Goal: Task Accomplishment & Management: Complete application form

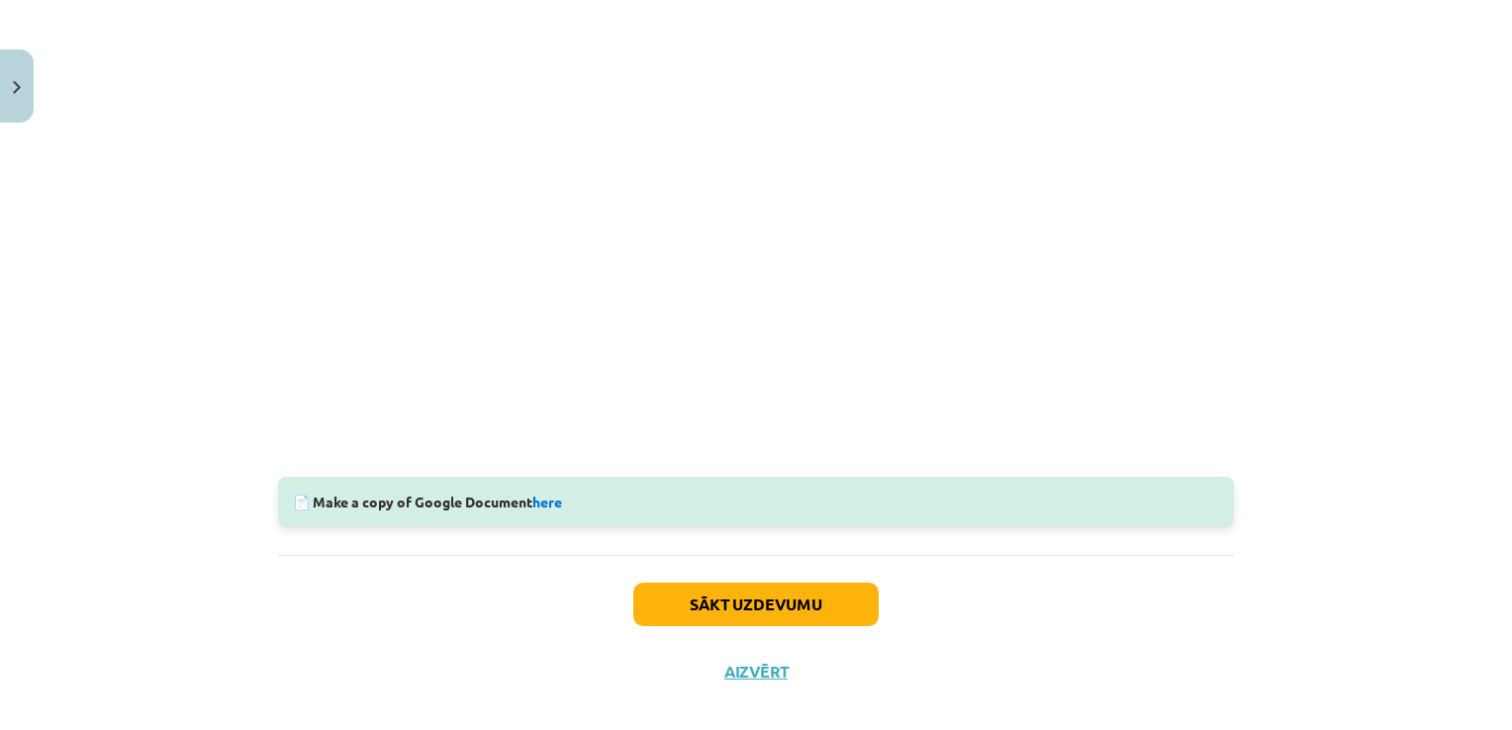
scroll to position [546, 0]
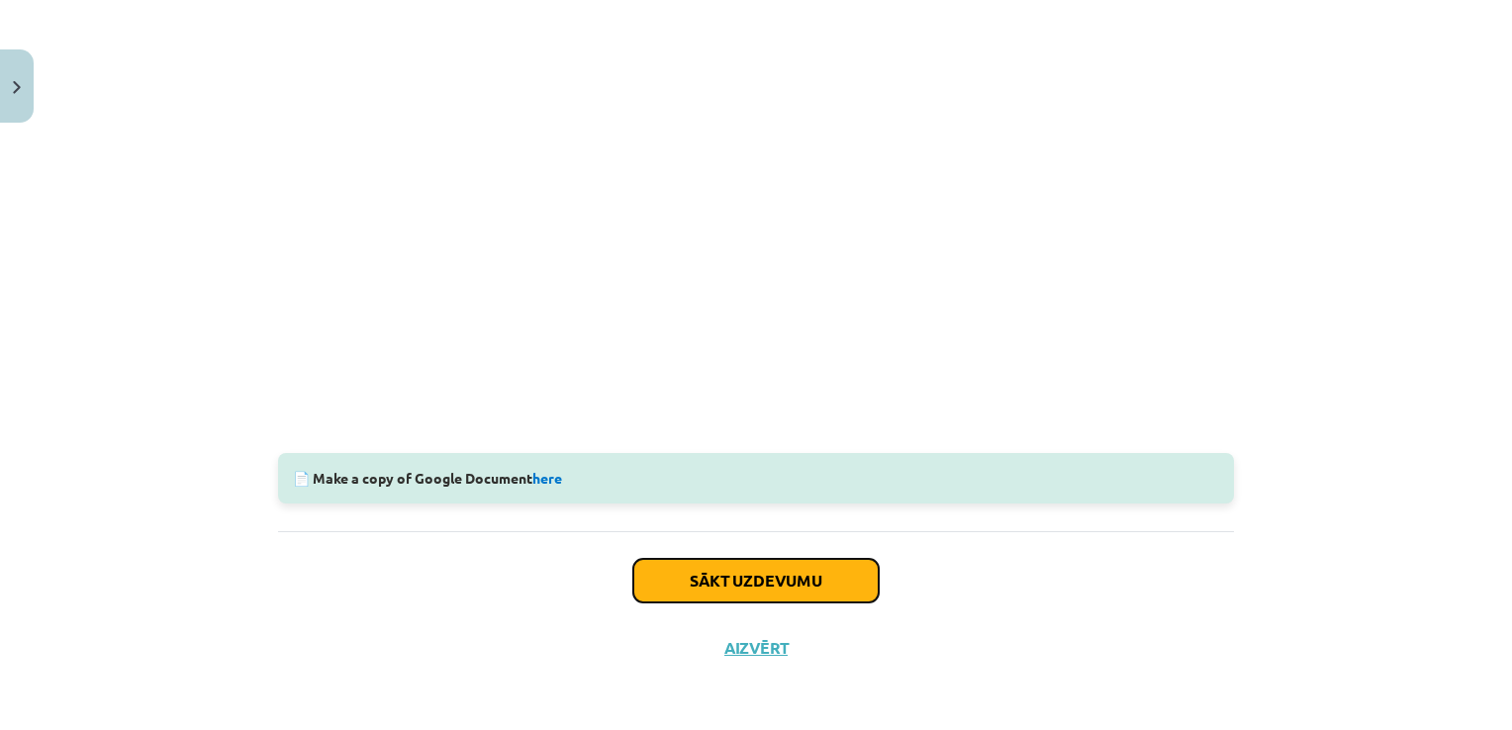
click at [777, 580] on button "Sākt uzdevumu" at bounding box center [755, 581] width 245 height 44
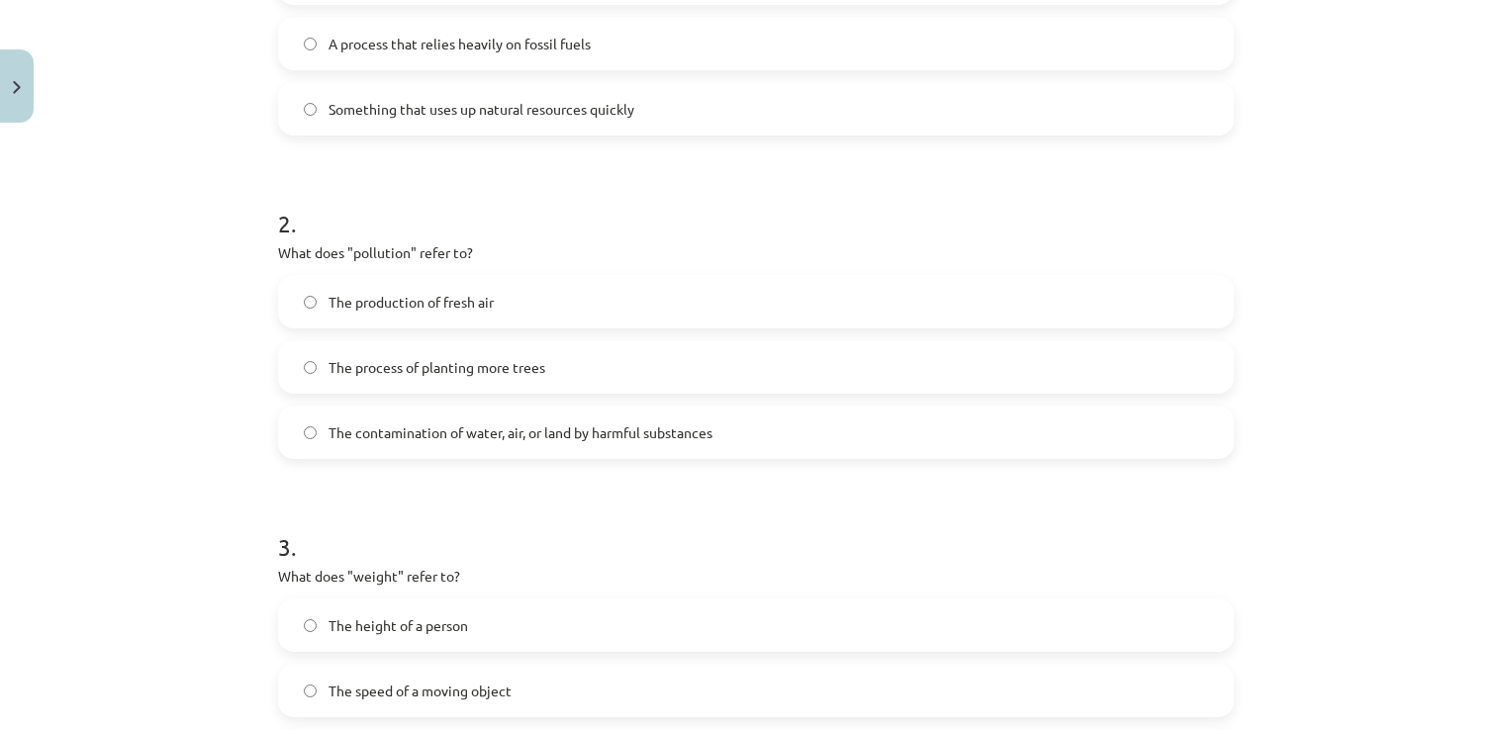
scroll to position [544, 0]
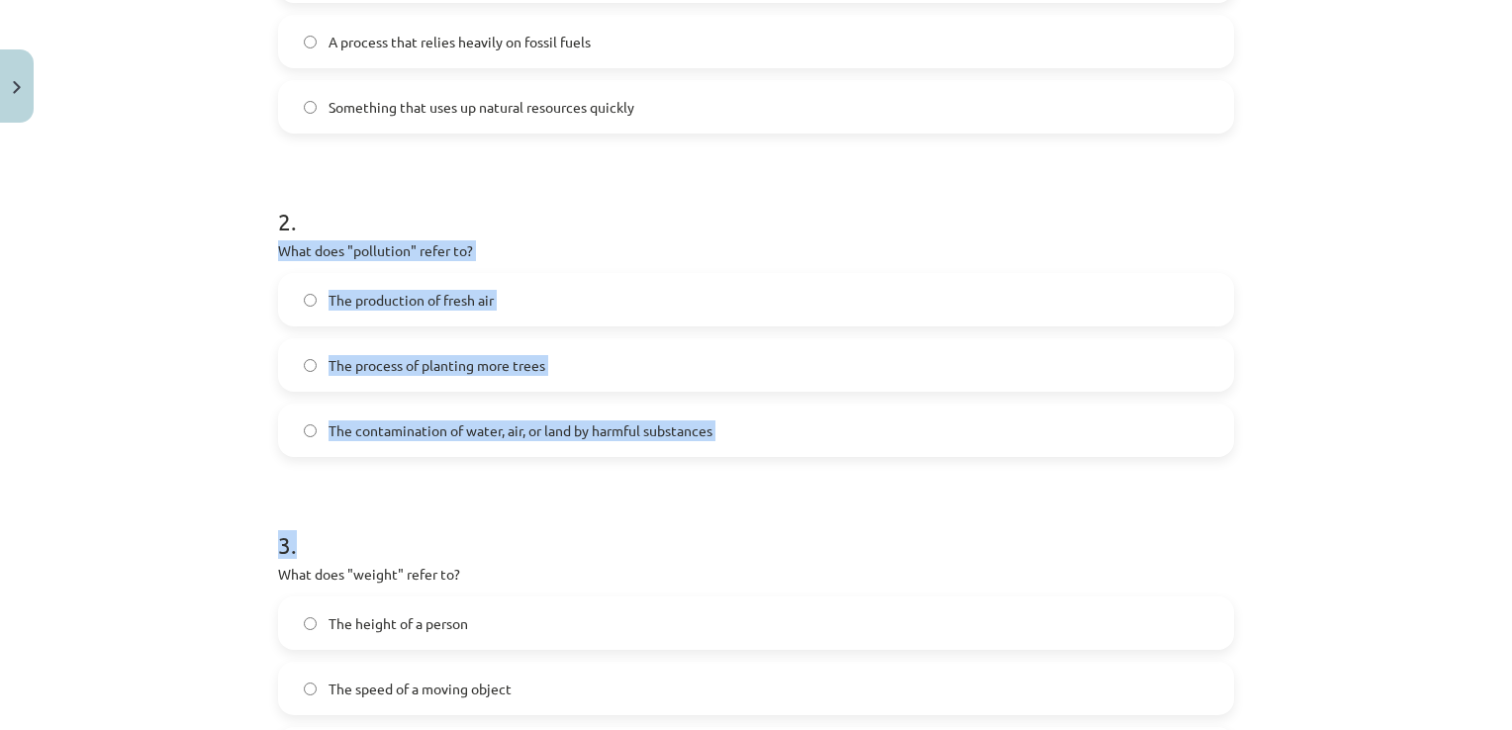
drag, startPoint x: 271, startPoint y: 247, endPoint x: 735, endPoint y: 464, distance: 512.1
click at [735, 464] on form "1 . What does "sustainable" mean? Methods that do not deplete or destroy natura…" at bounding box center [756, 315] width 956 height 931
copy form "What does "pollution" refer to? The production of fresh air The process of plan…"
click at [179, 330] on div "Mācību tēma: Angļu valoda i - 10.[PERSON_NAME] 1.ieskaites mācību materiāls #10…" at bounding box center [756, 365] width 1512 height 730
click at [137, 403] on div "Mācību tēma: Angļu valoda i - 10.[PERSON_NAME] 1.ieskaites mācību materiāls #10…" at bounding box center [756, 365] width 1512 height 730
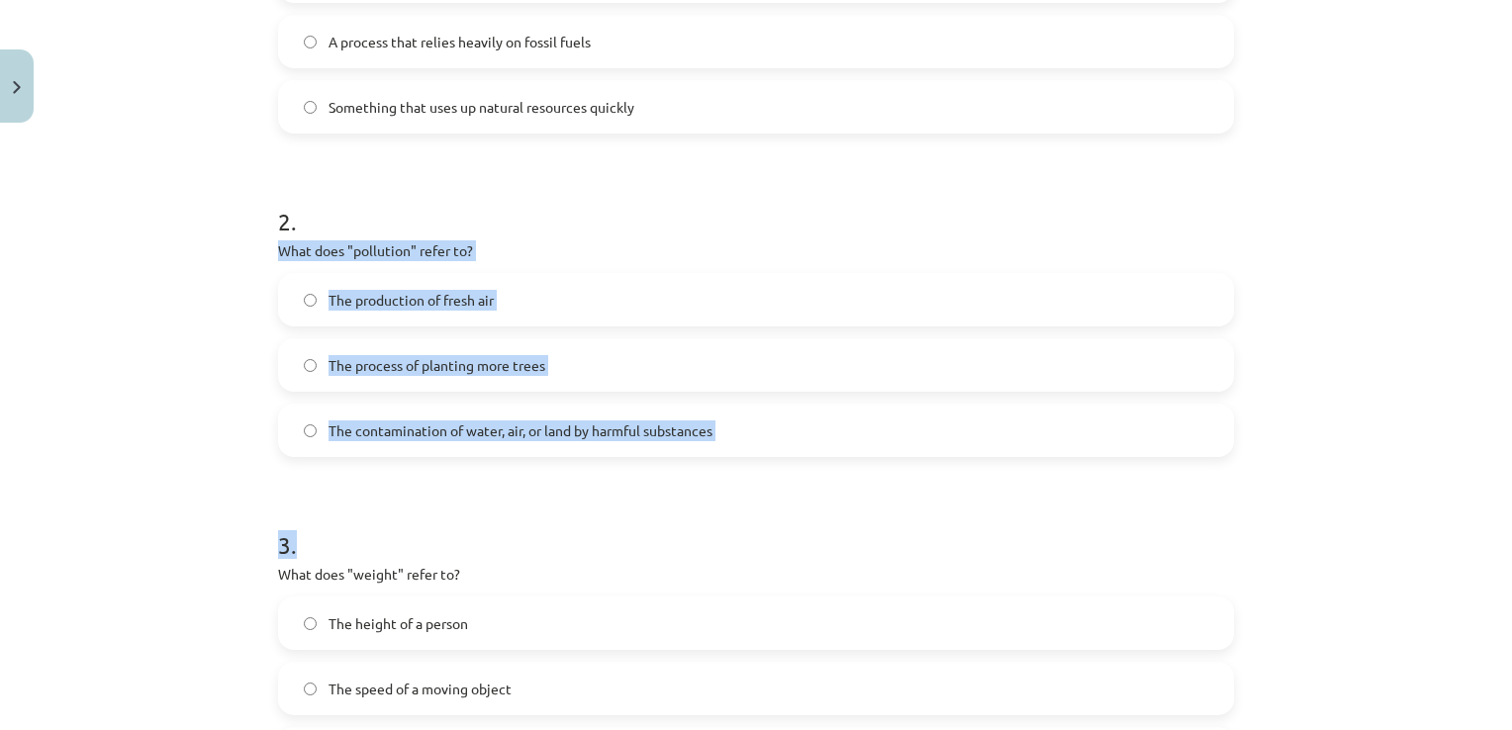
click at [199, 429] on div "Mācību tēma: Angļu valoda i - 10.[PERSON_NAME] 1.ieskaites mācību materiāls #10…" at bounding box center [756, 365] width 1512 height 730
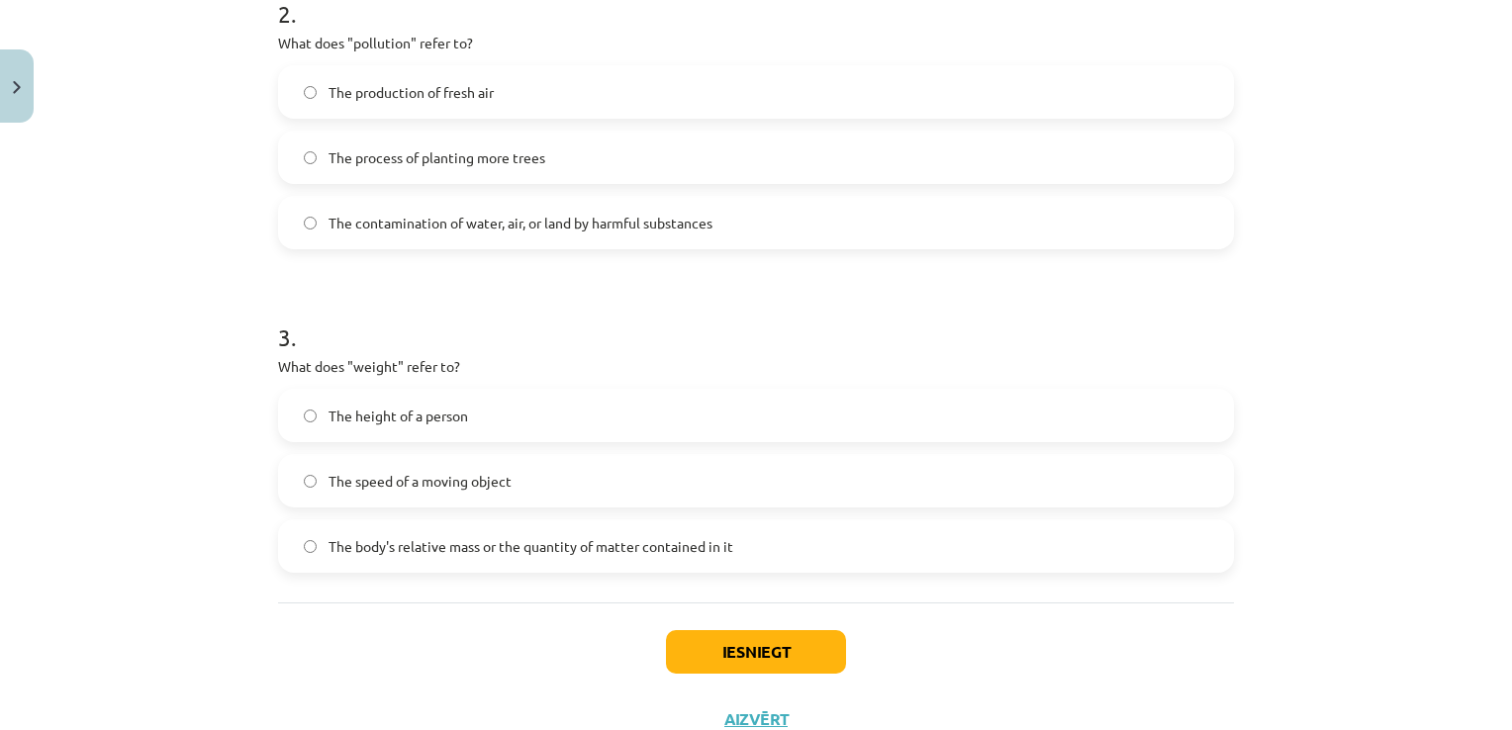
scroll to position [823, 0]
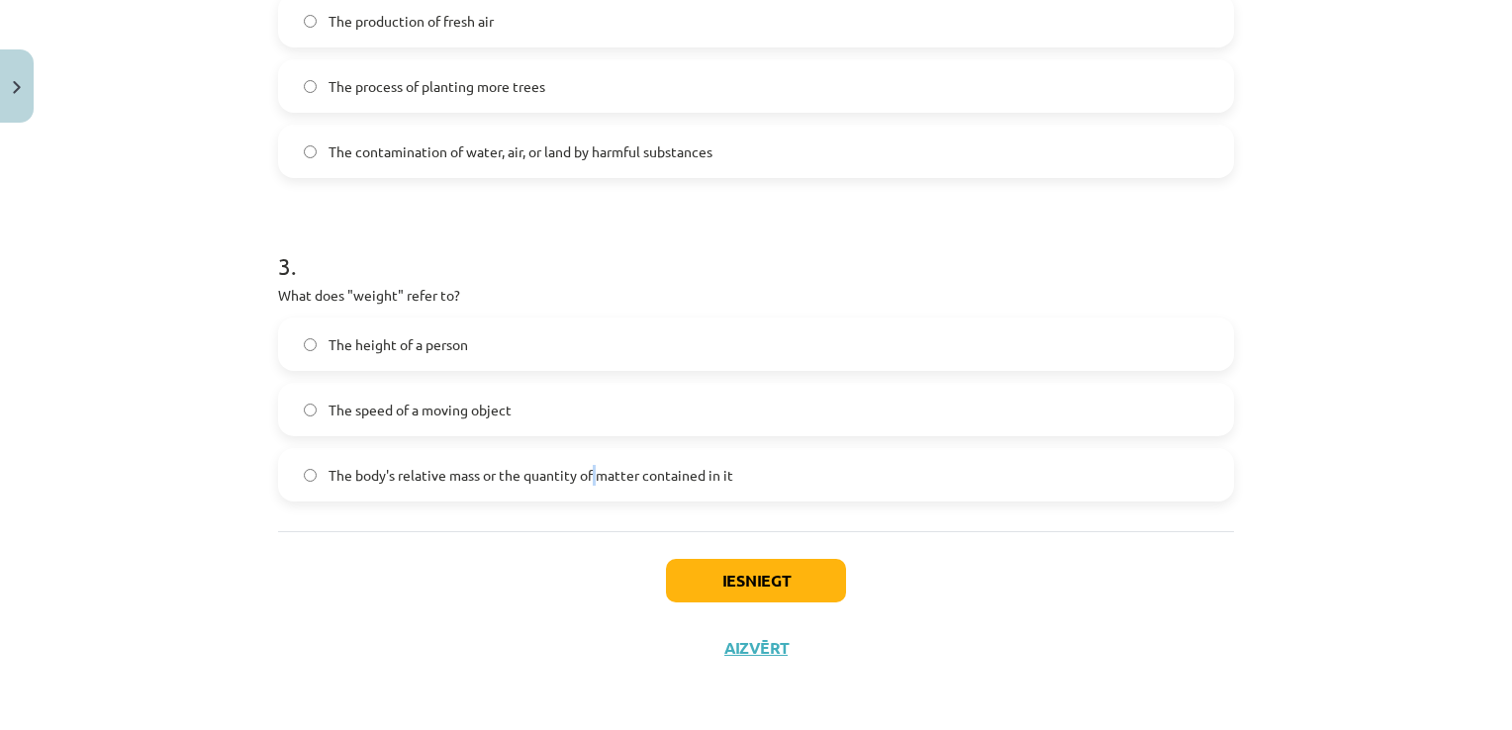
click at [590, 469] on span "The body's relative mass or the quantity of matter contained in it" at bounding box center [530, 475] width 405 height 21
click at [293, 469] on label "The body's relative mass or the quantity of matter contained in it" at bounding box center [756, 474] width 952 height 49
click at [777, 578] on button "Iesniegt" at bounding box center [756, 581] width 180 height 44
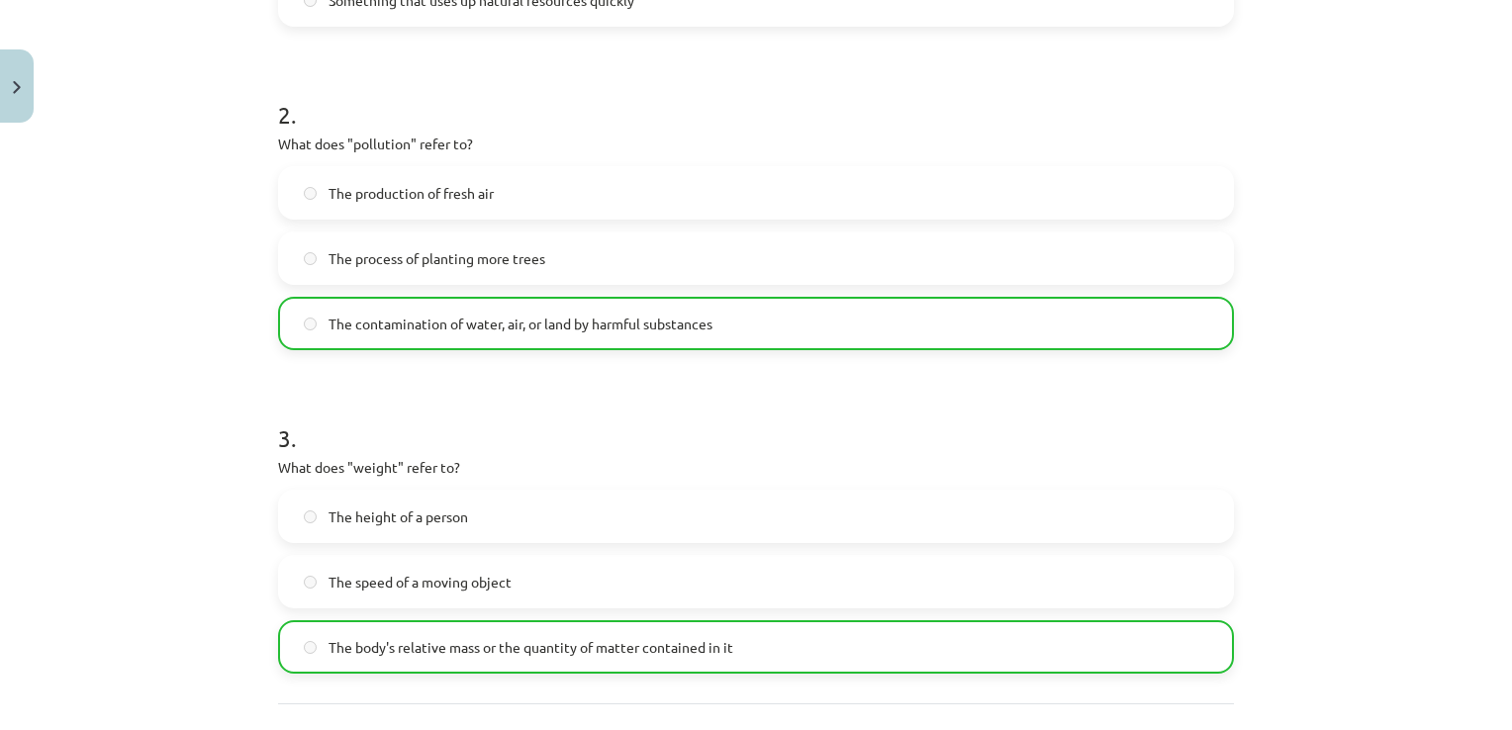
scroll to position [886, 0]
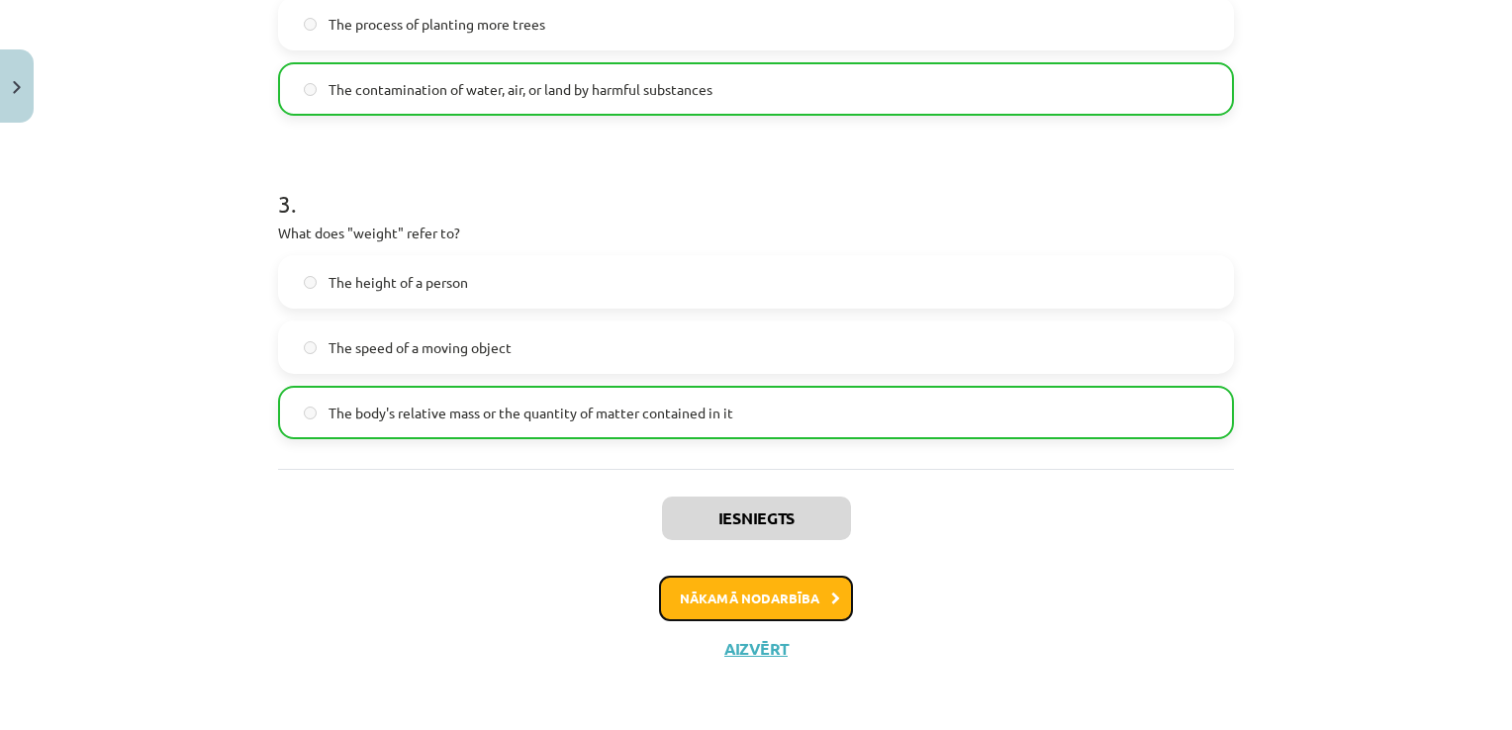
click at [686, 592] on button "Nākamā nodarbība" at bounding box center [756, 599] width 194 height 46
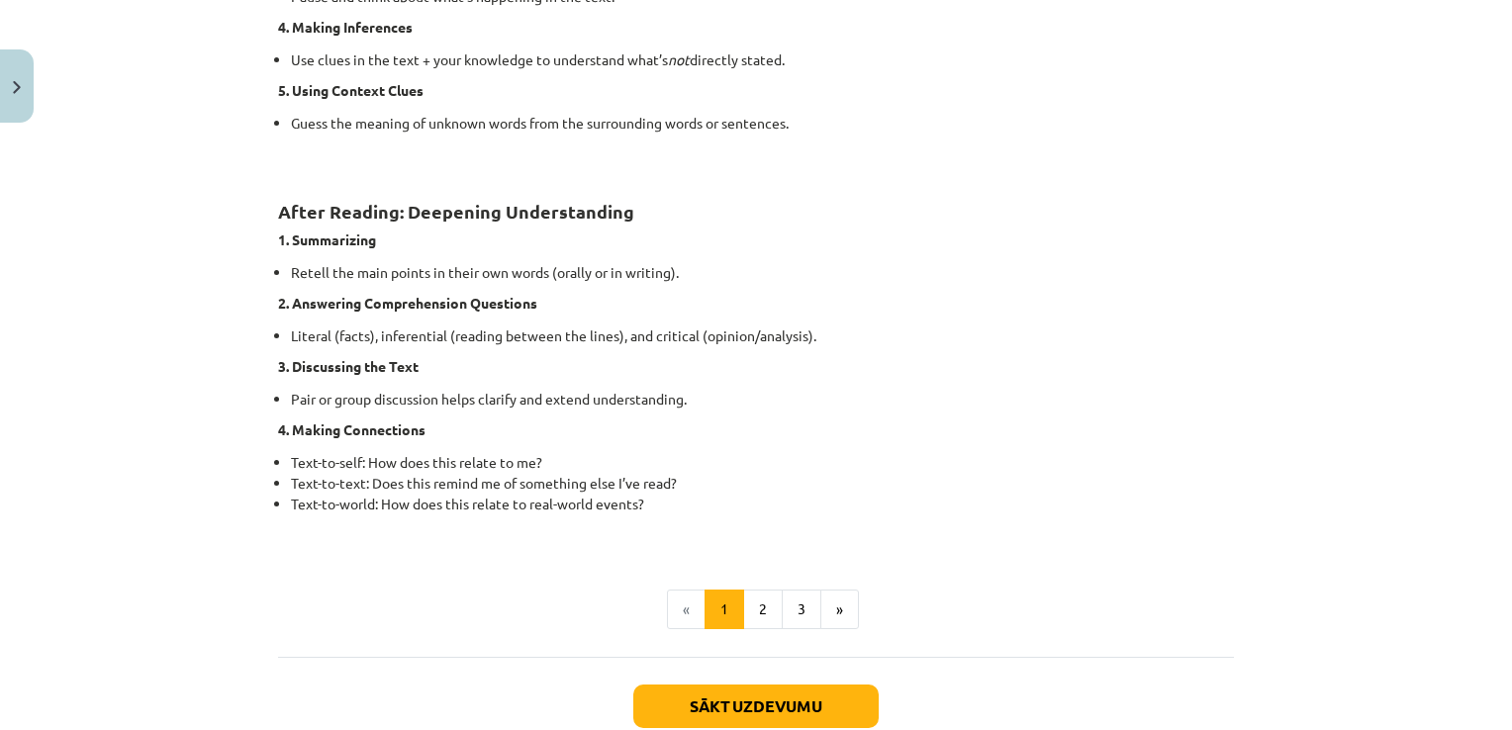
scroll to position [1435, 0]
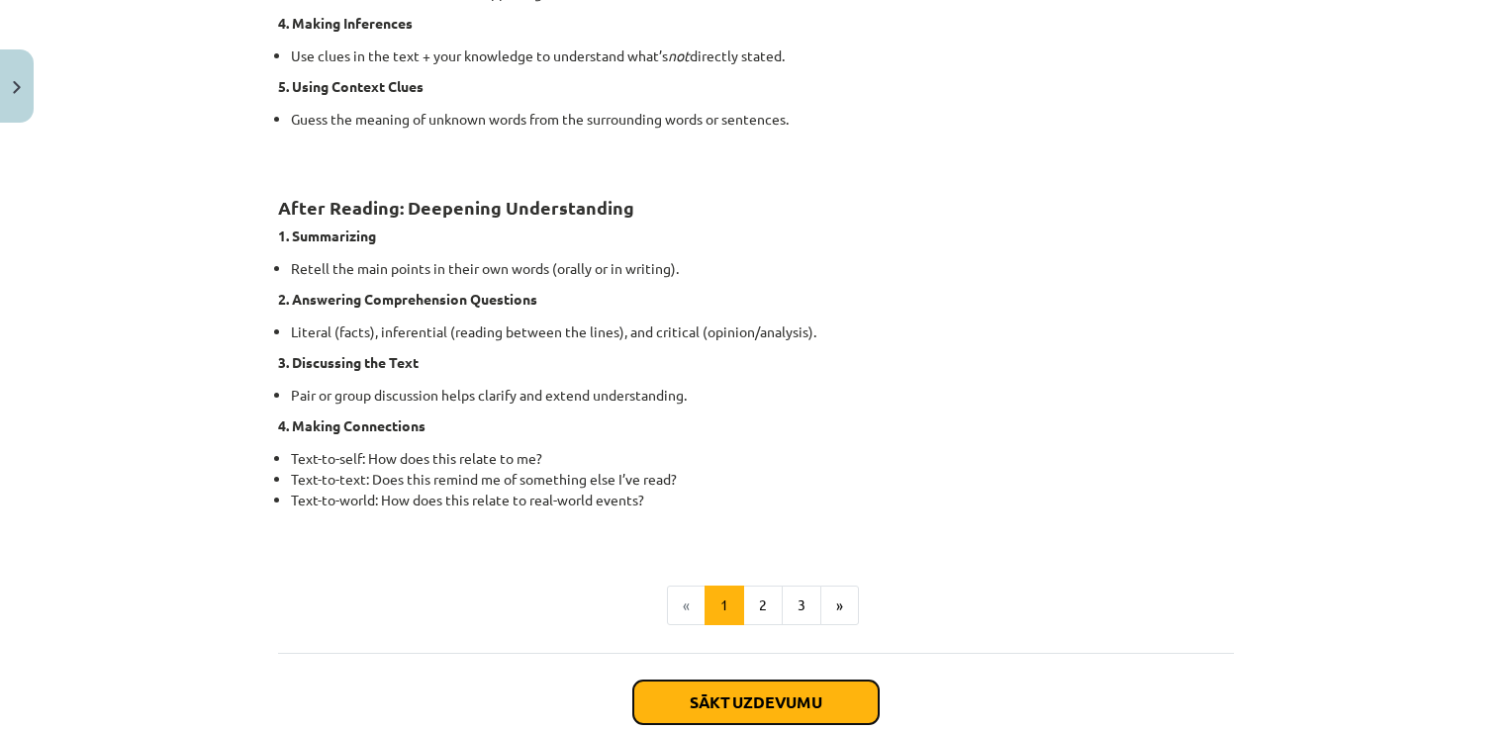
click at [708, 691] on button "Sākt uzdevumu" at bounding box center [755, 703] width 245 height 44
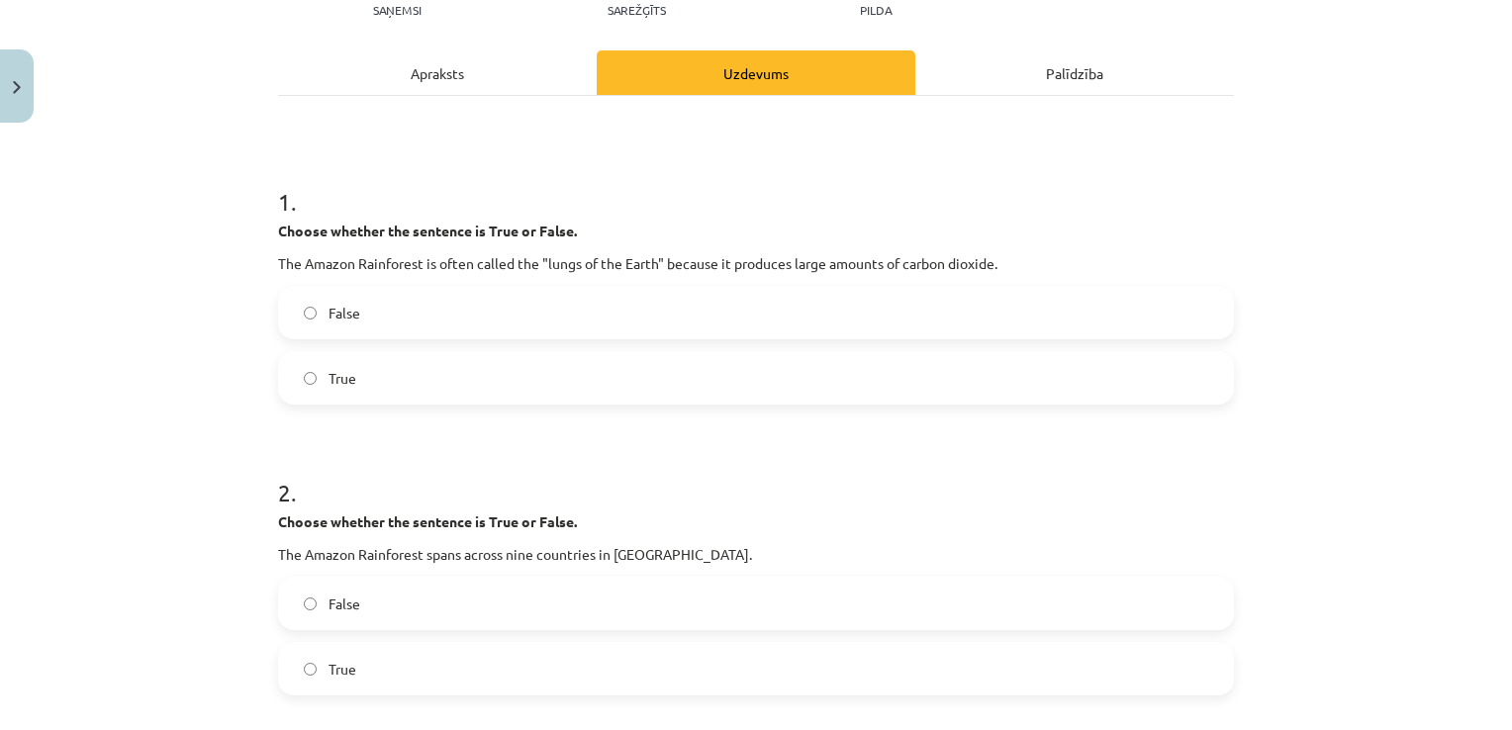
scroll to position [247, 0]
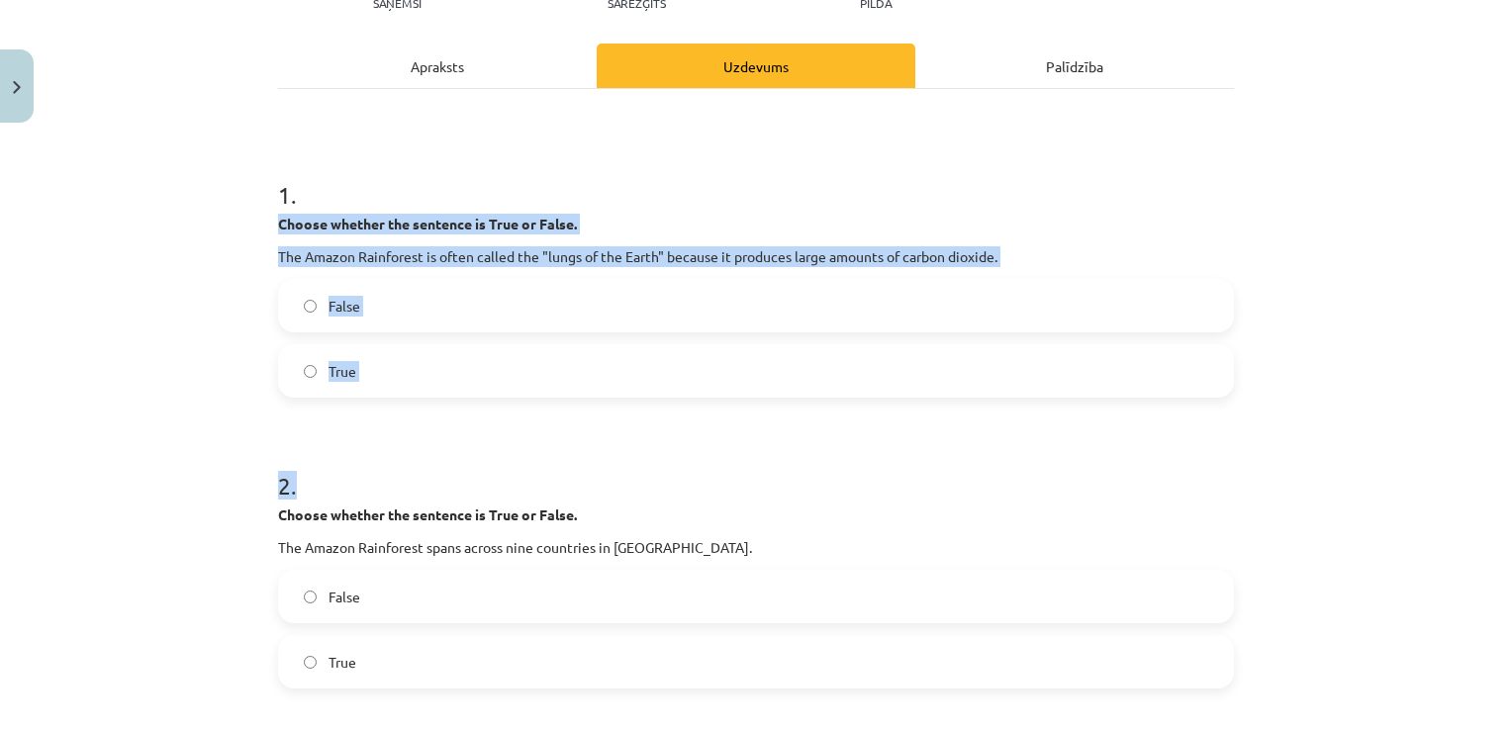
drag, startPoint x: 259, startPoint y: 215, endPoint x: 657, endPoint y: 446, distance: 460.2
copy form "Choose whether the sentence is True or False. The Amazon Rainforest is often ca…"
click at [248, 334] on div "Mācību tēma: Angļu valoda i - 10.[PERSON_NAME] 1.ieskaites mācību materiāls #11…" at bounding box center [756, 365] width 1512 height 730
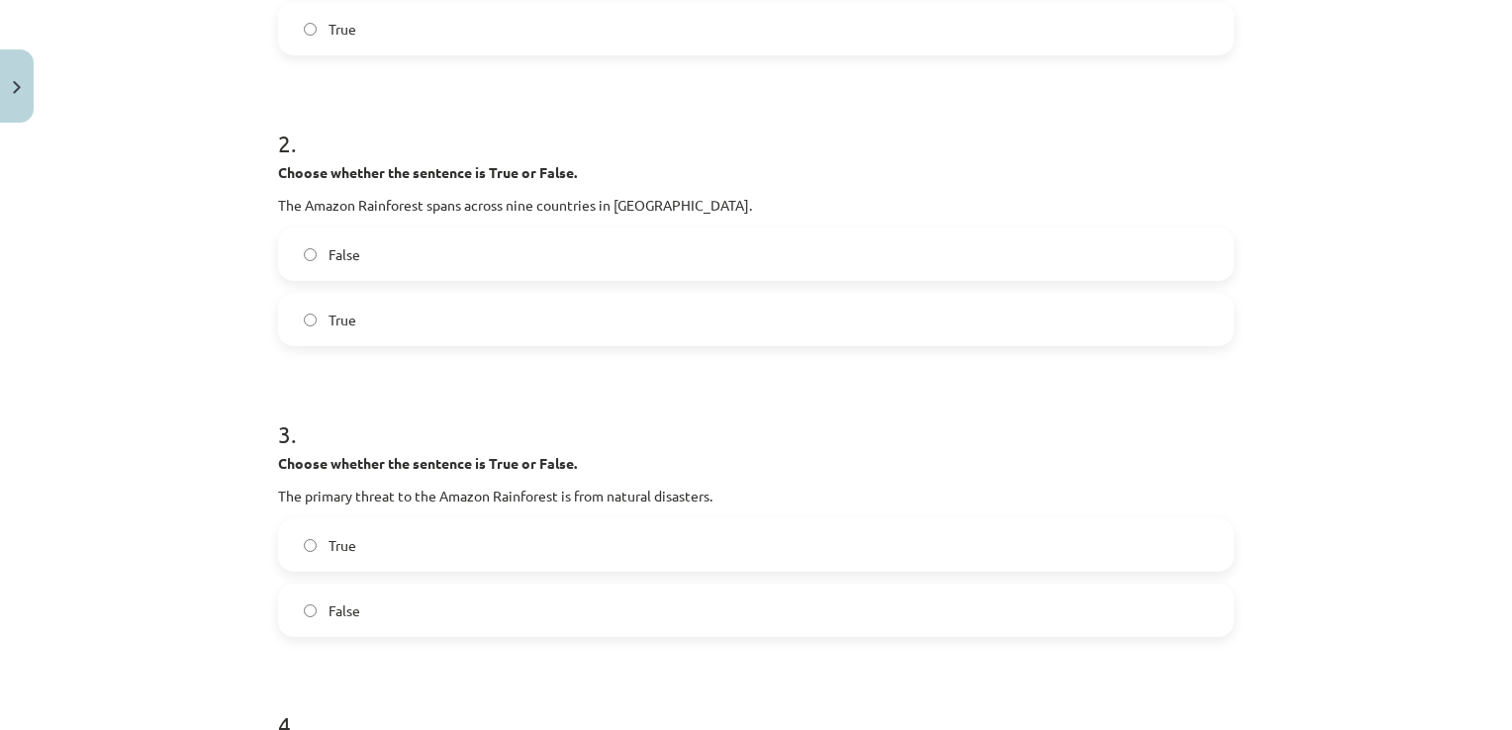
scroll to position [643, 0]
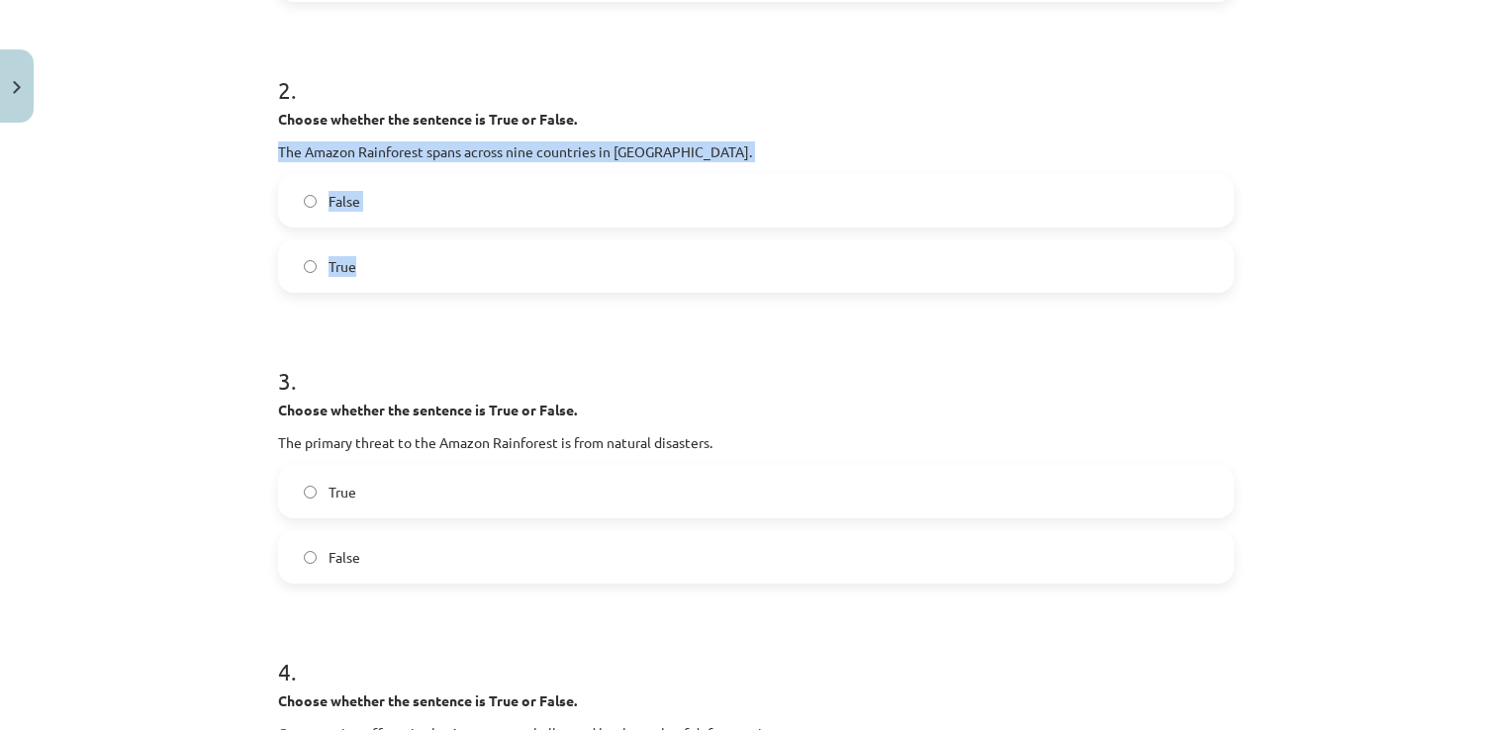
drag, startPoint x: 259, startPoint y: 145, endPoint x: 503, endPoint y: 271, distance: 273.9
copy div "The Amazon Rainforest spans across nine countries in [GEOGRAPHIC_DATA]. False T…"
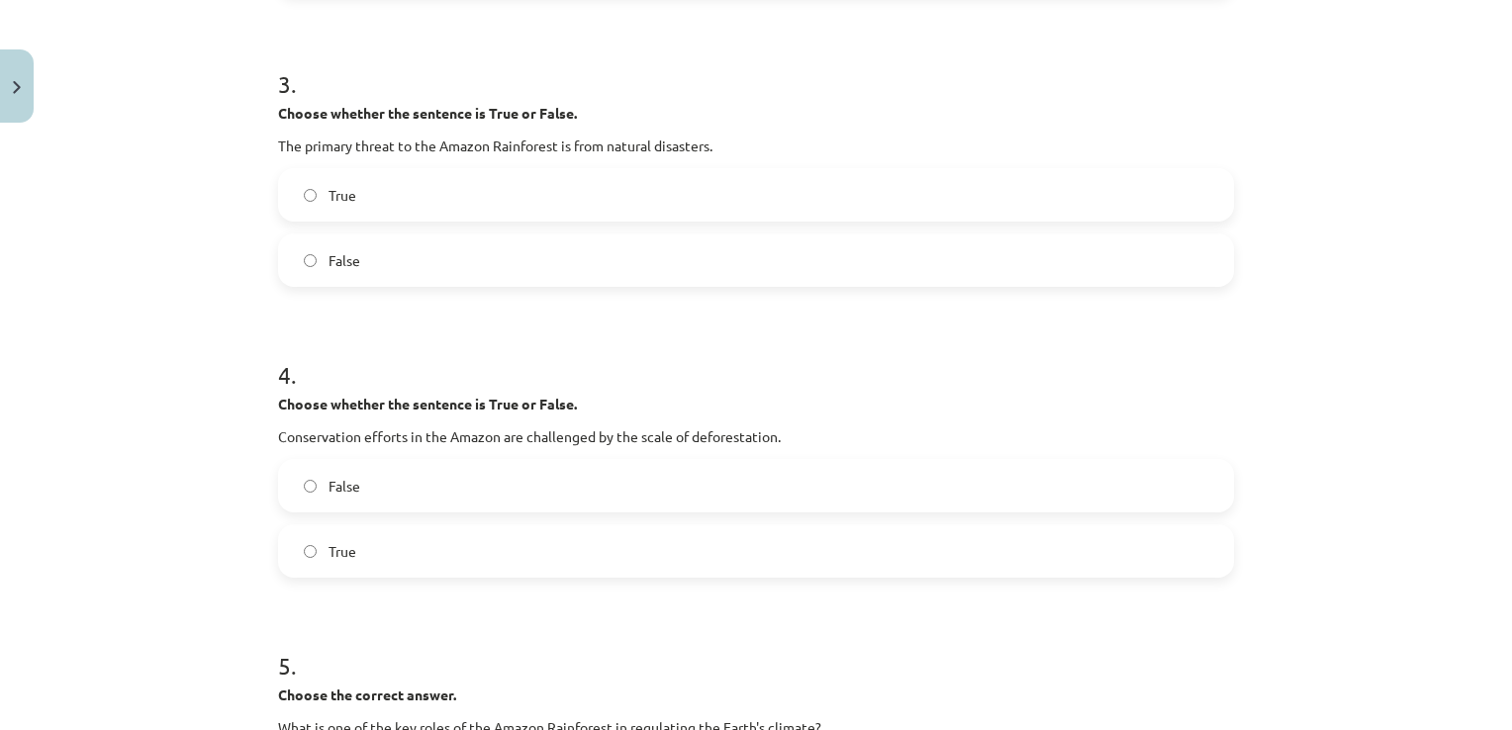
click at [210, 311] on div "Mācību tēma: Angļu valoda i - 10.[PERSON_NAME] 1.ieskaites mācību materiāls #11…" at bounding box center [756, 365] width 1512 height 730
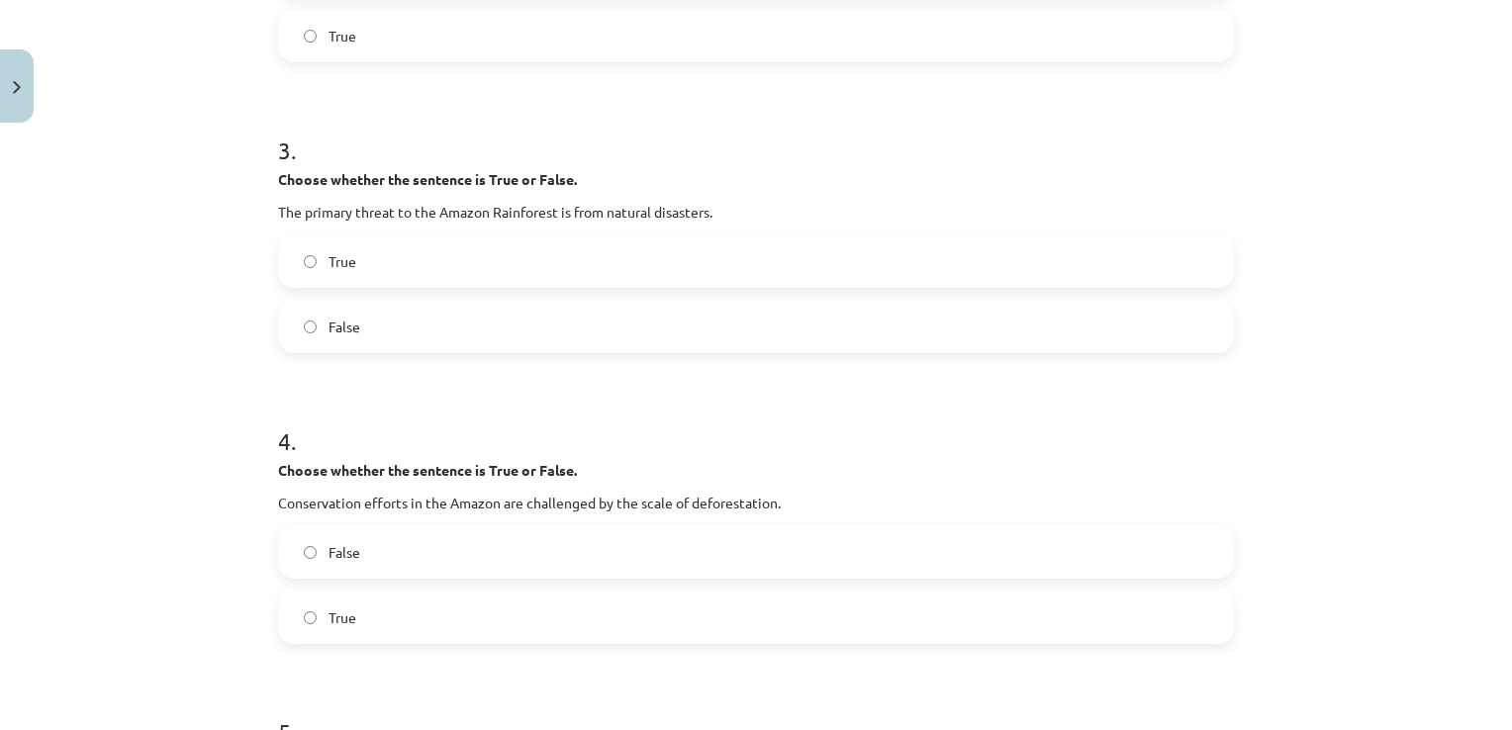
scroll to position [940, 0]
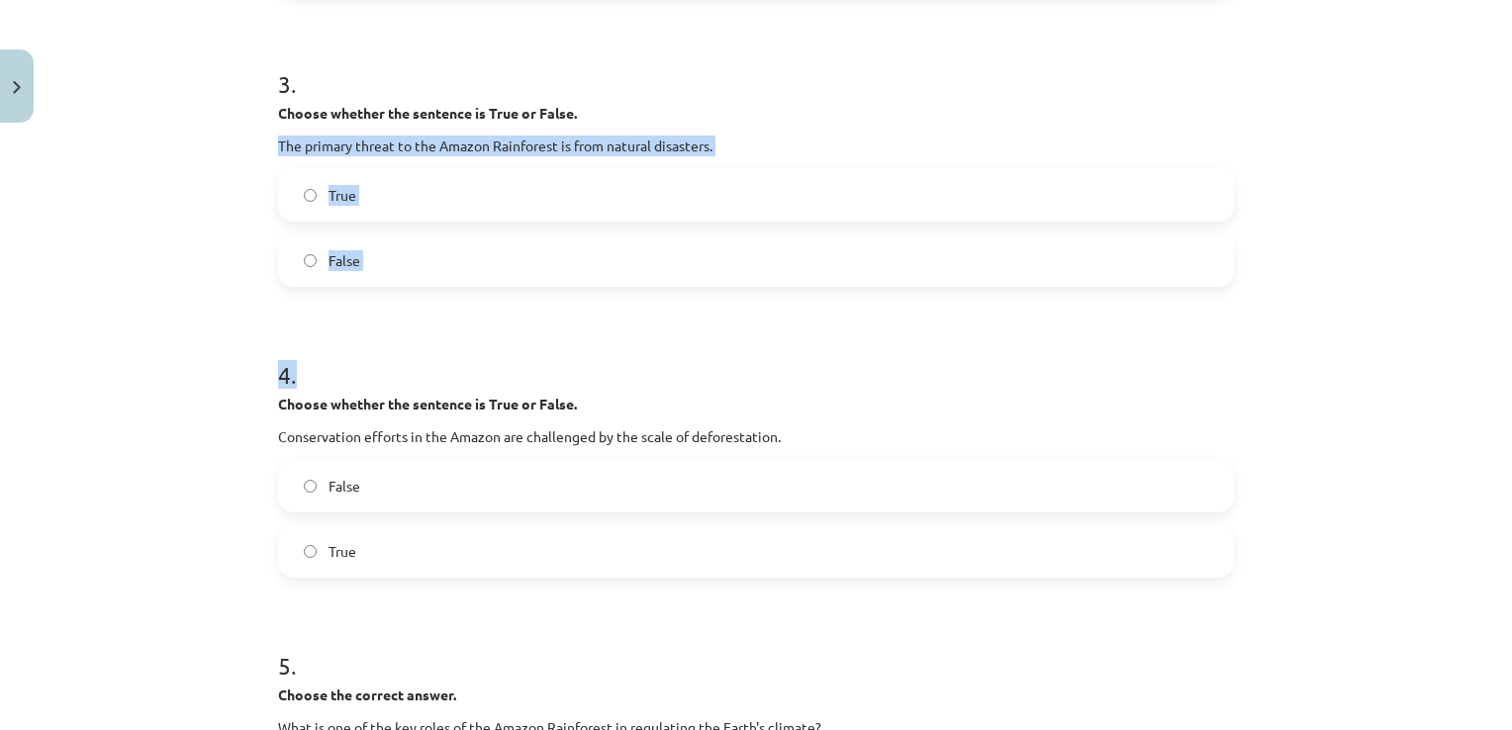
drag, startPoint x: 325, startPoint y: 137, endPoint x: 657, endPoint y: 305, distance: 372.6
click at [657, 305] on div "10 XP Saņemsi Sarežģīts 155 pilda Apraksts Uzdevums Palīdzība 1 . Choose whethe…" at bounding box center [756, 607] width 980 height 2831
copy form "The primary threat to the Amazon Rainforest is from natural disasters. True Fal…"
click at [195, 234] on div "Mācību tēma: Angļu valoda i - 10.[PERSON_NAME] 1.ieskaites mācību materiāls #11…" at bounding box center [756, 365] width 1512 height 730
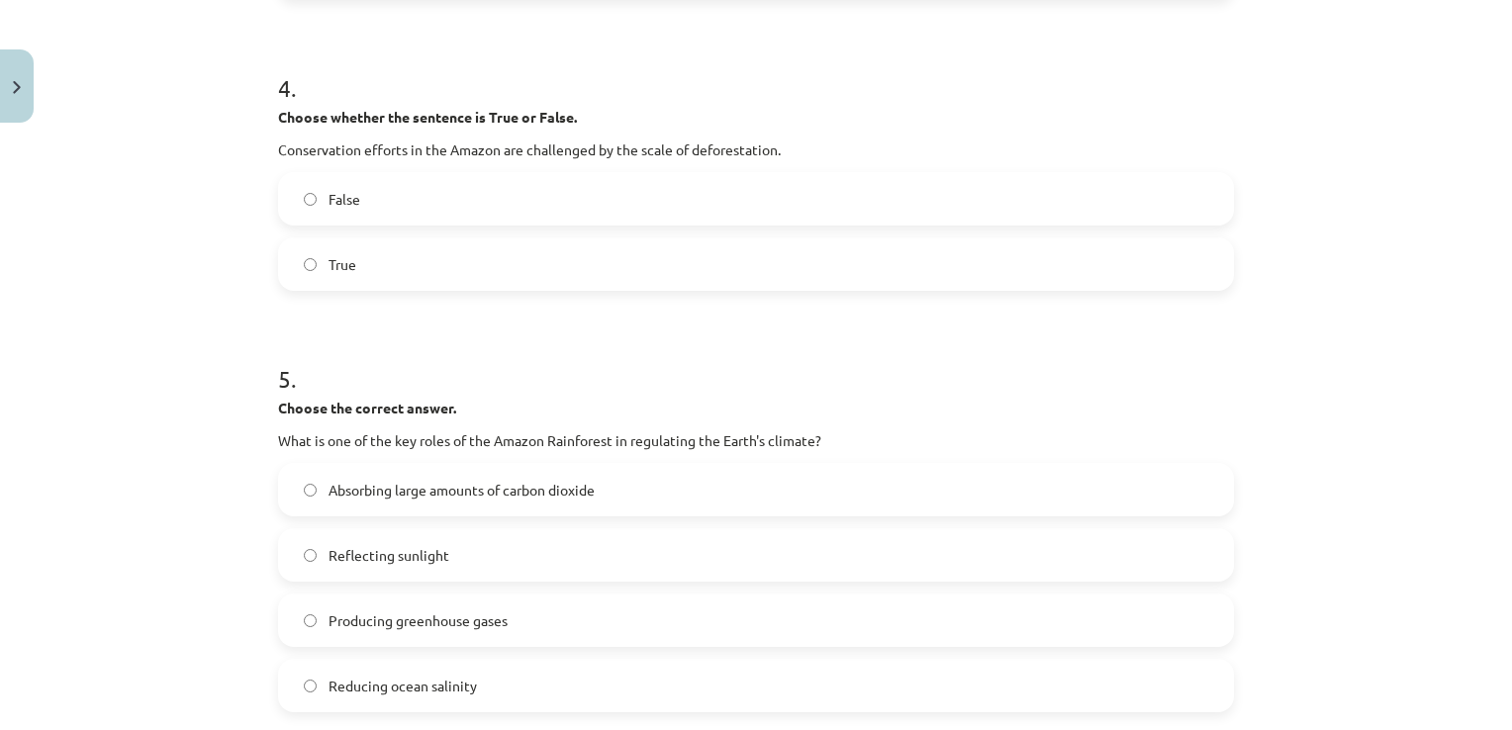
scroll to position [1237, 0]
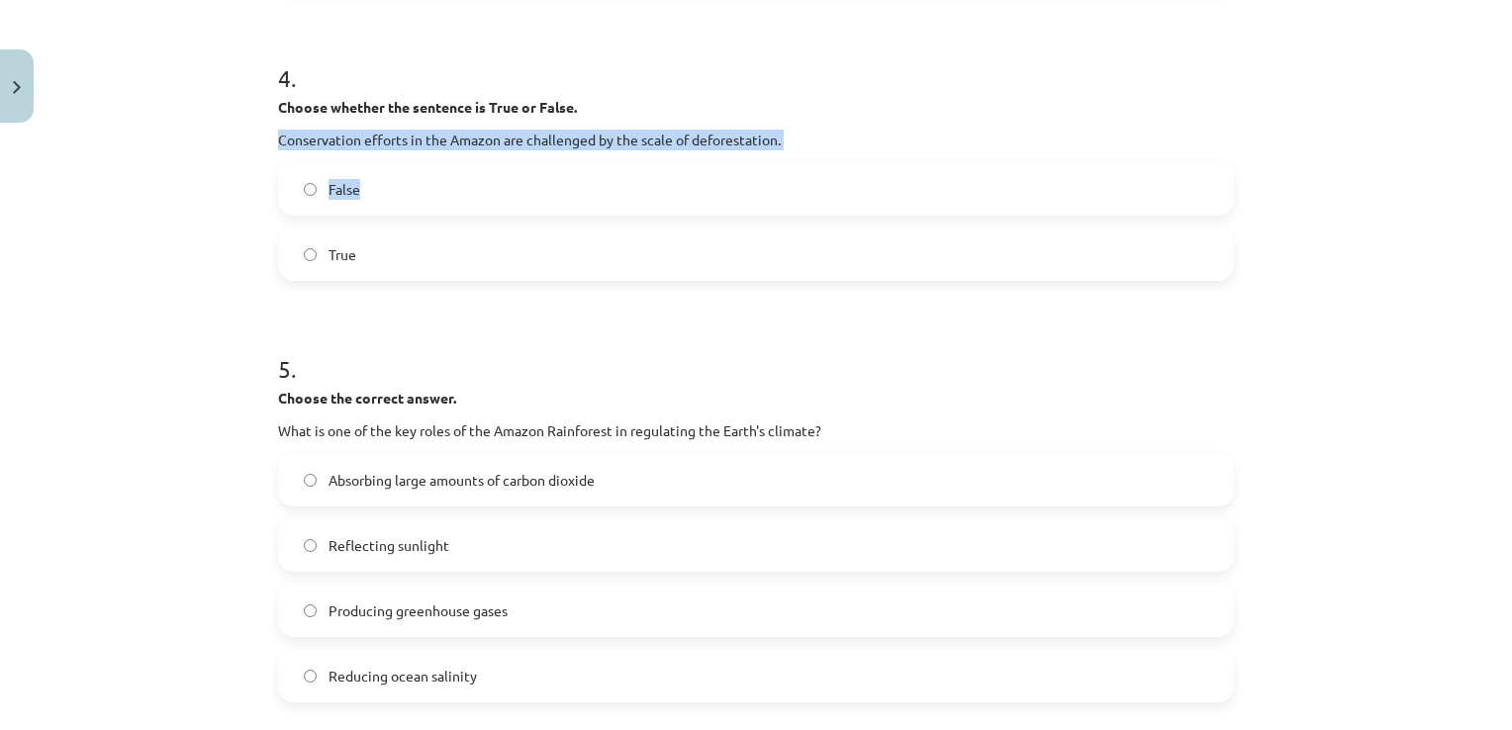
drag, startPoint x: 264, startPoint y: 109, endPoint x: 422, endPoint y: 160, distance: 166.5
click at [422, 160] on div "Mācību tēma: Angļu valoda i - 10.[PERSON_NAME] 1.ieskaites mācību materiāls #11…" at bounding box center [756, 365] width 1512 height 730
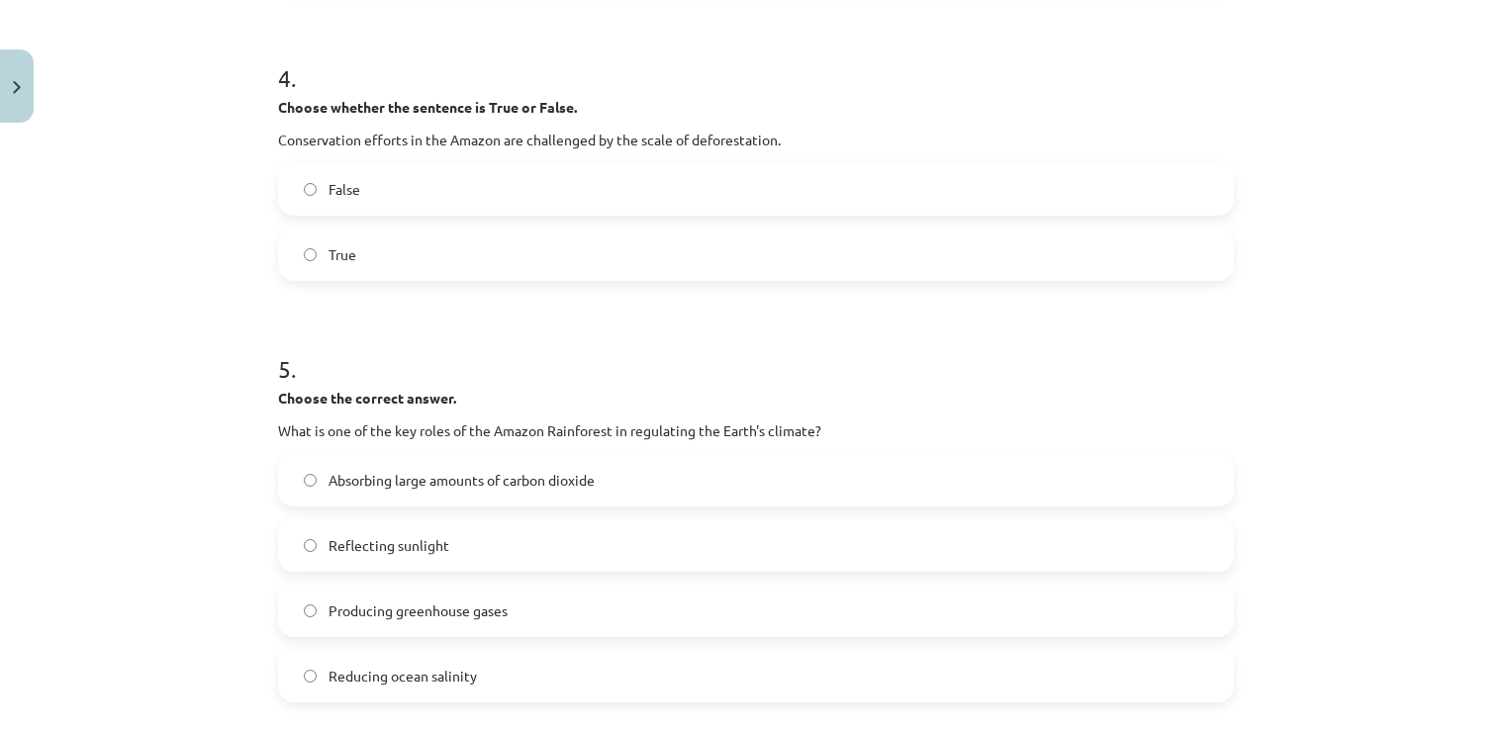
click at [220, 116] on div "Mācību tēma: Angļu valoda i - 10.[PERSON_NAME] 1.ieskaites mācību materiāls #11…" at bounding box center [756, 365] width 1512 height 730
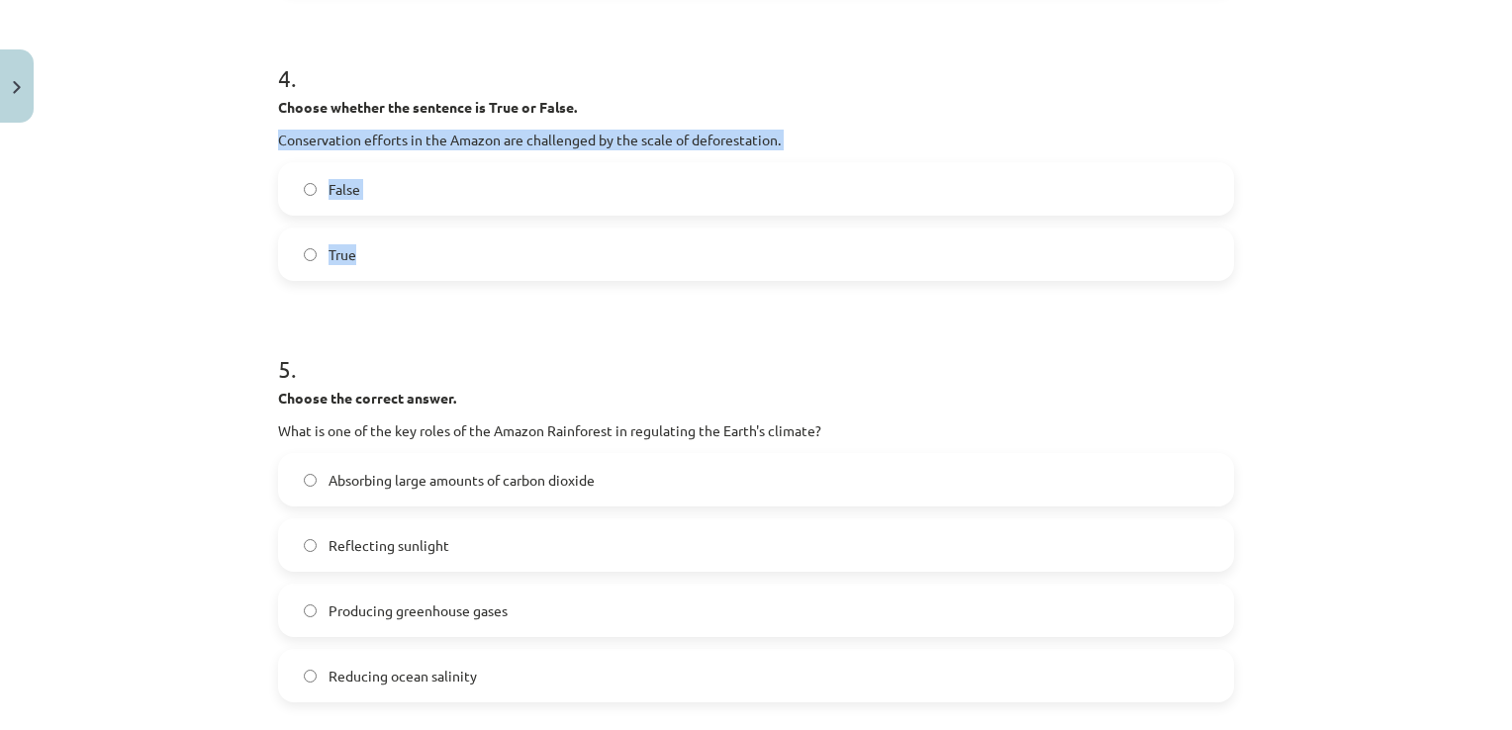
drag, startPoint x: 273, startPoint y: 141, endPoint x: 634, endPoint y: 269, distance: 383.4
click at [634, 269] on div "4 . Choose whether the sentence is True or False. Conservation efforts in the A…" at bounding box center [756, 155] width 956 height 251
copy div "Conservation efforts in the Amazon are challenged by the scale of deforestation…"
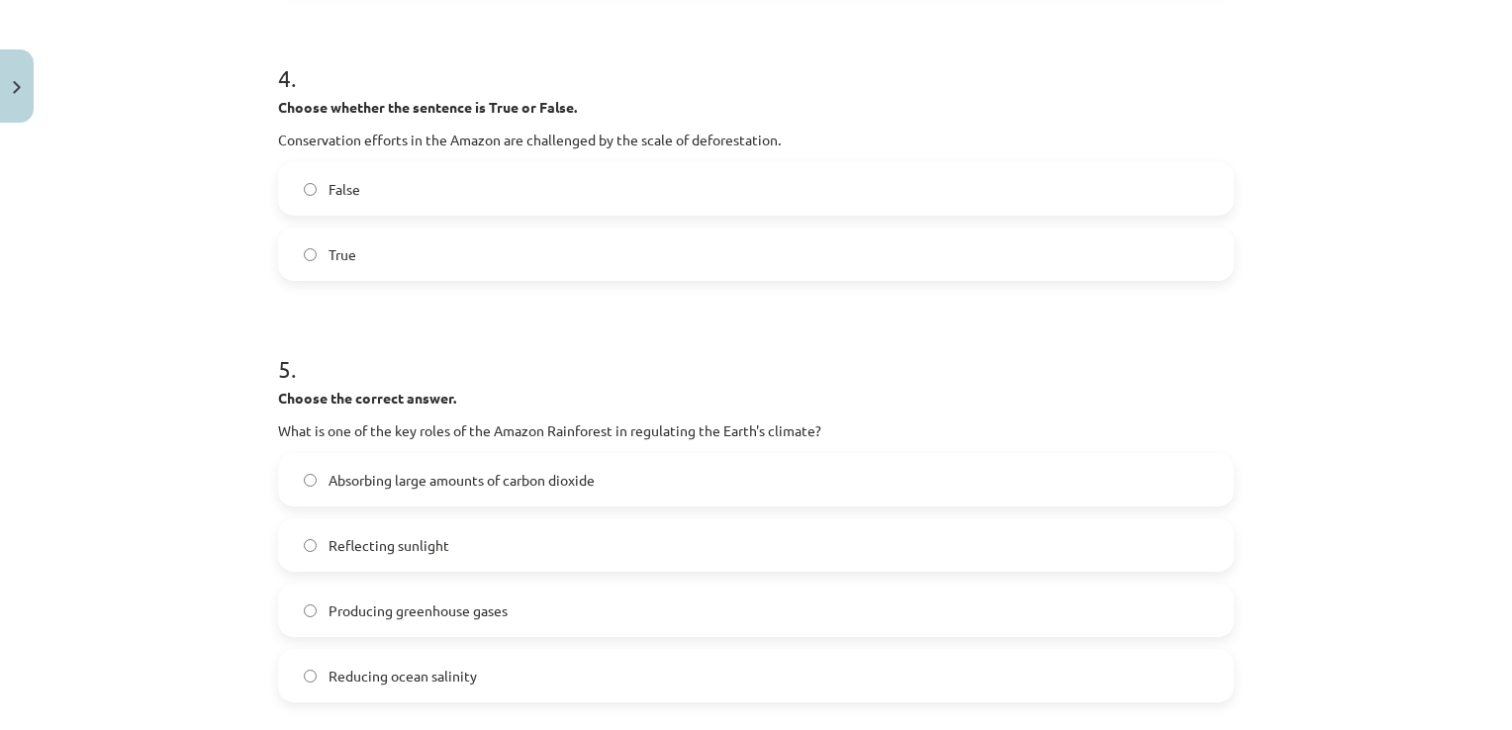
click at [147, 351] on div "Mācību tēma: Angļu valoda i - 10.[PERSON_NAME] 1.ieskaites mācību materiāls #11…" at bounding box center [756, 365] width 1512 height 730
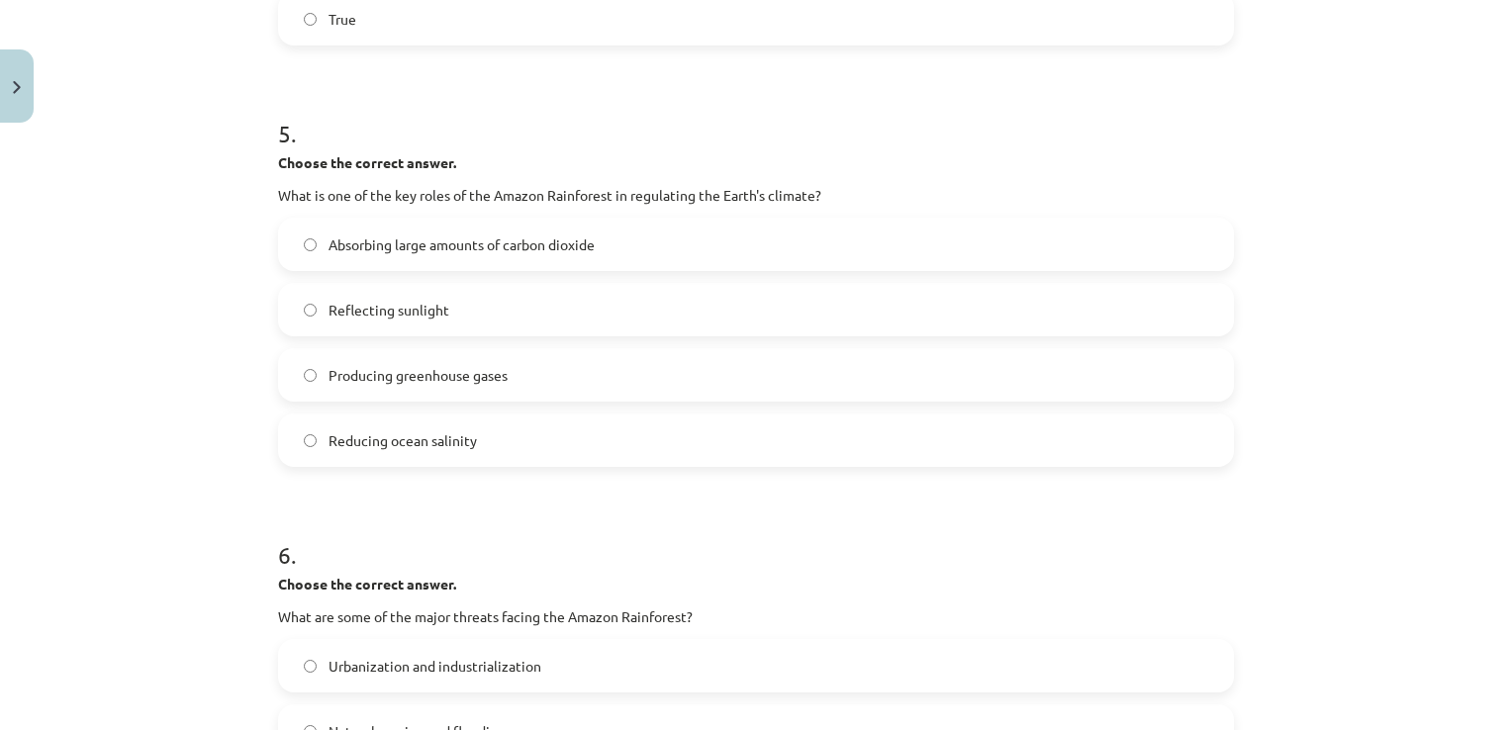
scroll to position [1534, 0]
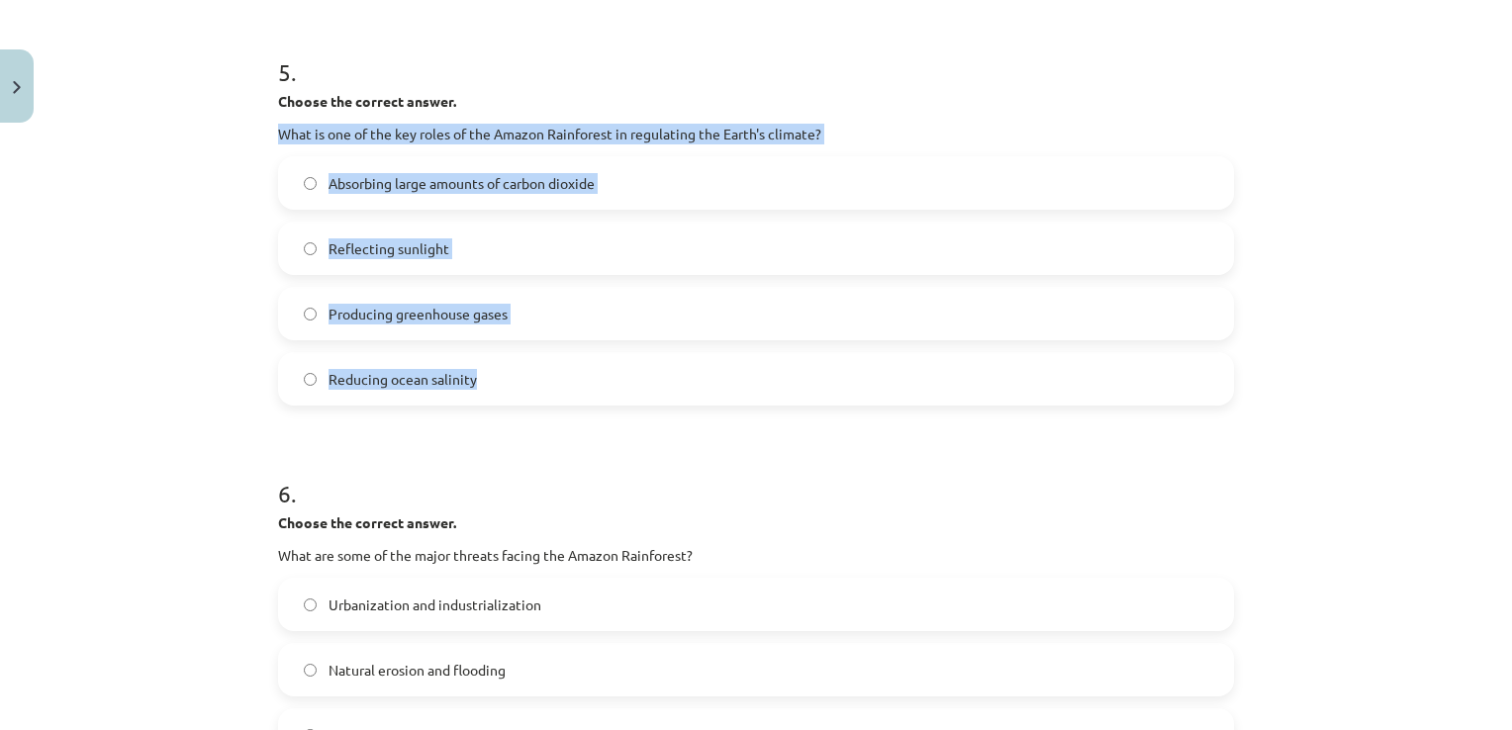
drag, startPoint x: 249, startPoint y: 122, endPoint x: 628, endPoint y: 399, distance: 469.4
click at [628, 399] on div "Mācību tēma: Angļu valoda i - 10.[PERSON_NAME] 1.ieskaites mācību materiāls #11…" at bounding box center [756, 365] width 1512 height 730
copy div "What is one of the key roles of the Amazon Rainforest in regulating the Earth's…"
click at [151, 310] on div "Mācību tēma: Angļu valoda i - 10.[PERSON_NAME] 1.ieskaites mācību materiāls #11…" at bounding box center [756, 365] width 1512 height 730
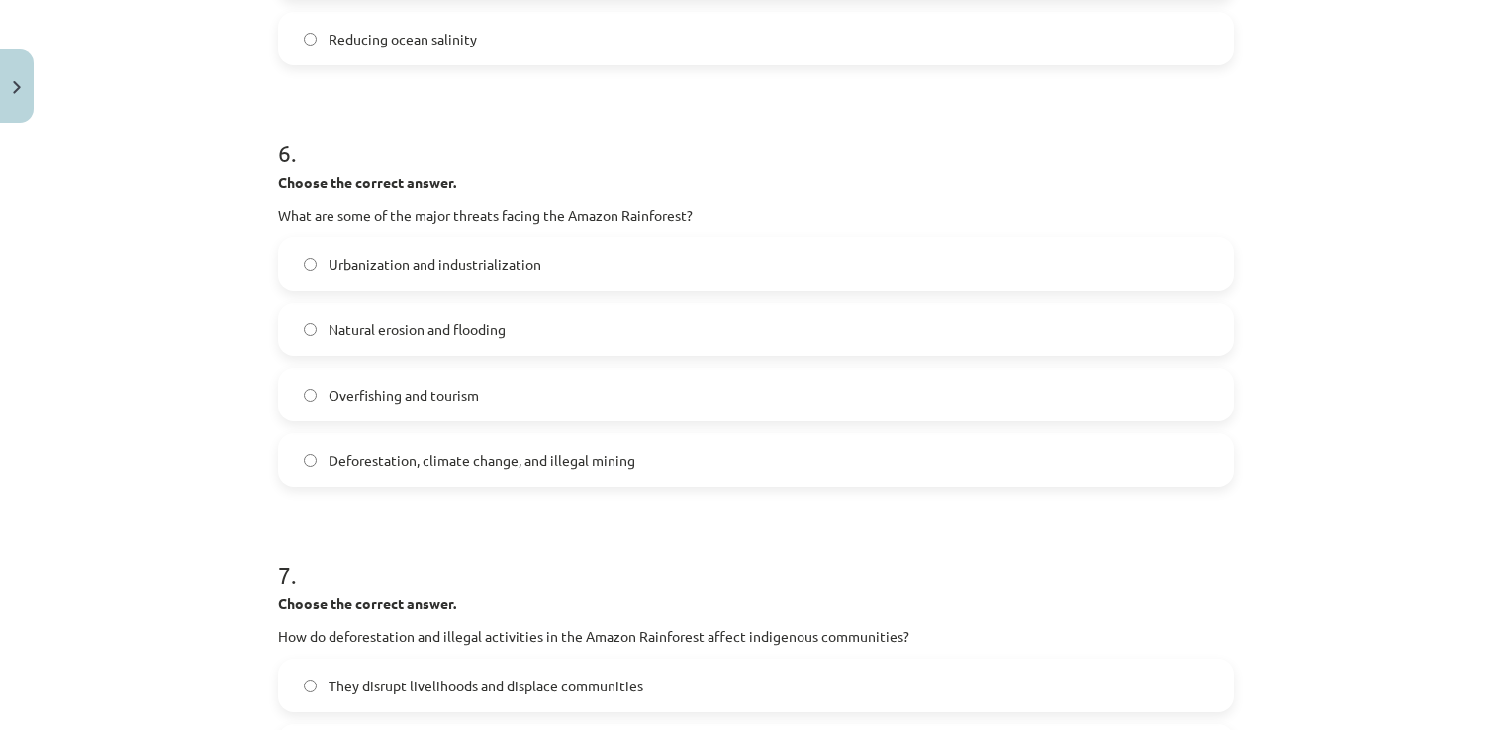
scroll to position [1929, 0]
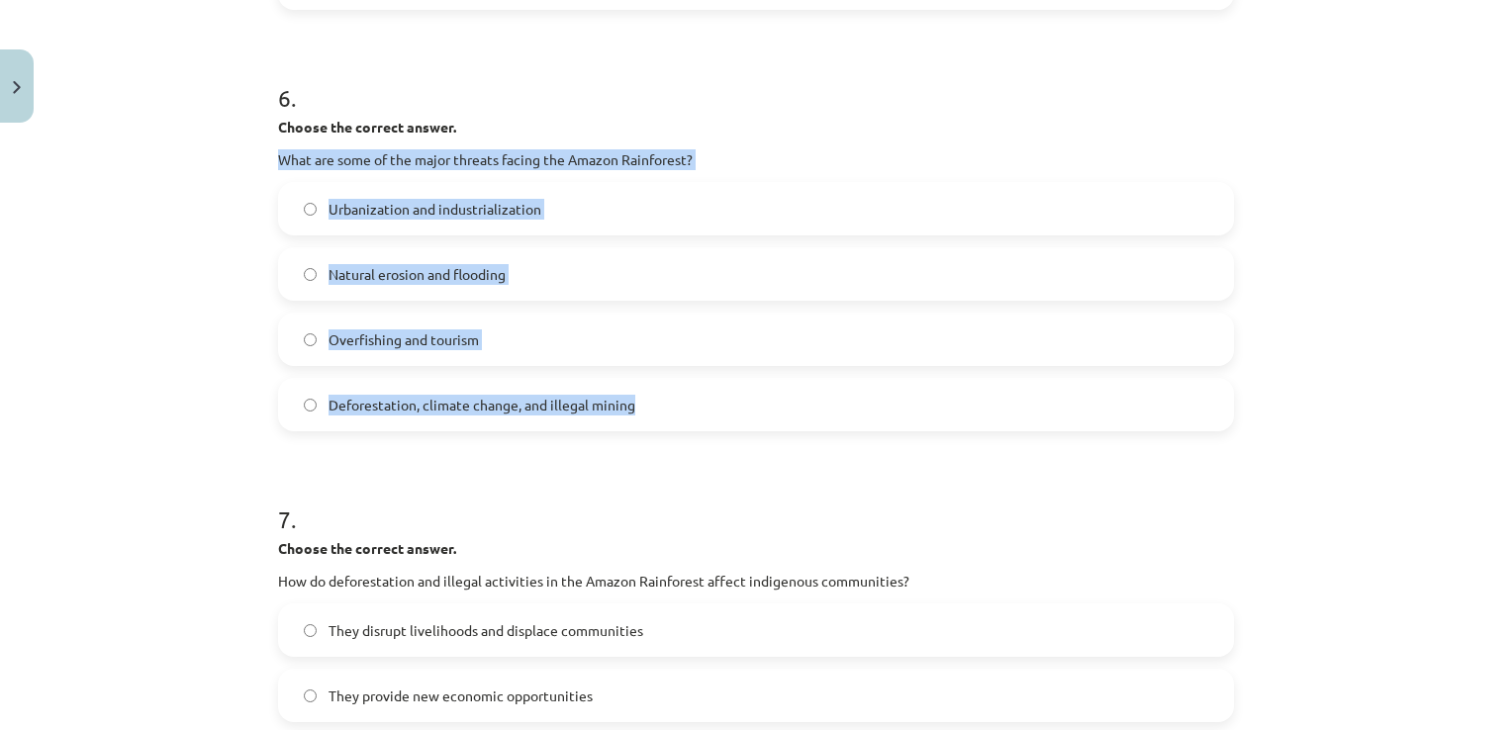
drag, startPoint x: 233, startPoint y: 164, endPoint x: 626, endPoint y: 401, distance: 459.3
click at [626, 401] on div "Mācību tēma: Angļu valoda i - 10.[PERSON_NAME] 1.ieskaites mācību materiāls #11…" at bounding box center [756, 365] width 1512 height 730
copy div "What are some of the major threats facing the Amazon Rainforest? Urbanization a…"
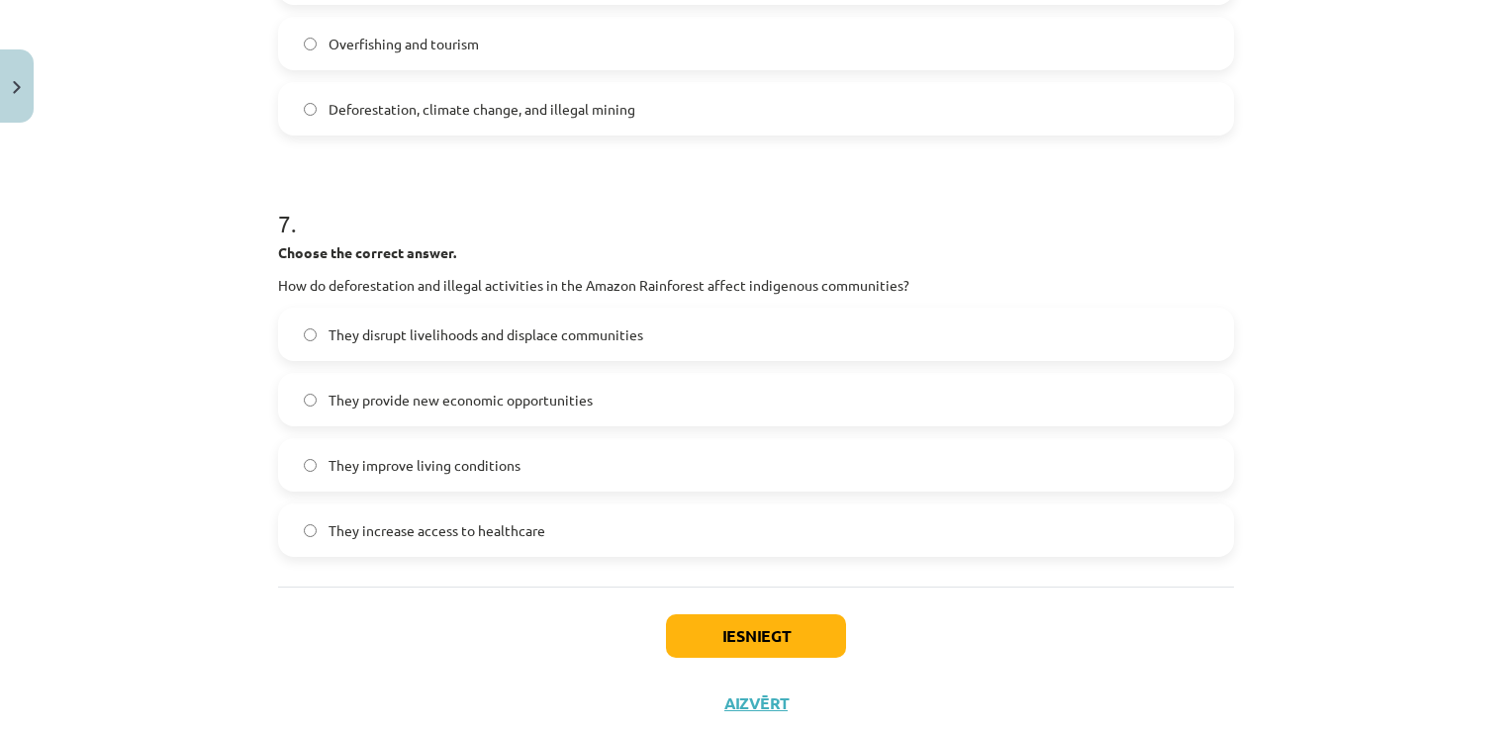
scroll to position [2226, 0]
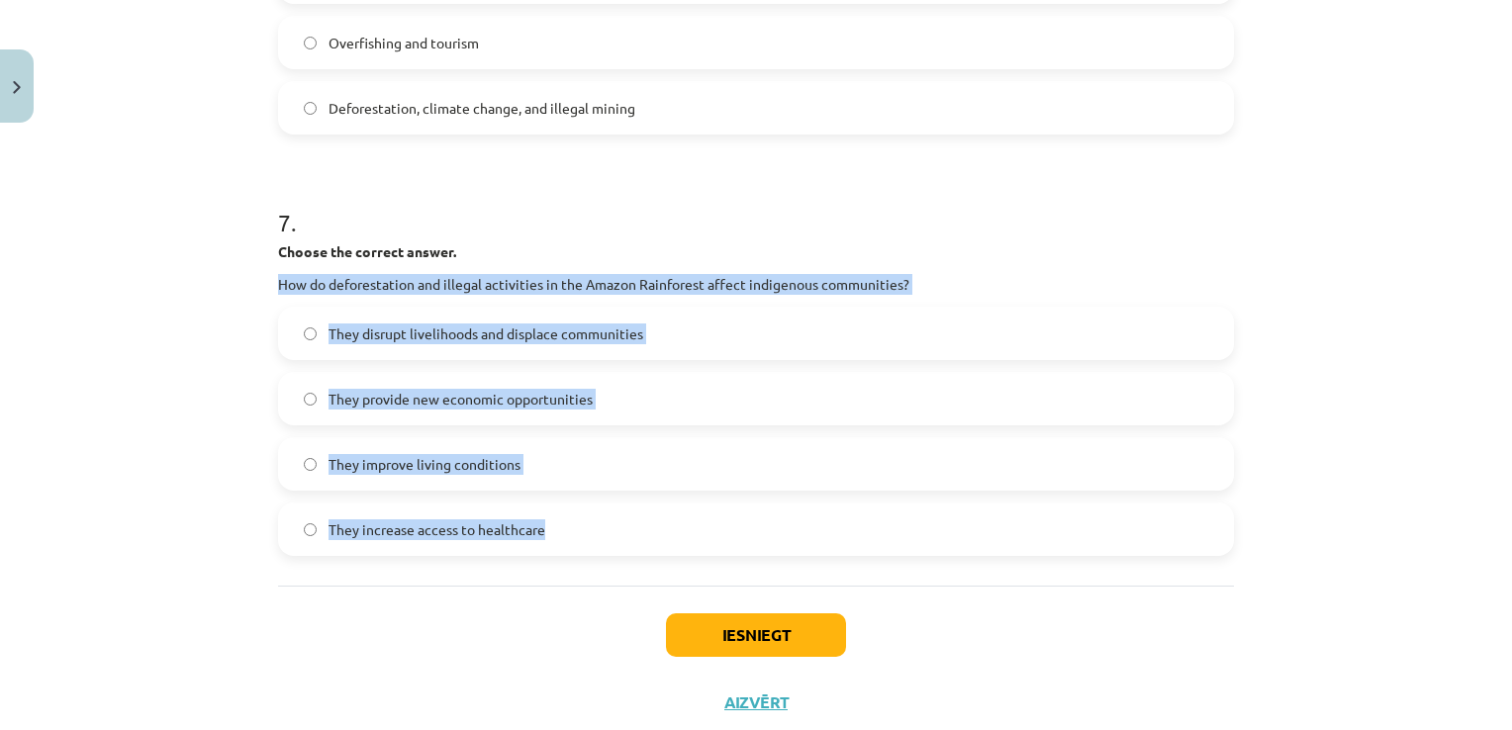
drag, startPoint x: 269, startPoint y: 282, endPoint x: 647, endPoint y: 540, distance: 457.8
copy div "How do deforestation and illegal activities in the Amazon Rainforest affect ind…"
click at [133, 365] on div "Mācību tēma: Angļu valoda i - 10.[PERSON_NAME] 1.ieskaites mācību materiāls #11…" at bounding box center [756, 365] width 1512 height 730
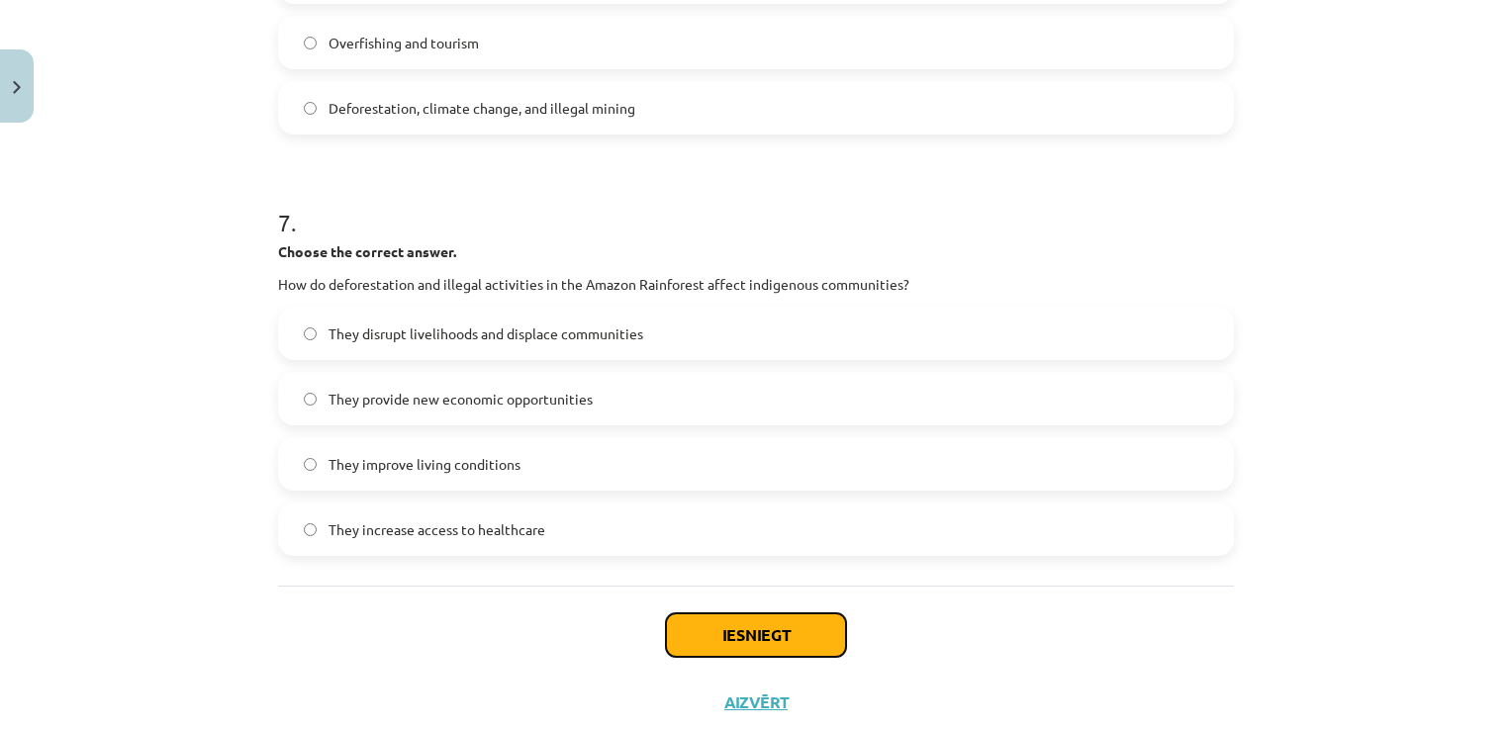
click at [712, 632] on button "Iesniegt" at bounding box center [756, 635] width 180 height 44
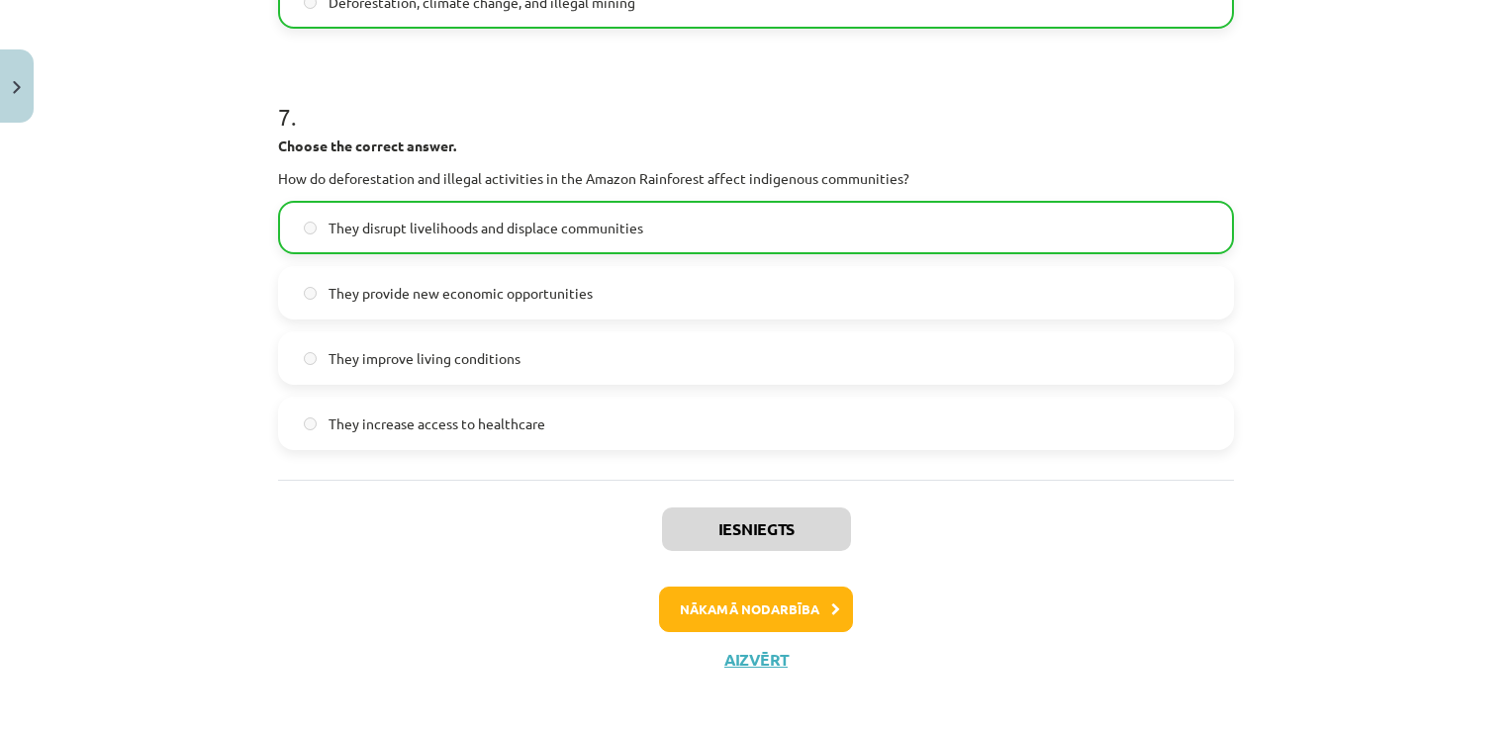
scroll to position [2343, 0]
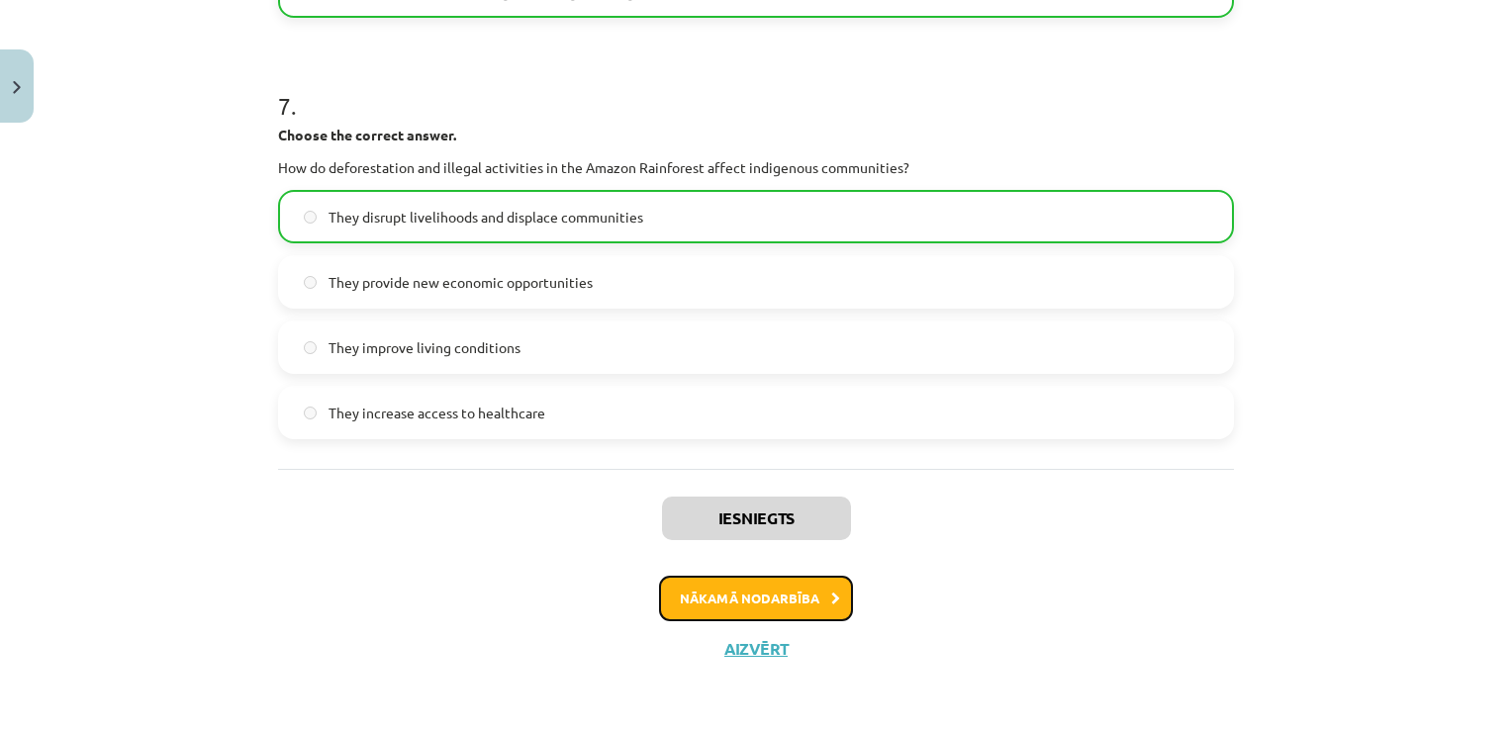
click at [788, 588] on button "Nākamā nodarbība" at bounding box center [756, 599] width 194 height 46
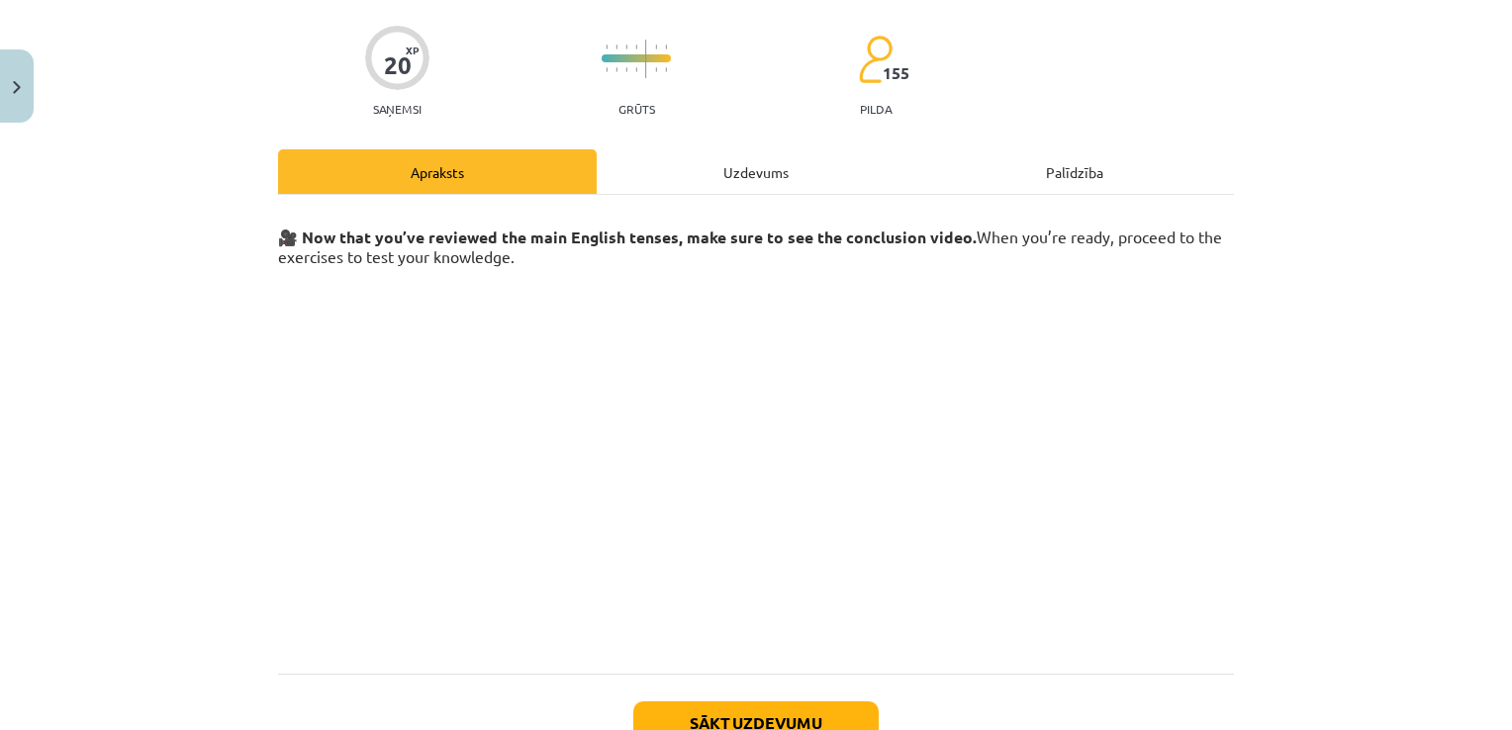
scroll to position [284, 0]
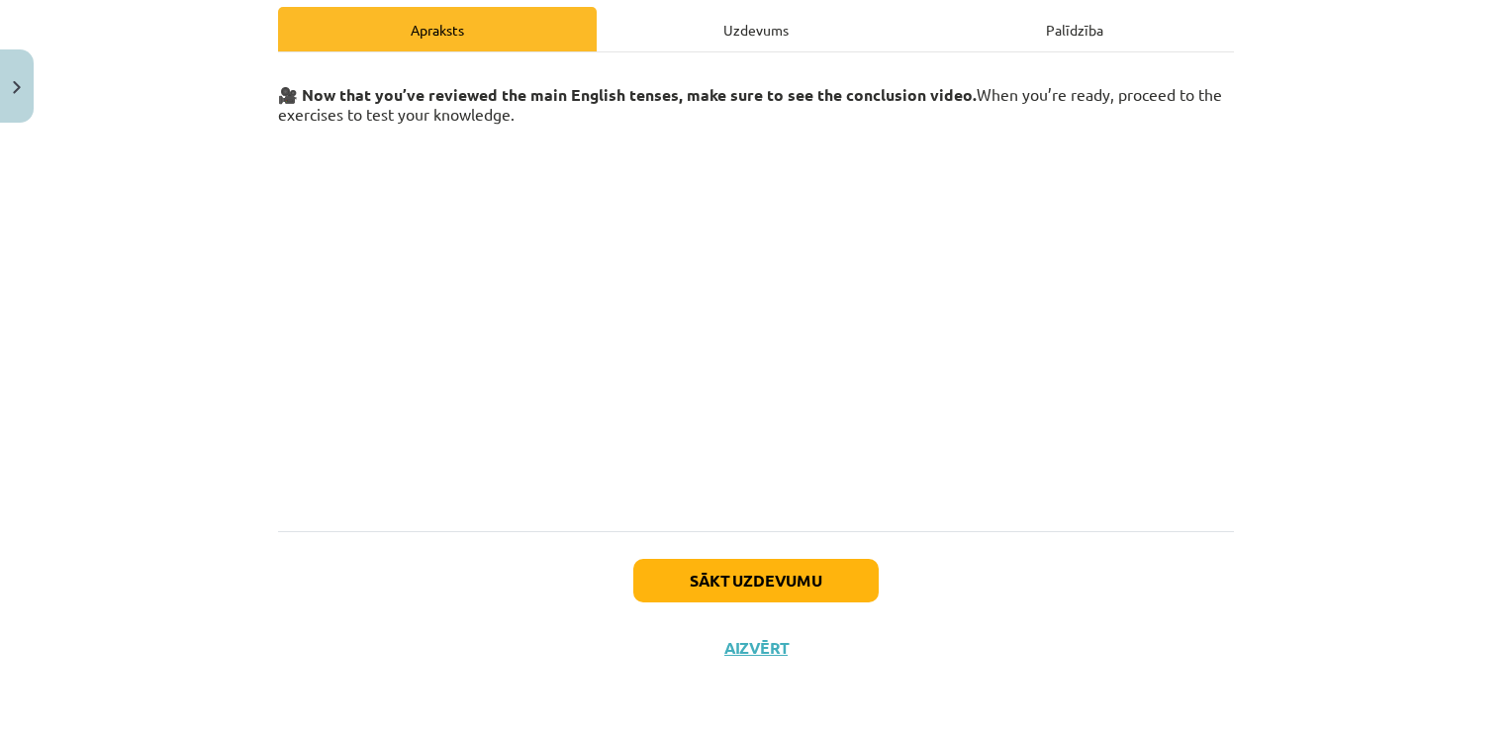
click at [347, 530] on div "🎥 Now that you’ve reviewed the main English tenses, make sure to see the conclu…" at bounding box center [756, 291] width 956 height 479
click at [443, 552] on div "Sākt uzdevumu Aizvērt" at bounding box center [756, 600] width 956 height 139
click at [429, 600] on div "Sākt uzdevumu Aizvērt" at bounding box center [756, 600] width 956 height 139
click at [609, 664] on div "Sākt uzdevumu Aizvērt" at bounding box center [756, 600] width 956 height 139
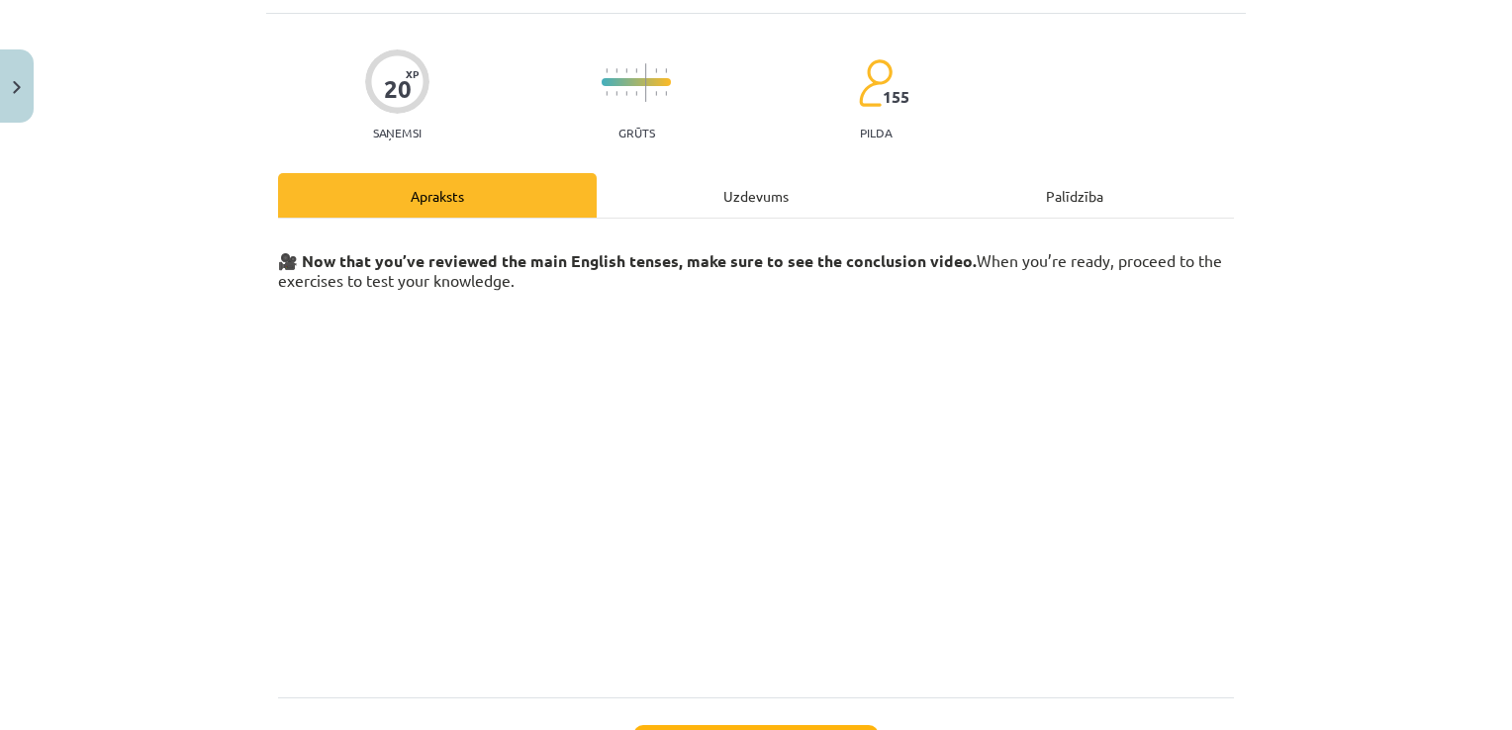
scroll to position [86, 0]
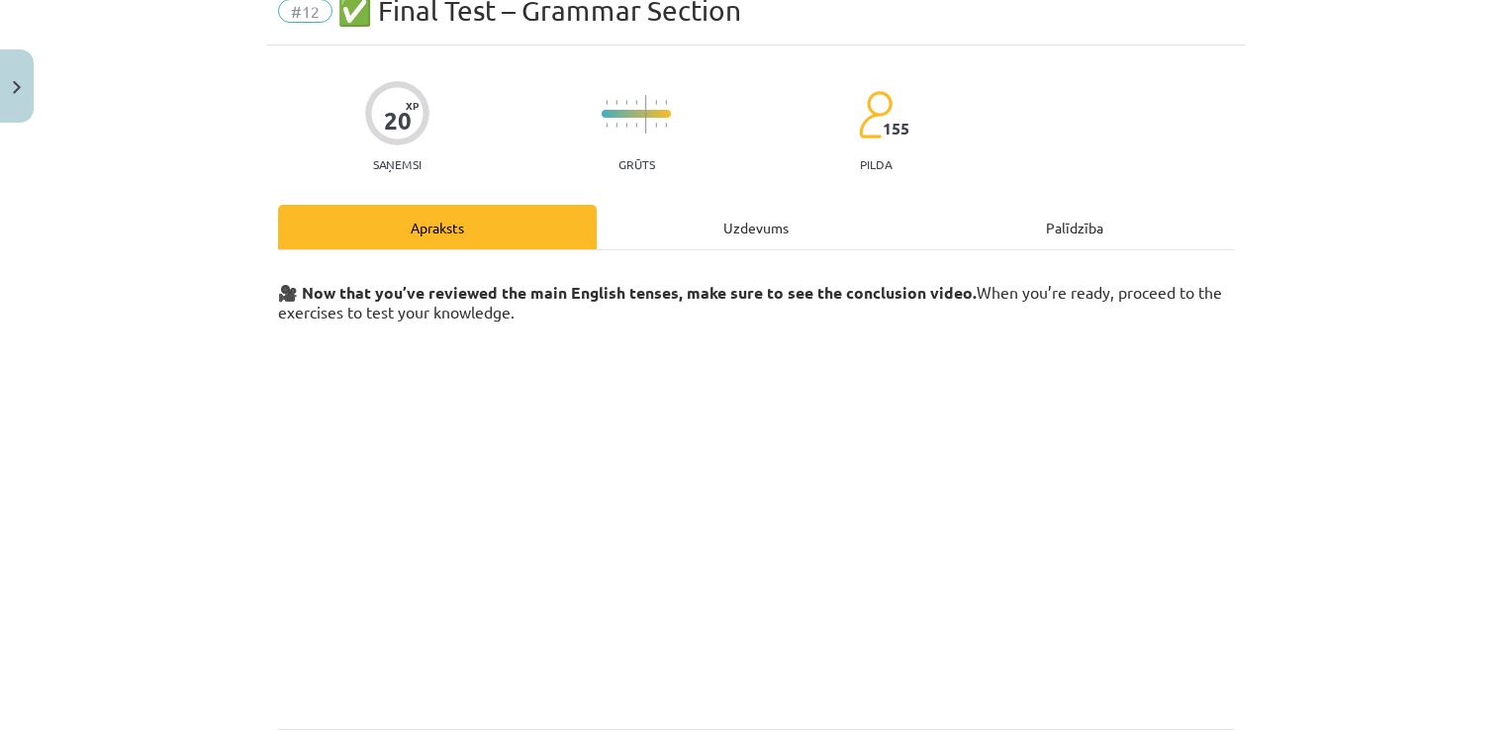
click at [756, 224] on div "Uzdevums" at bounding box center [756, 227] width 319 height 45
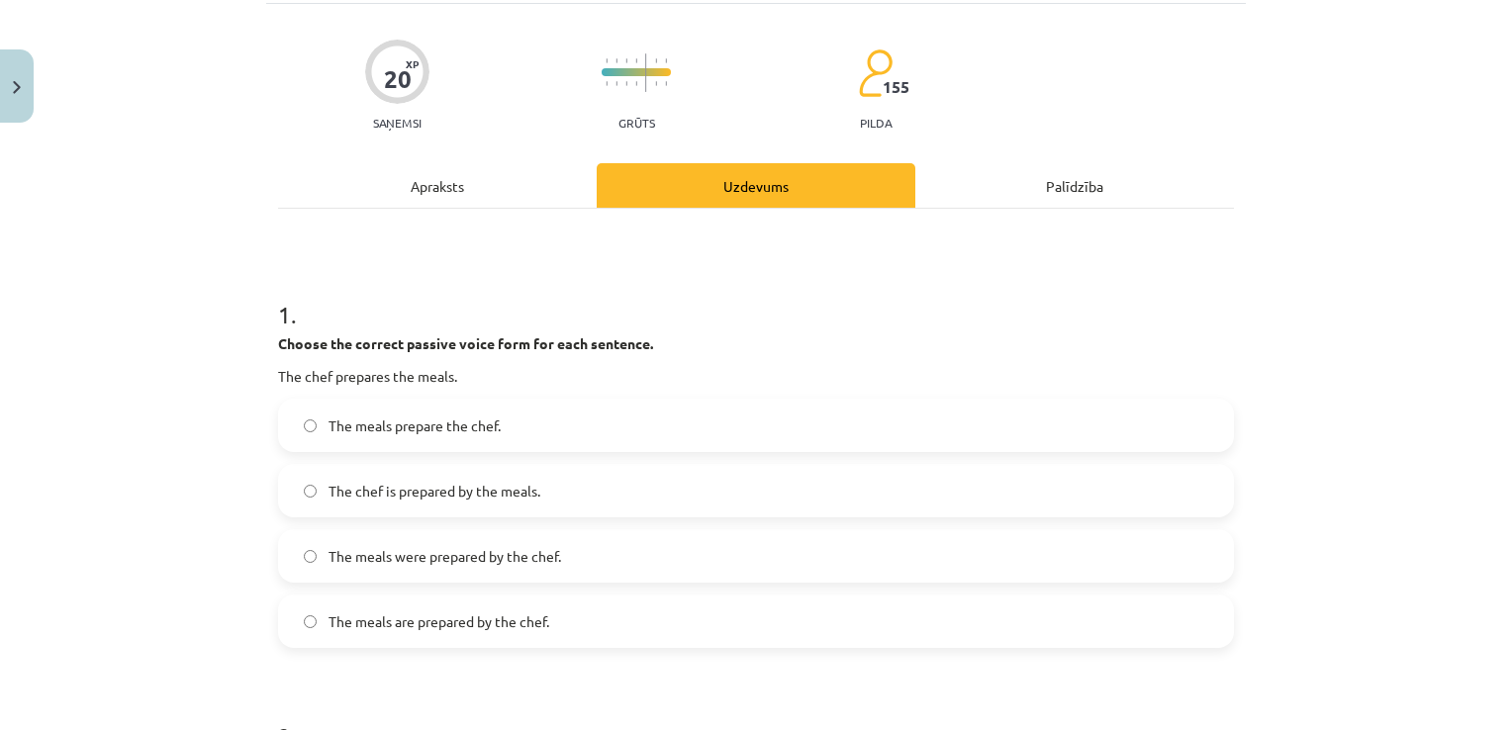
scroll to position [49, 0]
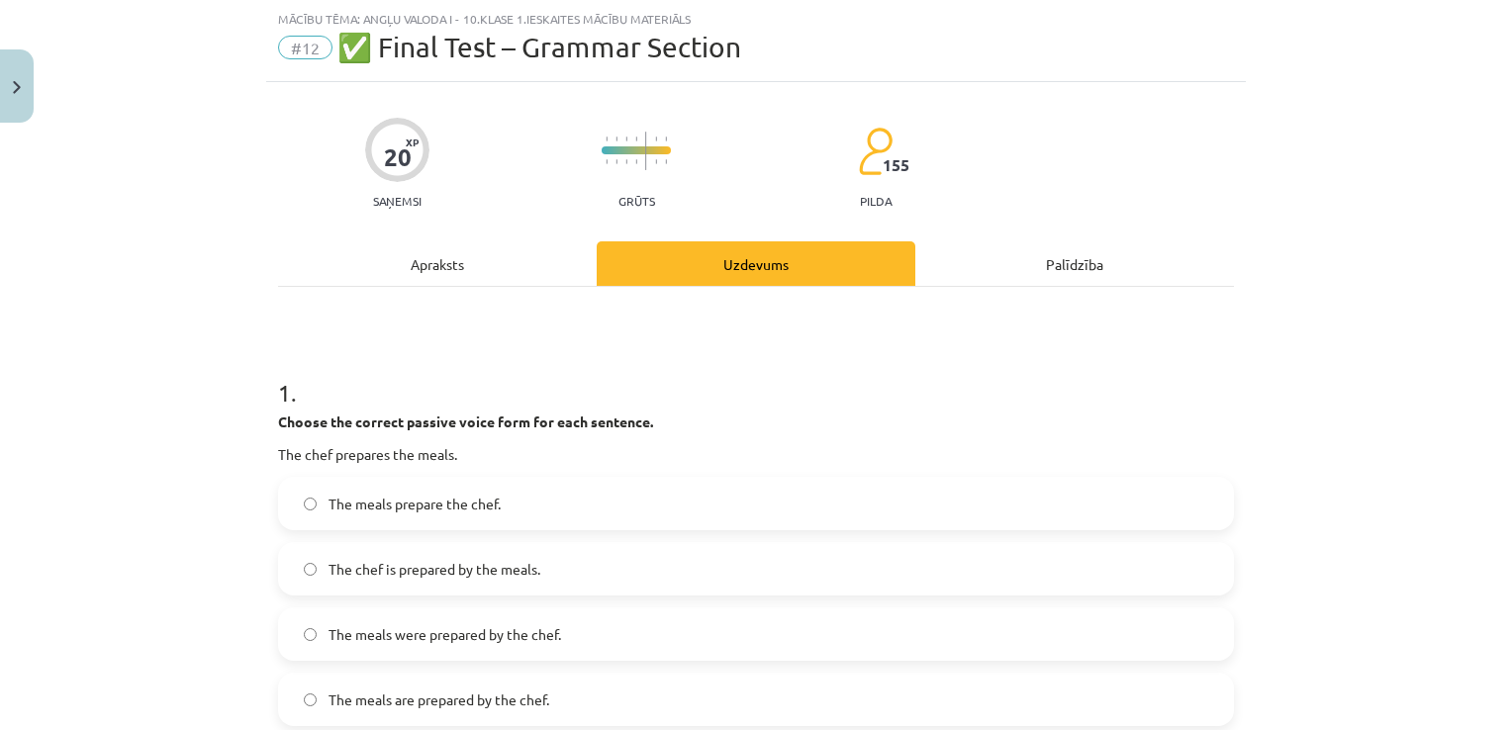
click at [425, 261] on div "Apraksts" at bounding box center [437, 263] width 319 height 45
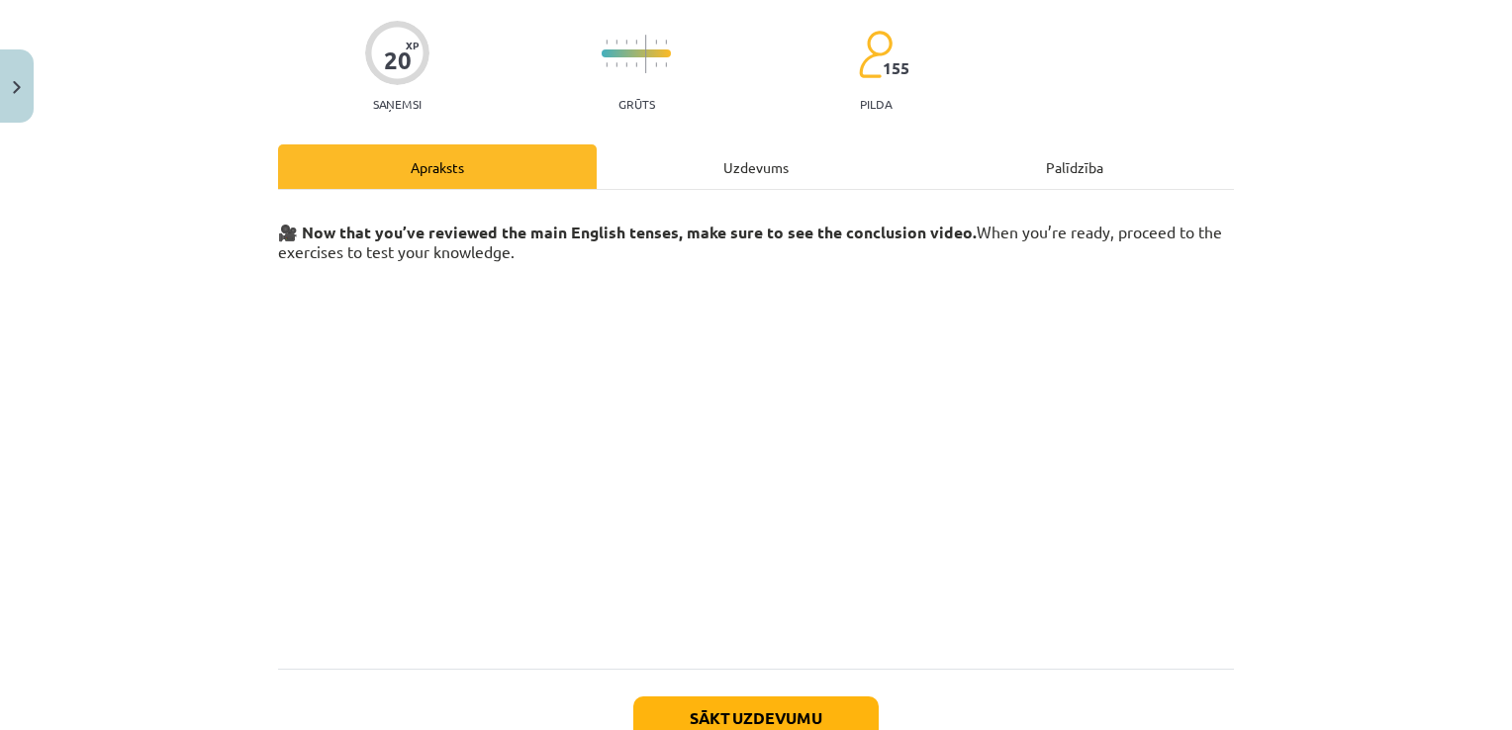
scroll to position [284, 0]
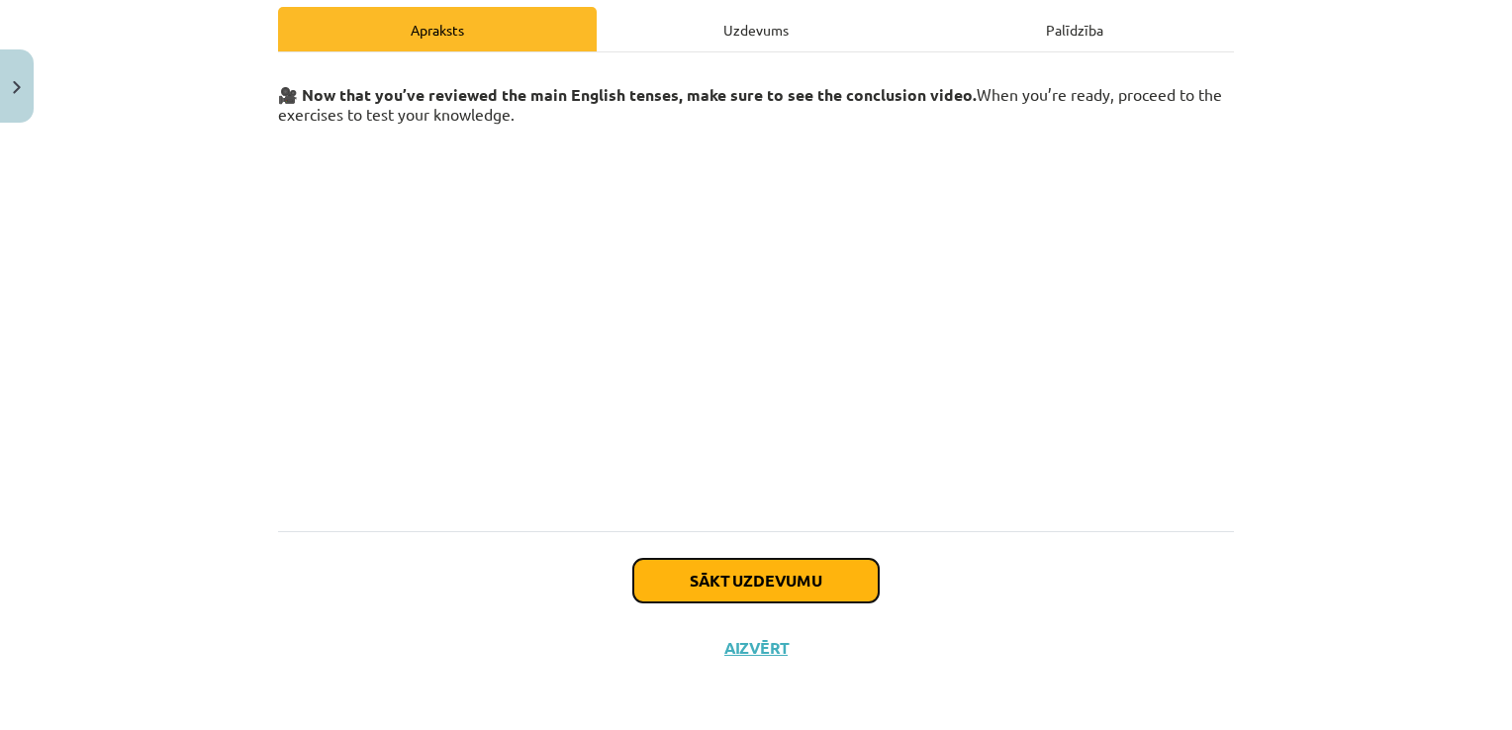
click at [771, 580] on button "Sākt uzdevumu" at bounding box center [755, 581] width 245 height 44
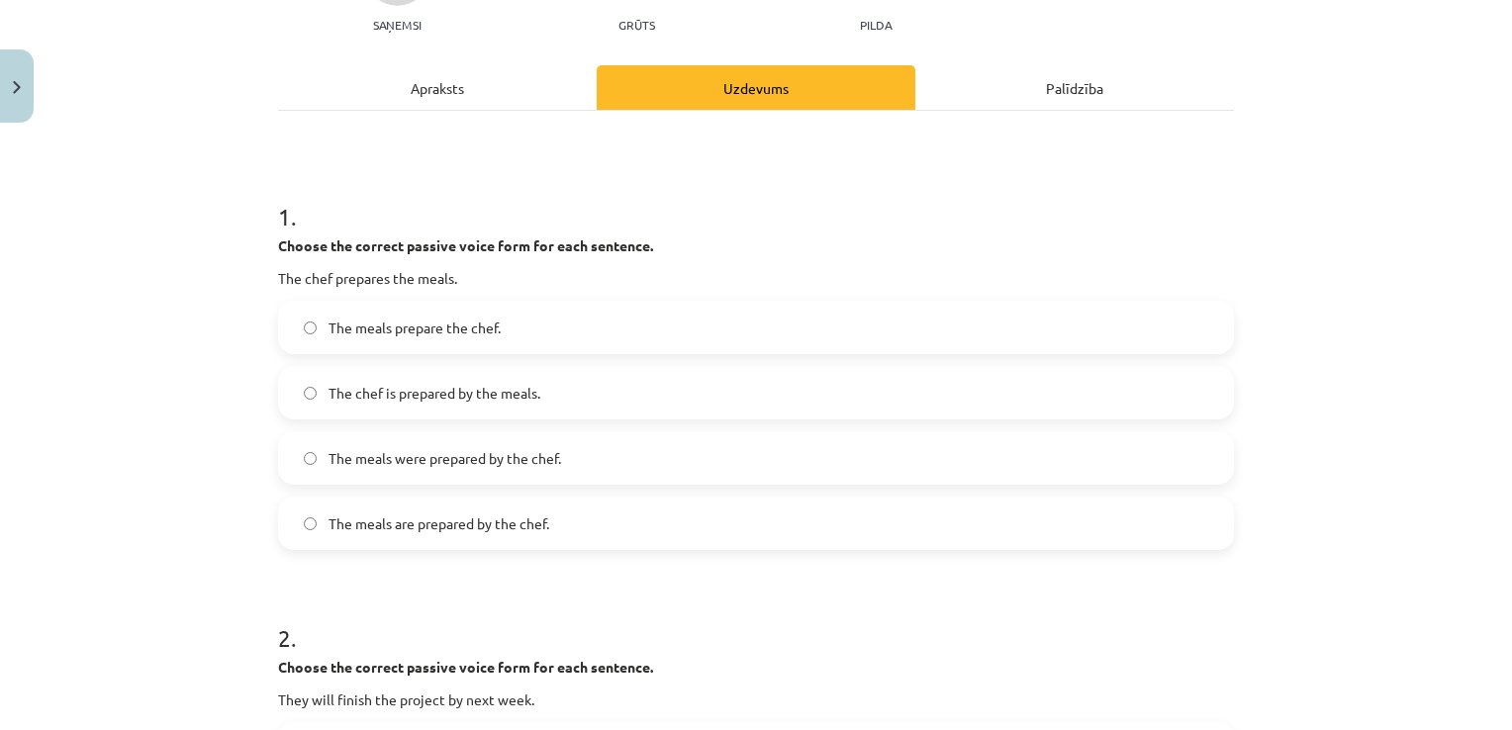
scroll to position [247, 0]
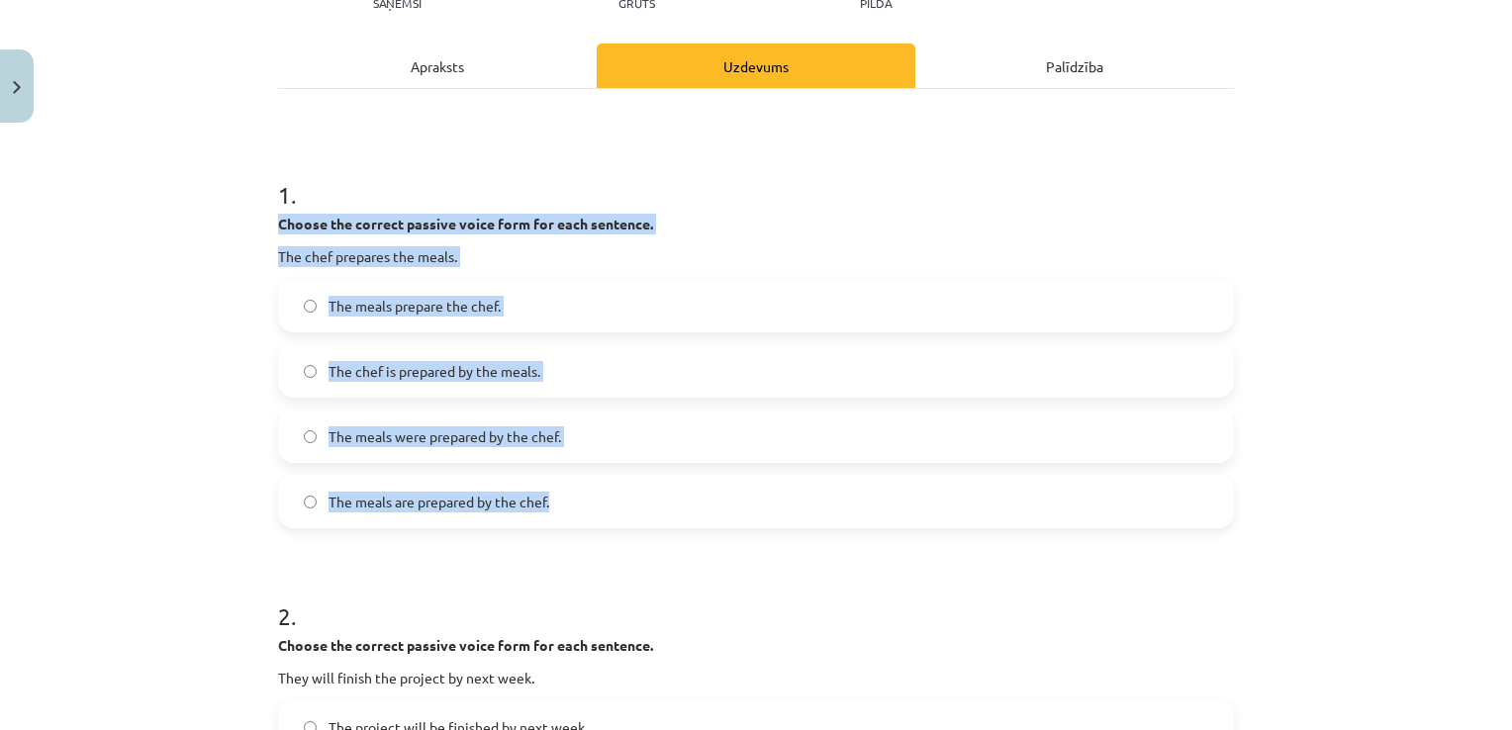
drag, startPoint x: 300, startPoint y: 228, endPoint x: 595, endPoint y: 508, distance: 406.6
click at [595, 508] on div "Mācību tēma: Angļu valoda i - 10.[PERSON_NAME] 1.ieskaites mācību materiāls #12…" at bounding box center [756, 365] width 1512 height 730
copy div "Choose the correct passive voice form for each sentence. The chef prepares the …"
click at [152, 520] on div "Mācību tēma: Angļu valoda i - 10.[PERSON_NAME] 1.ieskaites mācību materiāls #12…" at bounding box center [756, 365] width 1512 height 730
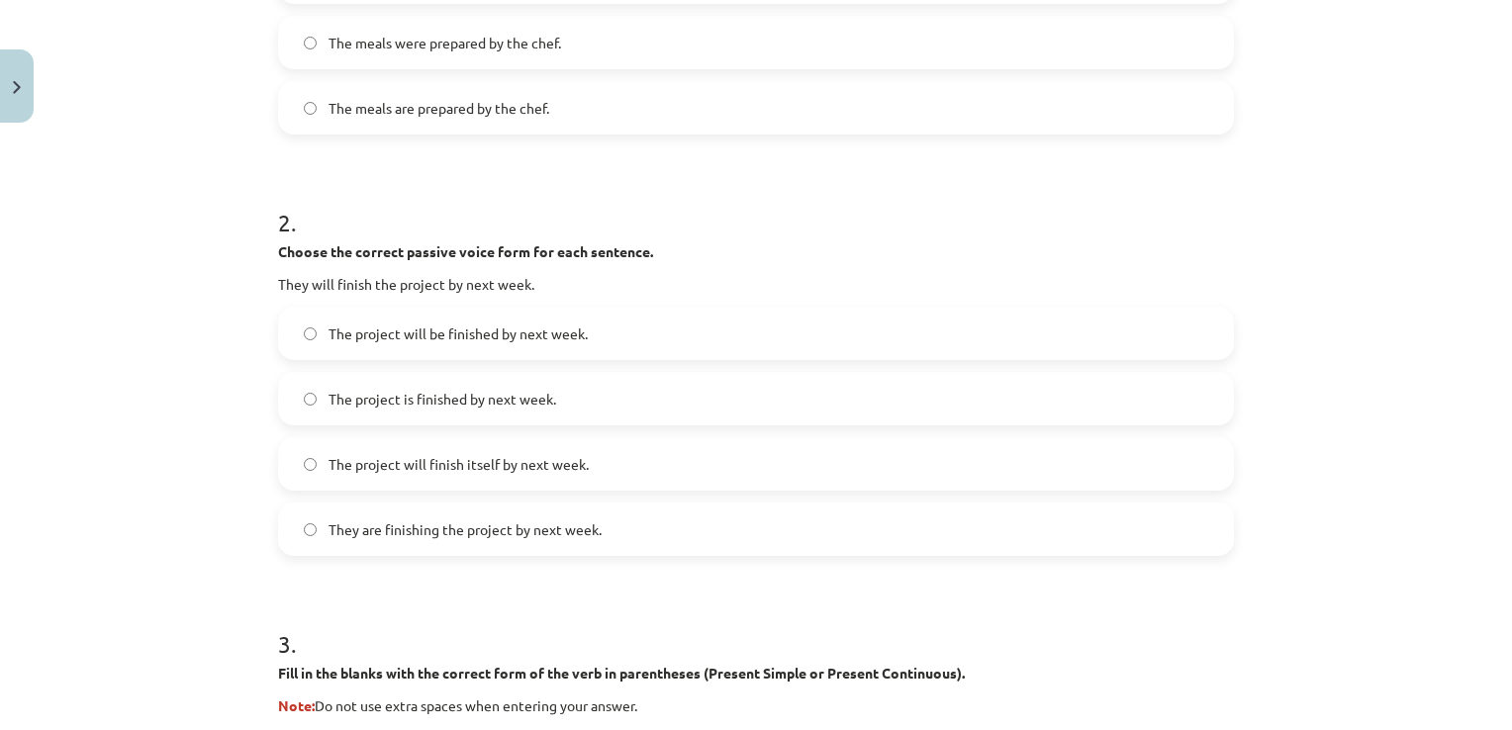
scroll to position [643, 0]
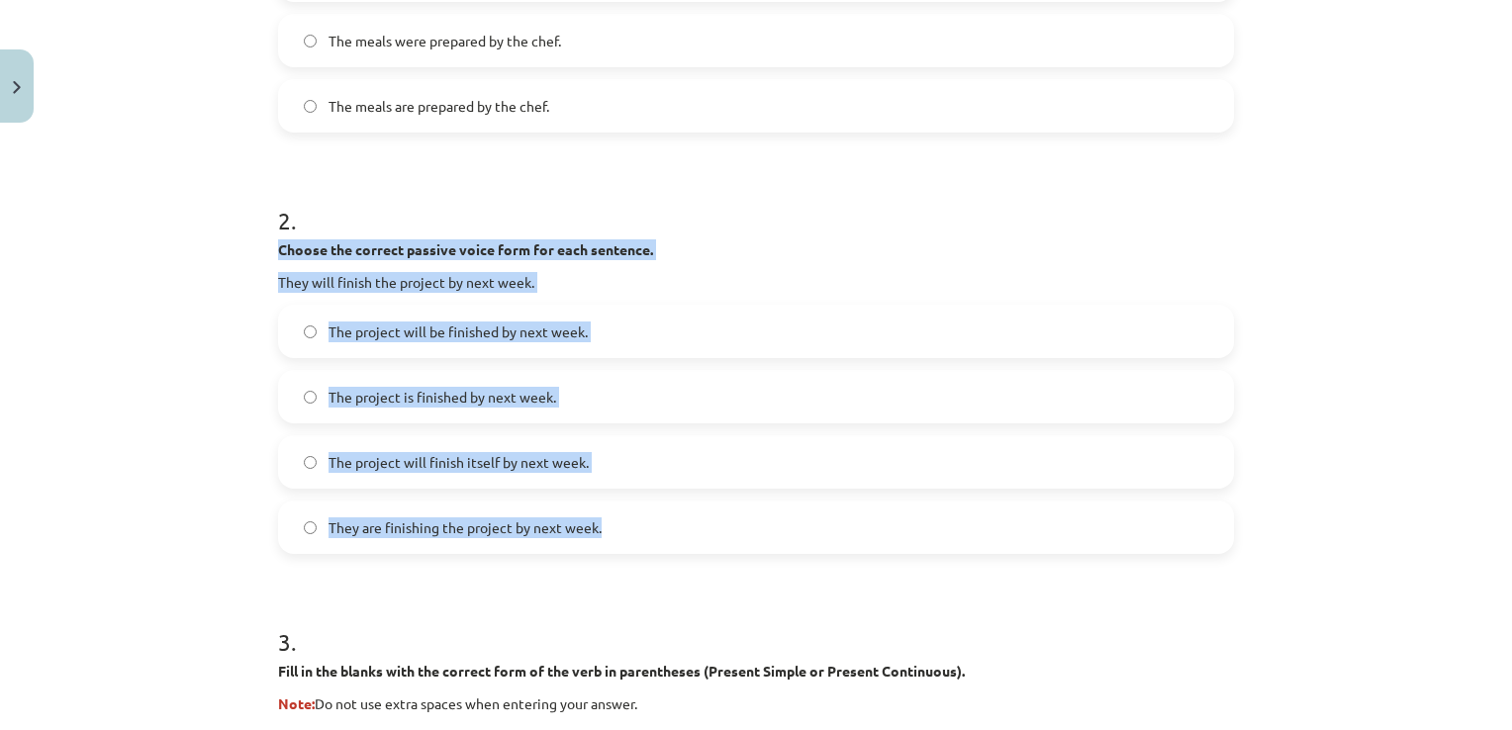
drag, startPoint x: 265, startPoint y: 245, endPoint x: 634, endPoint y: 522, distance: 461.5
click at [634, 522] on div "20 XP Saņemsi Grūts 155 pilda Apraksts Uzdevums Palīdzība 1 . Choose the correc…" at bounding box center [756, 612] width 980 height 2249
click at [171, 464] on div "Mācību tēma: Angļu valoda i - 10.[PERSON_NAME] 1.ieskaites mācību materiāls #12…" at bounding box center [756, 365] width 1512 height 730
drag, startPoint x: 263, startPoint y: 276, endPoint x: 603, endPoint y: 522, distance: 419.4
click at [603, 522] on div "20 XP Saņemsi Grūts 155 pilda Apraksts Uzdevums Palīdzība 1 . Choose the correc…" at bounding box center [756, 612] width 980 height 2249
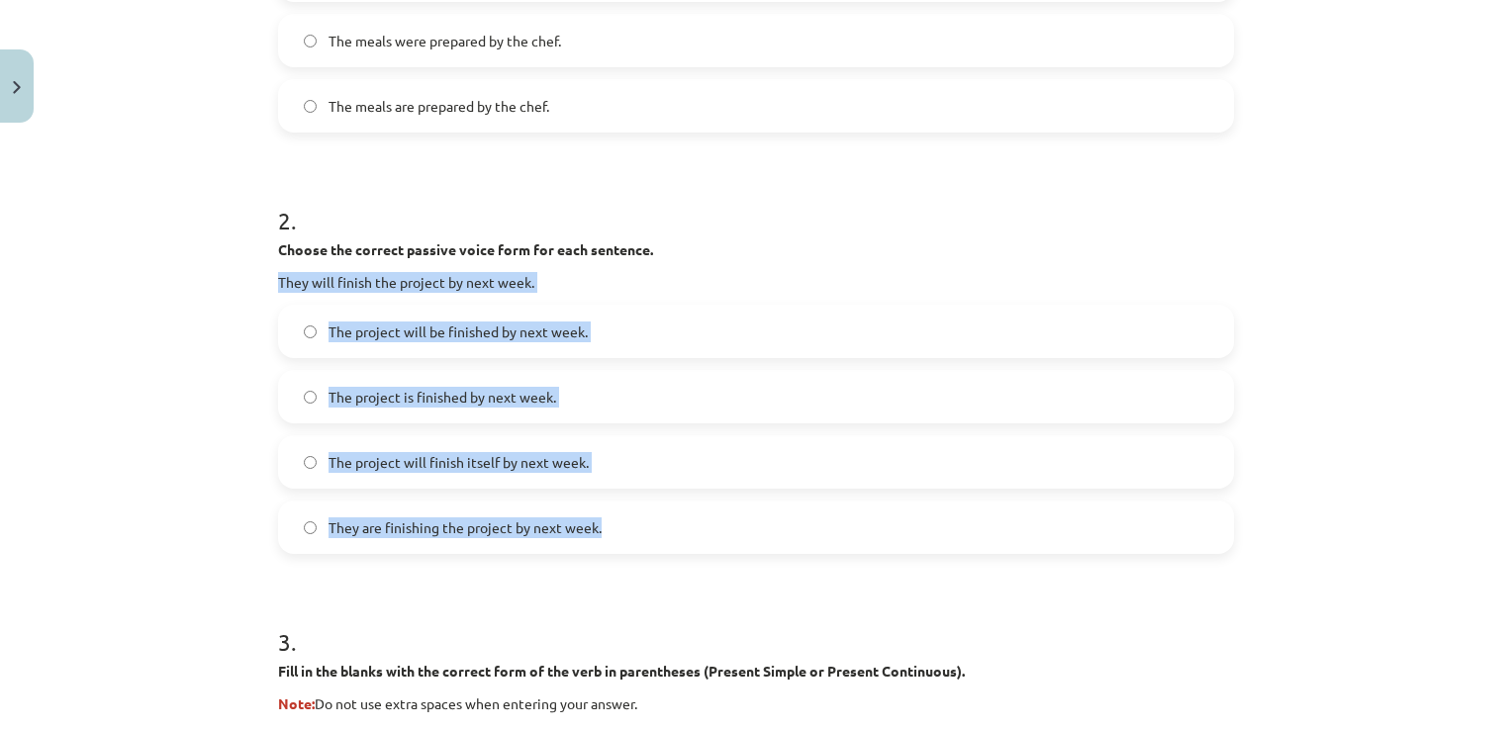
copy div "They will finish the project by next week. The project will be finished by next…"
click at [83, 434] on div "Mācību tēma: Angļu valoda i - 10.[PERSON_NAME] 1.ieskaites mācību materiāls #12…" at bounding box center [756, 365] width 1512 height 730
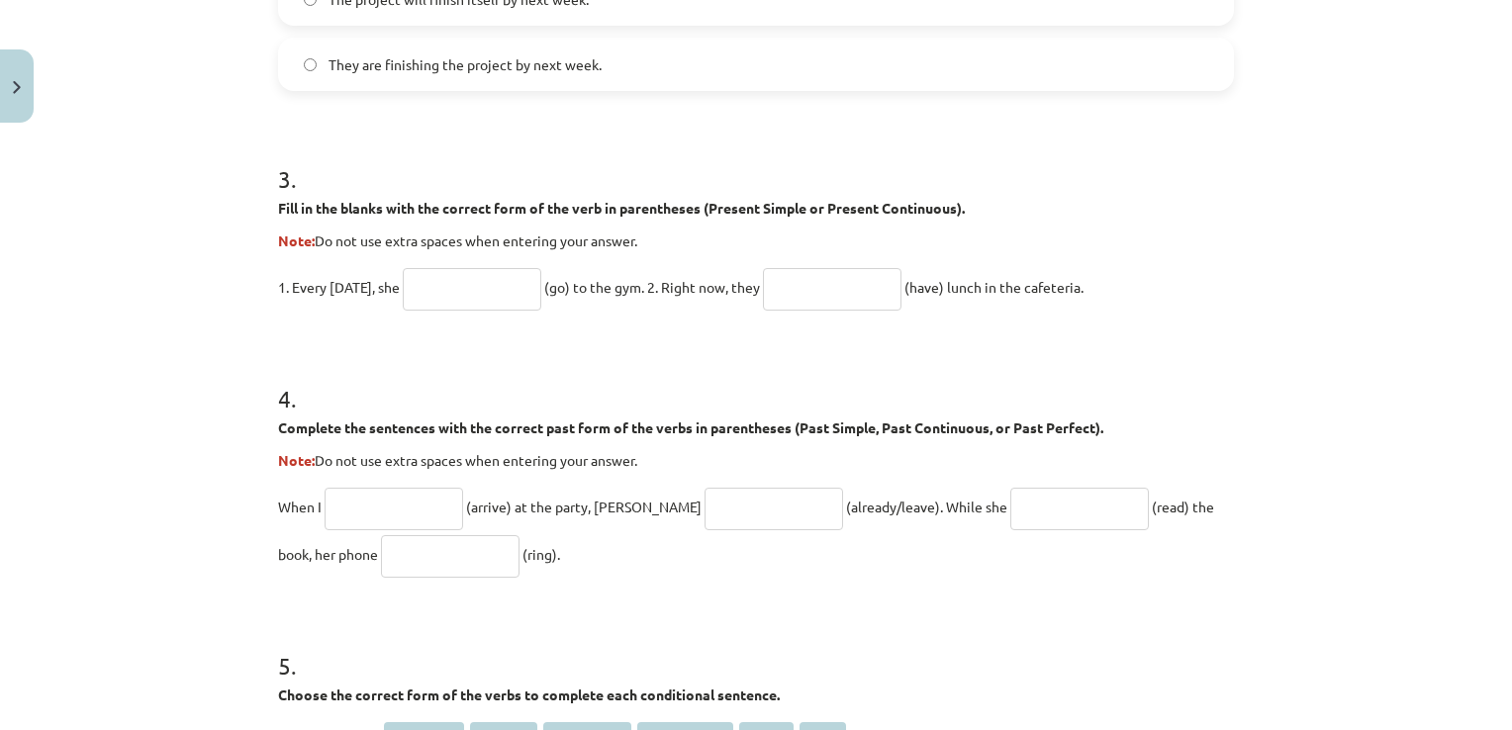
scroll to position [1104, 0]
click at [414, 291] on input "text" at bounding box center [472, 291] width 139 height 43
type input "********"
click at [794, 291] on input "text" at bounding box center [832, 291] width 139 height 43
type input "**********"
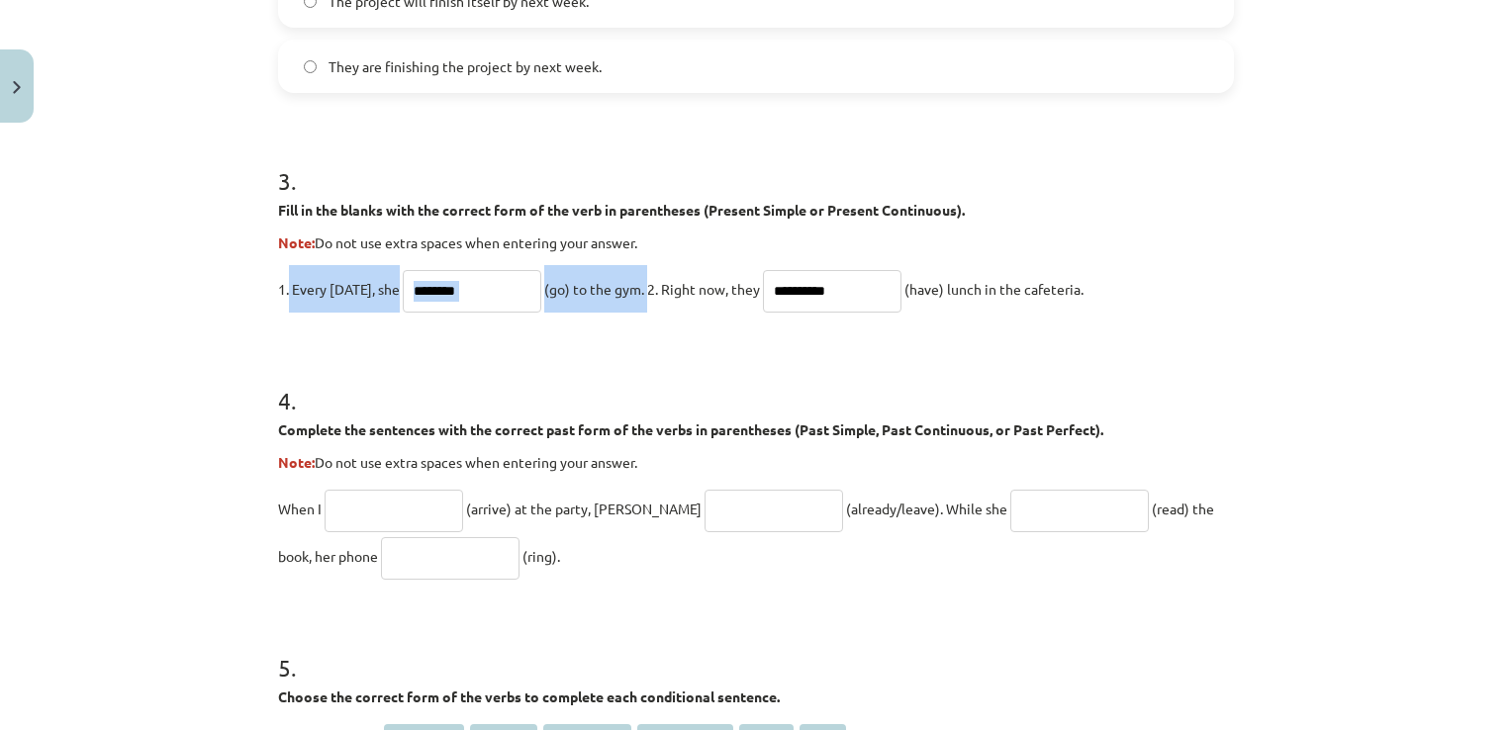
drag, startPoint x: 281, startPoint y: 281, endPoint x: 649, endPoint y: 293, distance: 368.3
click at [649, 293] on p "**********" at bounding box center [756, 288] width 956 height 47
click at [479, 280] on input "********" at bounding box center [472, 291] width 139 height 43
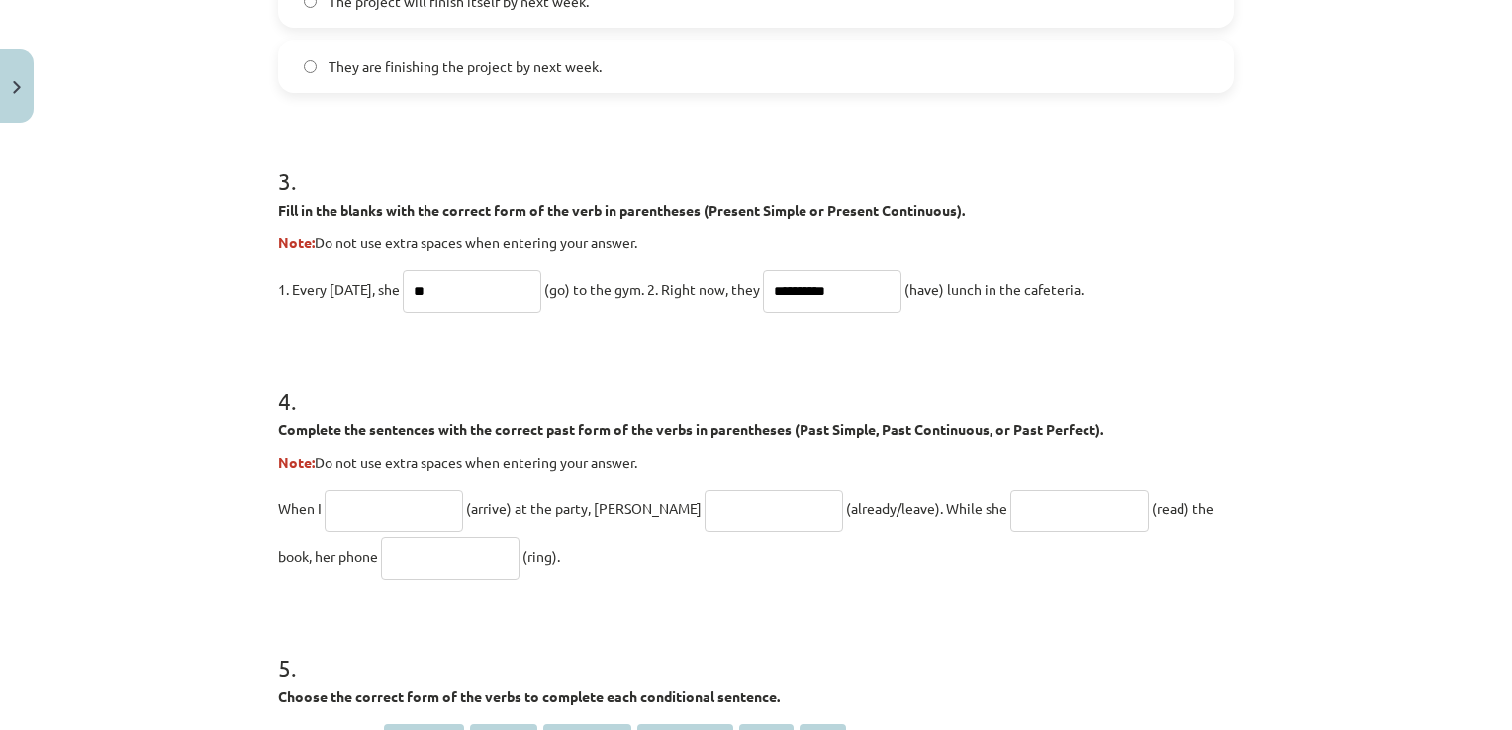
type input "*"
type input "****"
drag, startPoint x: 851, startPoint y: 289, endPoint x: 781, endPoint y: 293, distance: 70.4
click at [781, 293] on input "**********" at bounding box center [832, 291] width 139 height 43
drag, startPoint x: 664, startPoint y: 285, endPoint x: 1097, endPoint y: 287, distance: 433.4
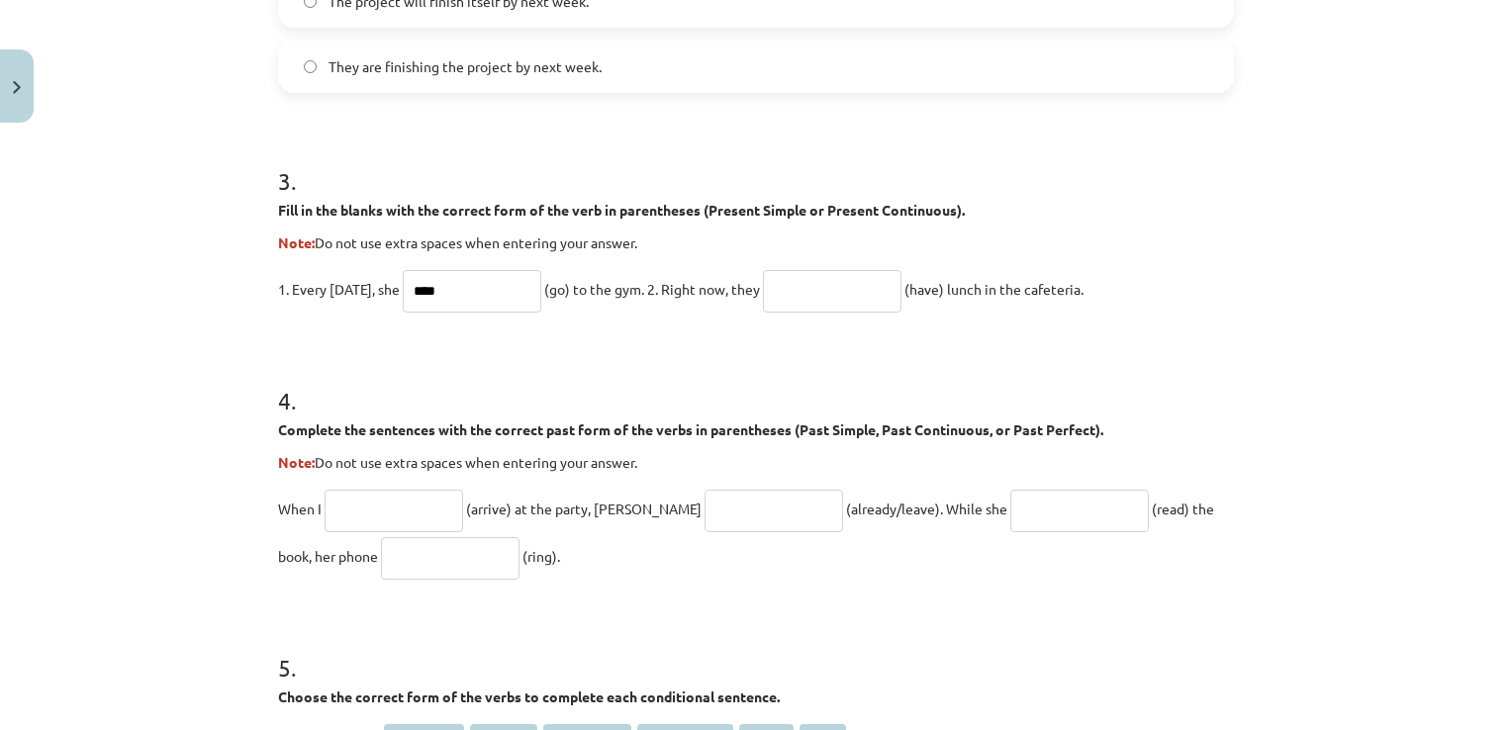
click at [1097, 287] on p "1. Every [DATE], she **** (go) to the gym. 2. Right now, they (have) lunch in t…" at bounding box center [756, 288] width 956 height 47
click at [797, 287] on input "text" at bounding box center [832, 291] width 139 height 43
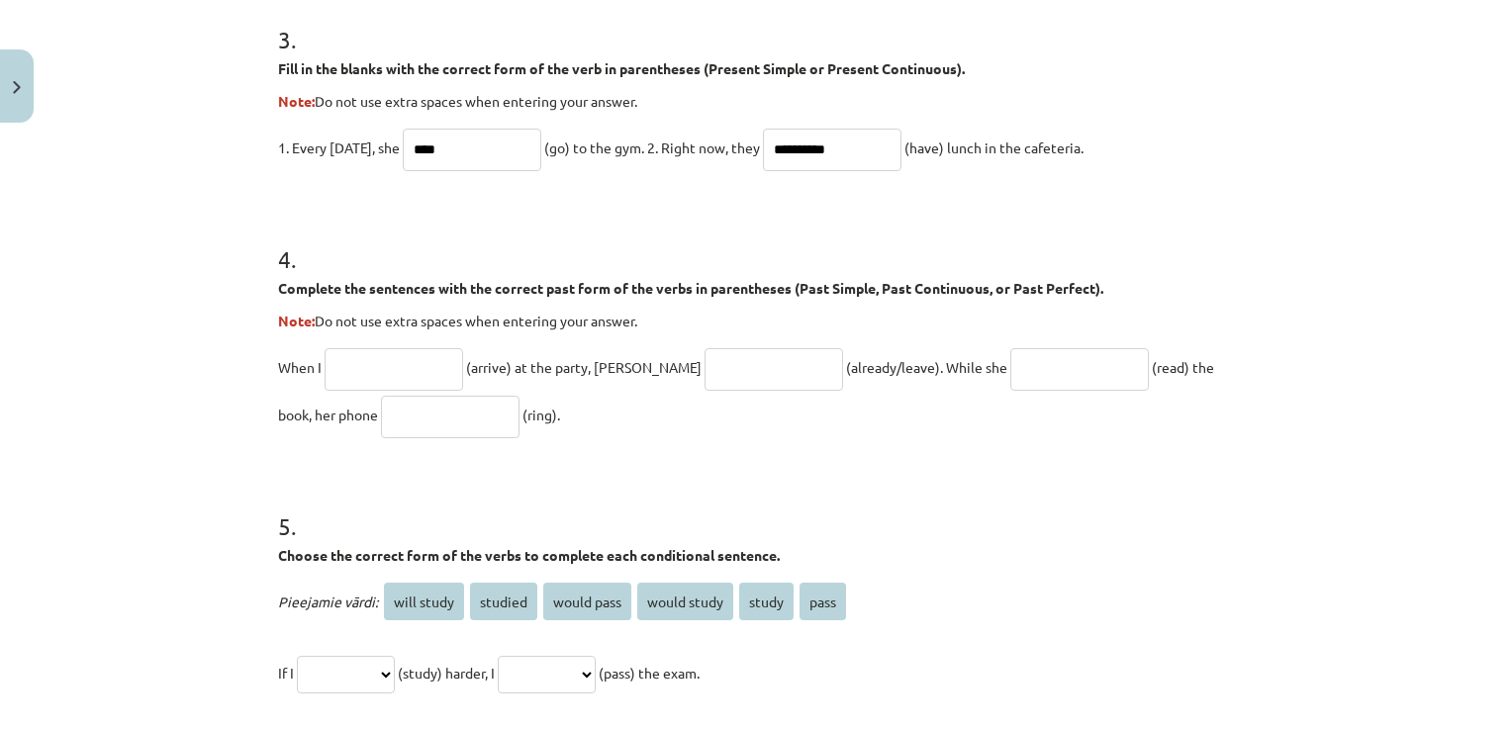
scroll to position [1302, 0]
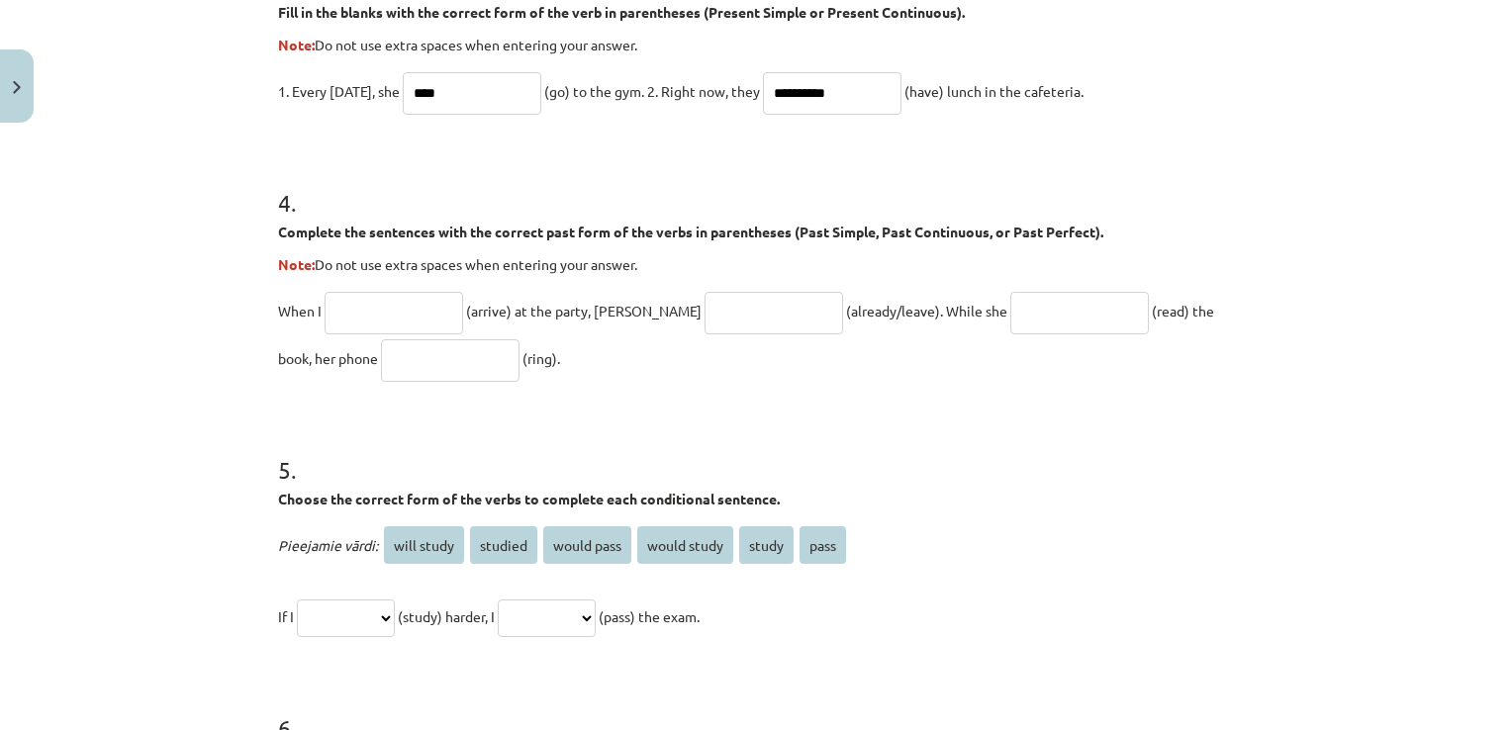
type input "**********"
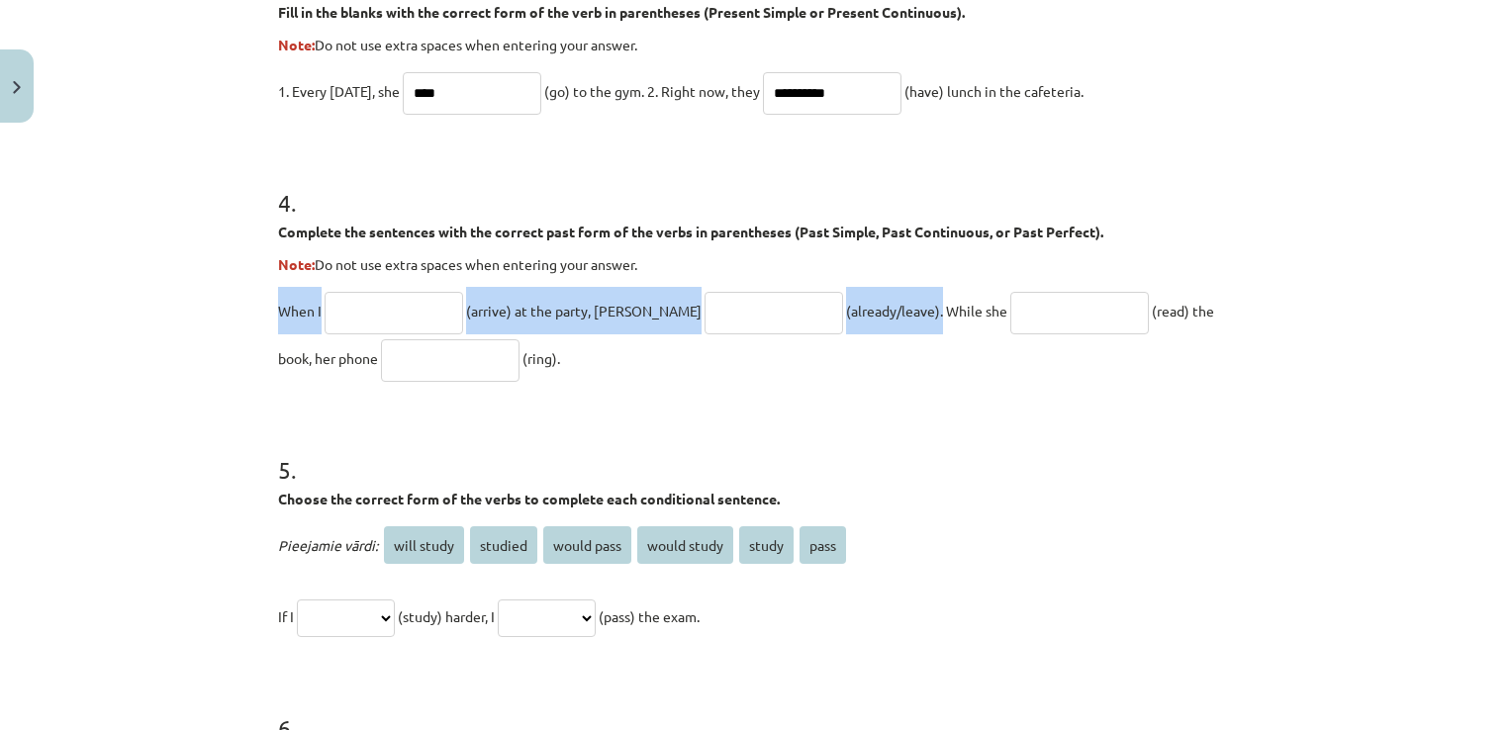
drag, startPoint x: 265, startPoint y: 305, endPoint x: 870, endPoint y: 320, distance: 604.7
click at [349, 307] on input "text" at bounding box center [394, 313] width 139 height 43
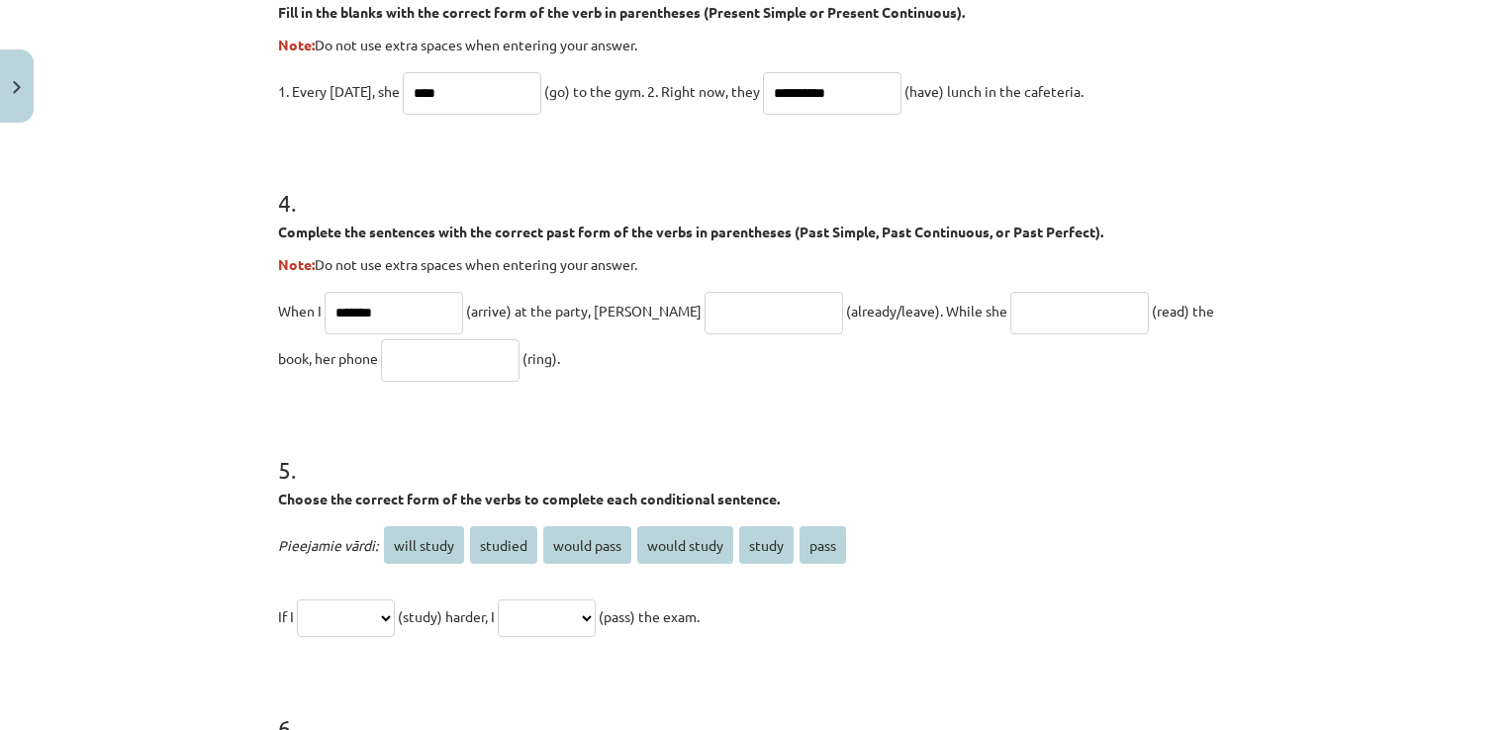
type input "*******"
click at [704, 308] on input "text" at bounding box center [773, 313] width 139 height 43
click at [704, 306] on input "**********" at bounding box center [773, 313] width 139 height 43
click at [732, 311] on input "**********" at bounding box center [773, 313] width 139 height 43
type input "**********"
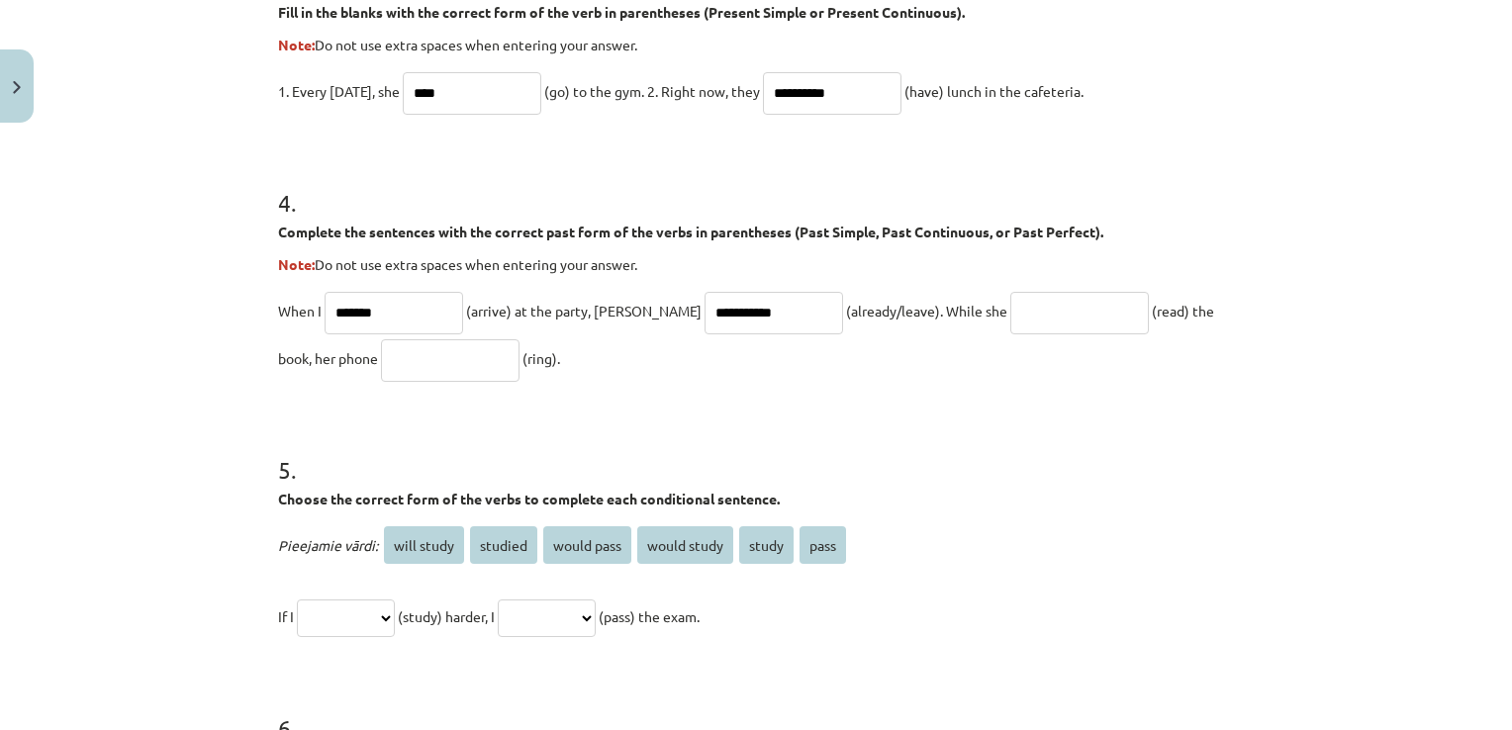
drag, startPoint x: 871, startPoint y: 307, endPoint x: 1239, endPoint y: 362, distance: 372.2
click at [1239, 362] on div "**********" at bounding box center [756, 365] width 1512 height 730
click at [1010, 311] on input "text" at bounding box center [1079, 313] width 139 height 43
click at [1010, 309] on input "*******" at bounding box center [1079, 313] width 139 height 43
type input "**********"
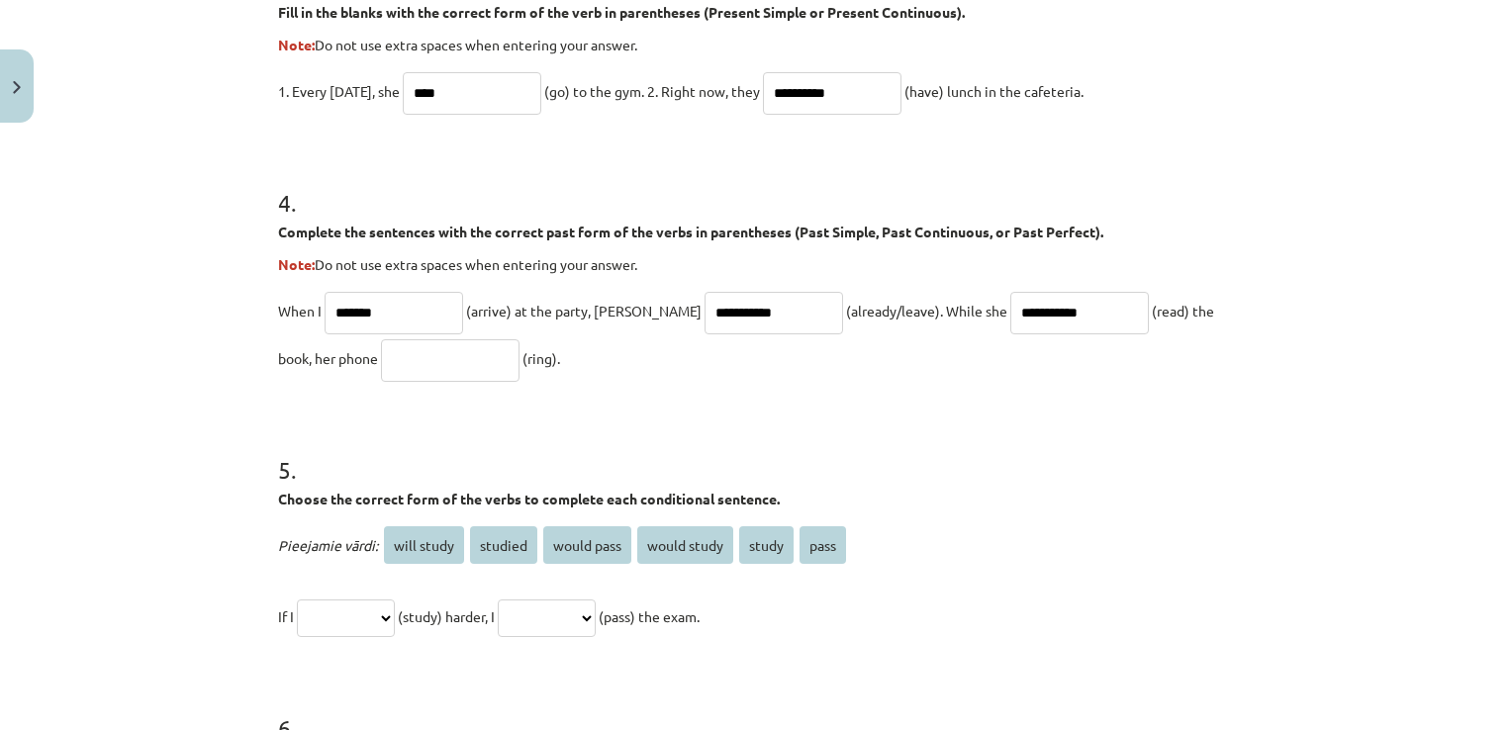
click at [381, 360] on input "text" at bounding box center [450, 360] width 139 height 43
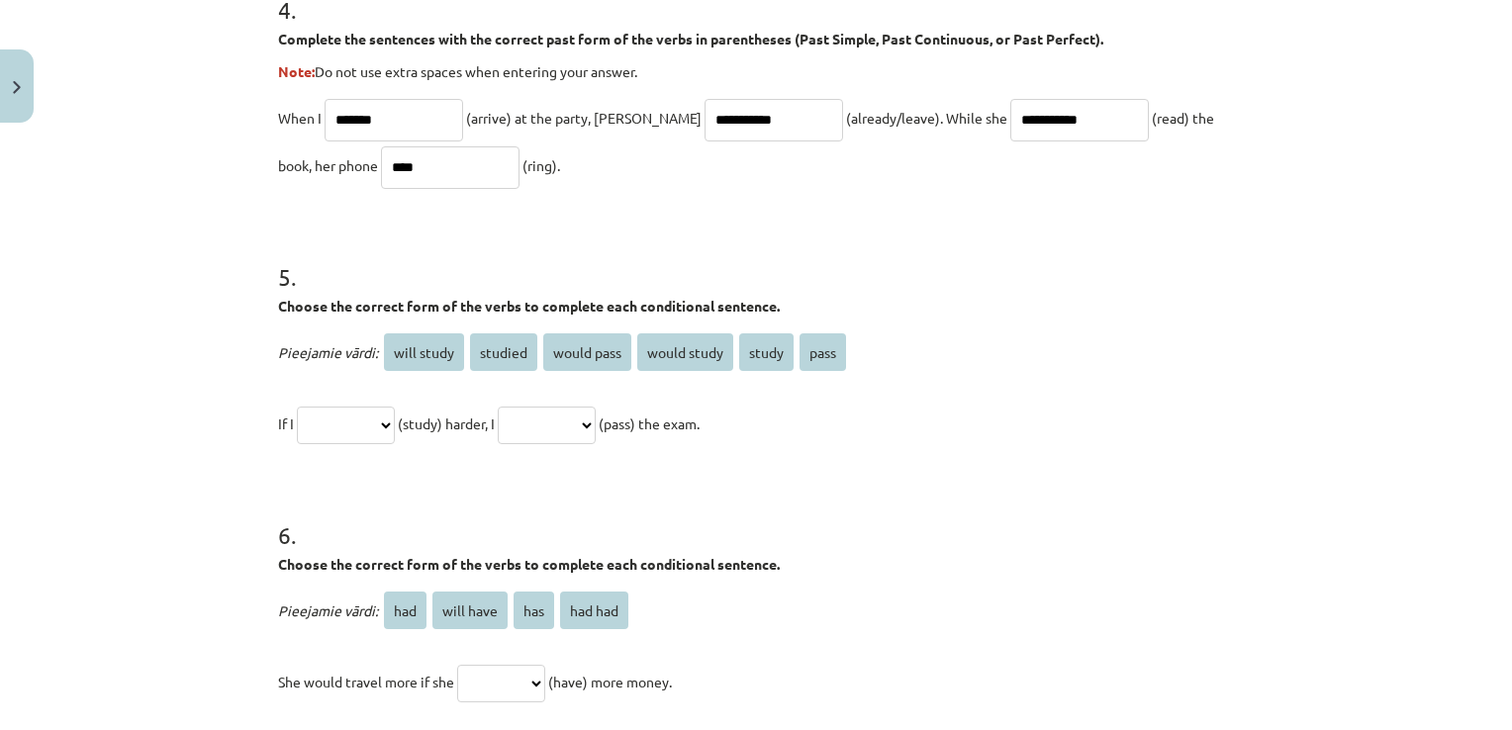
scroll to position [1500, 0]
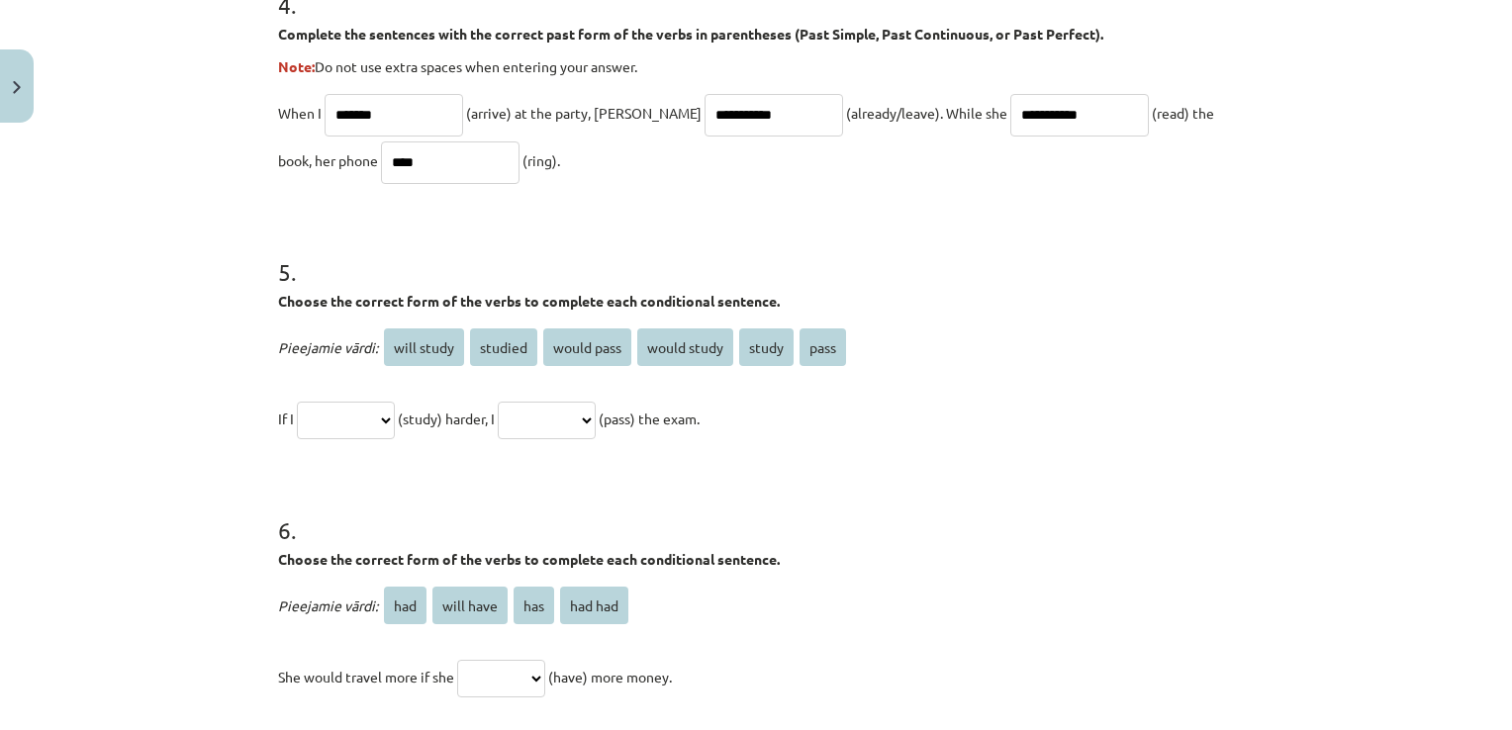
type input "****"
drag, startPoint x: 249, startPoint y: 409, endPoint x: 752, endPoint y: 432, distance: 503.2
click at [752, 432] on div "**********" at bounding box center [756, 365] width 1512 height 730
click at [395, 414] on select "**********" at bounding box center [346, 421] width 98 height 38
select select "**********"
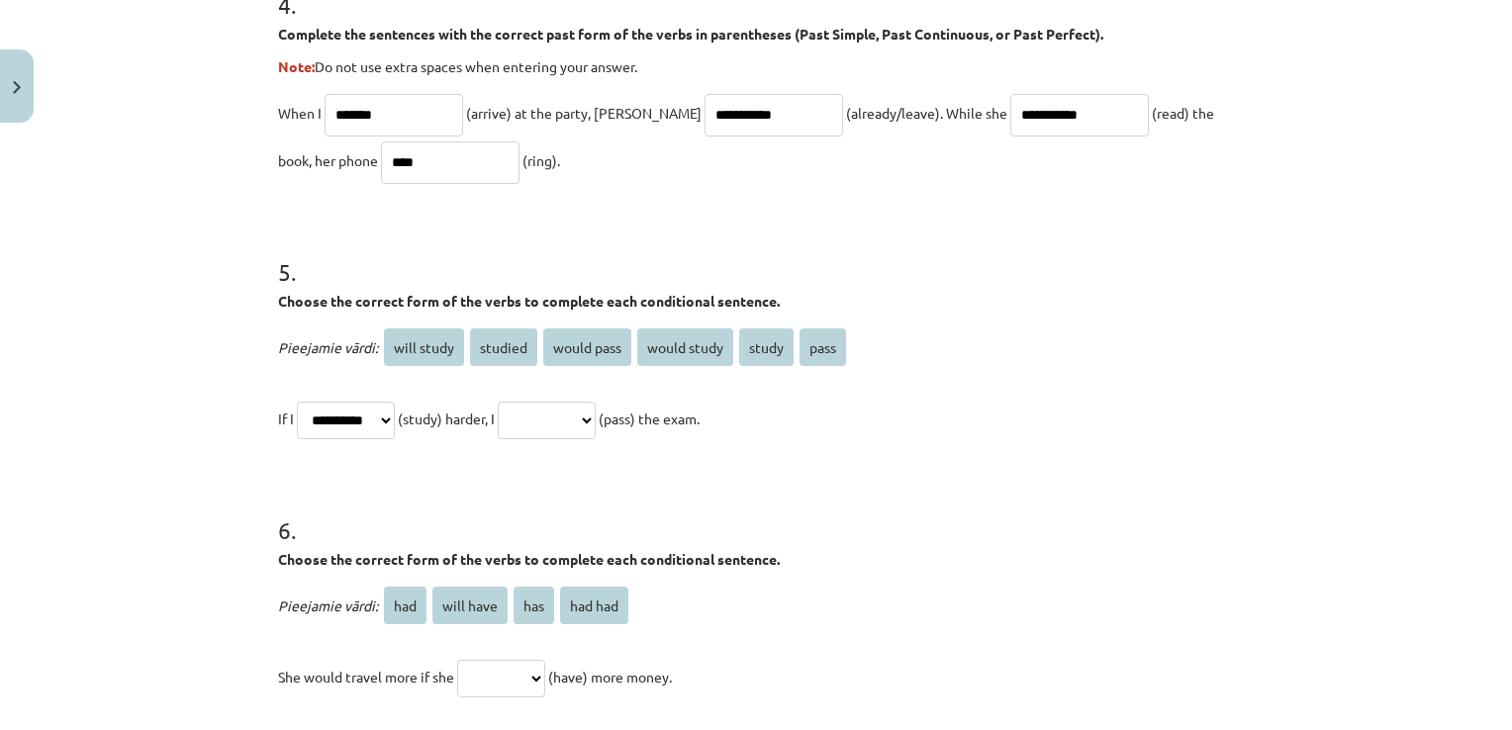
click at [297, 402] on select "**********" at bounding box center [346, 421] width 98 height 38
click at [391, 496] on h1 "6 ." at bounding box center [756, 512] width 956 height 61
click at [596, 413] on select "**********" at bounding box center [547, 421] width 98 height 38
click at [520, 402] on select "**********" at bounding box center [547, 421] width 98 height 38
click at [596, 418] on select "**********" at bounding box center [547, 421] width 98 height 38
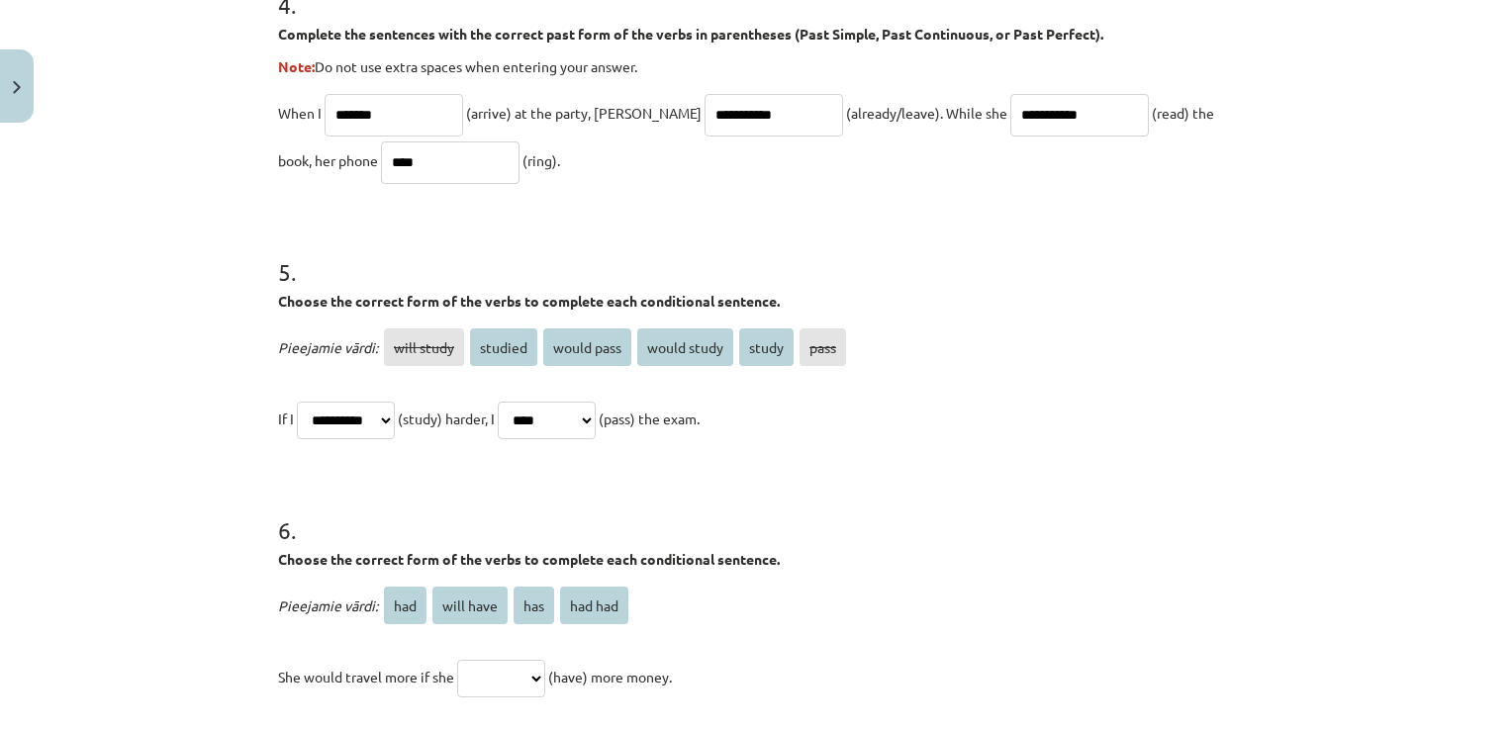
select select "**********"
click at [520, 402] on select "**********" at bounding box center [547, 421] width 98 height 38
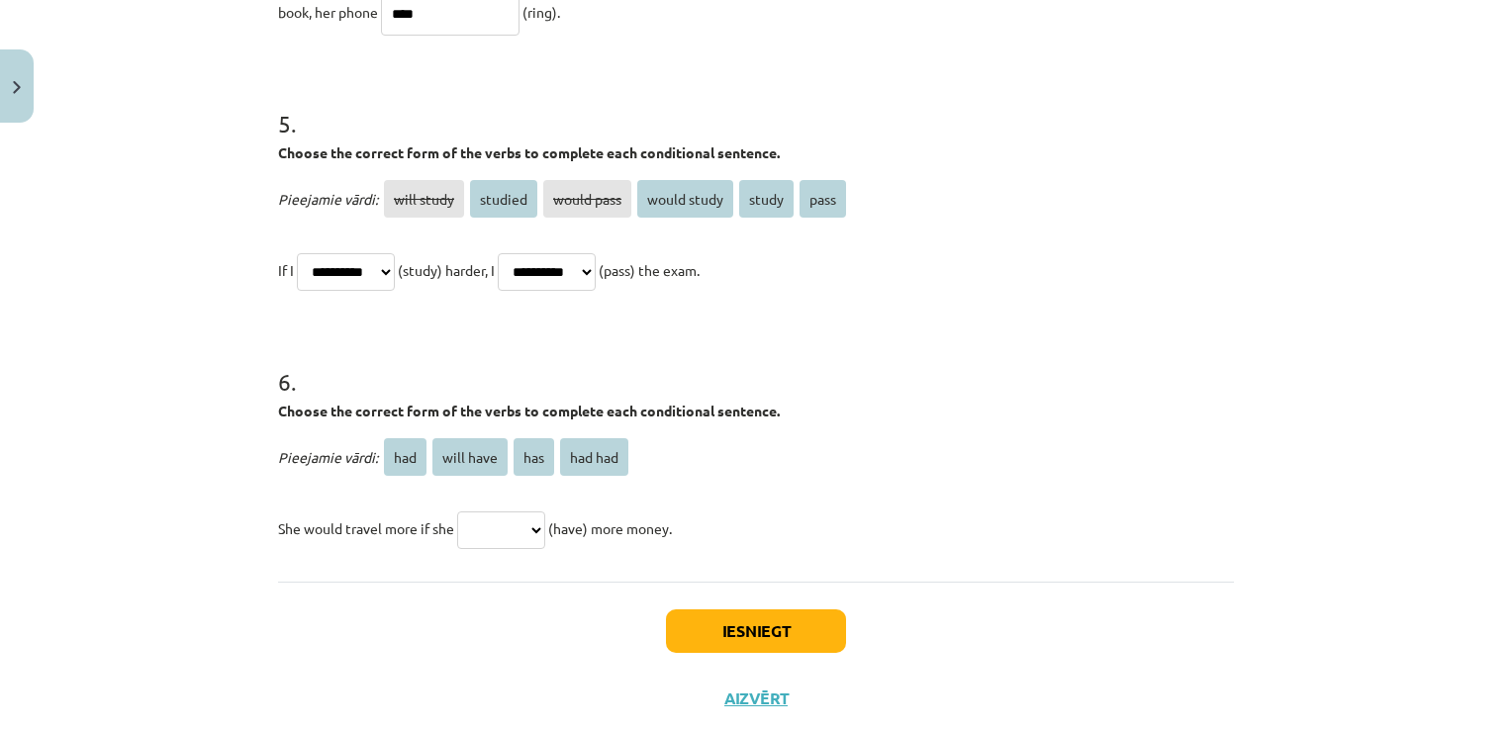
scroll to position [1698, 0]
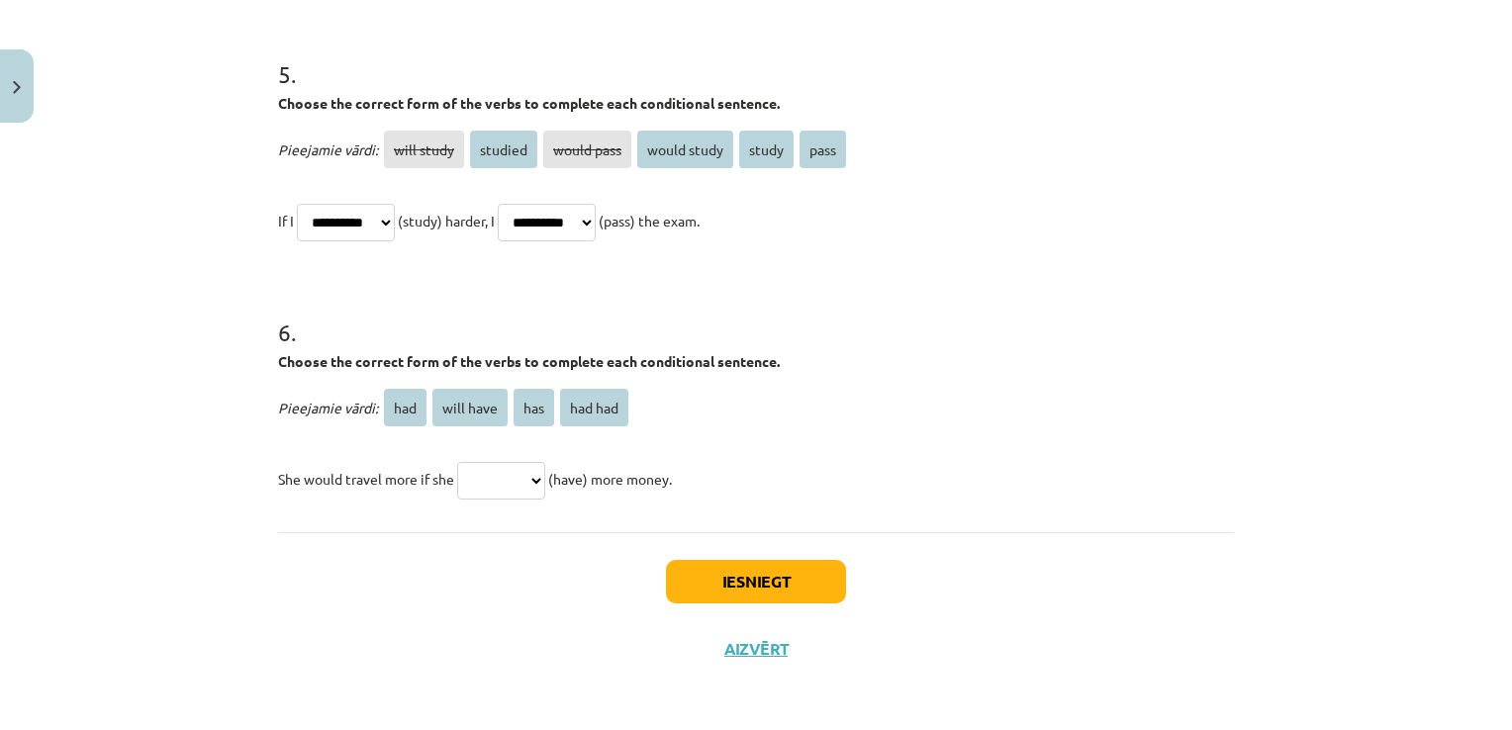
click at [539, 475] on select "*** ********* *** *******" at bounding box center [501, 481] width 88 height 38
drag, startPoint x: 270, startPoint y: 475, endPoint x: 697, endPoint y: 497, distance: 427.0
click at [697, 497] on p "She would travel more if she *** ********* *** ******* (have) more money." at bounding box center [756, 478] width 956 height 47
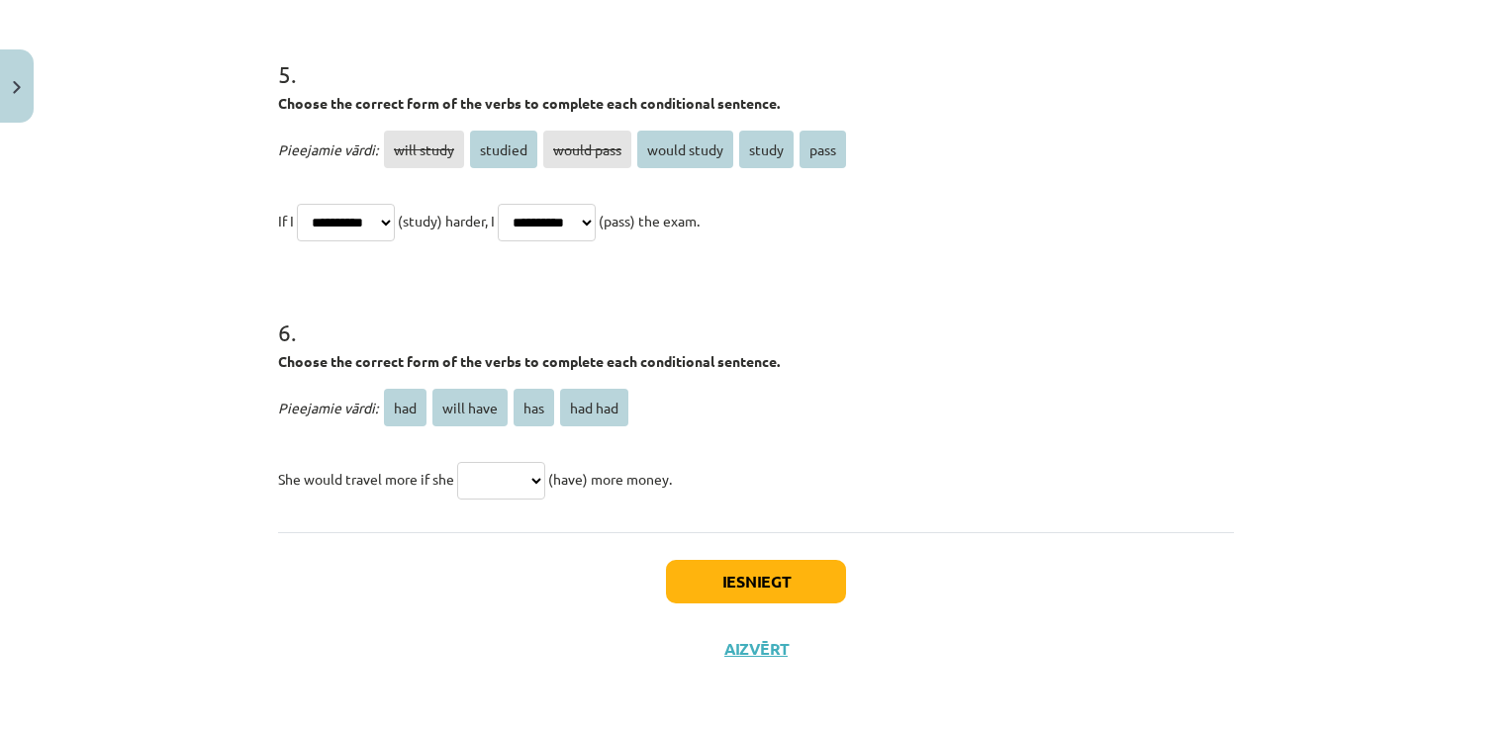
click at [542, 481] on select "*** ********* *** *******" at bounding box center [501, 481] width 88 height 38
select select "***"
click at [457, 462] on select "*** ********* *** *******" at bounding box center [501, 481] width 88 height 38
click at [715, 573] on button "Iesniegt" at bounding box center [756, 582] width 180 height 44
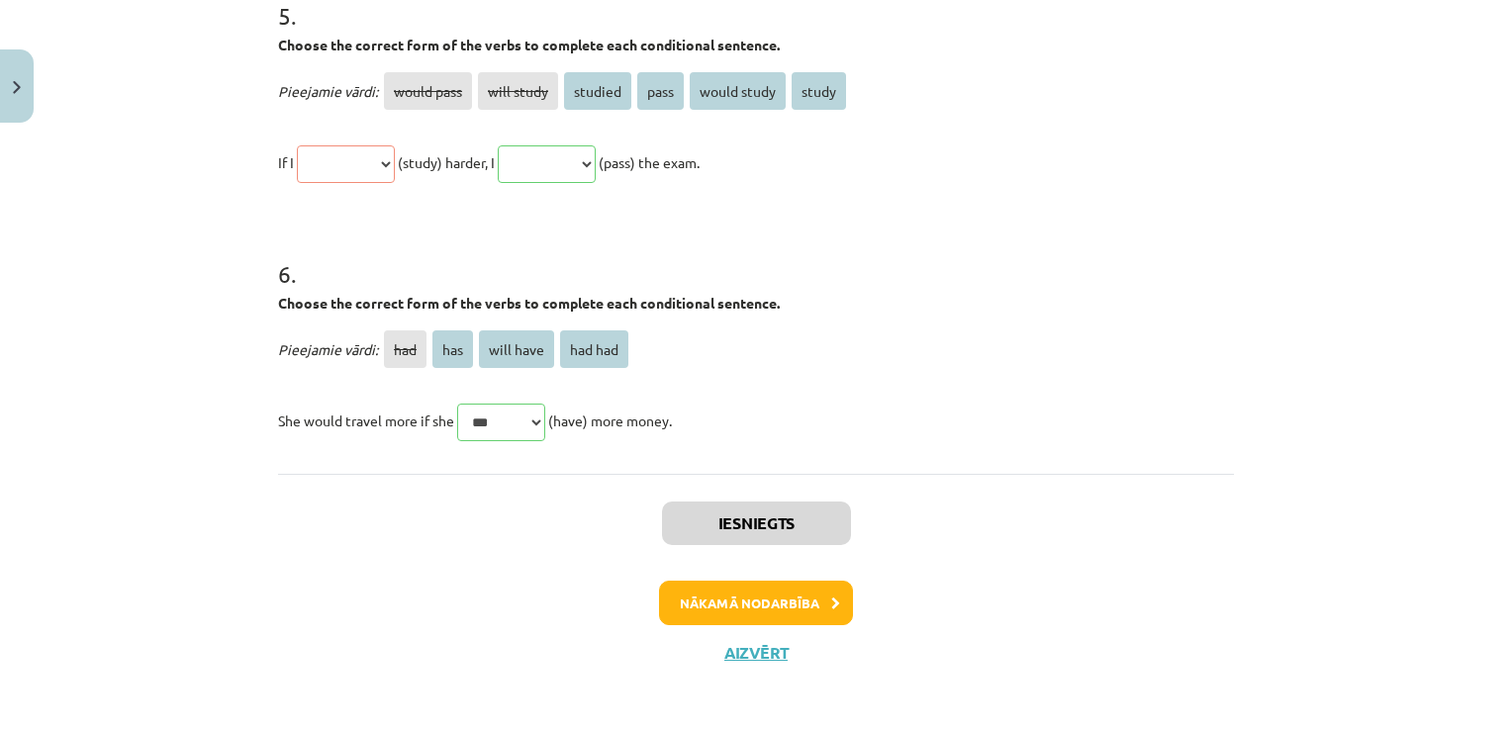
scroll to position [2051, 0]
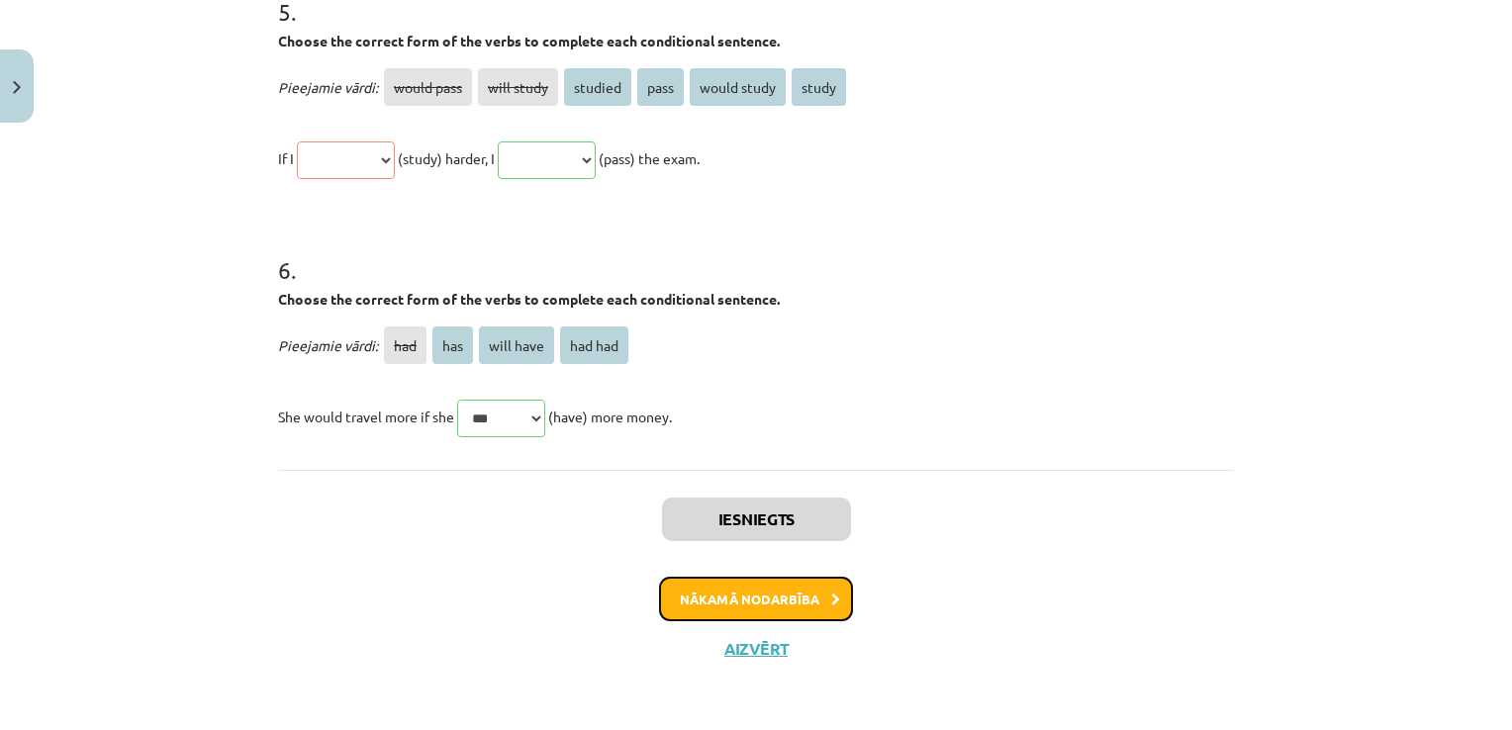
click at [696, 588] on button "Nākamā nodarbība" at bounding box center [756, 600] width 194 height 46
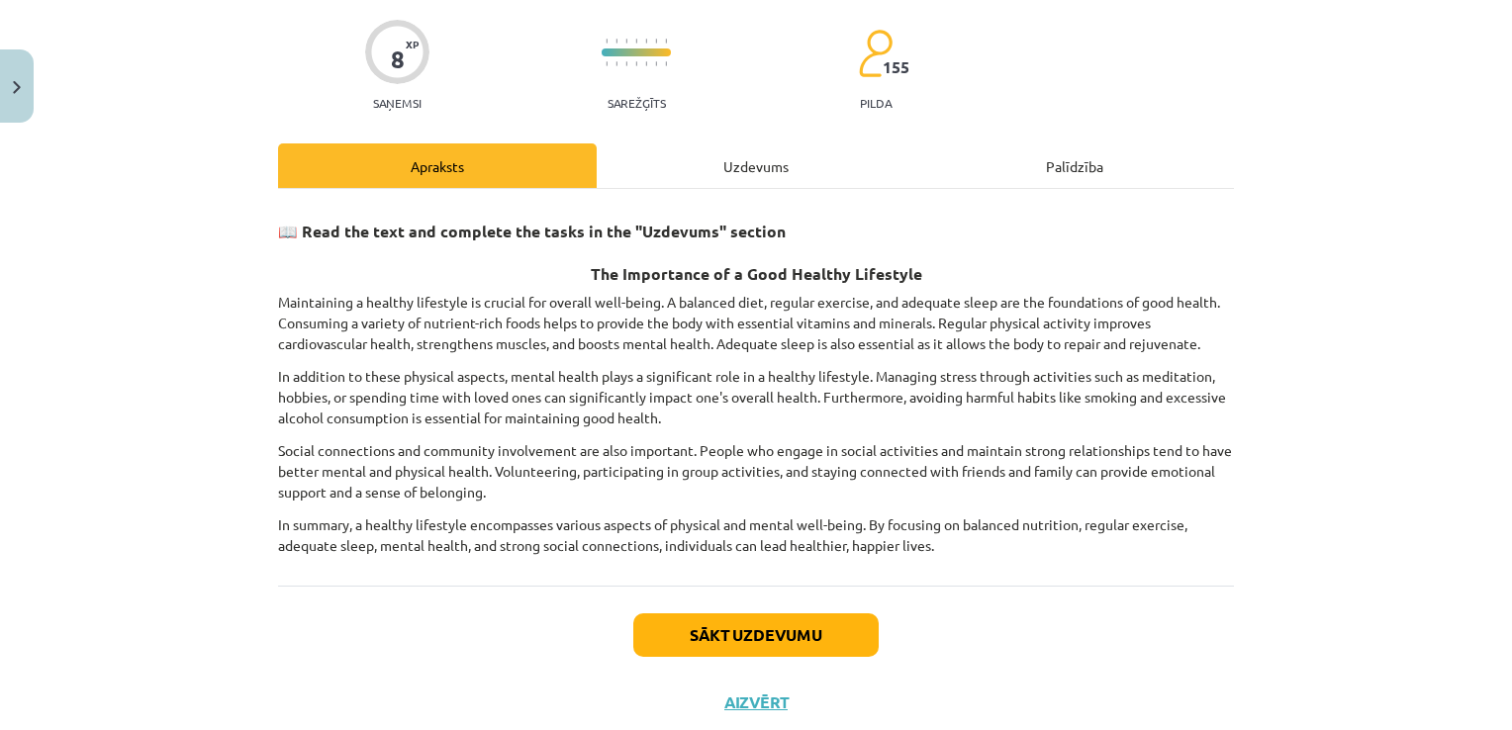
scroll to position [148, 0]
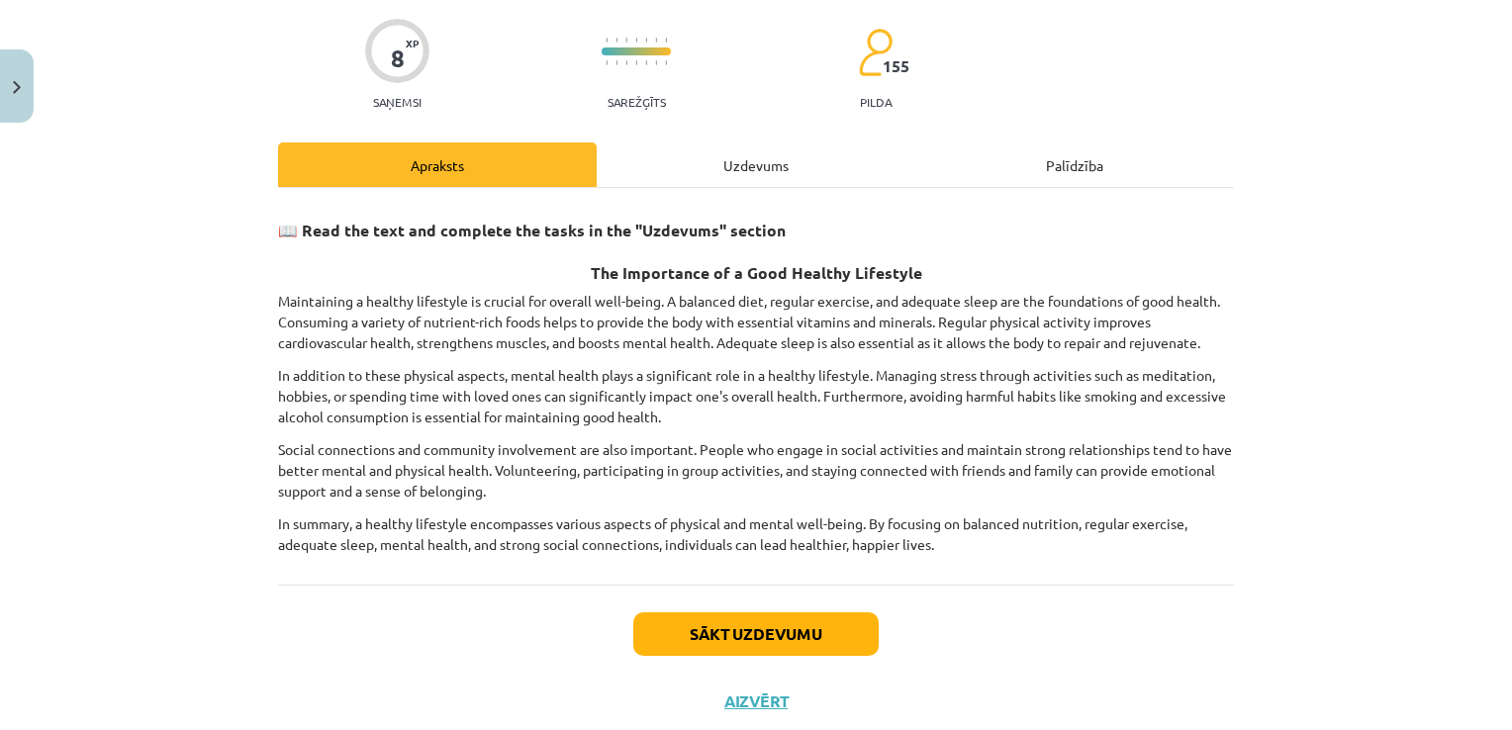
click at [745, 162] on div "Uzdevums" at bounding box center [756, 164] width 319 height 45
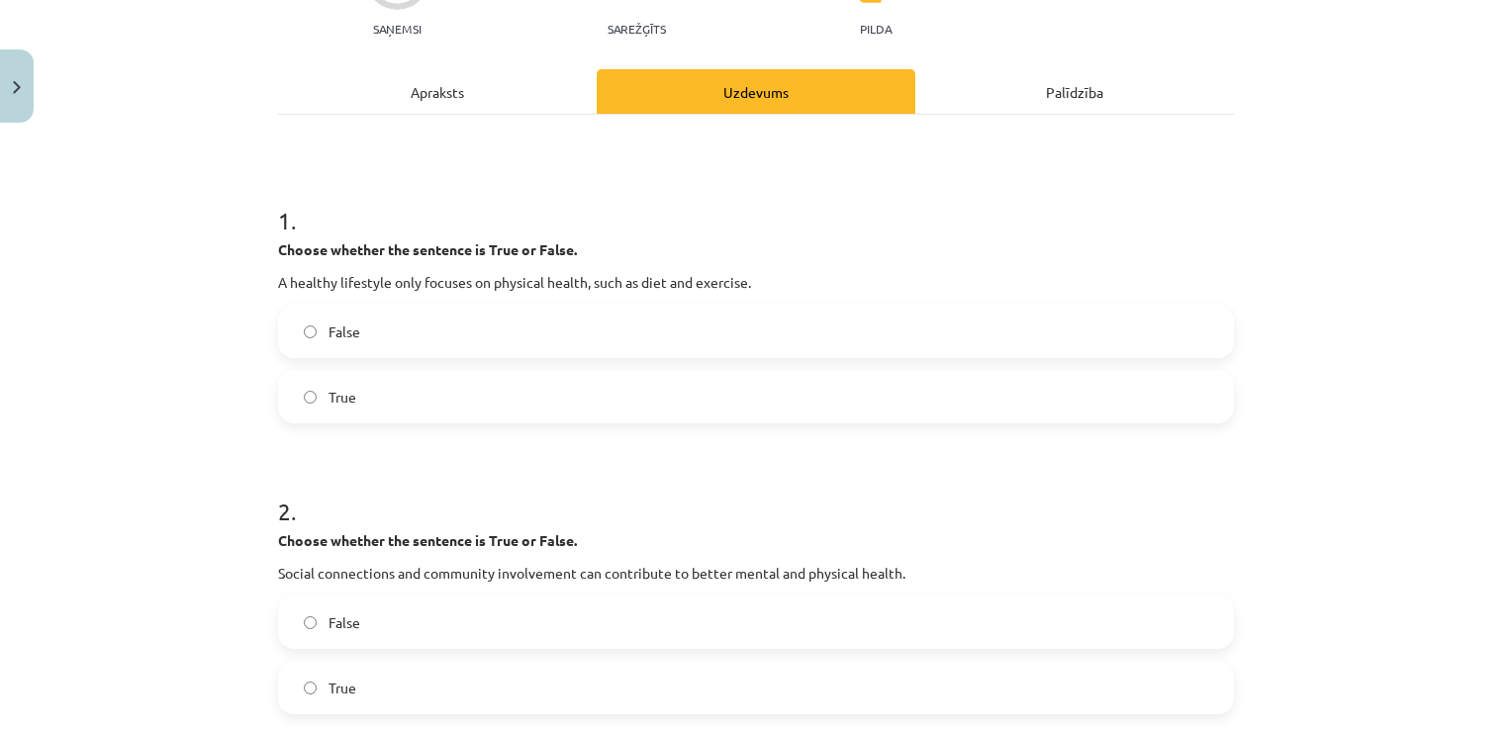
scroll to position [247, 0]
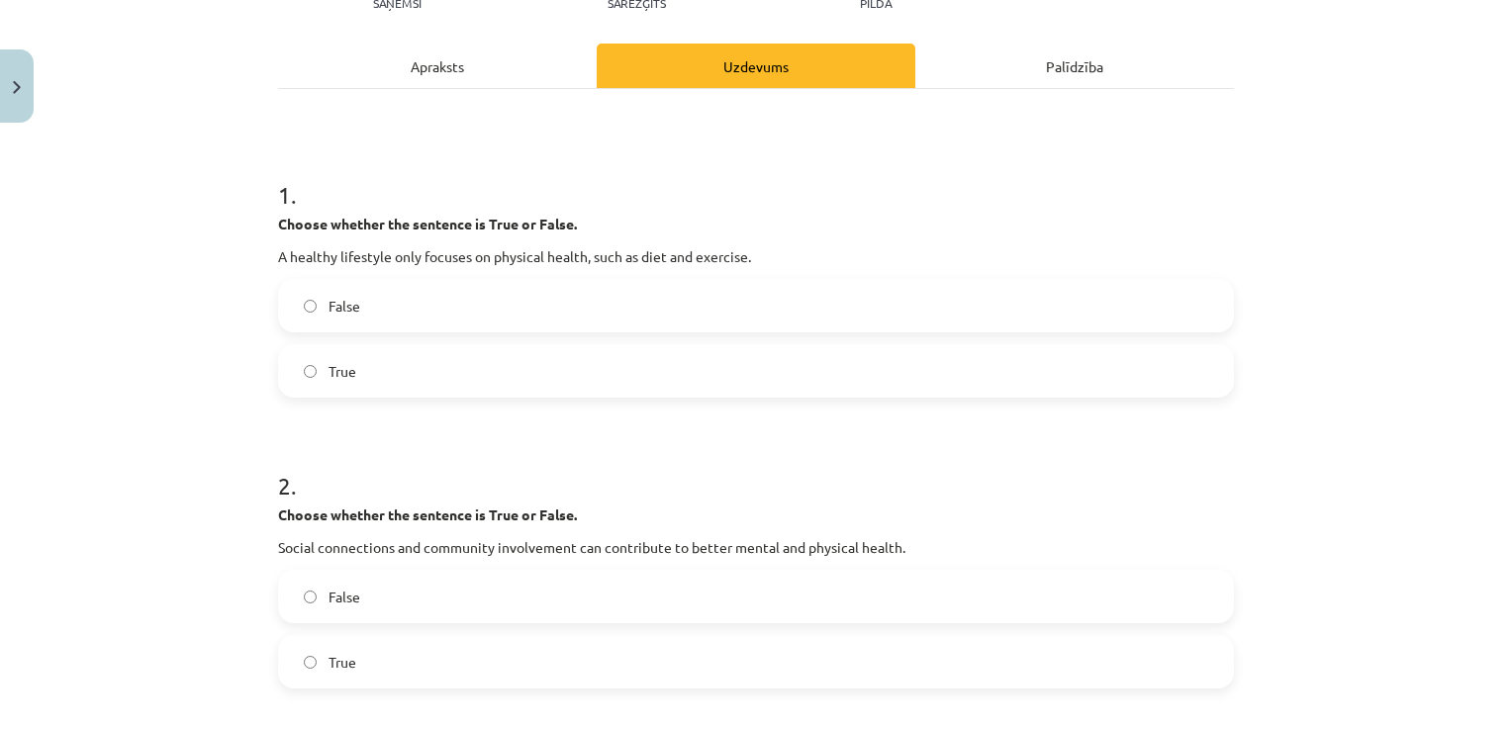
click at [420, 63] on div "Apraksts" at bounding box center [437, 66] width 319 height 45
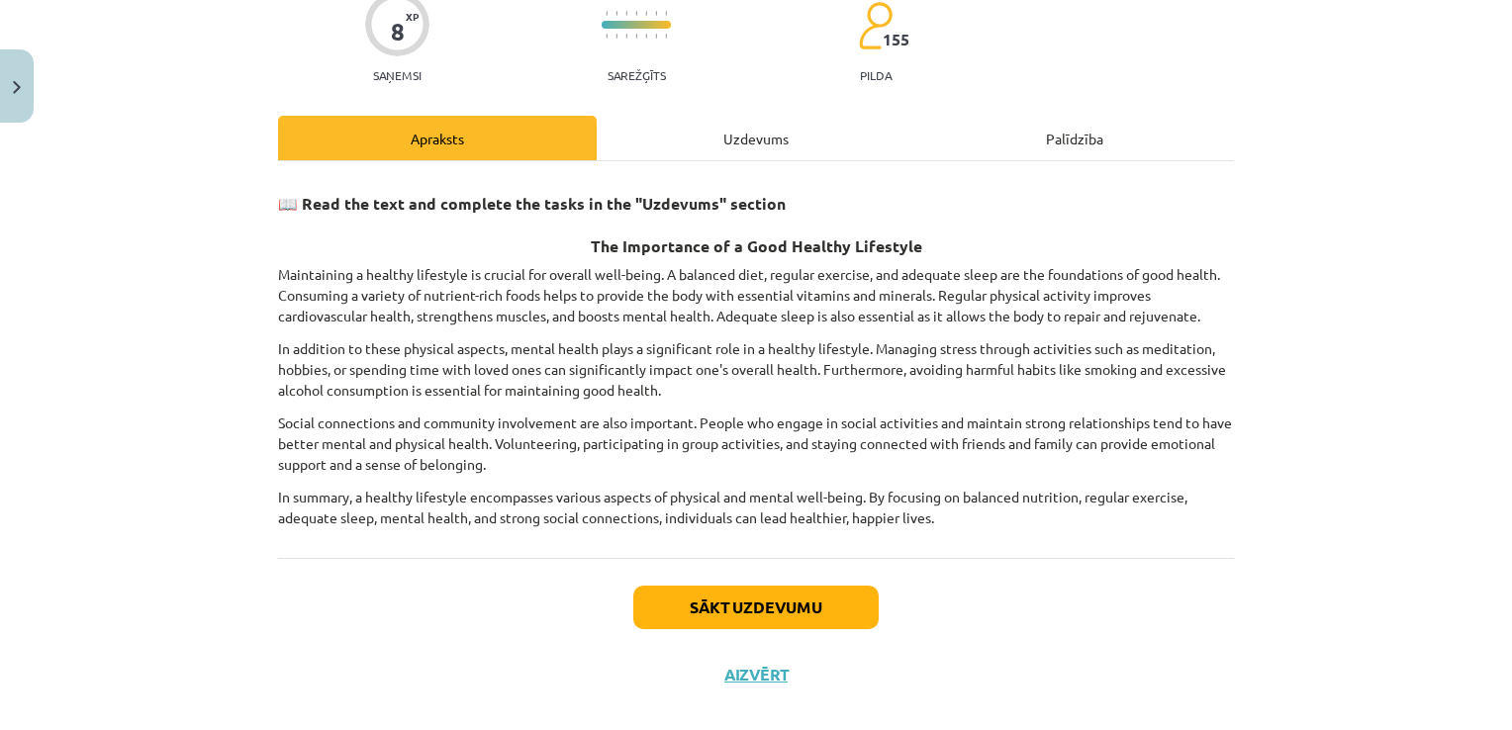
scroll to position [199, 0]
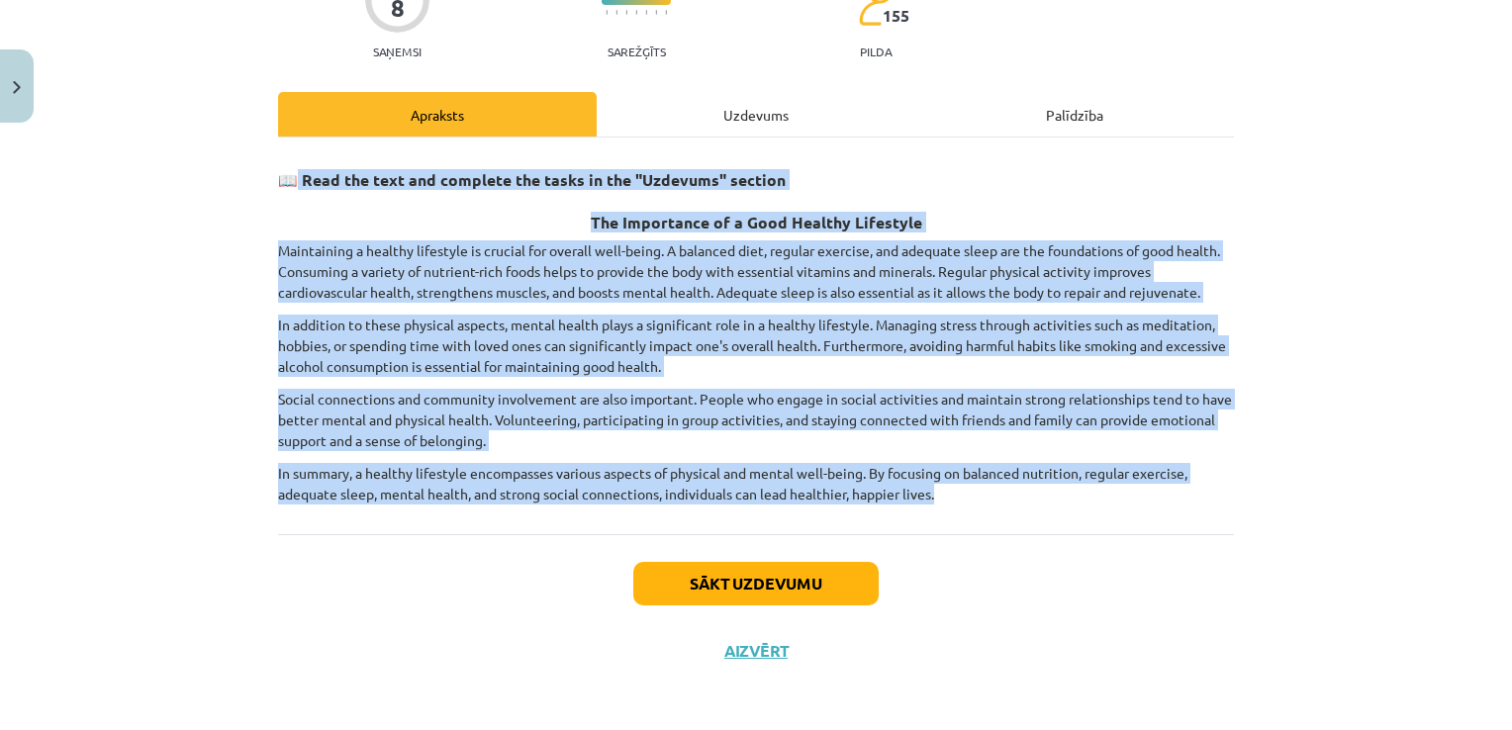
drag, startPoint x: 302, startPoint y: 176, endPoint x: 983, endPoint y: 520, distance: 762.9
click at [983, 520] on div "📖 Read the text and complete the tasks in the "Uzdevums" section The Importance…" at bounding box center [756, 336] width 956 height 397
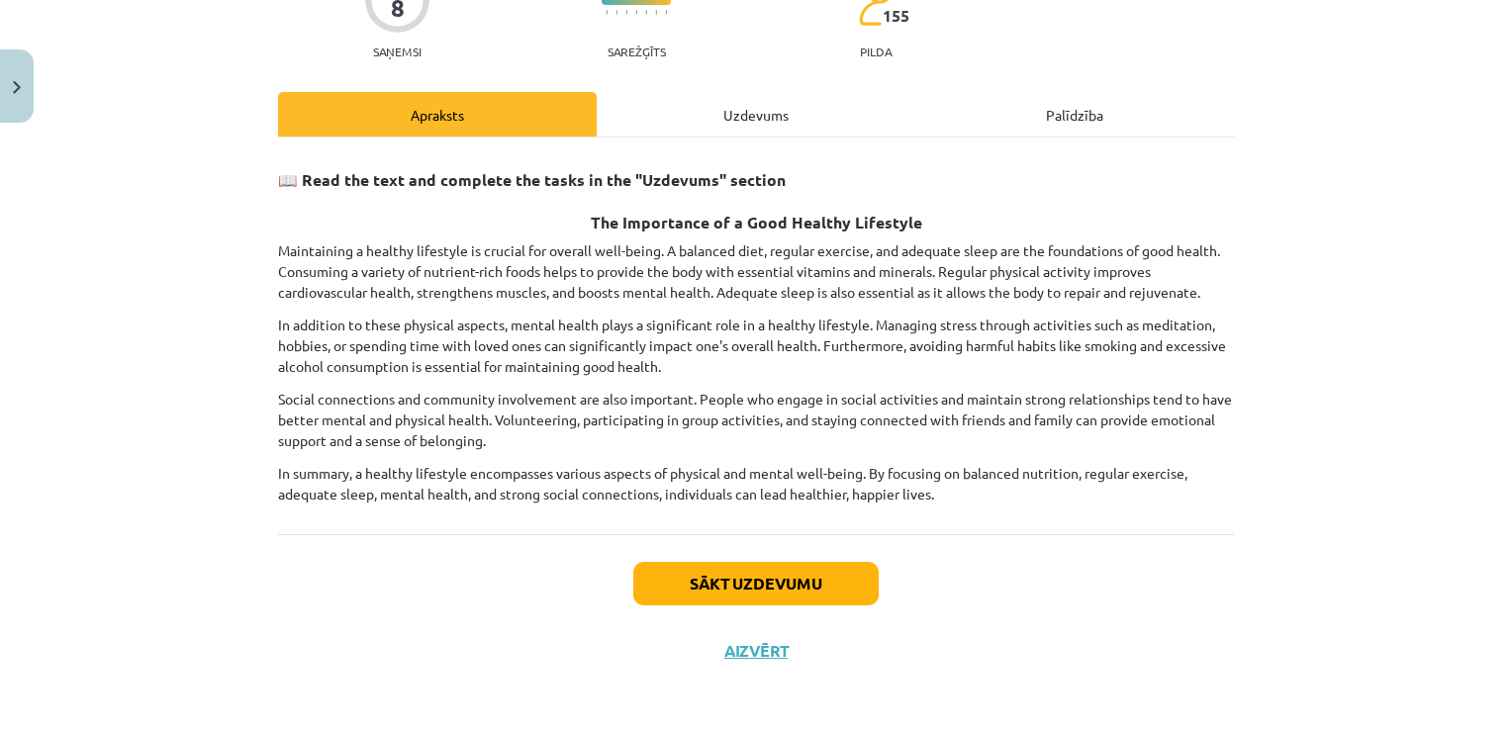
click at [546, 602] on div "Sākt uzdevumu Aizvērt" at bounding box center [756, 603] width 956 height 139
click at [731, 580] on button "Sākt uzdevumu" at bounding box center [755, 584] width 245 height 44
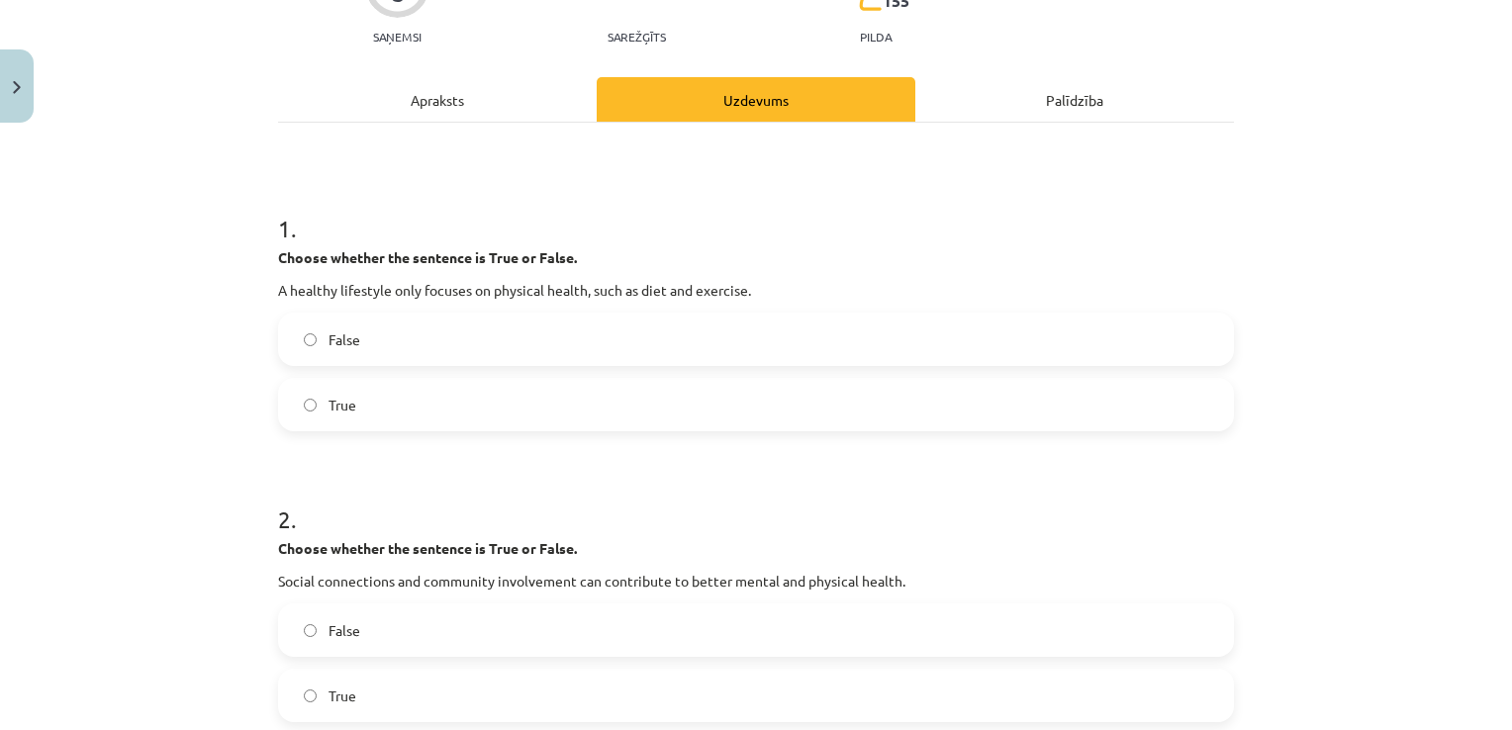
scroll to position [247, 0]
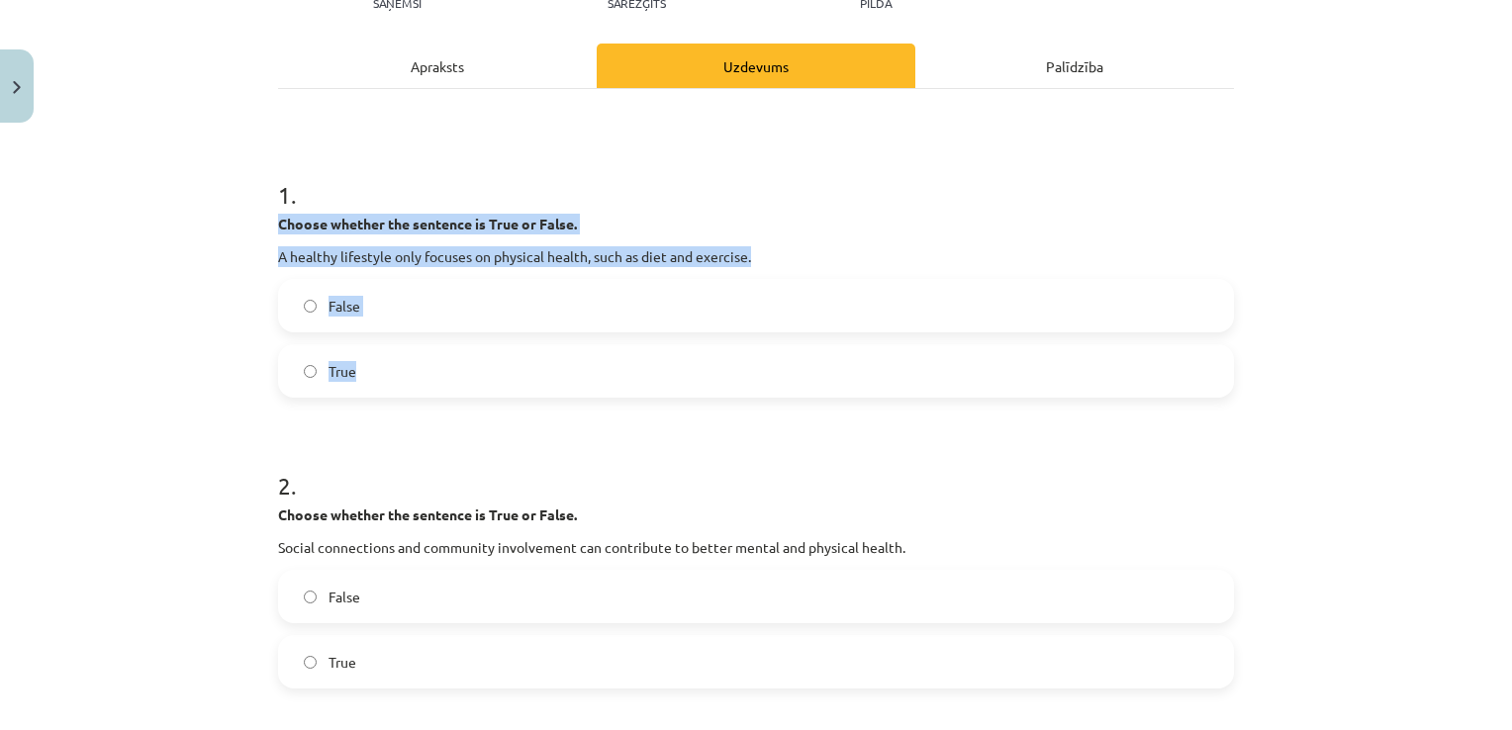
drag, startPoint x: 265, startPoint y: 223, endPoint x: 511, endPoint y: 372, distance: 287.3
click at [184, 343] on div "Mācību tēma: Angļu valoda i - 10.[PERSON_NAME] 1.ieskaites mācību materiāls #13…" at bounding box center [756, 365] width 1512 height 730
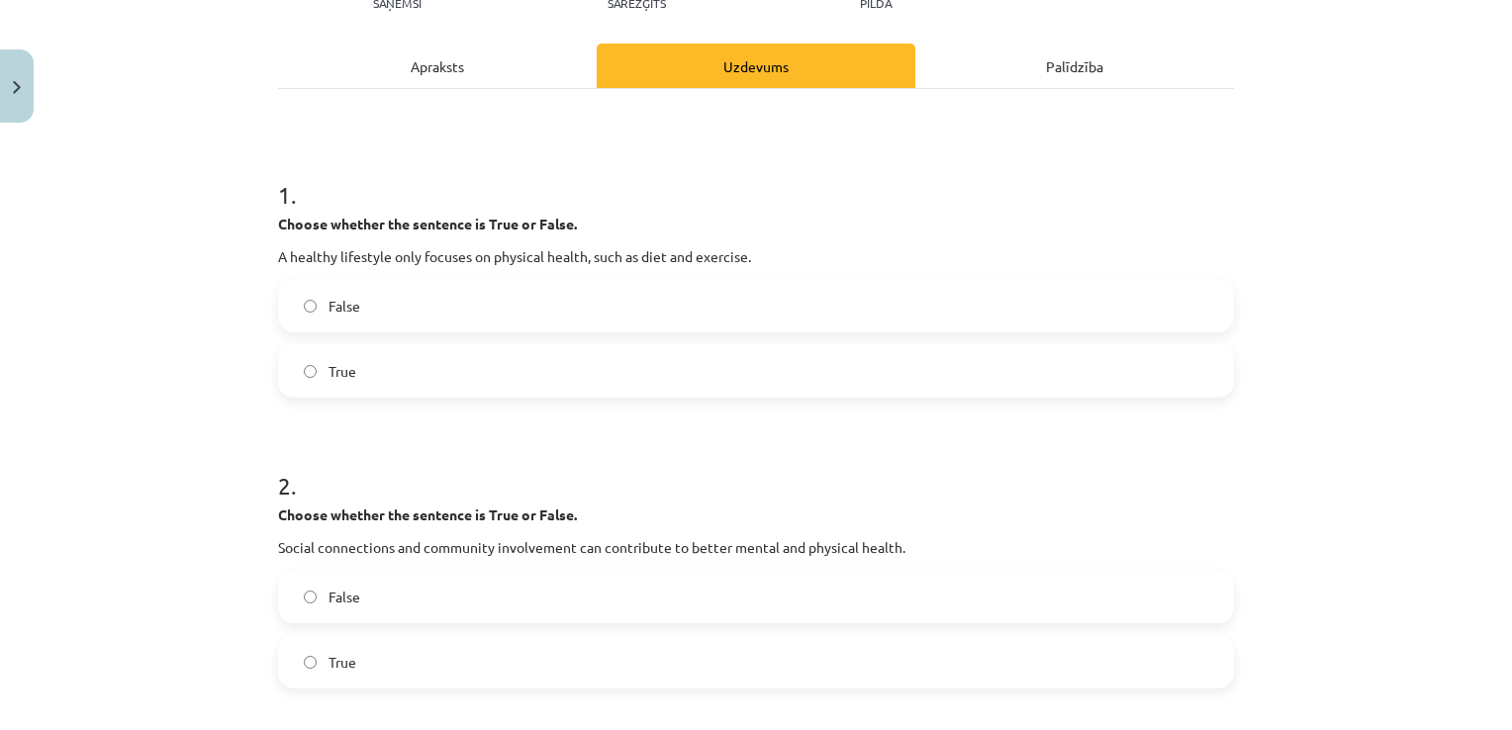
click at [328, 305] on span "False" at bounding box center [344, 306] width 32 height 21
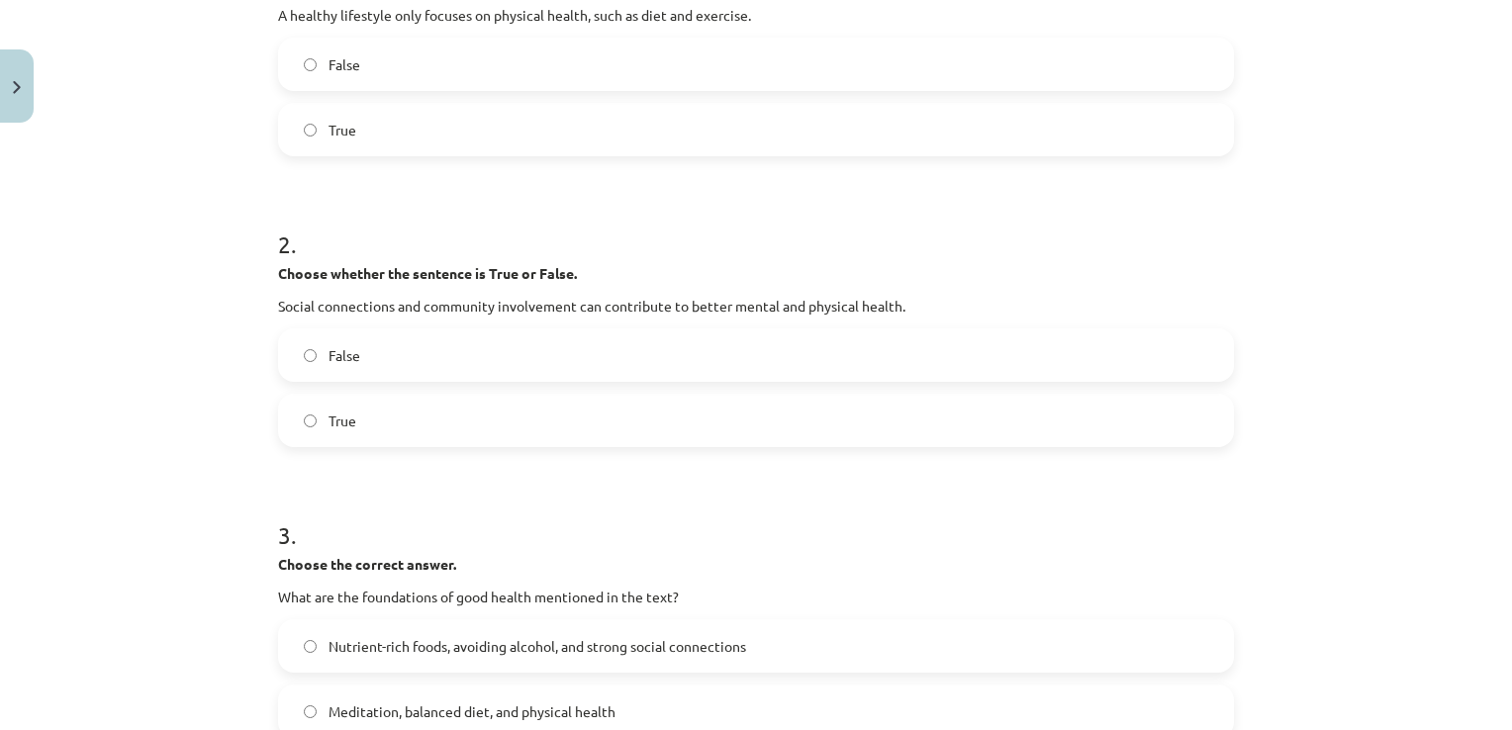
scroll to position [544, 0]
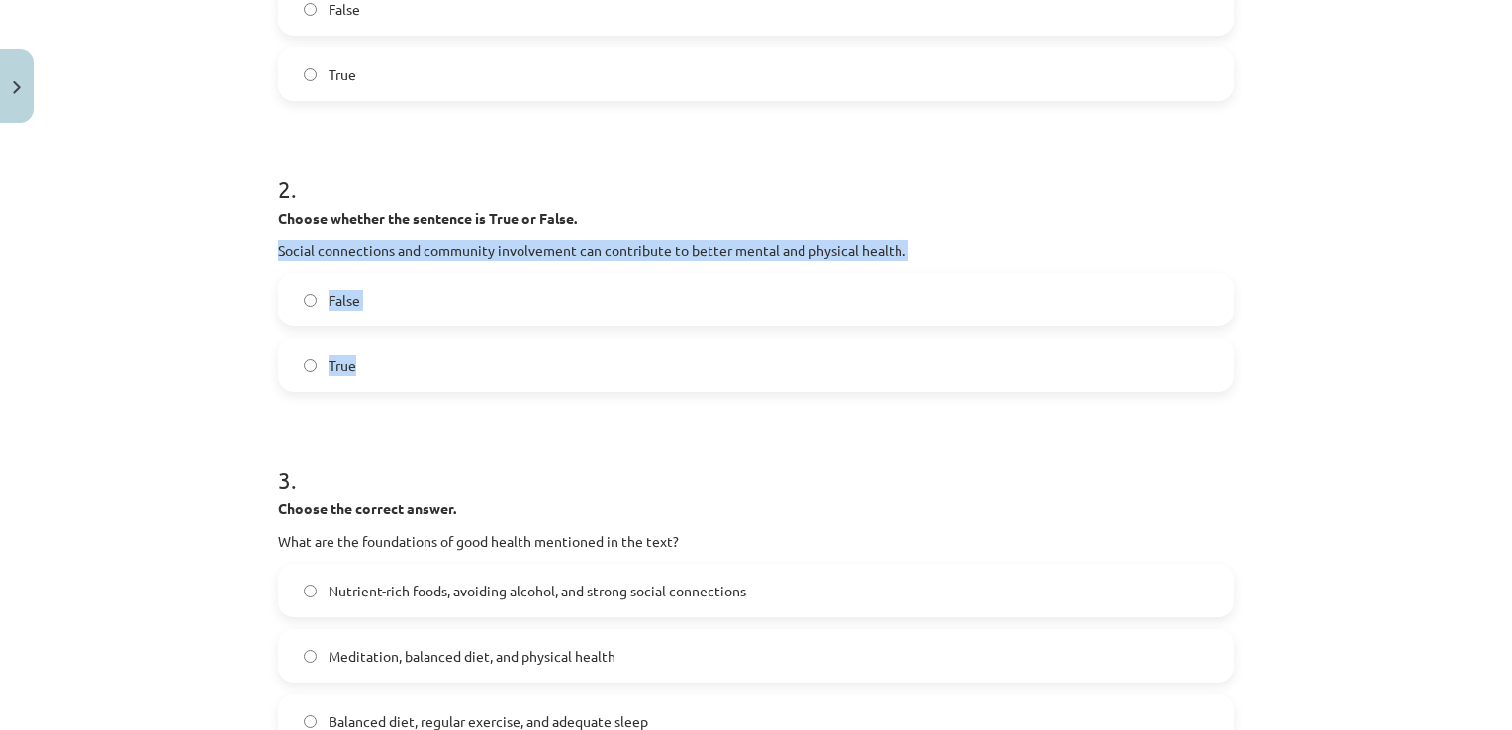
drag, startPoint x: 269, startPoint y: 244, endPoint x: 554, endPoint y: 386, distance: 318.2
click at [554, 386] on div "2 . Choose whether the sentence is True or False. Social connections and commun…" at bounding box center [756, 266] width 956 height 251
click at [227, 382] on div "Mācību tēma: Angļu valoda i - 10.[PERSON_NAME] 1.ieskaites mācību materiāls #13…" at bounding box center [756, 365] width 1512 height 730
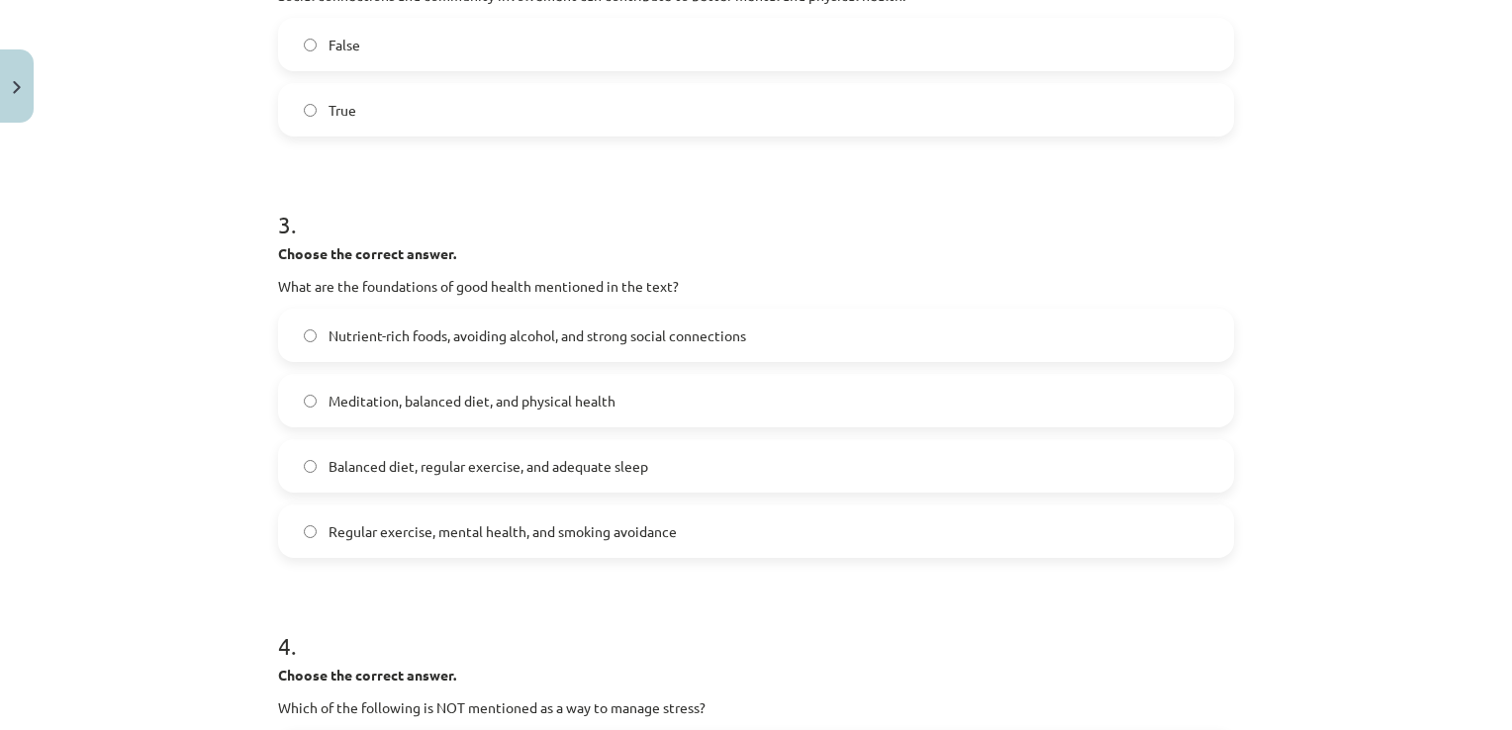
scroll to position [940, 0]
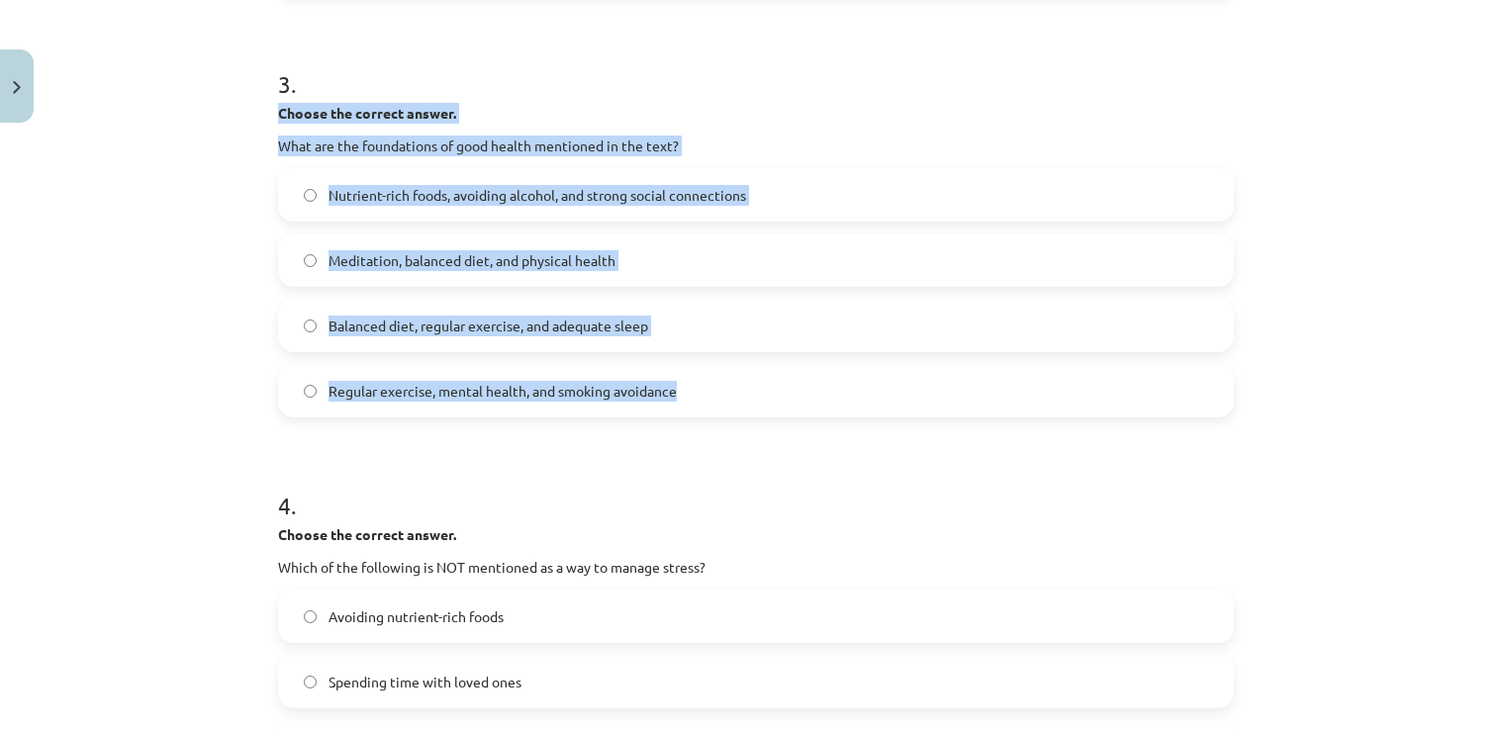
drag, startPoint x: 269, startPoint y: 107, endPoint x: 687, endPoint y: 398, distance: 508.9
click at [687, 398] on div "8 XP Saņemsi Sarežģīts 155 pilda Apraksts Uzdevums Palīdzība 1 . Choose whether…" at bounding box center [756, 106] width 980 height 1828
click at [103, 227] on div "Mācību tēma: Angļu valoda i - 10.[PERSON_NAME] 1.ieskaites mācību materiāls #13…" at bounding box center [756, 365] width 1512 height 730
drag, startPoint x: 264, startPoint y: 106, endPoint x: 676, endPoint y: 405, distance: 508.6
click at [676, 405] on div "8 XP Saņemsi Sarežģīts 155 pilda Apraksts Uzdevums Palīdzība 1 . Choose whether…" at bounding box center [756, 106] width 980 height 1828
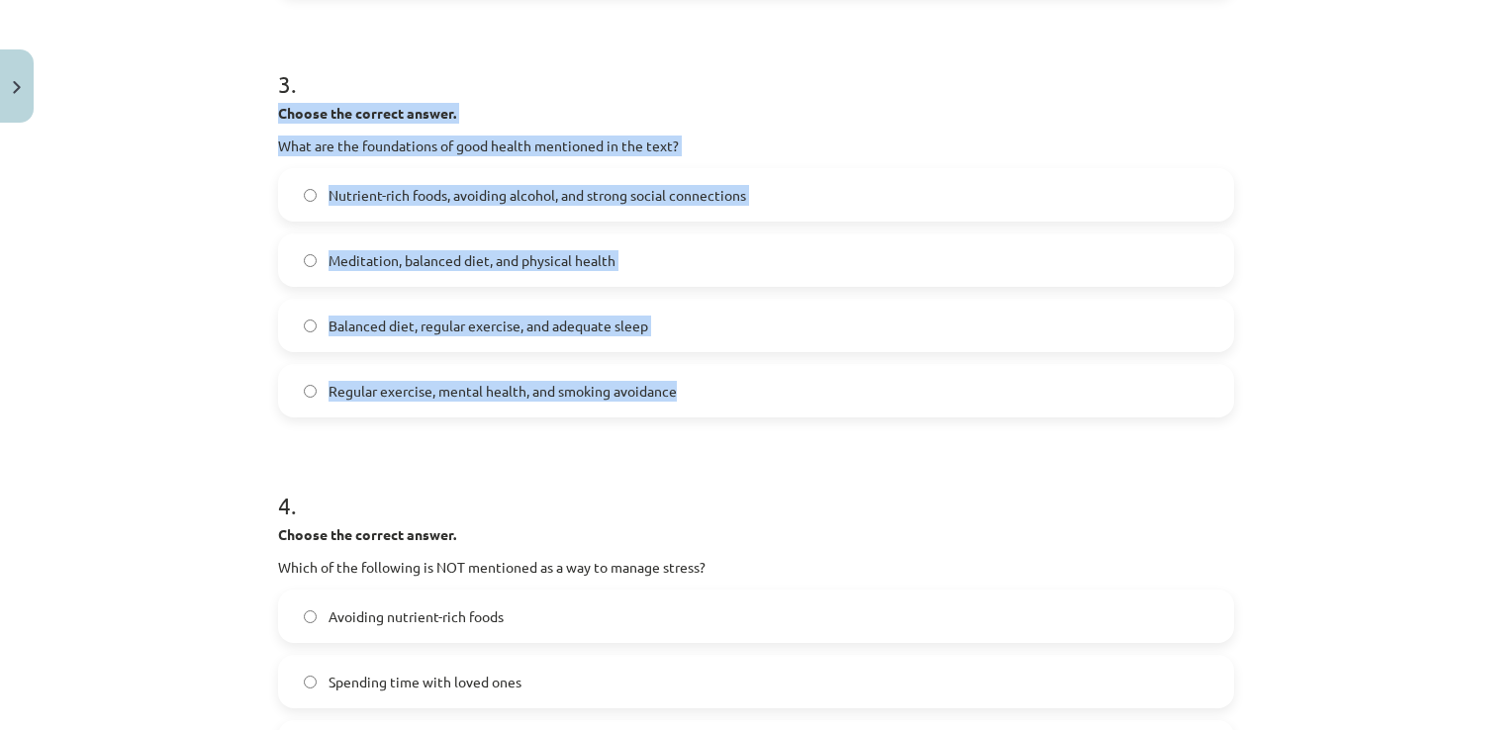
click at [153, 328] on div "Mācību tēma: Angļu valoda i - 10.[PERSON_NAME] 1.ieskaites mācību materiāls #13…" at bounding box center [756, 365] width 1512 height 730
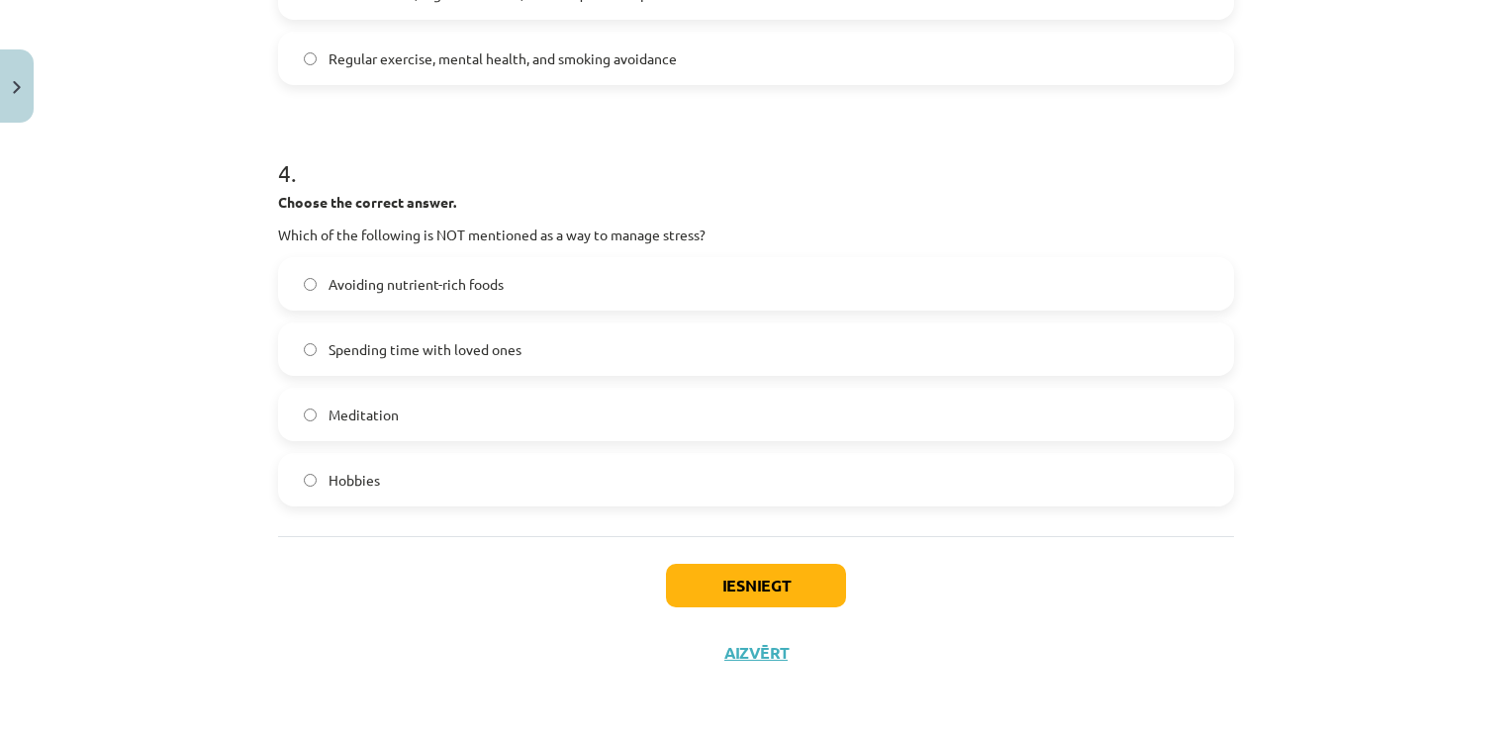
scroll to position [1277, 0]
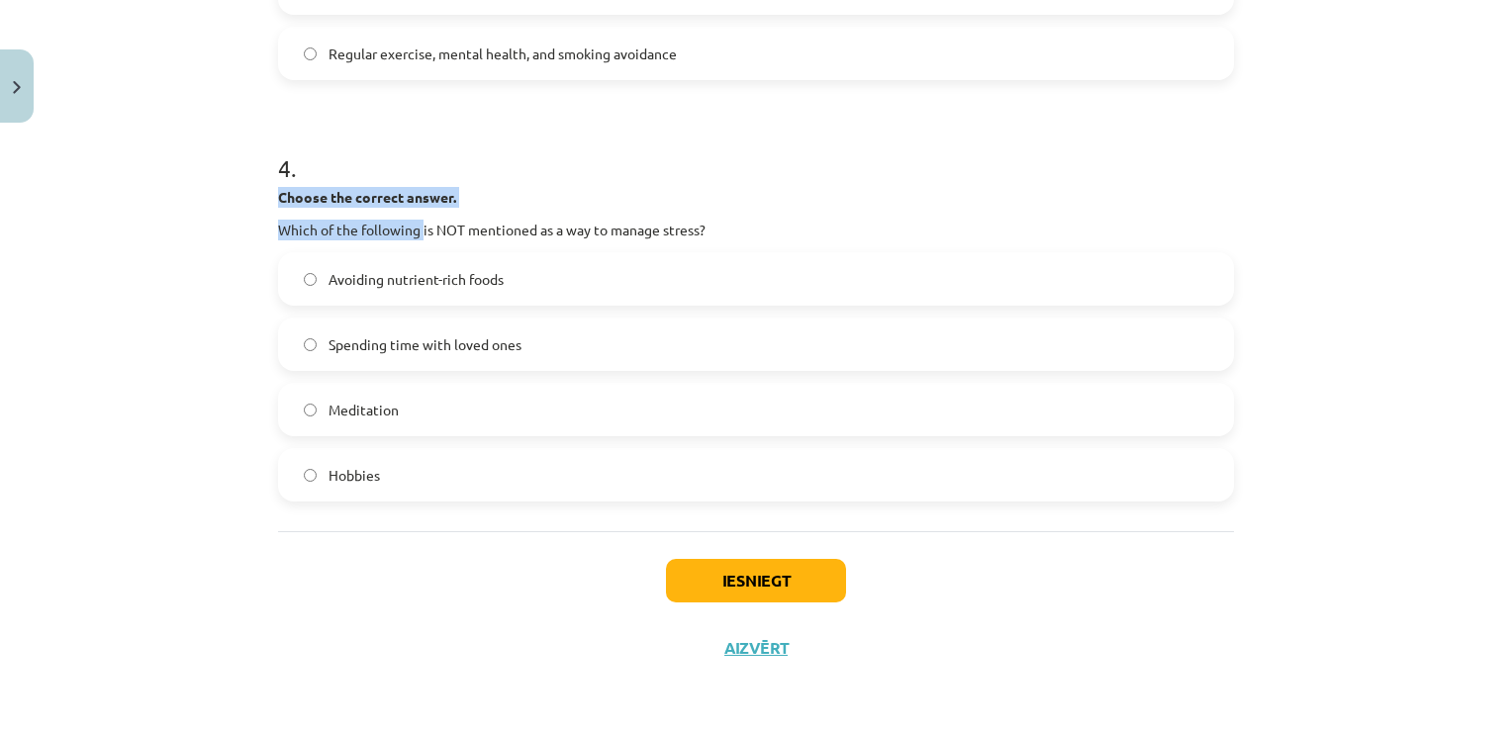
drag, startPoint x: 258, startPoint y: 192, endPoint x: 415, endPoint y: 223, distance: 159.3
click at [170, 239] on div "Mācību tēma: Angļu valoda i - 10.[PERSON_NAME] 1.ieskaites mācību materiāls #13…" at bounding box center [756, 365] width 1512 height 730
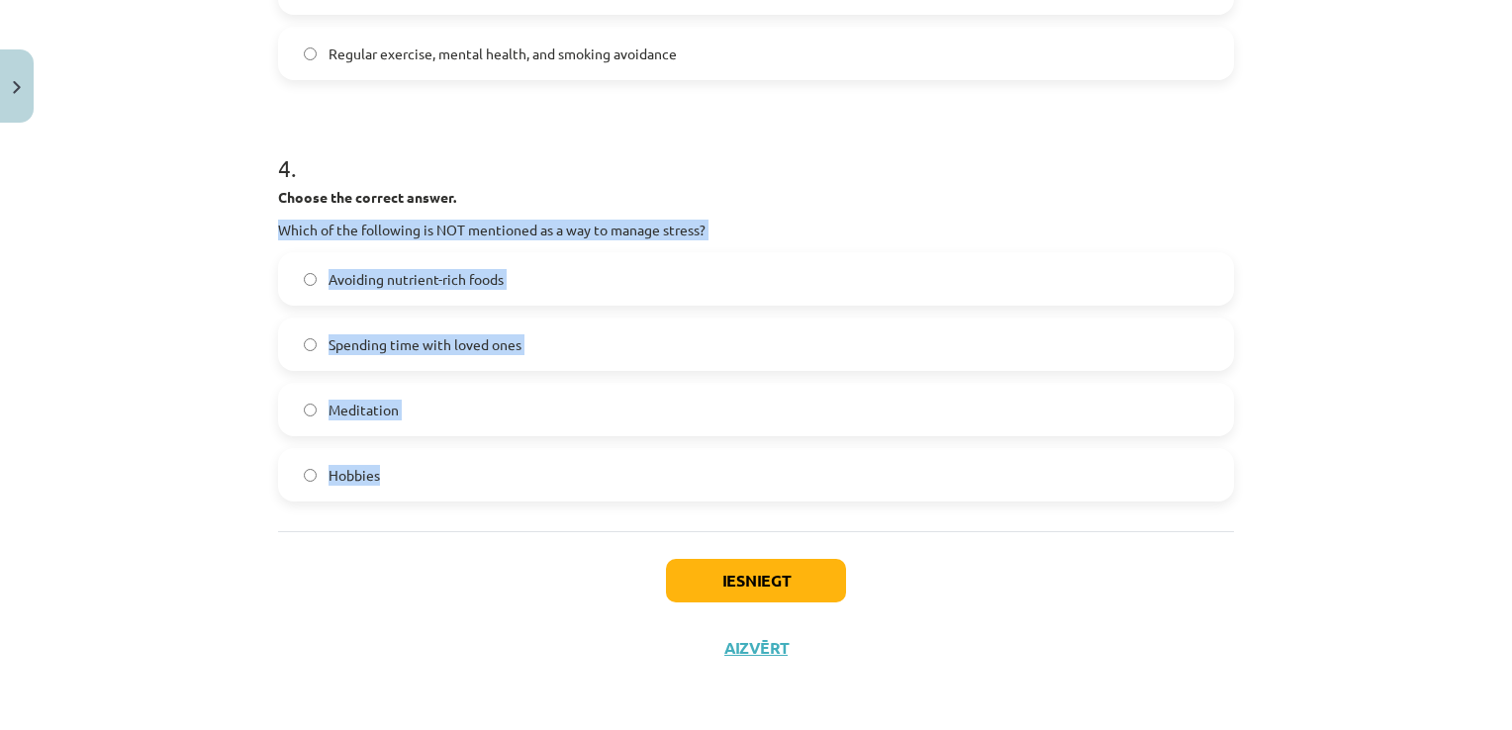
drag, startPoint x: 261, startPoint y: 222, endPoint x: 562, endPoint y: 510, distance: 416.4
click at [218, 495] on div "Mācību tēma: Angļu valoda i - 10.[PERSON_NAME] 1.ieskaites mācību materiāls #13…" at bounding box center [756, 365] width 1512 height 730
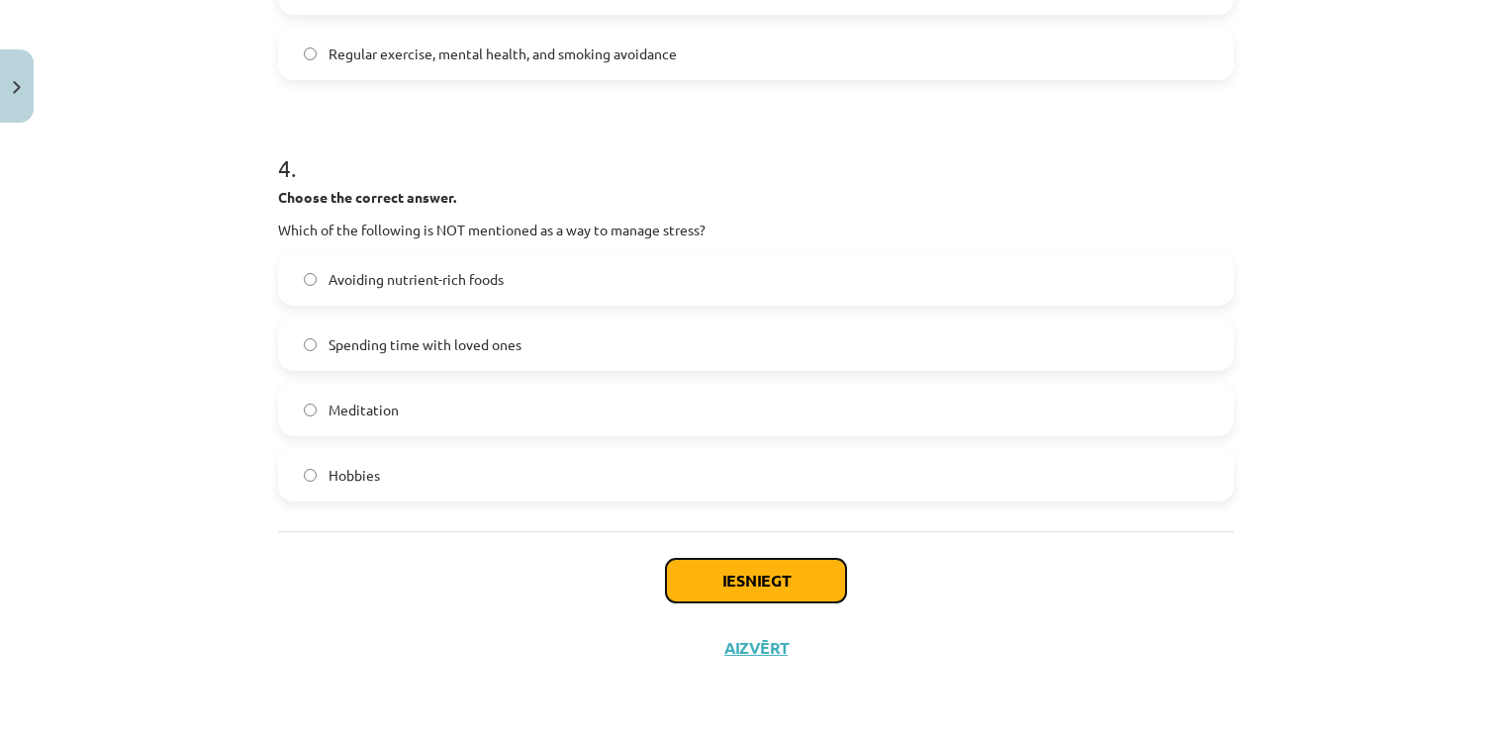
click at [680, 576] on button "Iesniegt" at bounding box center [756, 581] width 180 height 44
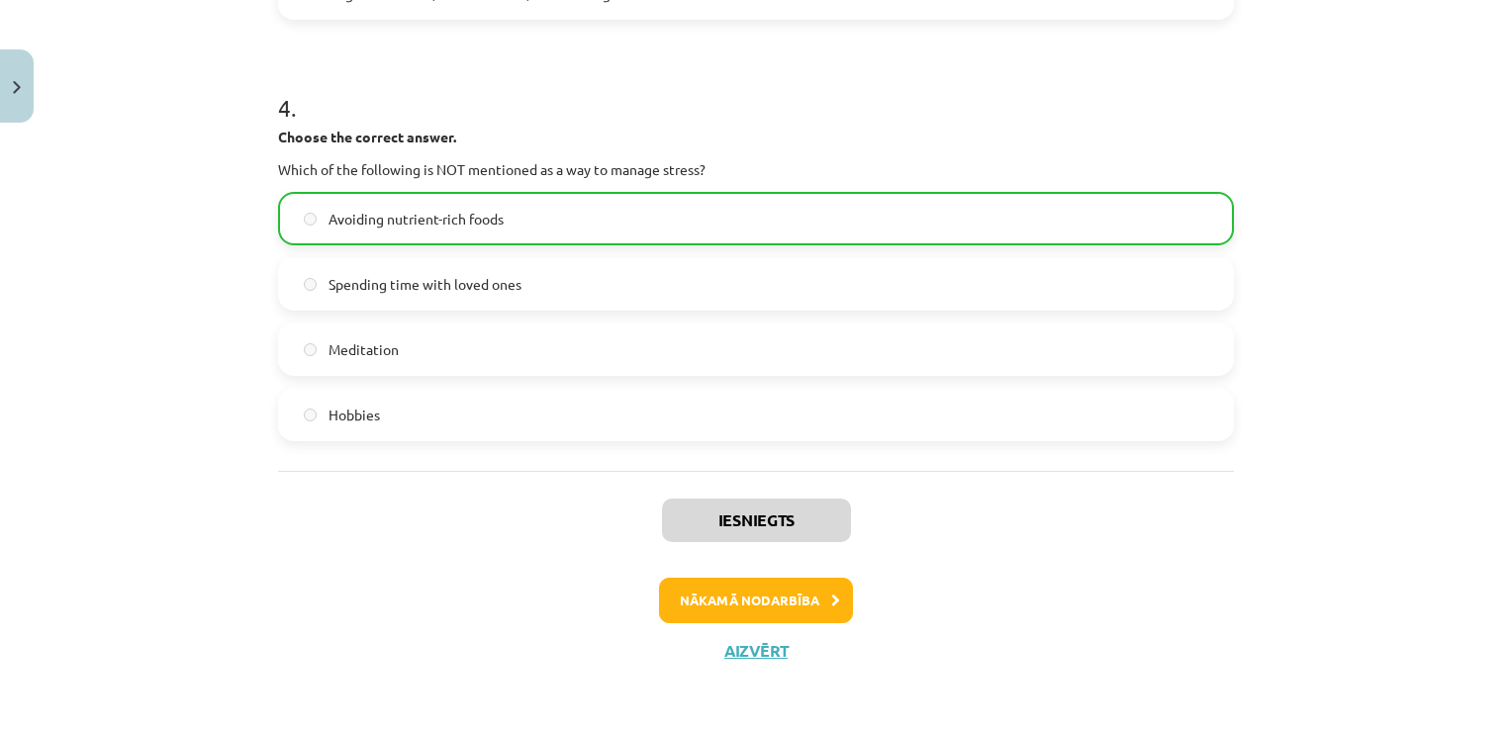
scroll to position [1340, 0]
click at [750, 600] on button "Nākamā nodarbība" at bounding box center [756, 599] width 194 height 46
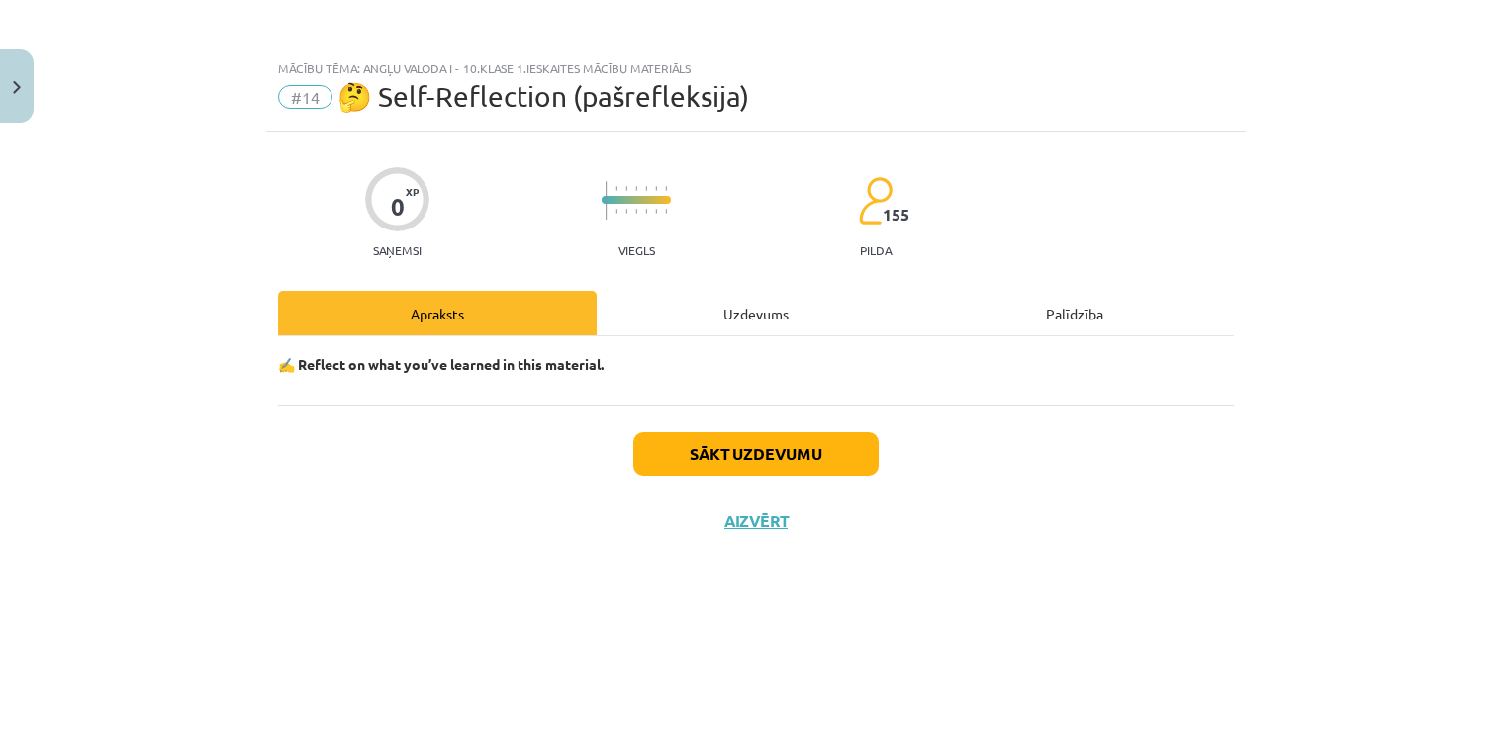
scroll to position [0, 0]
click at [757, 316] on div "Uzdevums" at bounding box center [756, 313] width 319 height 45
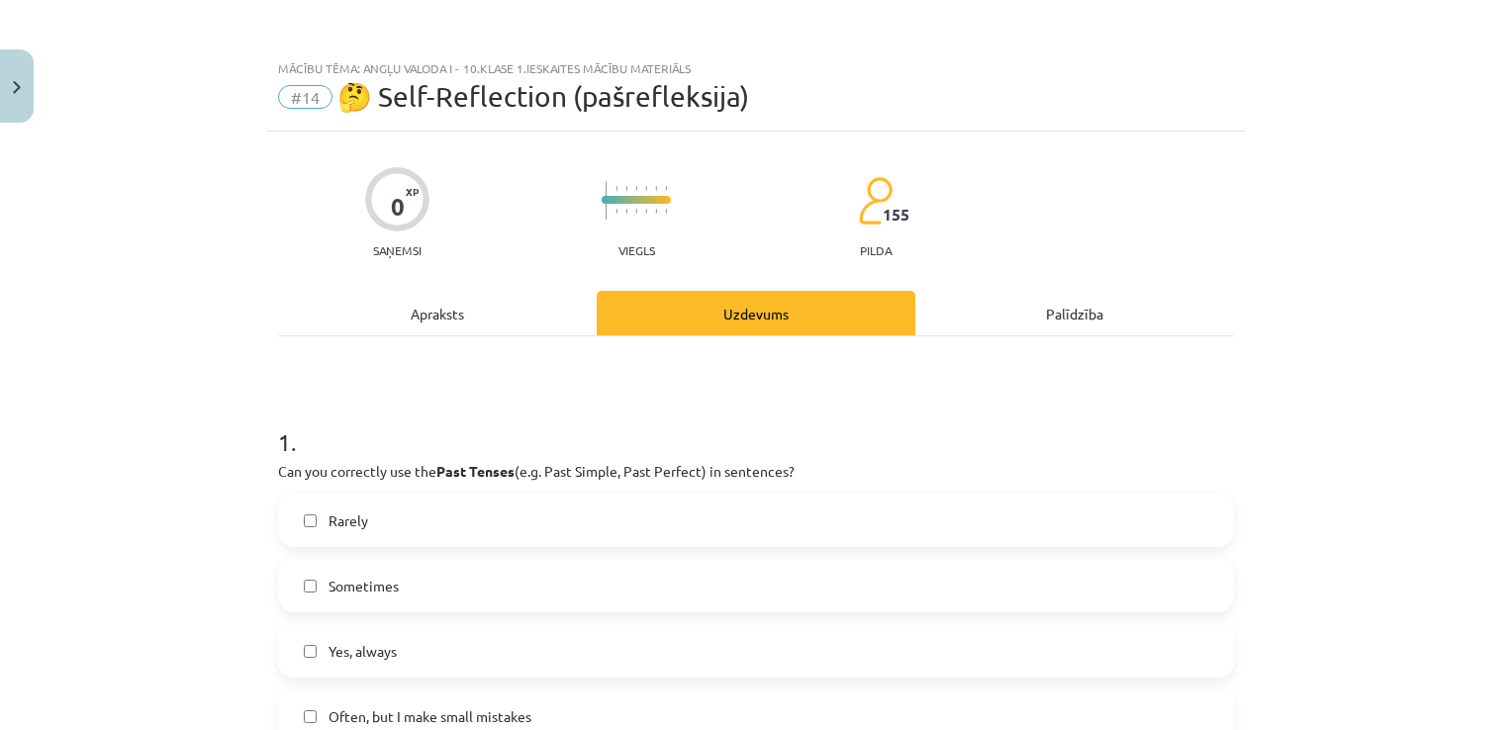
click at [427, 312] on div "Apraksts" at bounding box center [437, 313] width 319 height 45
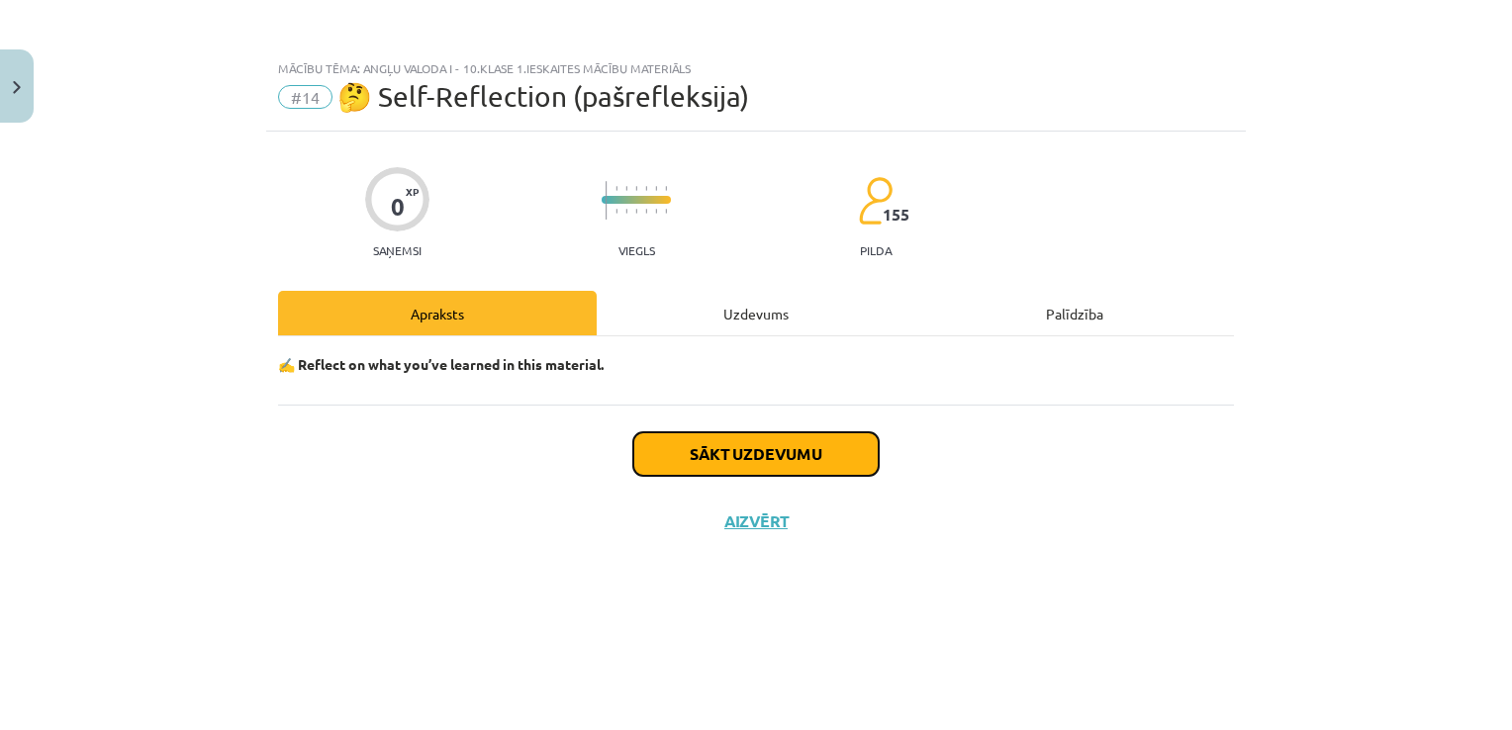
click at [748, 446] on button "Sākt uzdevumu" at bounding box center [755, 454] width 245 height 44
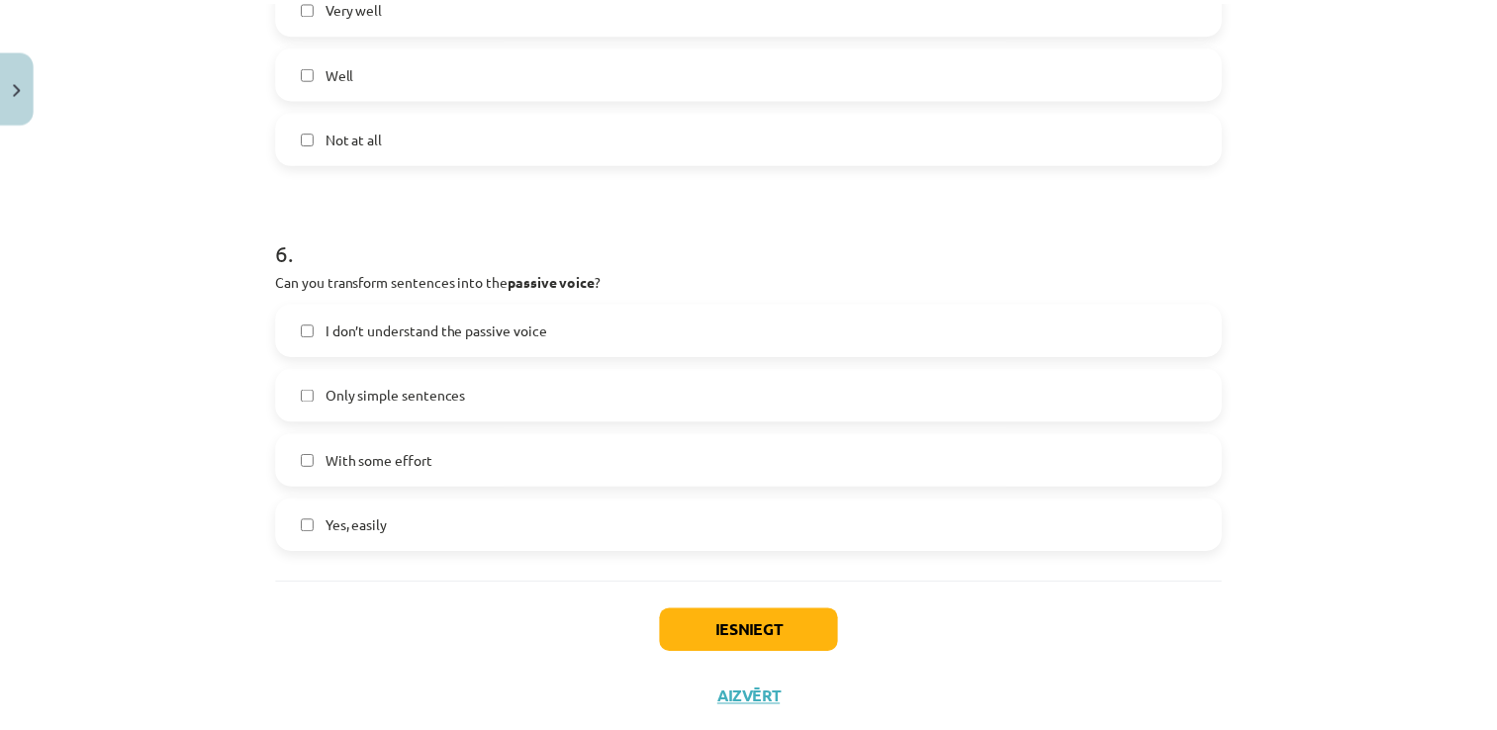
scroll to position [2078, 0]
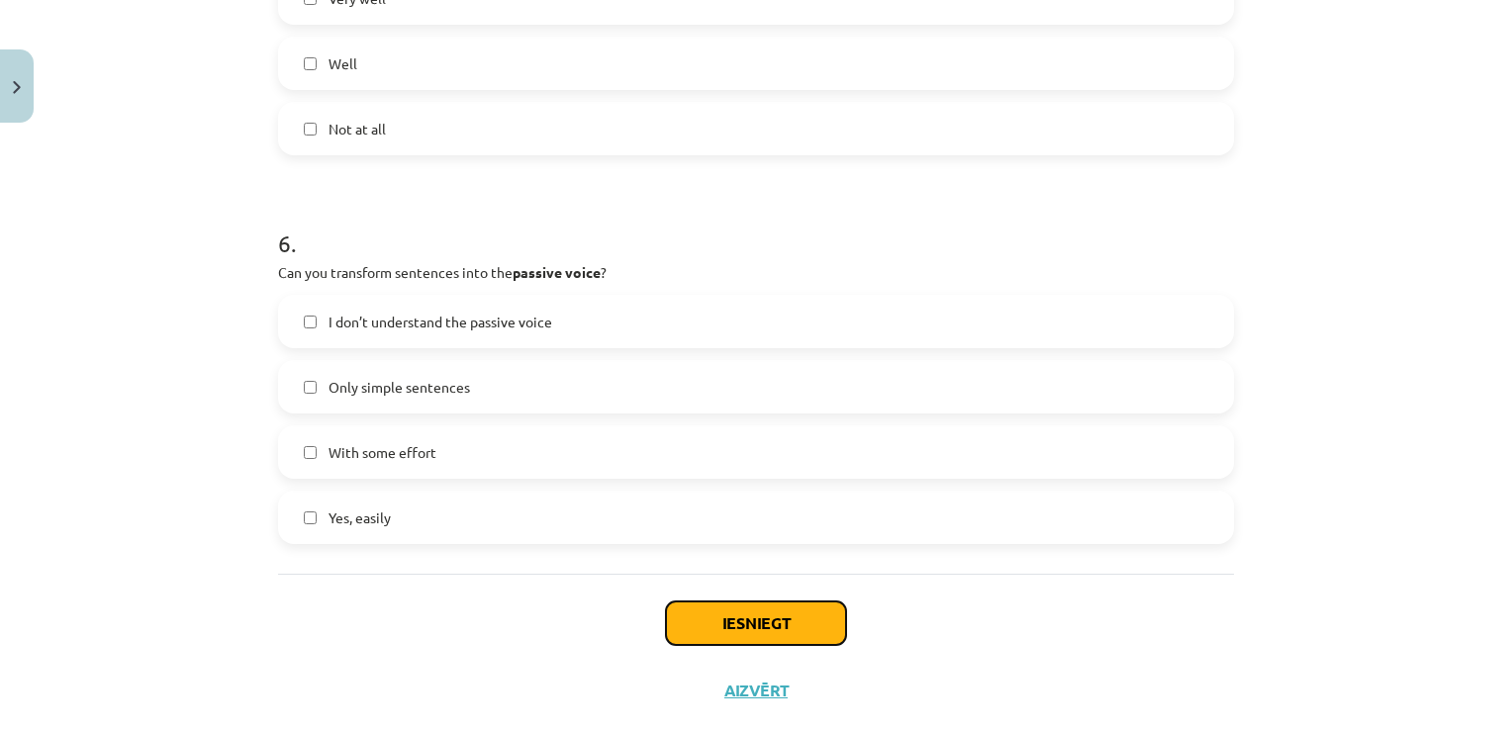
click at [718, 615] on button "Iesniegt" at bounding box center [756, 624] width 180 height 44
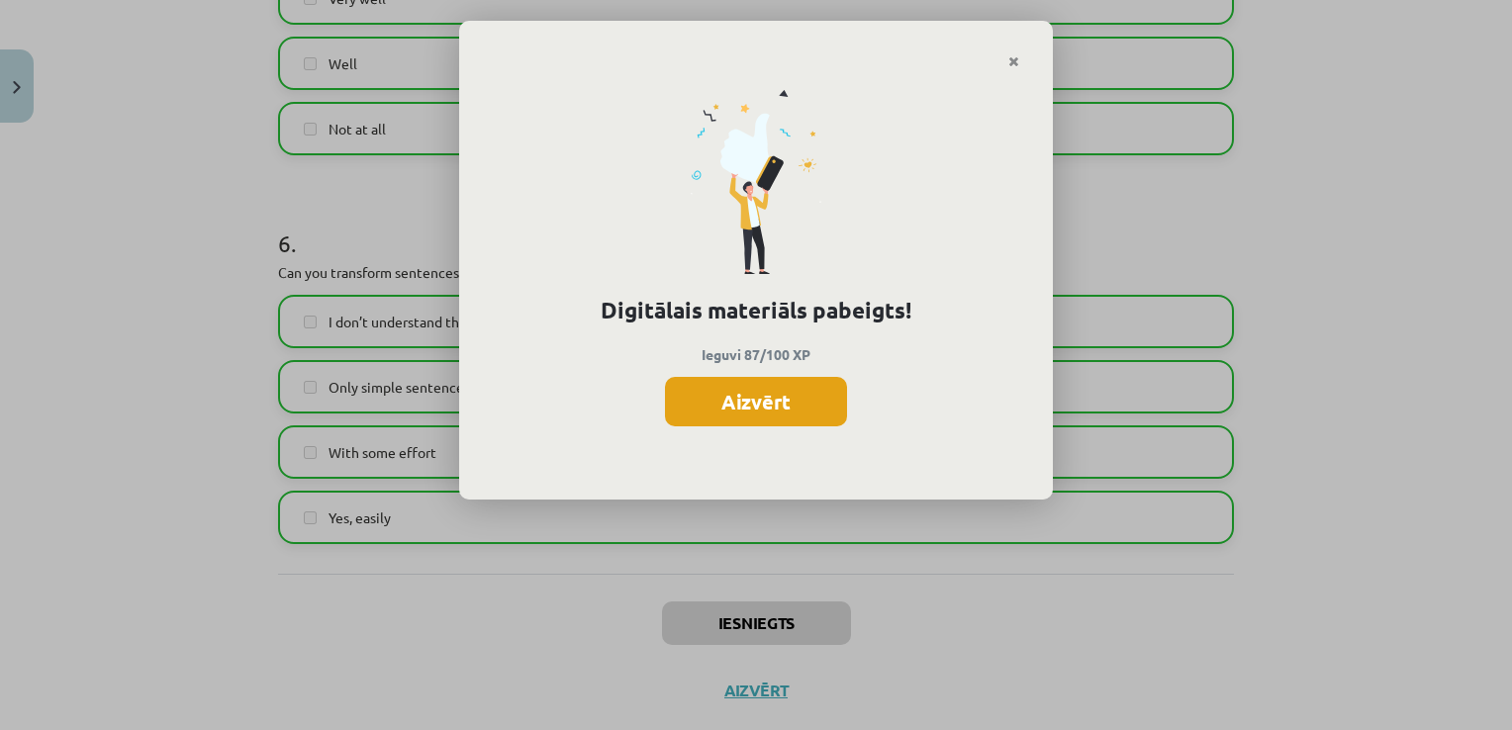
click at [766, 392] on button "Aizvērt" at bounding box center [756, 401] width 182 height 49
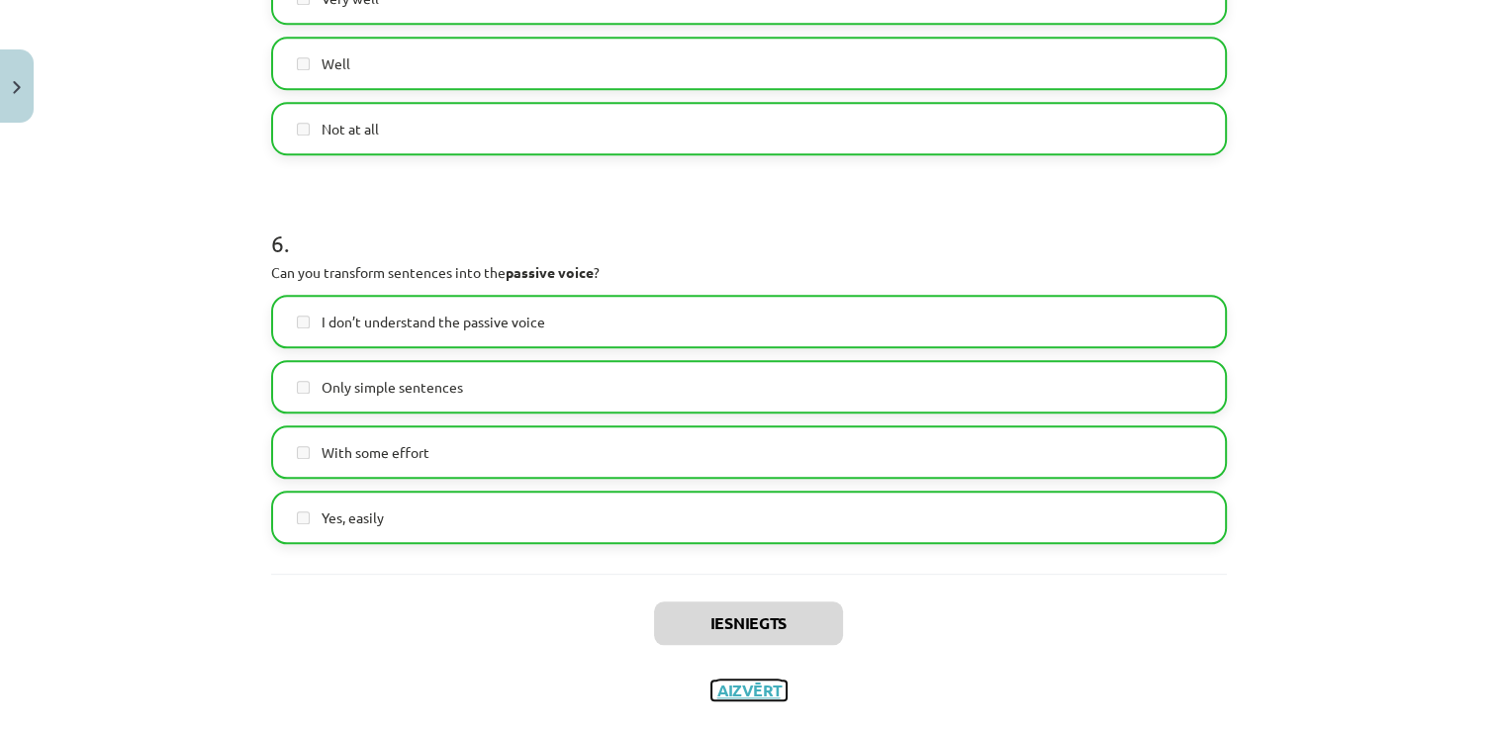
click at [735, 690] on button "Aizvērt" at bounding box center [748, 691] width 75 height 20
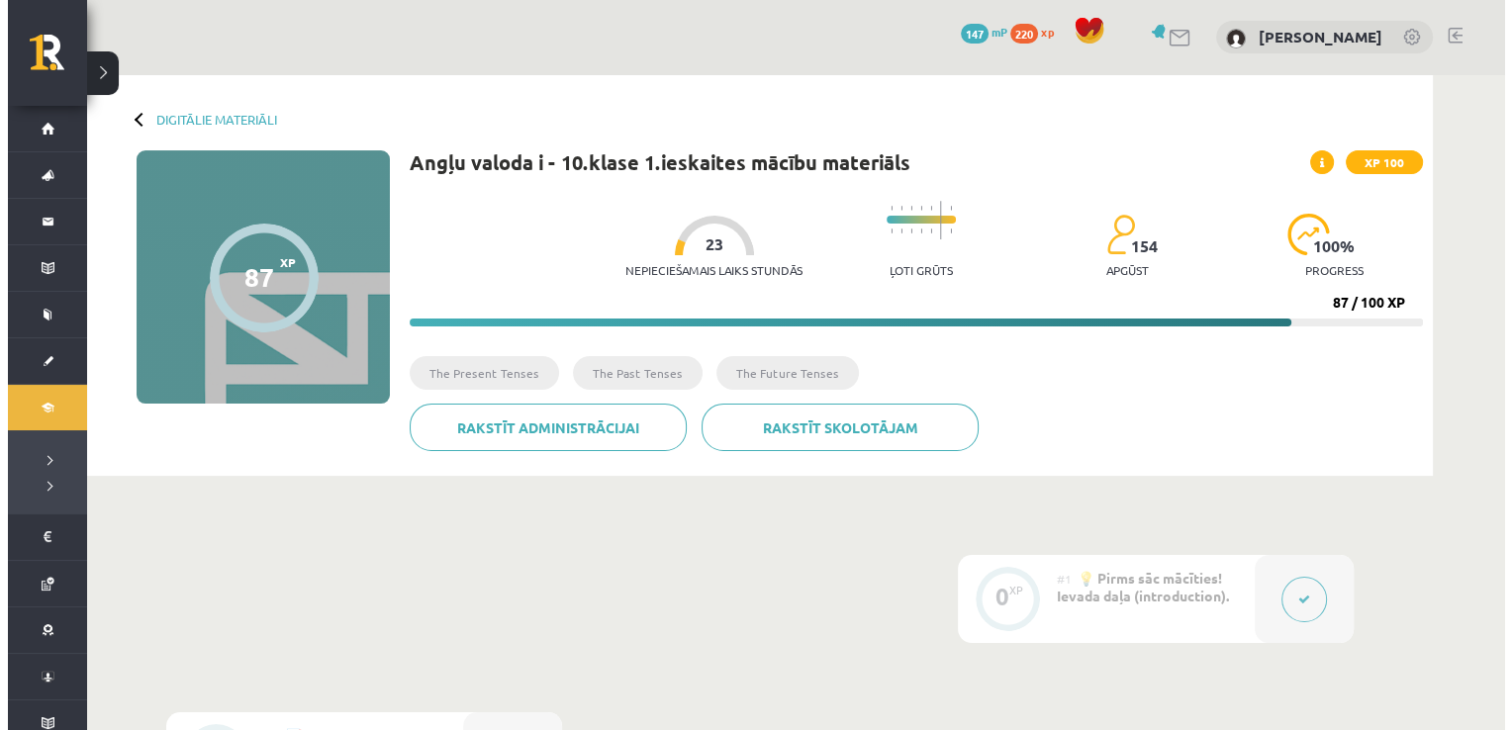
scroll to position [0, 0]
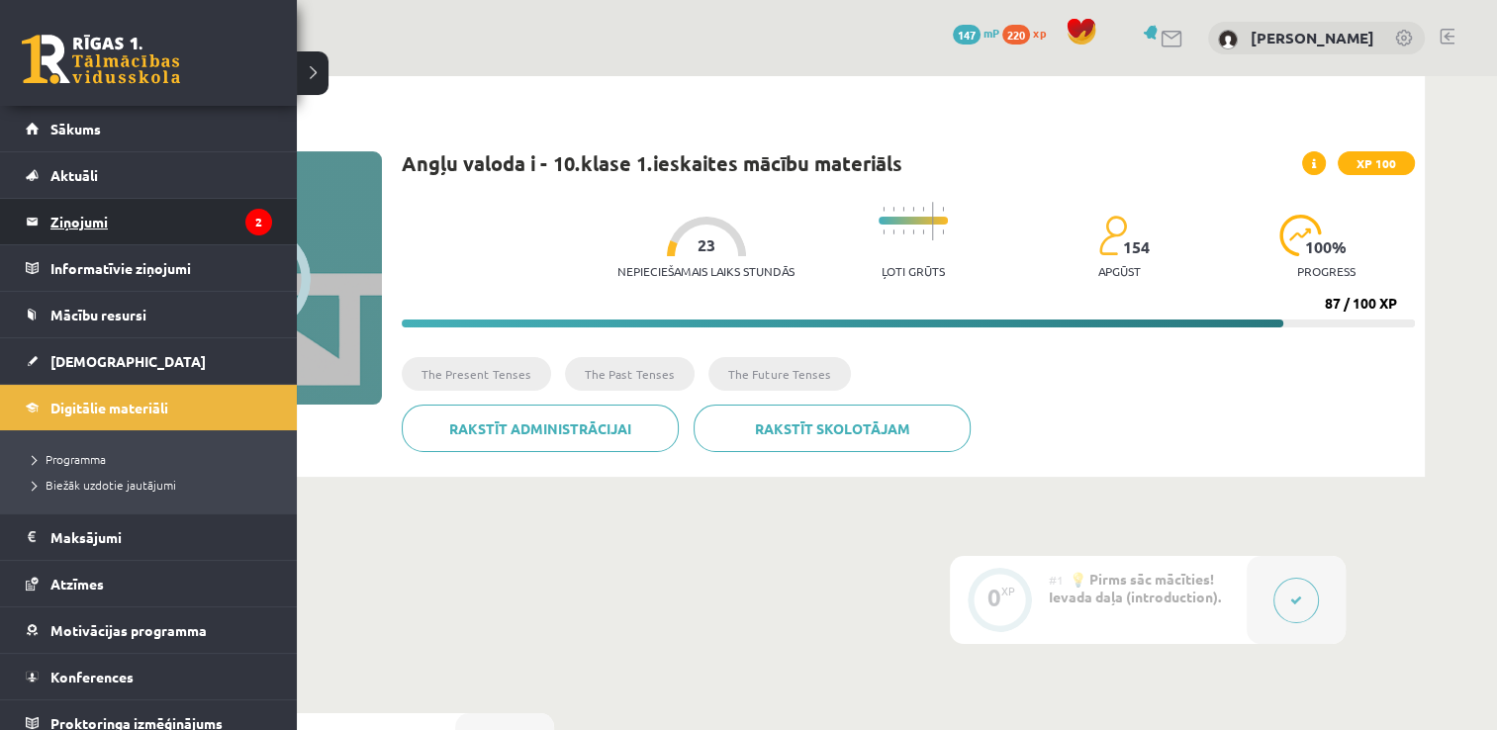
click at [153, 216] on legend "Ziņojumi 2" at bounding box center [161, 222] width 222 height 46
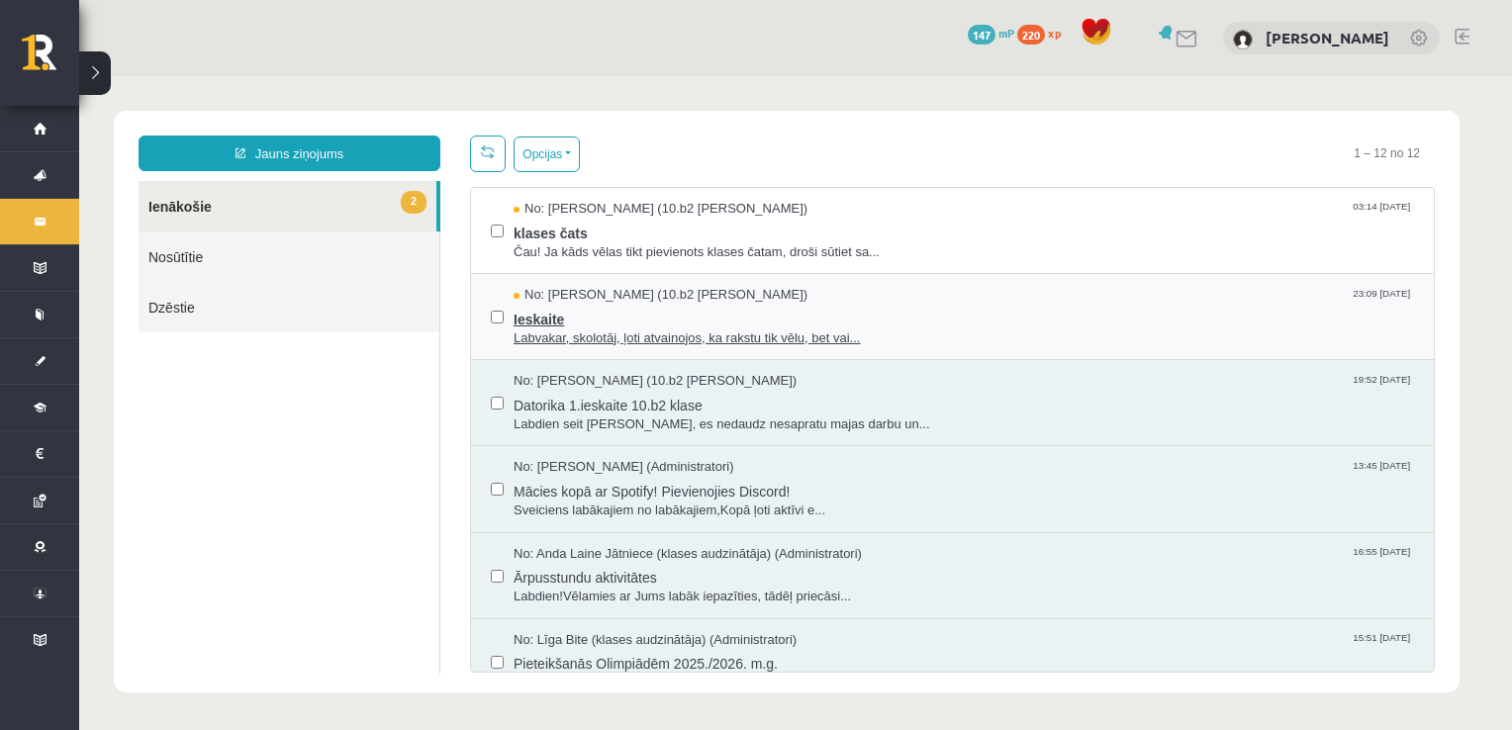
click at [890, 314] on span "Ieskaite" at bounding box center [964, 317] width 900 height 25
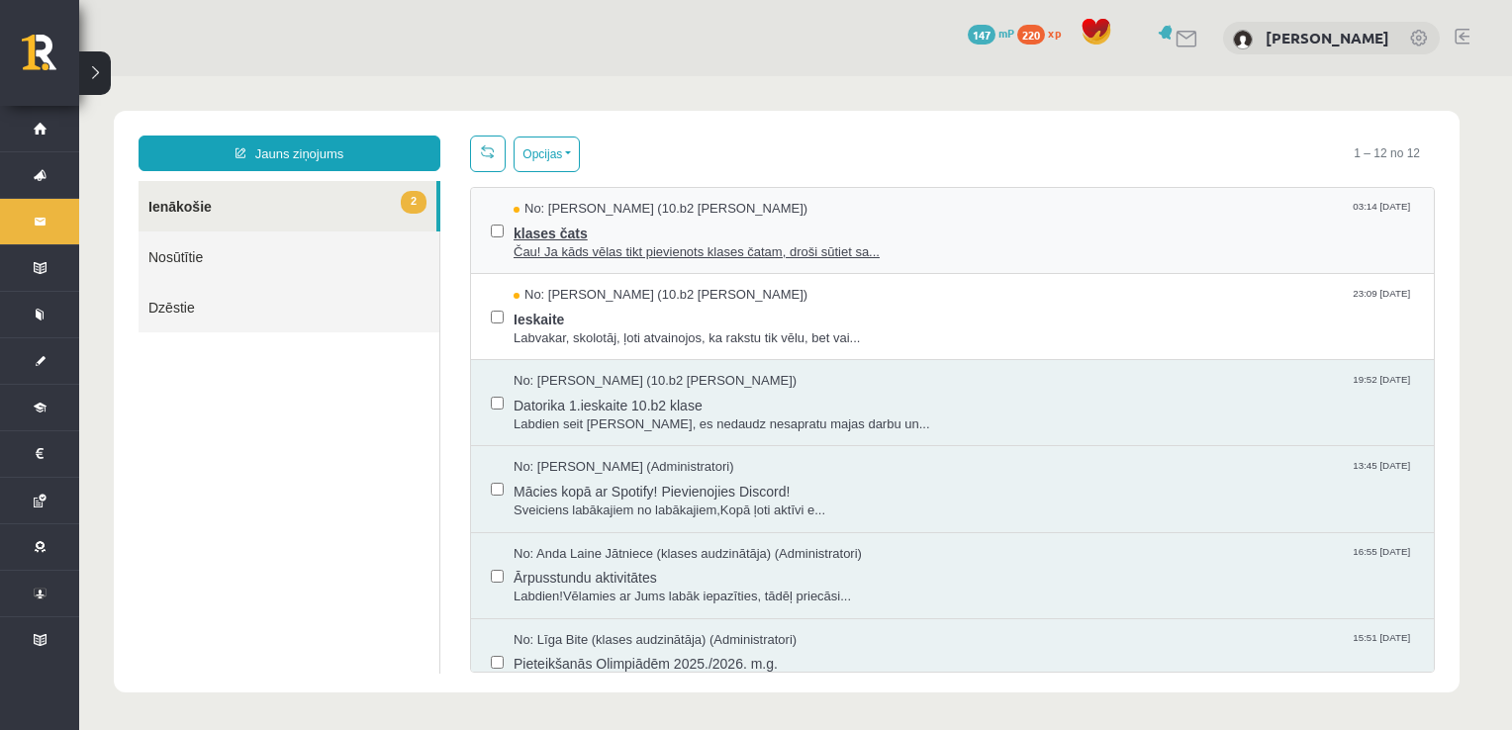
click at [768, 231] on span "klases čats" at bounding box center [964, 231] width 900 height 25
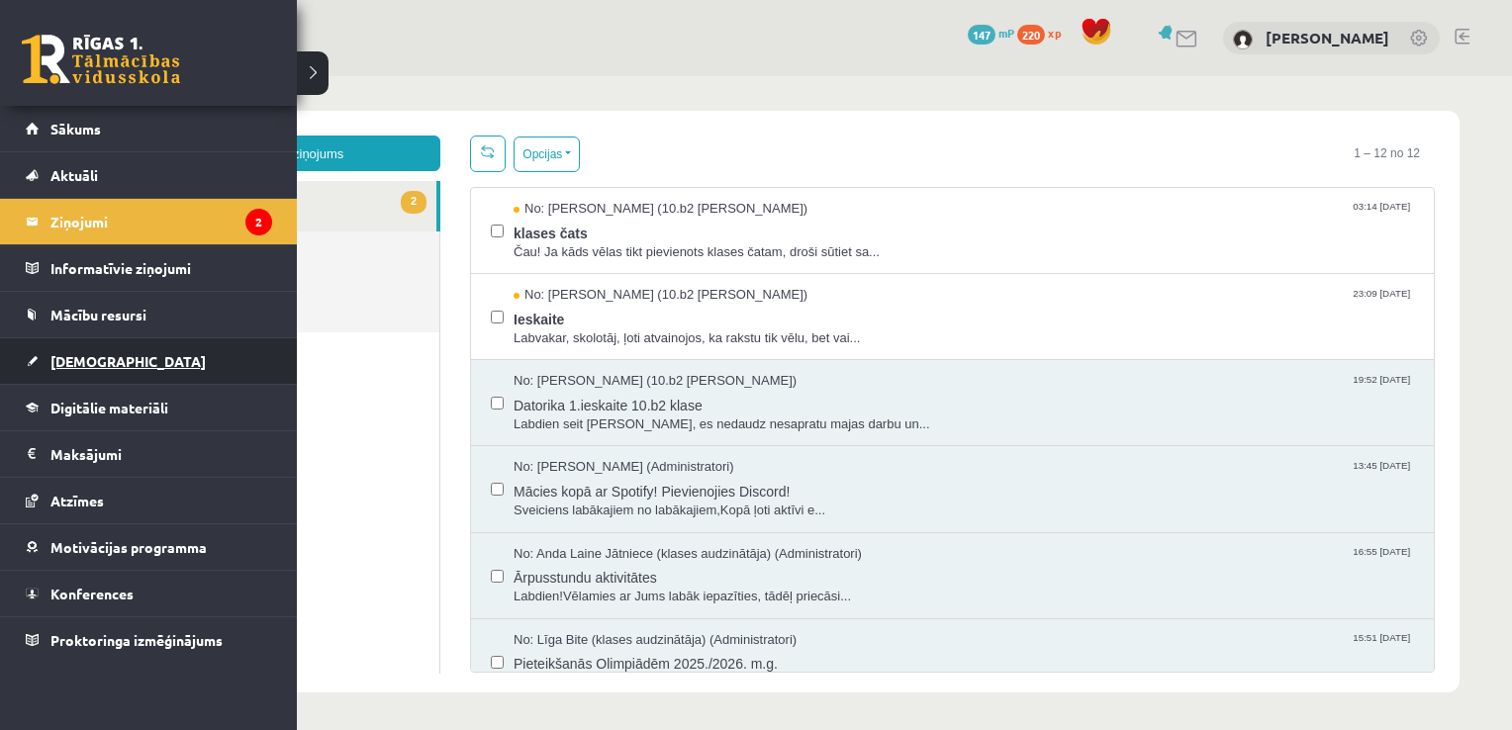
click at [90, 354] on span "[DEMOGRAPHIC_DATA]" at bounding box center [127, 361] width 155 height 18
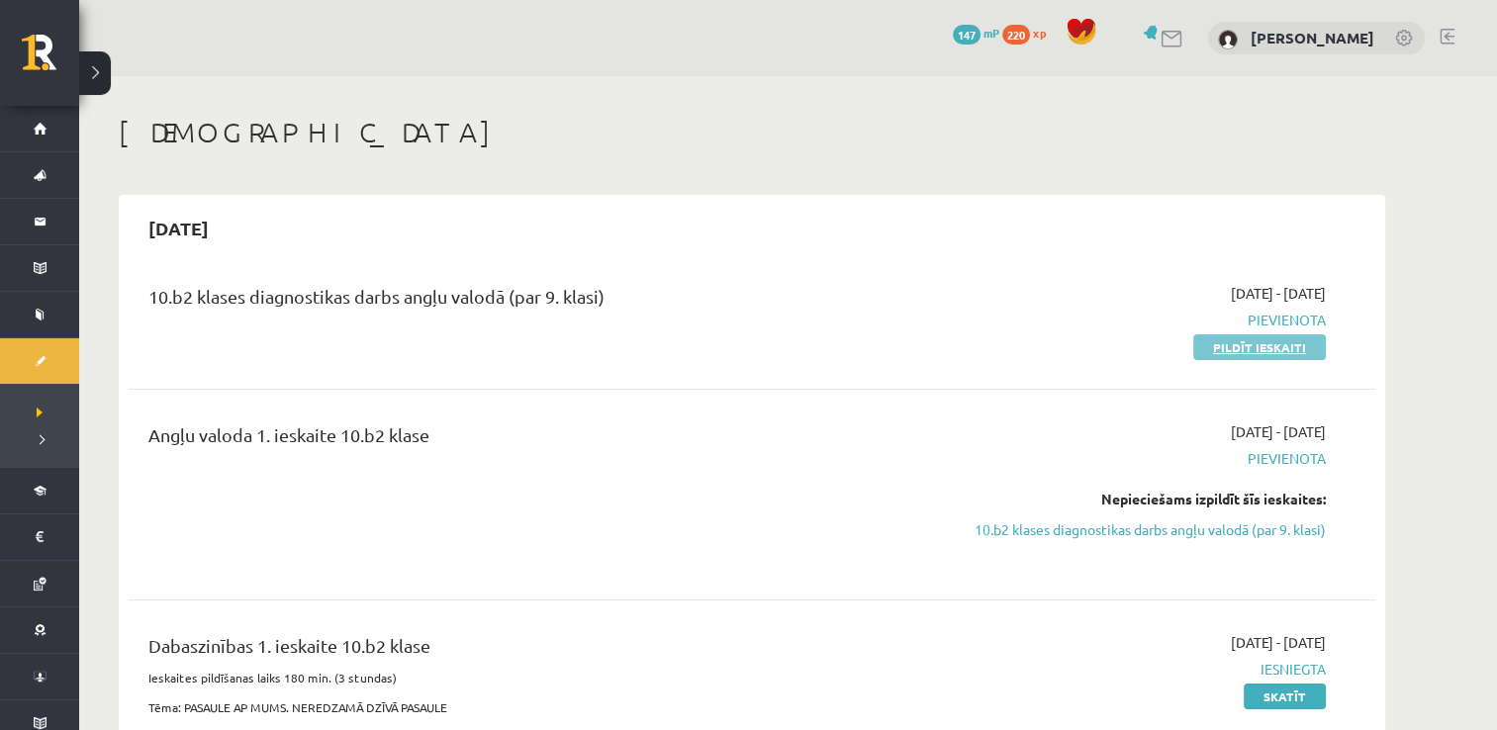
click at [1262, 346] on link "Pildīt ieskaiti" at bounding box center [1259, 347] width 133 height 26
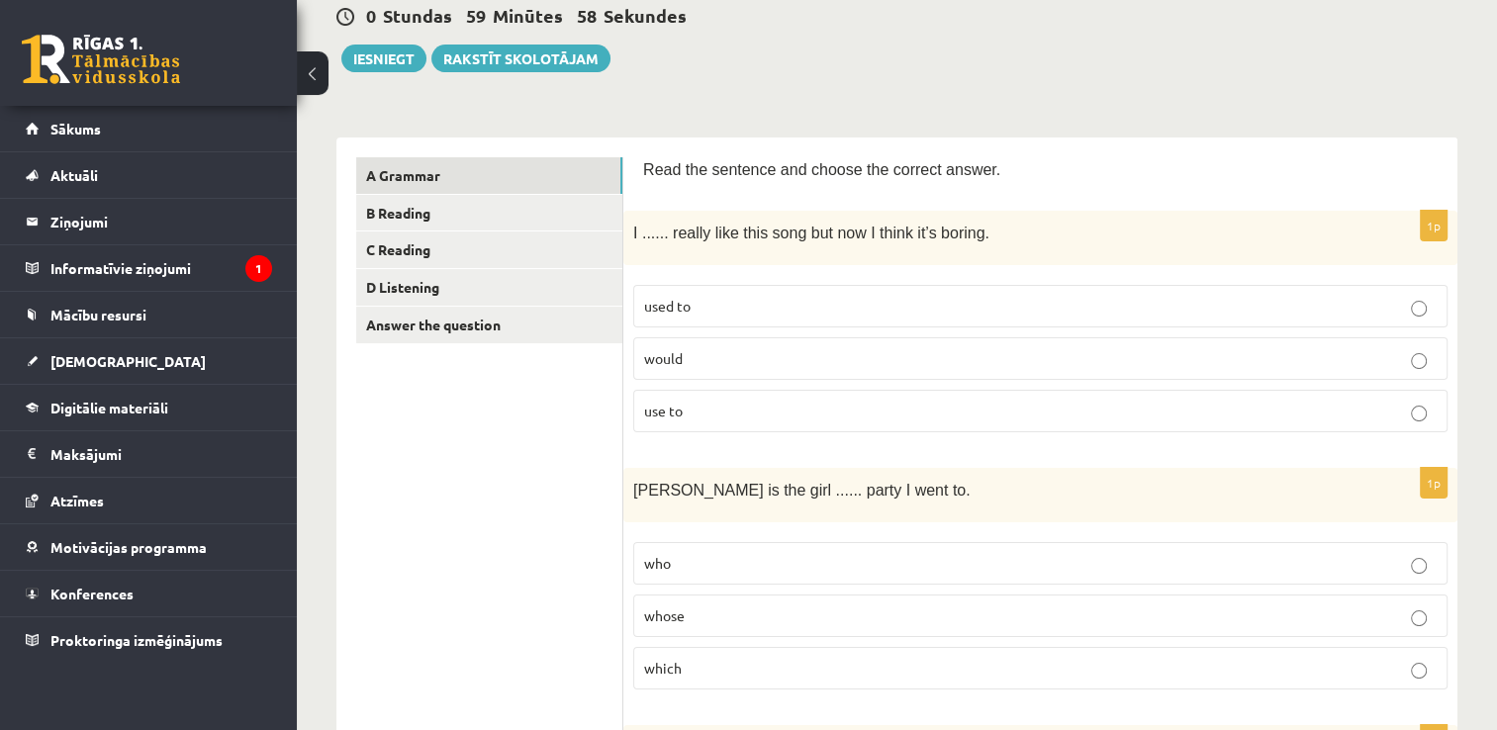
scroll to position [198, 0]
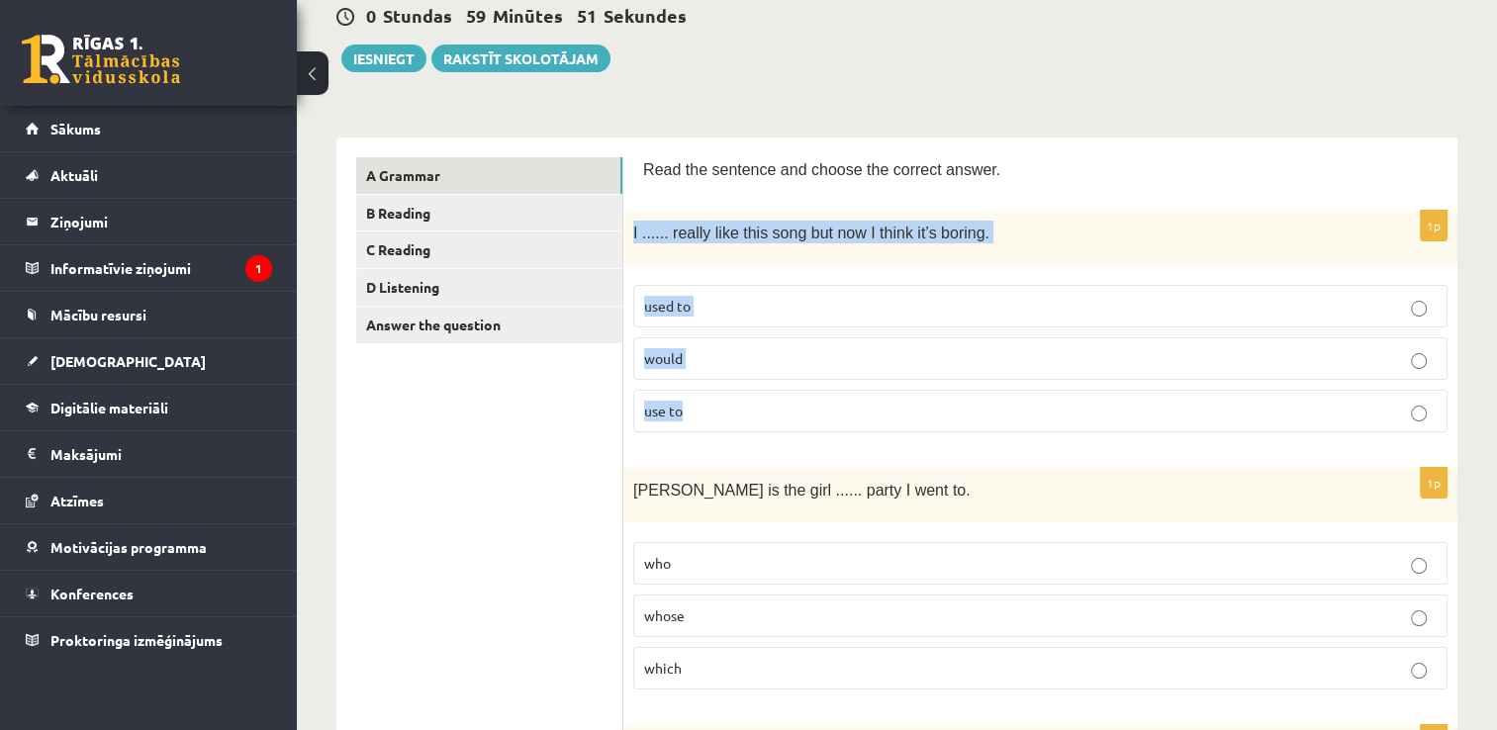
drag, startPoint x: 633, startPoint y: 226, endPoint x: 1023, endPoint y: 428, distance: 439.5
click at [1023, 428] on div "1p I ...... really like this song but now I think it’s boring. used to would us…" at bounding box center [1040, 329] width 834 height 237
copy div "I ...... really like this song but now I think it’s boring. used to would use to"
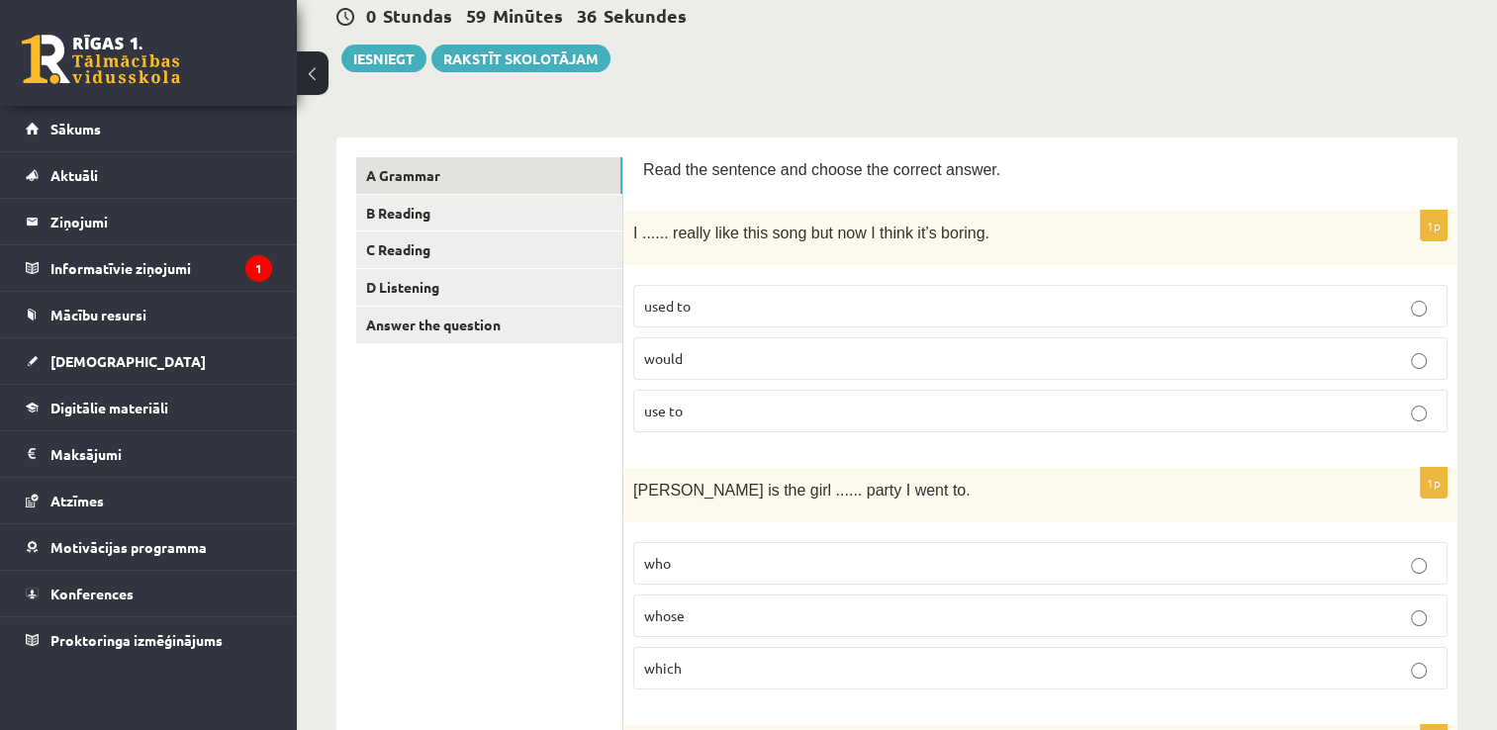
click at [784, 303] on p "used to" at bounding box center [1040, 306] width 793 height 21
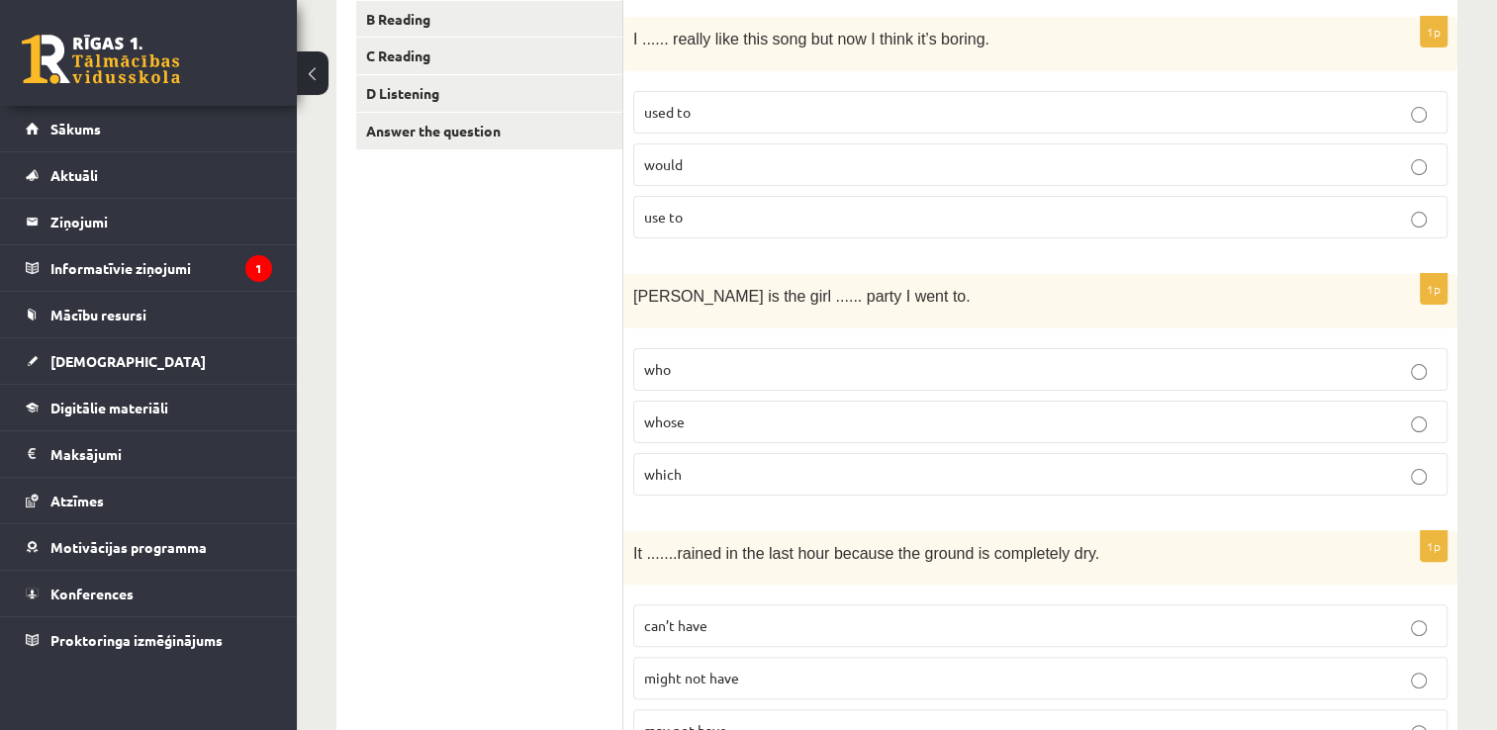
scroll to position [396, 0]
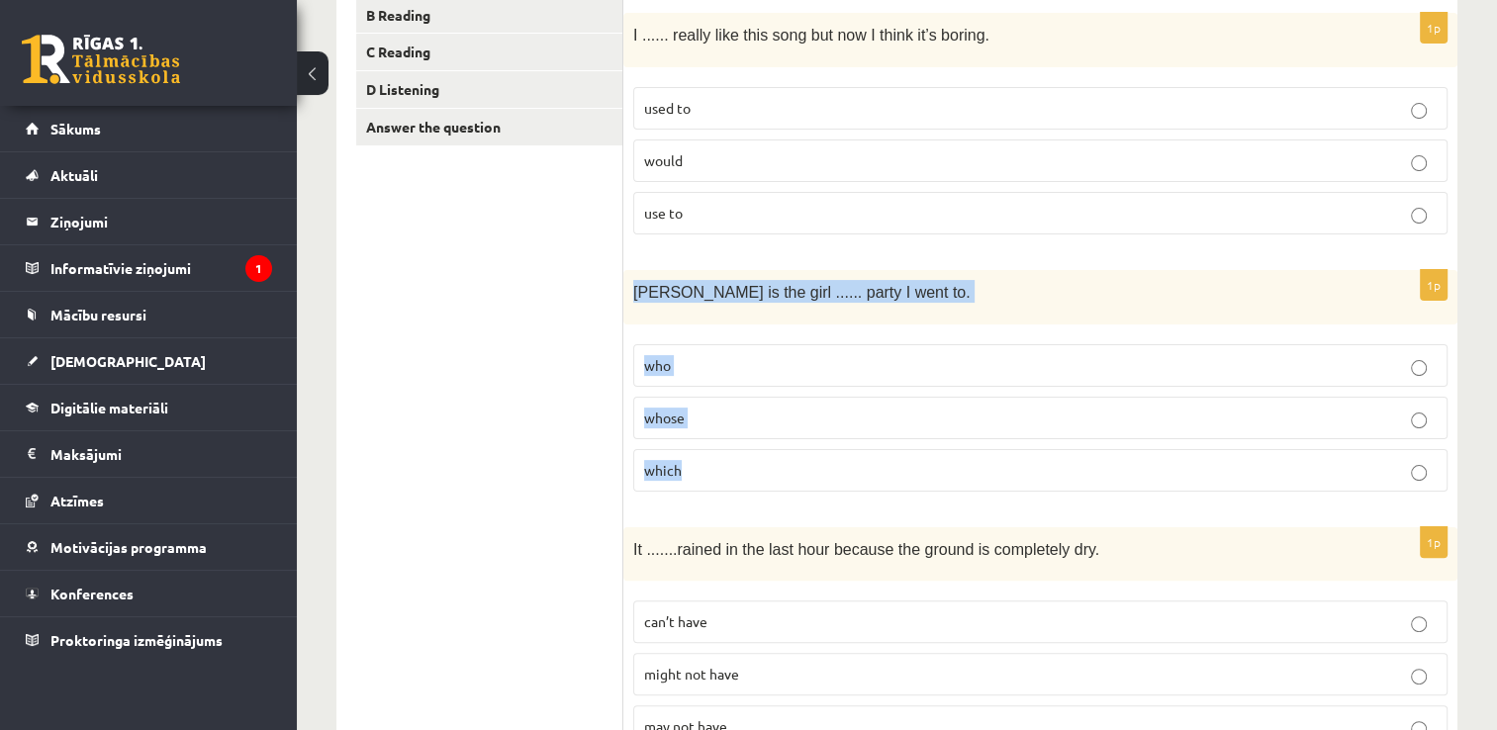
drag, startPoint x: 633, startPoint y: 291, endPoint x: 839, endPoint y: 485, distance: 282.8
click at [839, 485] on div "1p Jenny is the girl ...... party I went to. who whose which" at bounding box center [1040, 388] width 834 height 237
copy div "Jenny is the girl ...... party I went to. who whose which"
click at [740, 414] on p "whose" at bounding box center [1040, 418] width 793 height 21
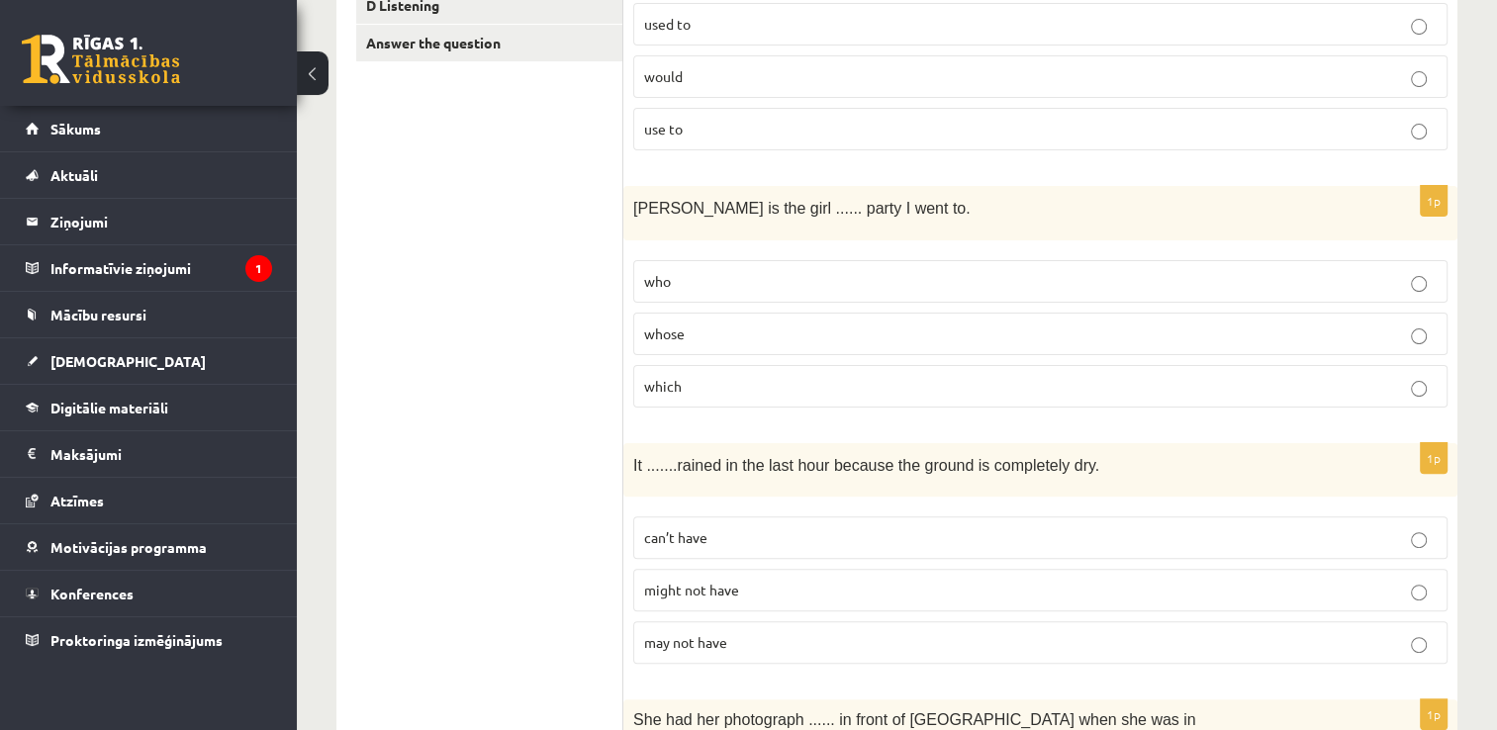
scroll to position [693, 0]
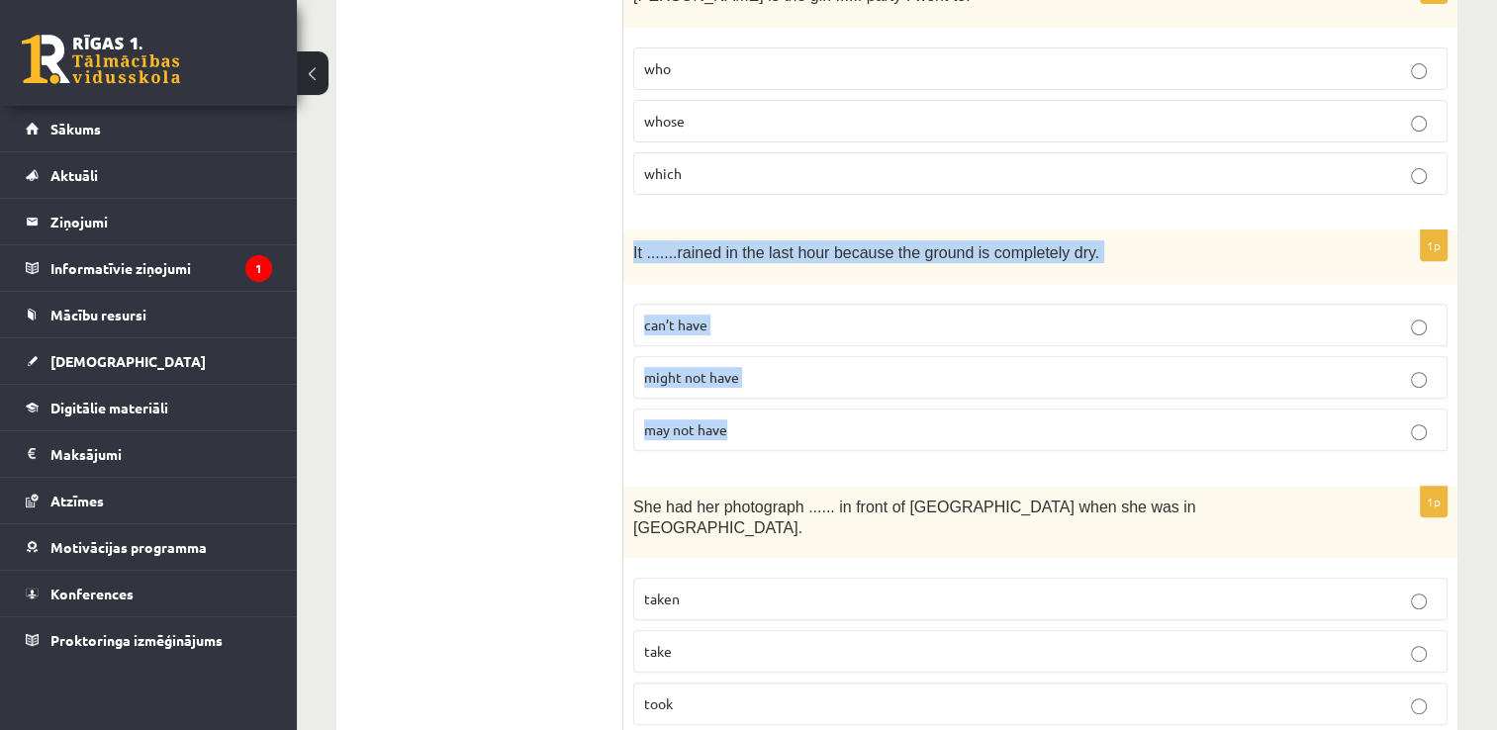
drag, startPoint x: 631, startPoint y: 244, endPoint x: 882, endPoint y: 426, distance: 309.5
click at [882, 426] on div "1p It ....... rained in the last hour because the ground is completely dry. can…" at bounding box center [1040, 349] width 834 height 237
copy div "It ....... rained in the last hour because the ground is completely dry. can’t …"
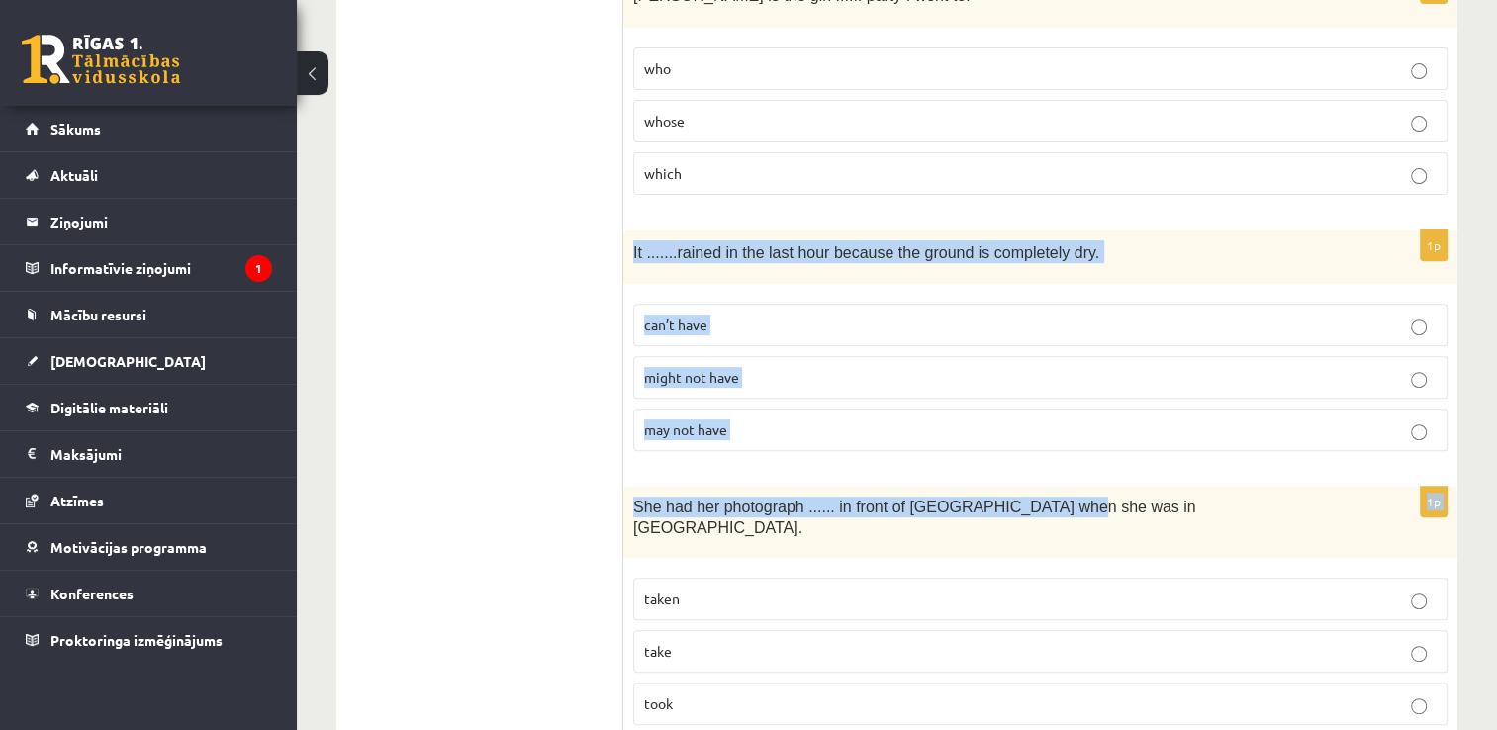
drag, startPoint x: 629, startPoint y: 243, endPoint x: 1045, endPoint y: 465, distance: 471.0
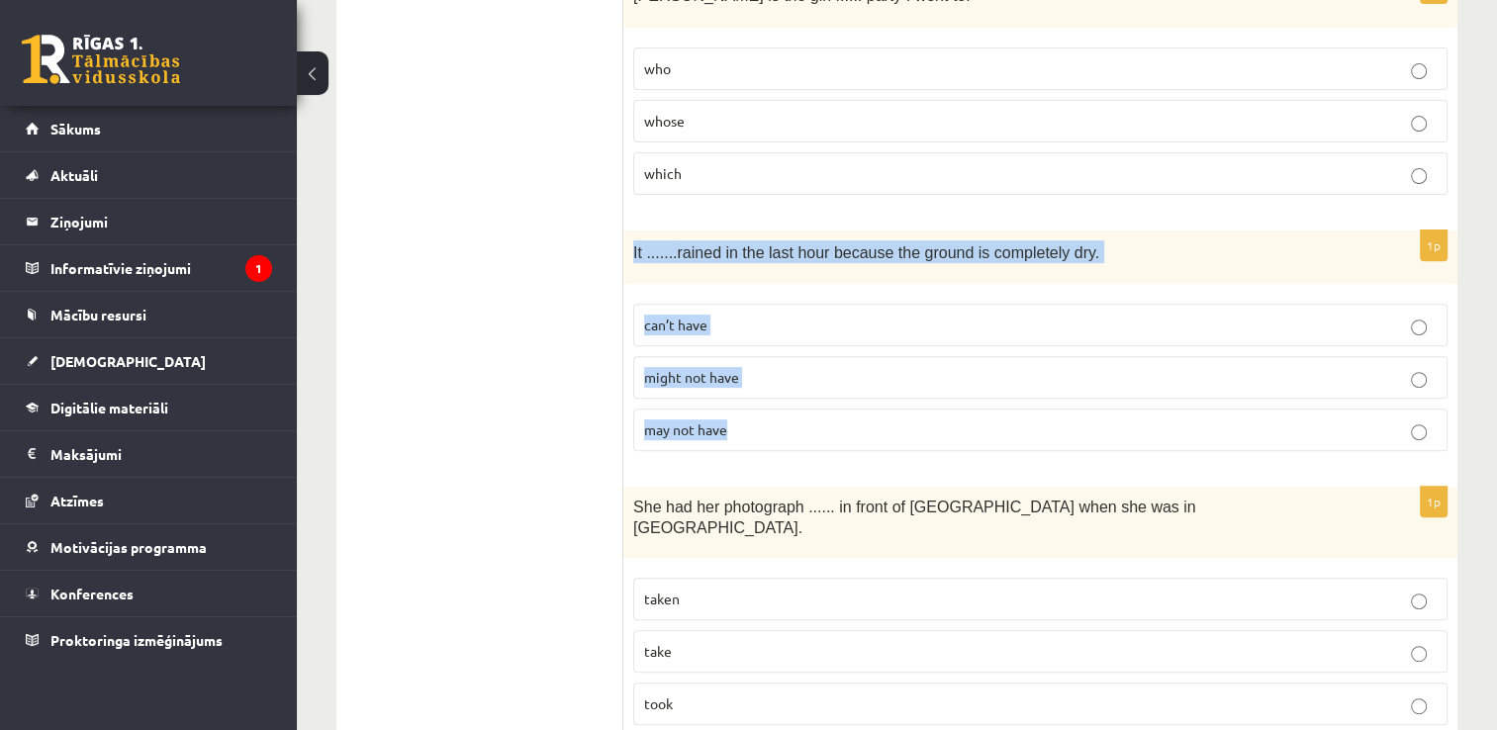
drag, startPoint x: 640, startPoint y: 239, endPoint x: 879, endPoint y: 421, distance: 299.4
click at [879, 421] on div "1p It ....... rained in the last hour because the ground is completely dry. can…" at bounding box center [1040, 349] width 834 height 237
copy div "It ....... rained in the last hour because the ground is completely dry. can’t …"
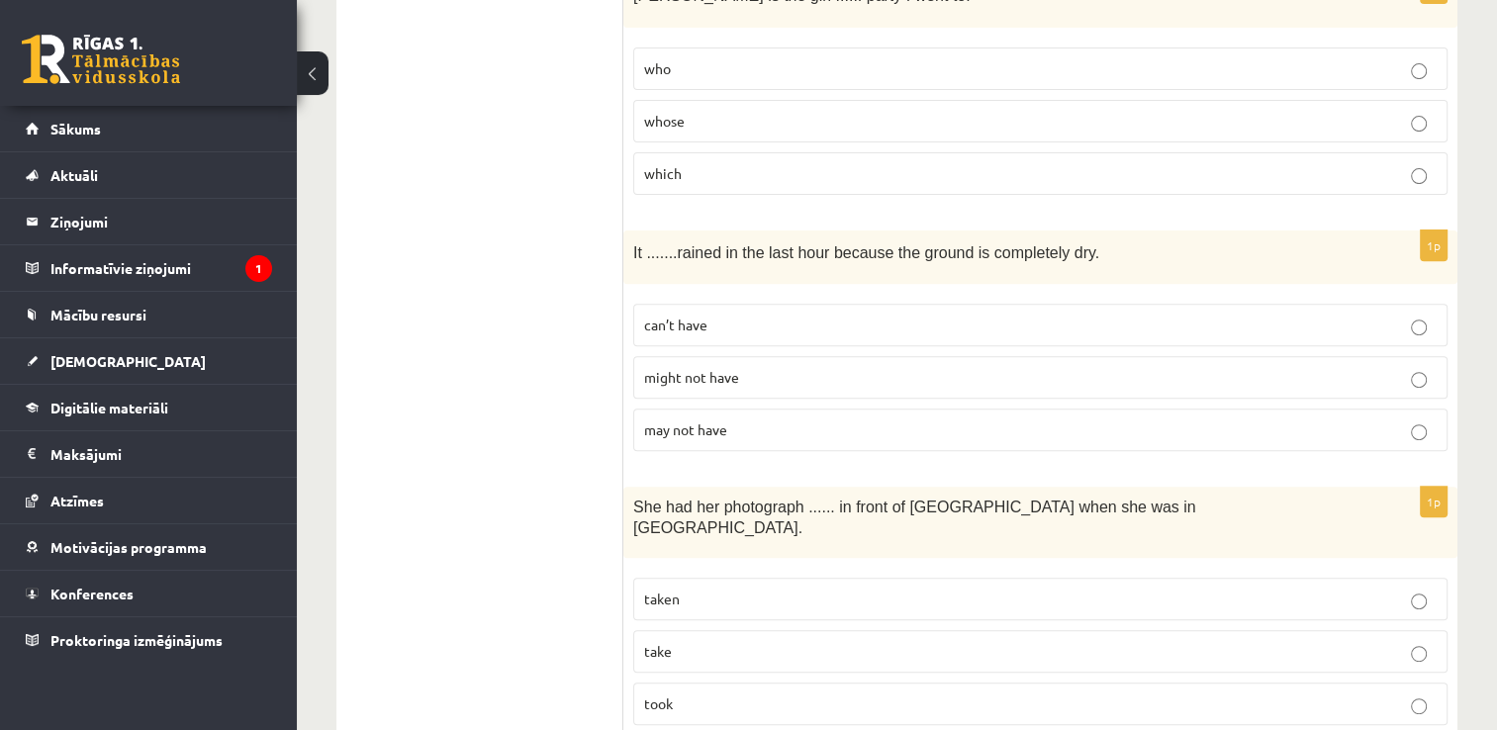
click at [704, 323] on span "can’t have" at bounding box center [675, 325] width 63 height 18
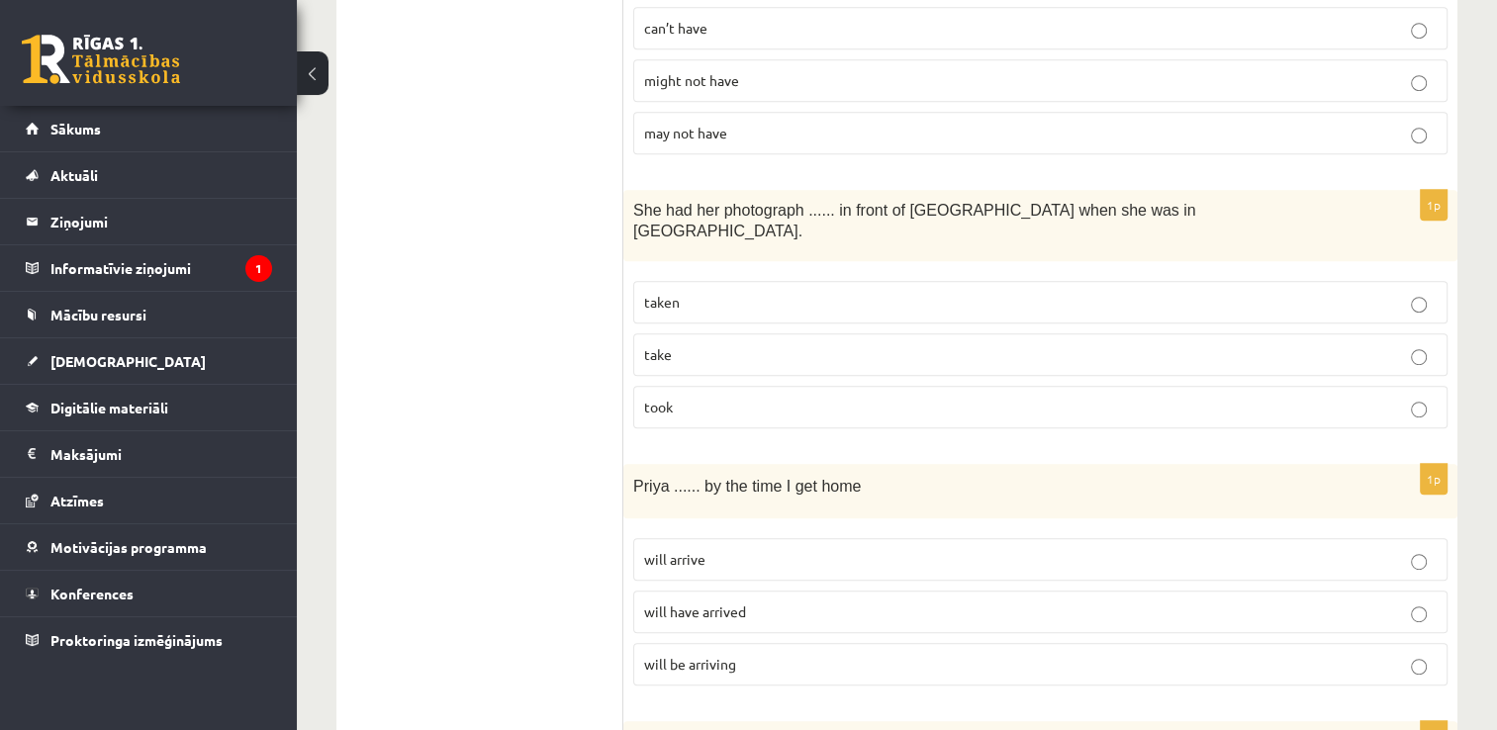
scroll to position [989, 0]
click at [716, 344] on p "take" at bounding box center [1040, 354] width 793 height 21
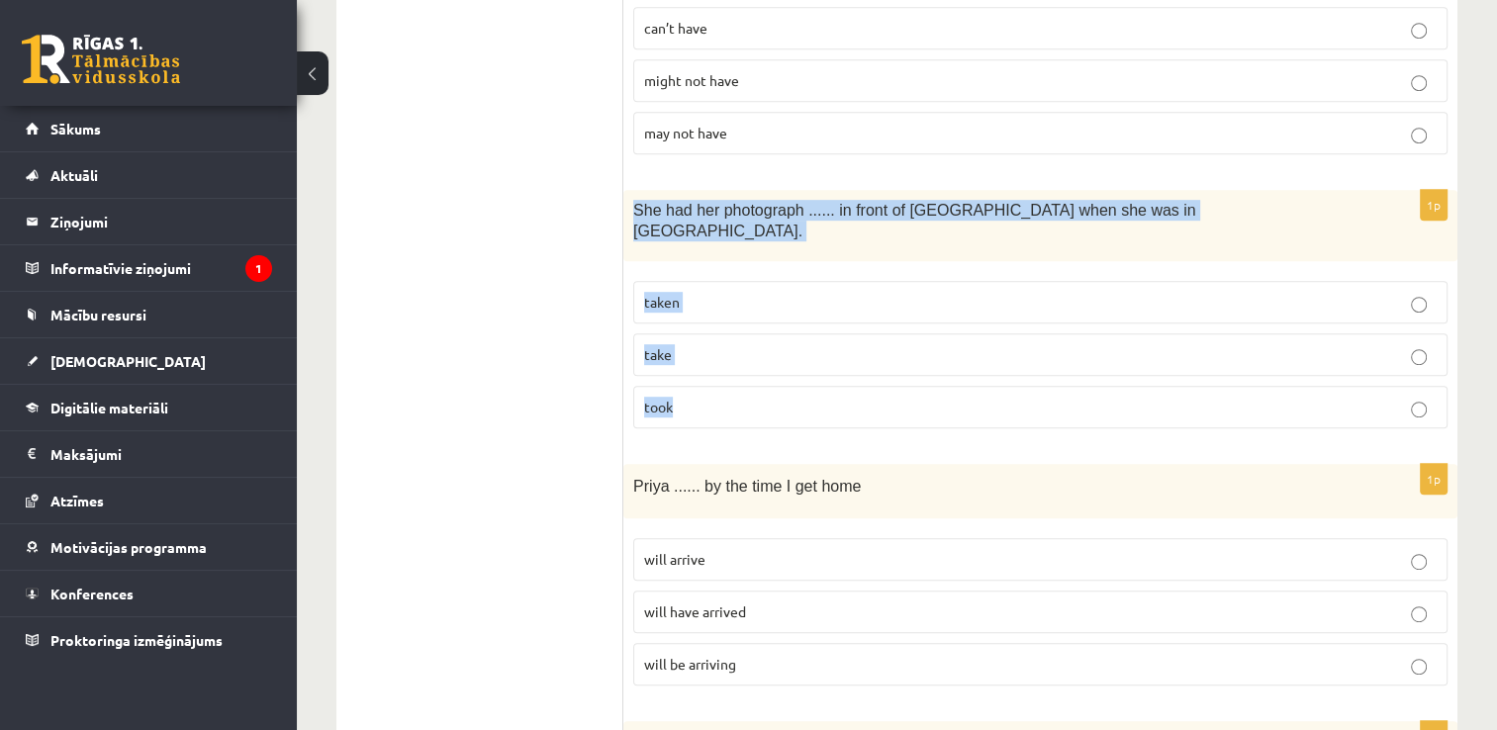
drag, startPoint x: 636, startPoint y: 197, endPoint x: 1142, endPoint y: 400, distance: 544.8
click at [1142, 400] on div "1p She had her photograph ...... in front of Notre Dame when she was in Paris. …" at bounding box center [1040, 317] width 834 height 254
copy div "She had her photograph ...... in front of Notre Dame when she was in Paris. tak…"
click at [732, 292] on p "taken" at bounding box center [1040, 302] width 793 height 21
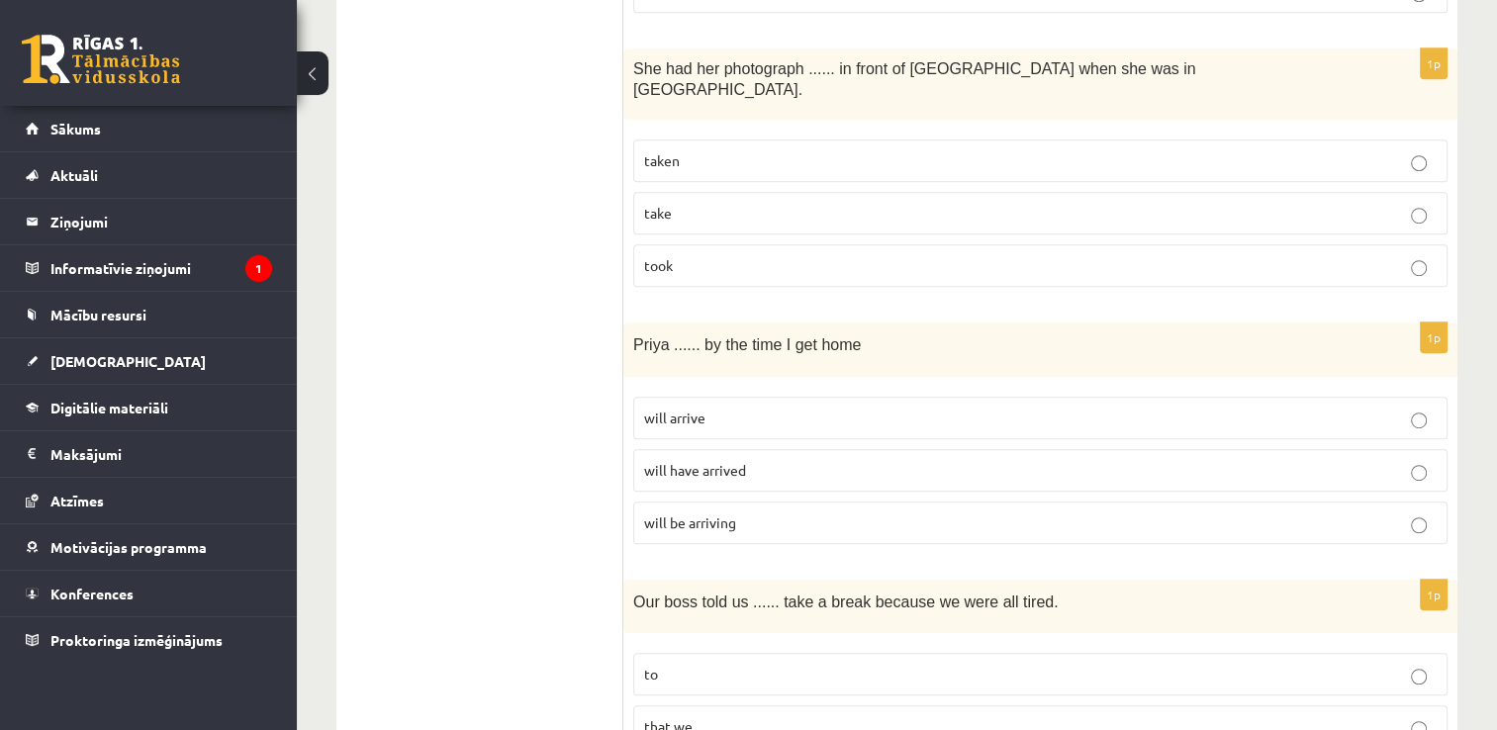
scroll to position [1286, 0]
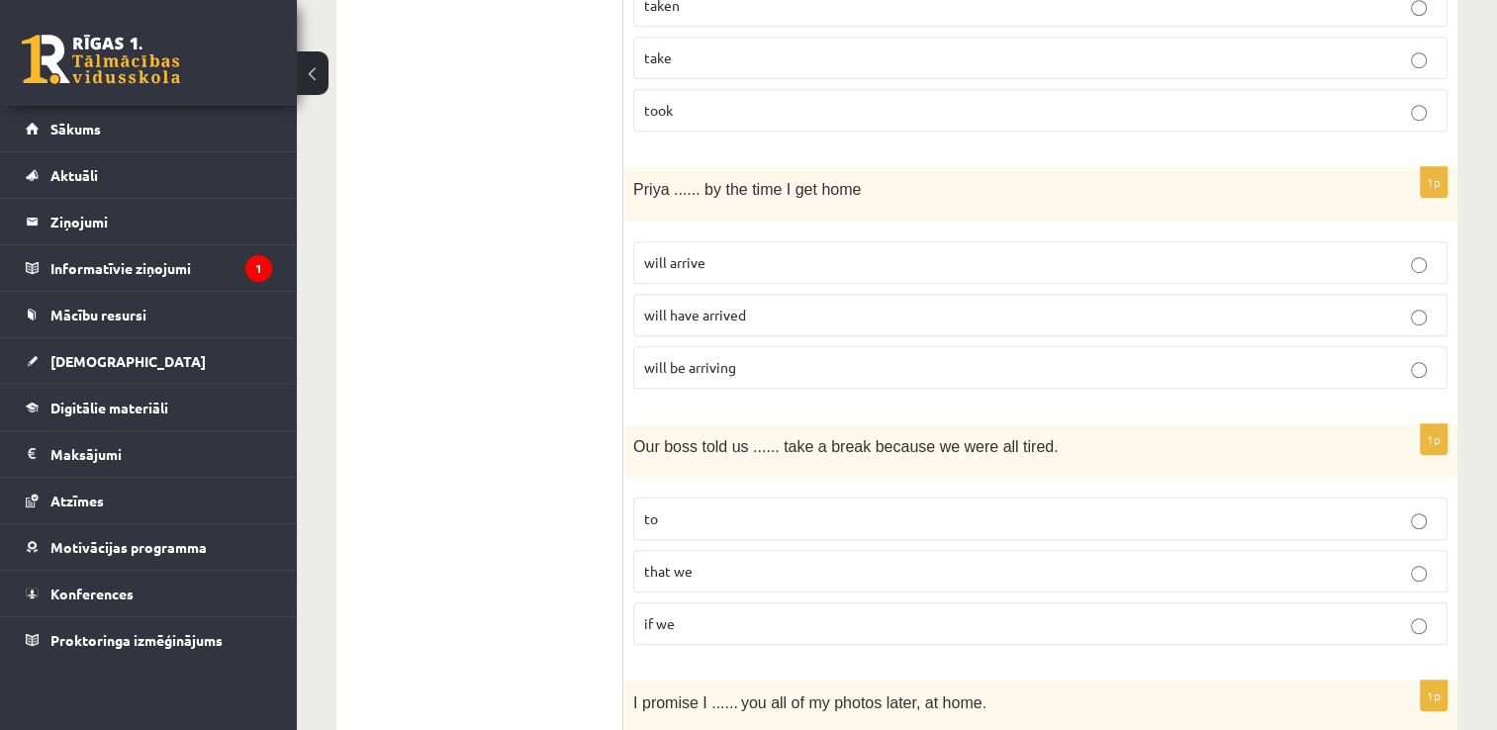
click at [679, 357] on p "will be arriving" at bounding box center [1040, 367] width 793 height 21
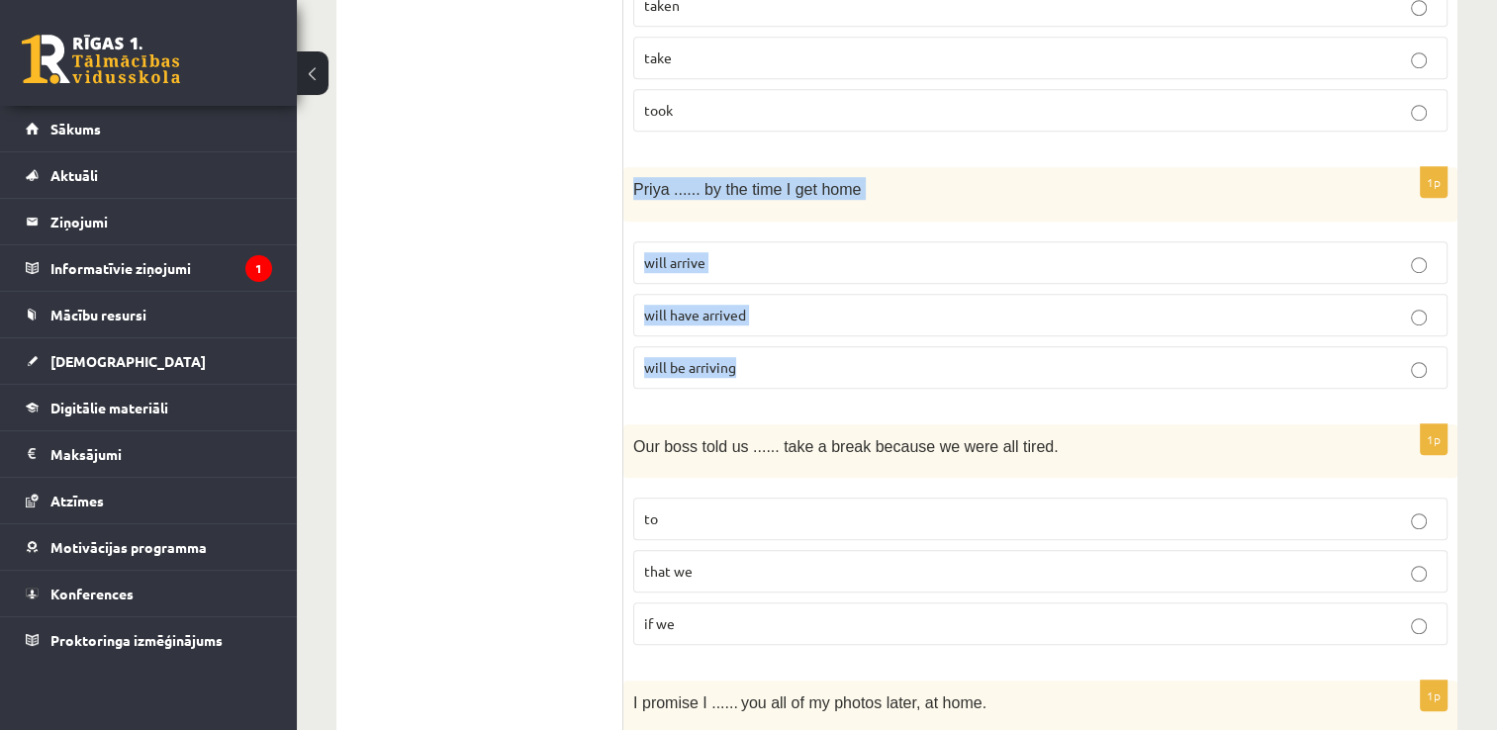
drag, startPoint x: 643, startPoint y: 155, endPoint x: 867, endPoint y: 358, distance: 301.9
click at [867, 358] on div "1p Priya ...... by the time I get home will arrive will have arrived will be ar…" at bounding box center [1040, 285] width 834 height 237
copy div "Priya ...... by the time I get home will arrive will have arrived will be arriv…"
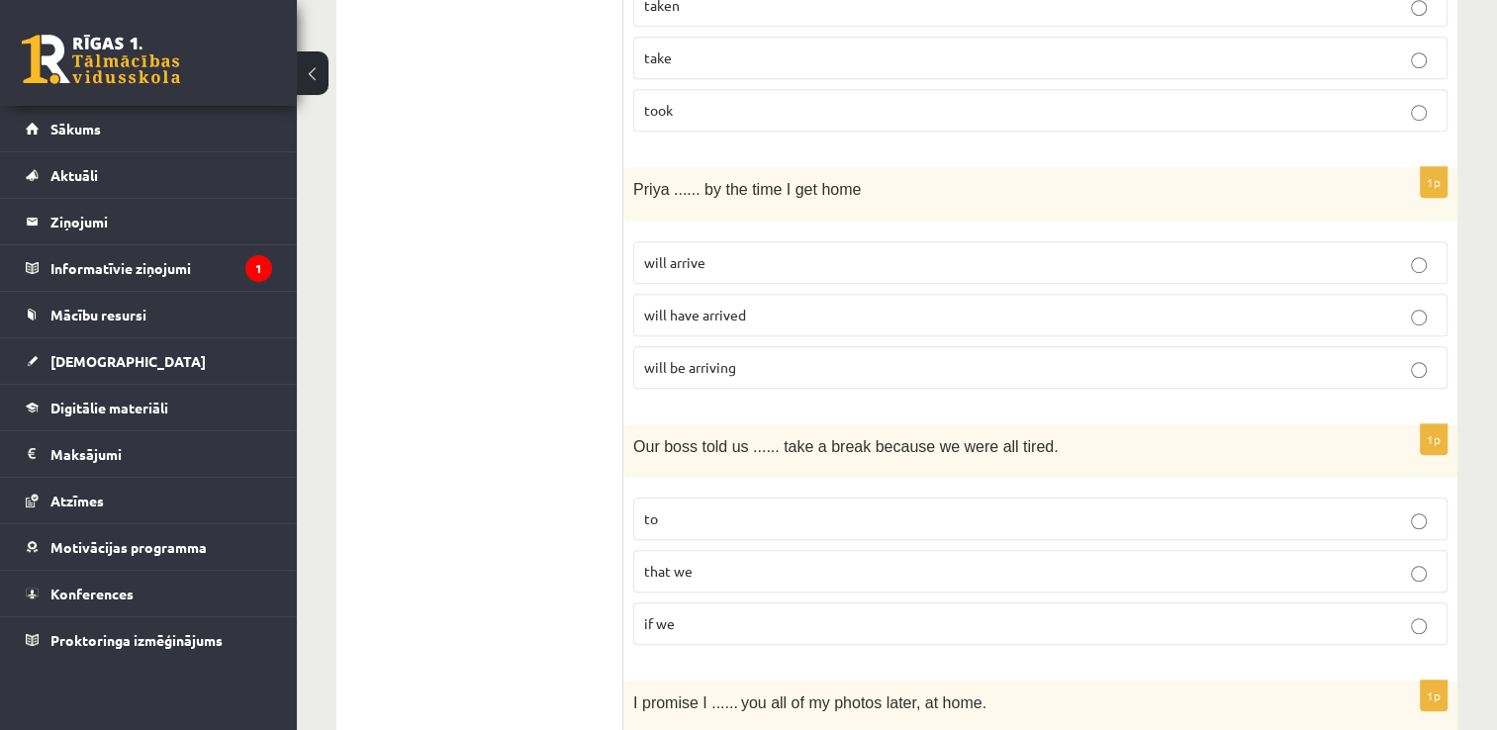
click at [788, 305] on p "will have arrived" at bounding box center [1040, 315] width 793 height 21
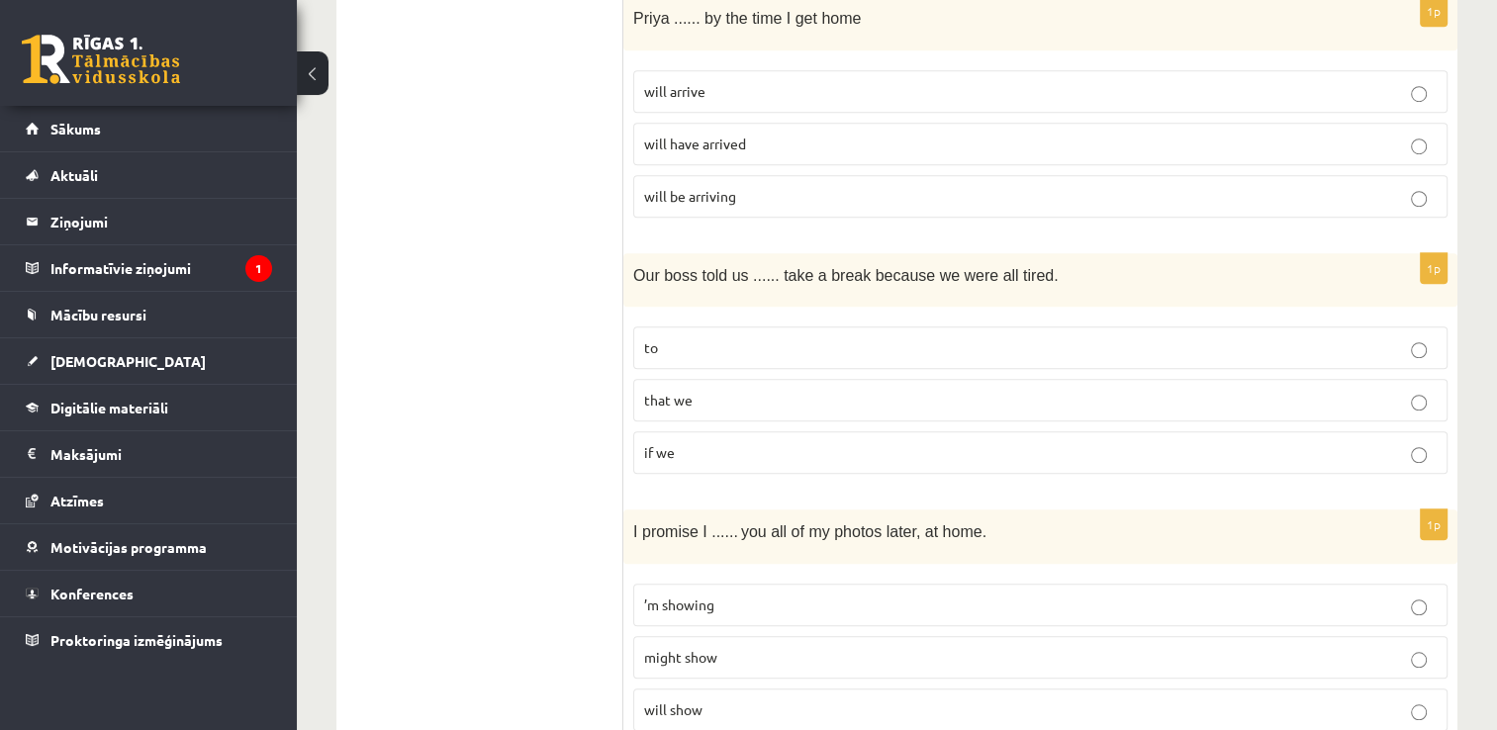
scroll to position [1484, 0]
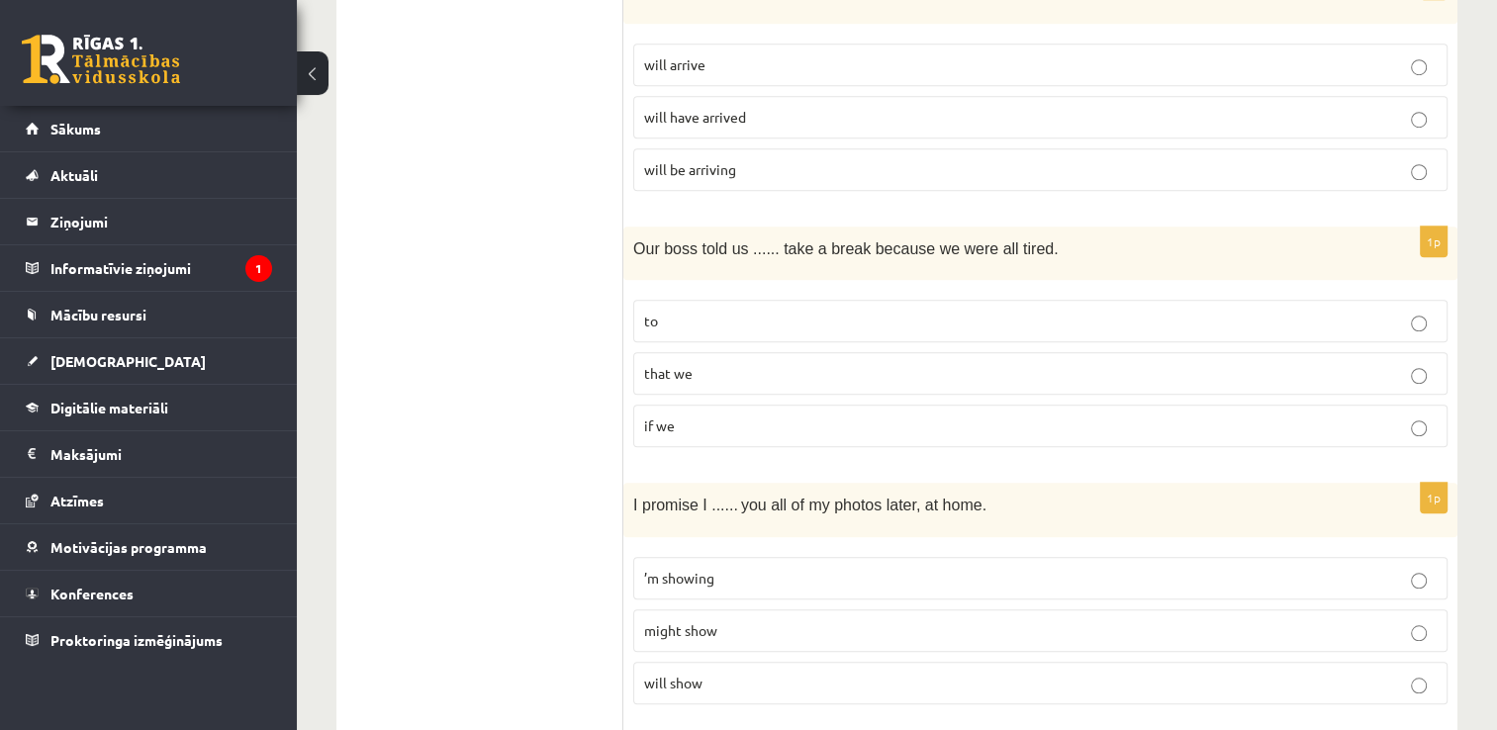
click at [669, 311] on p "to" at bounding box center [1040, 321] width 793 height 21
drag, startPoint x: 629, startPoint y: 217, endPoint x: 1034, endPoint y: 254, distance: 406.4
click at [1034, 254] on div "1p Our boss told us ...... take a break because we were all tired. to that we i…" at bounding box center [1040, 345] width 834 height 237
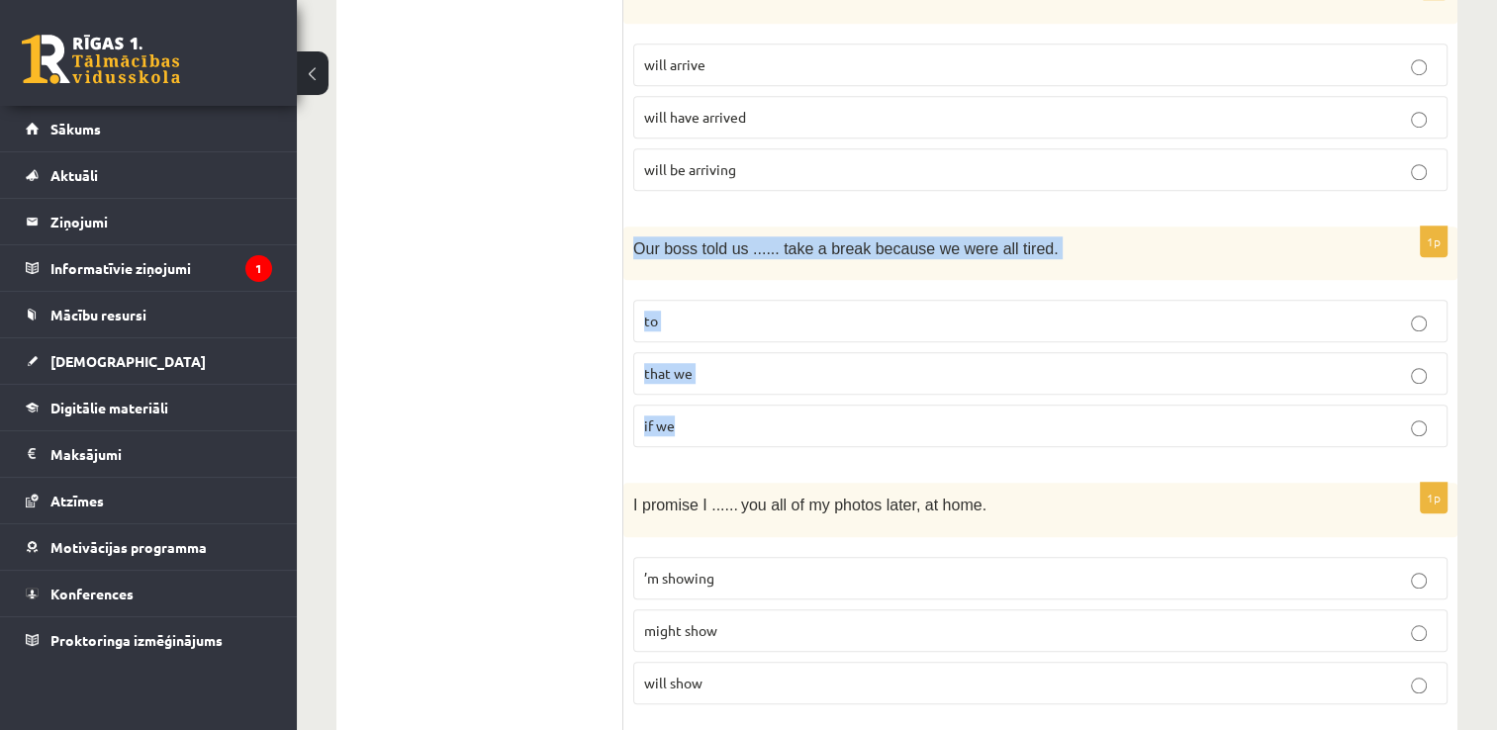
drag, startPoint x: 635, startPoint y: 216, endPoint x: 843, endPoint y: 416, distance: 288.3
click at [843, 416] on div "1p Our boss told us ...... take a break because we were all tired. to that we i…" at bounding box center [1040, 345] width 834 height 237
copy div "Our boss told us ...... take a break because we were all tired. to that we if we"
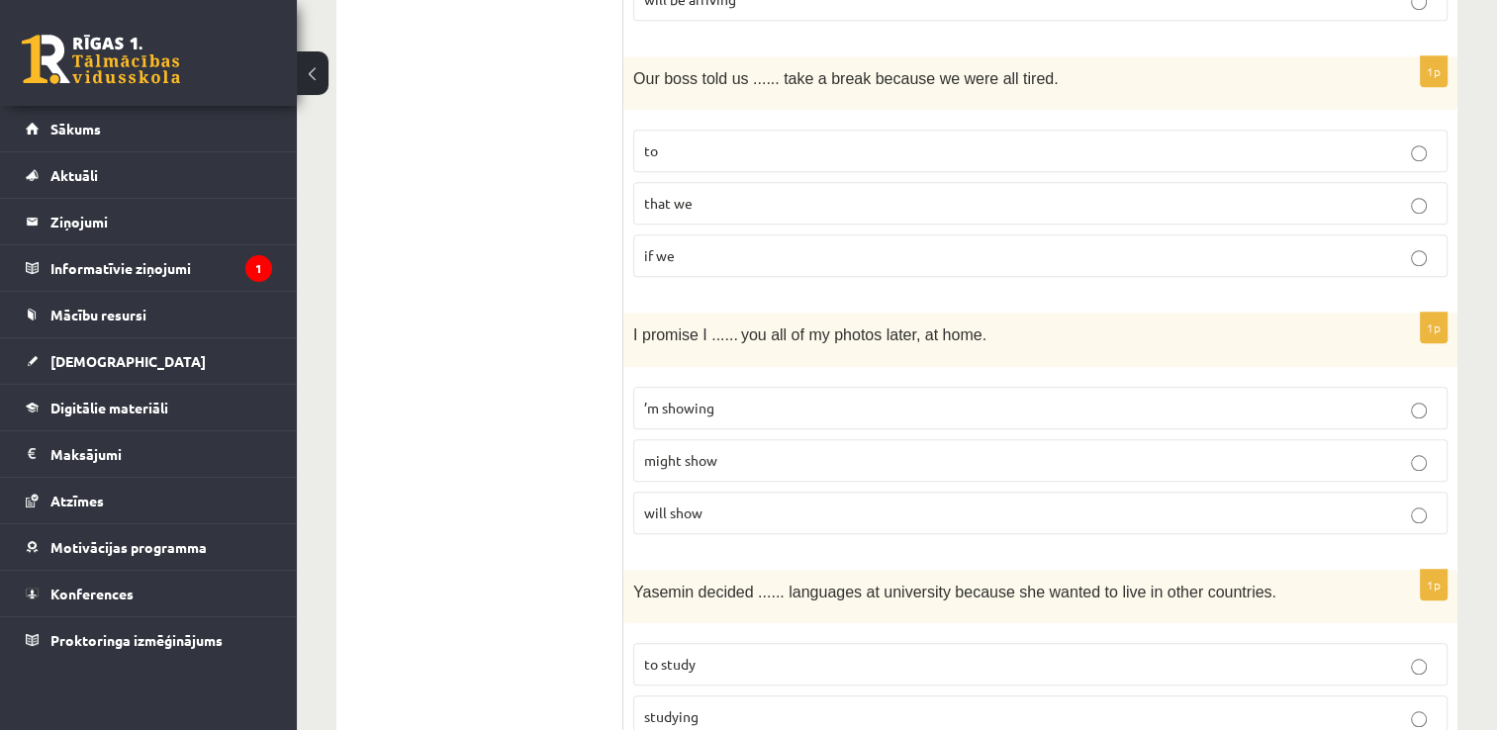
scroll to position [1682, 0]
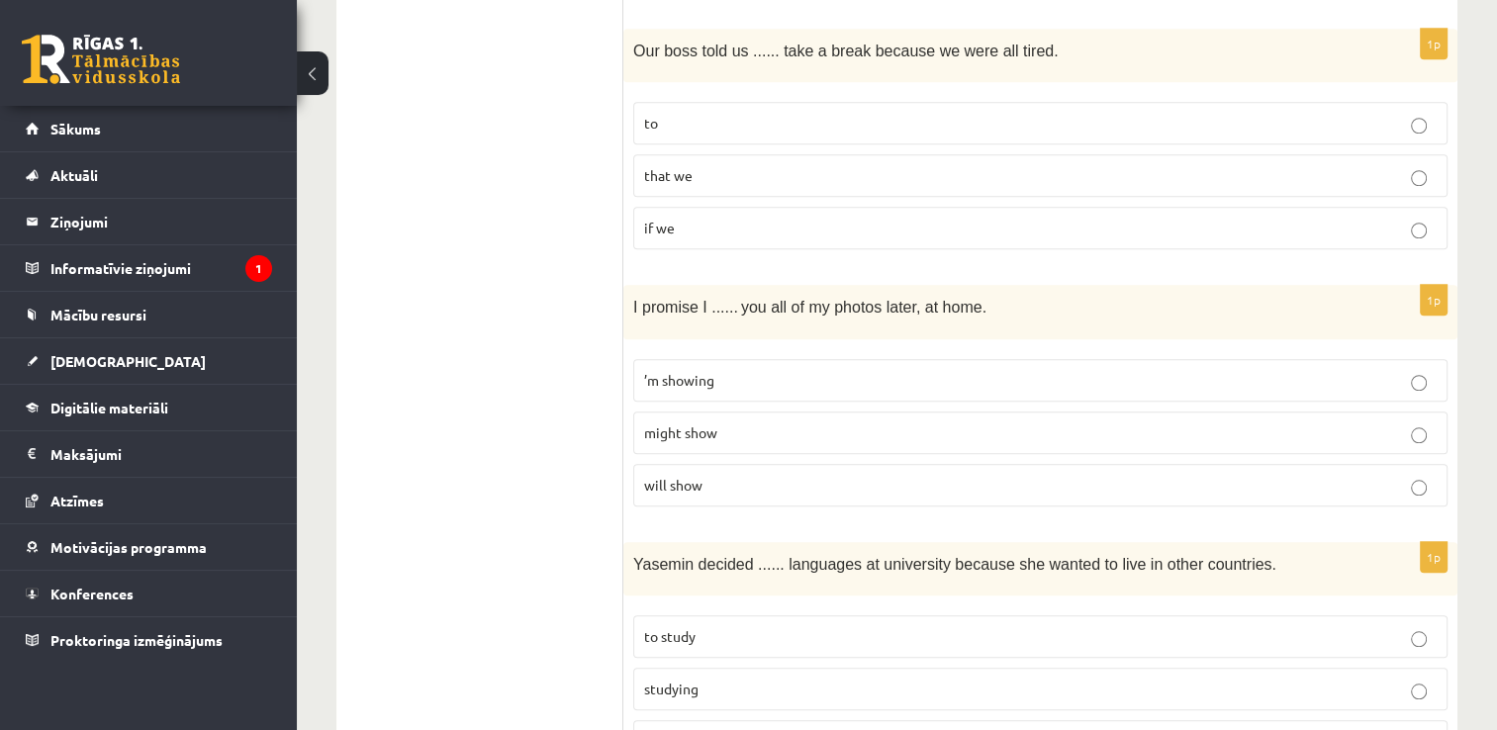
click at [665, 476] on span "will show" at bounding box center [673, 485] width 58 height 18
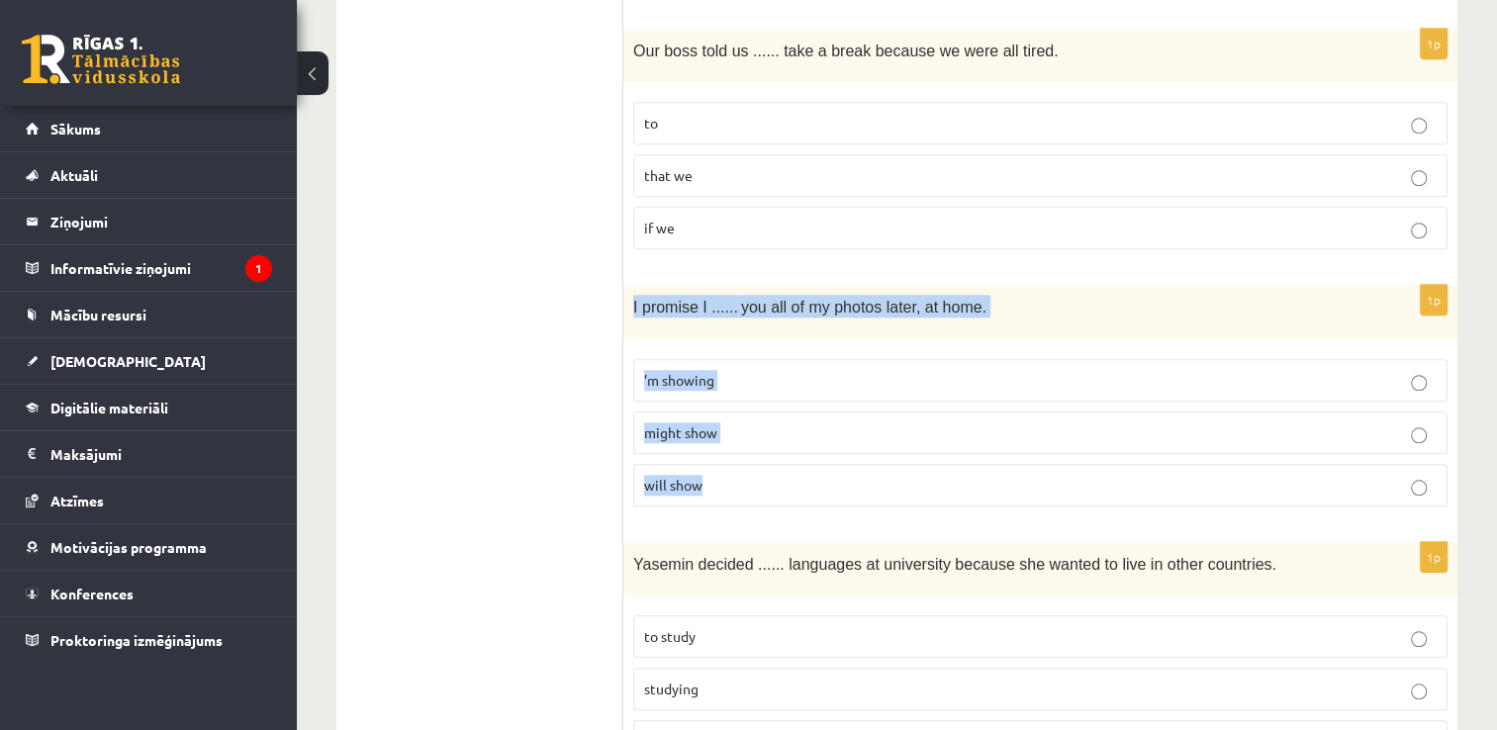
drag, startPoint x: 630, startPoint y: 272, endPoint x: 945, endPoint y: 482, distance: 378.2
click at [945, 482] on div "1p I promise I ...... you all of my photos later, at home. ’m showing might sho…" at bounding box center [1040, 403] width 834 height 237
copy div "I promise I ...... you all of my photos later, at home. ’m showing might show w…"
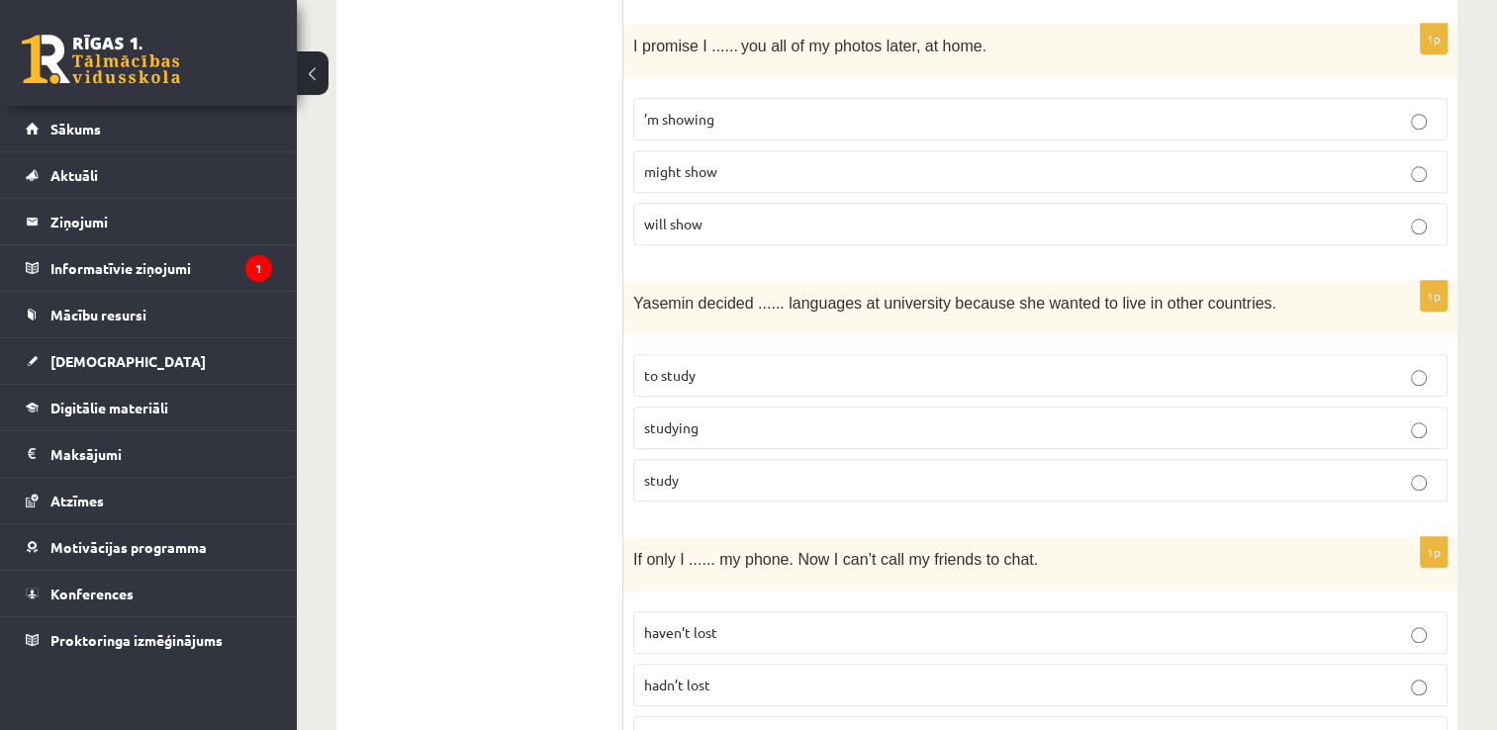
scroll to position [1979, 0]
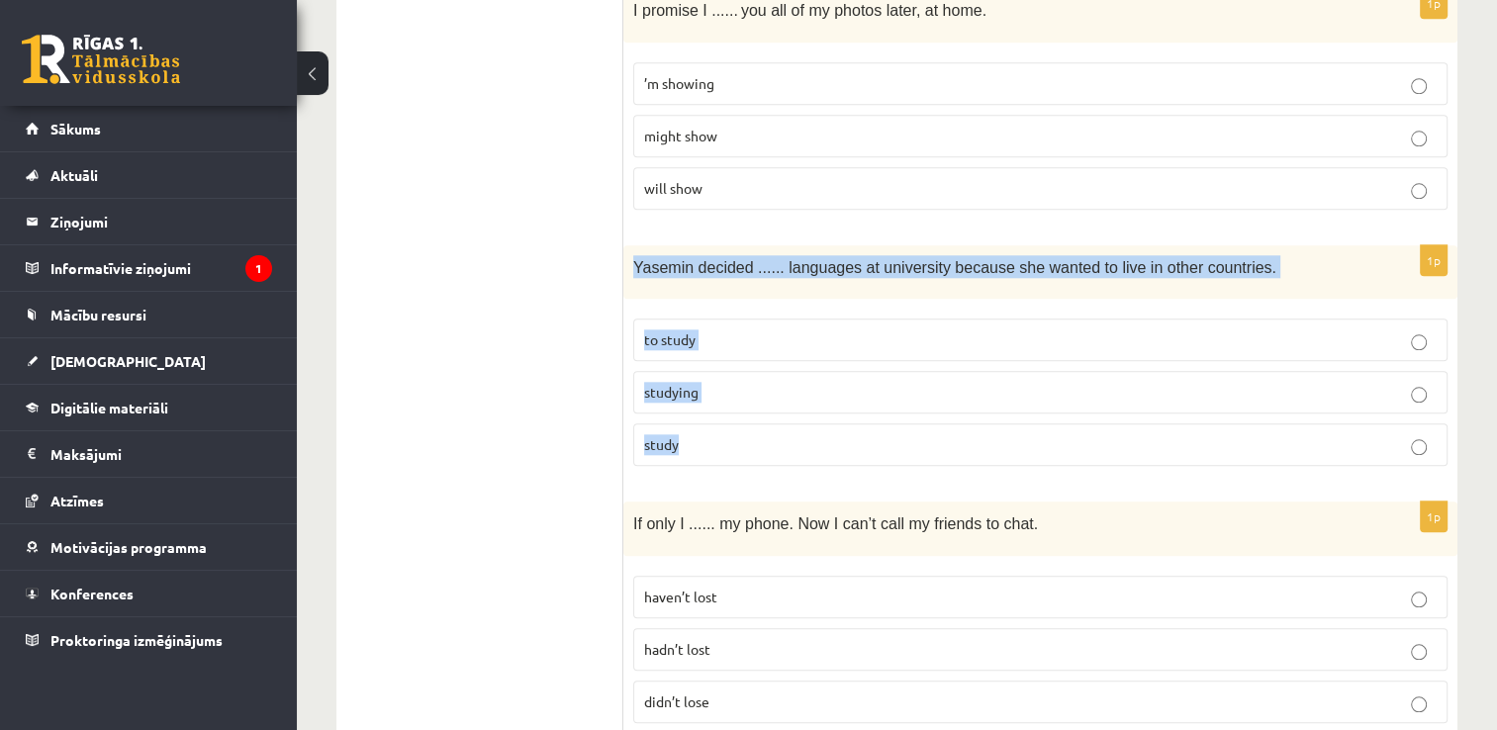
drag, startPoint x: 632, startPoint y: 234, endPoint x: 1101, endPoint y: 411, distance: 501.3
click at [1101, 411] on div "1p Yasemin decided ...... languages at university because she wanted to live in…" at bounding box center [1040, 363] width 834 height 237
copy div "Yasemin decided ...... languages at university because she wanted to live in ot…"
click at [1139, 425] on label "study" at bounding box center [1040, 444] width 814 height 43
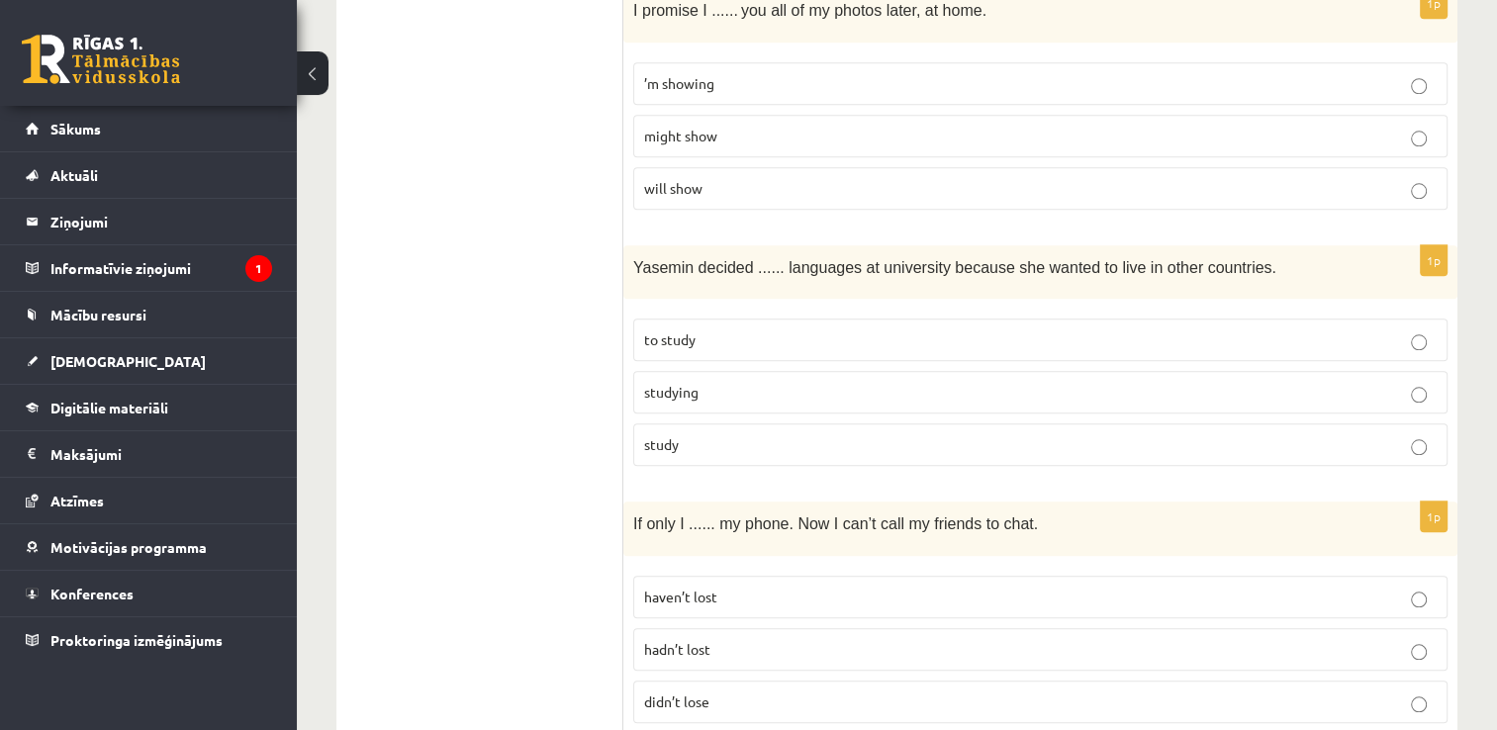
click at [724, 329] on p "to study" at bounding box center [1040, 339] width 793 height 21
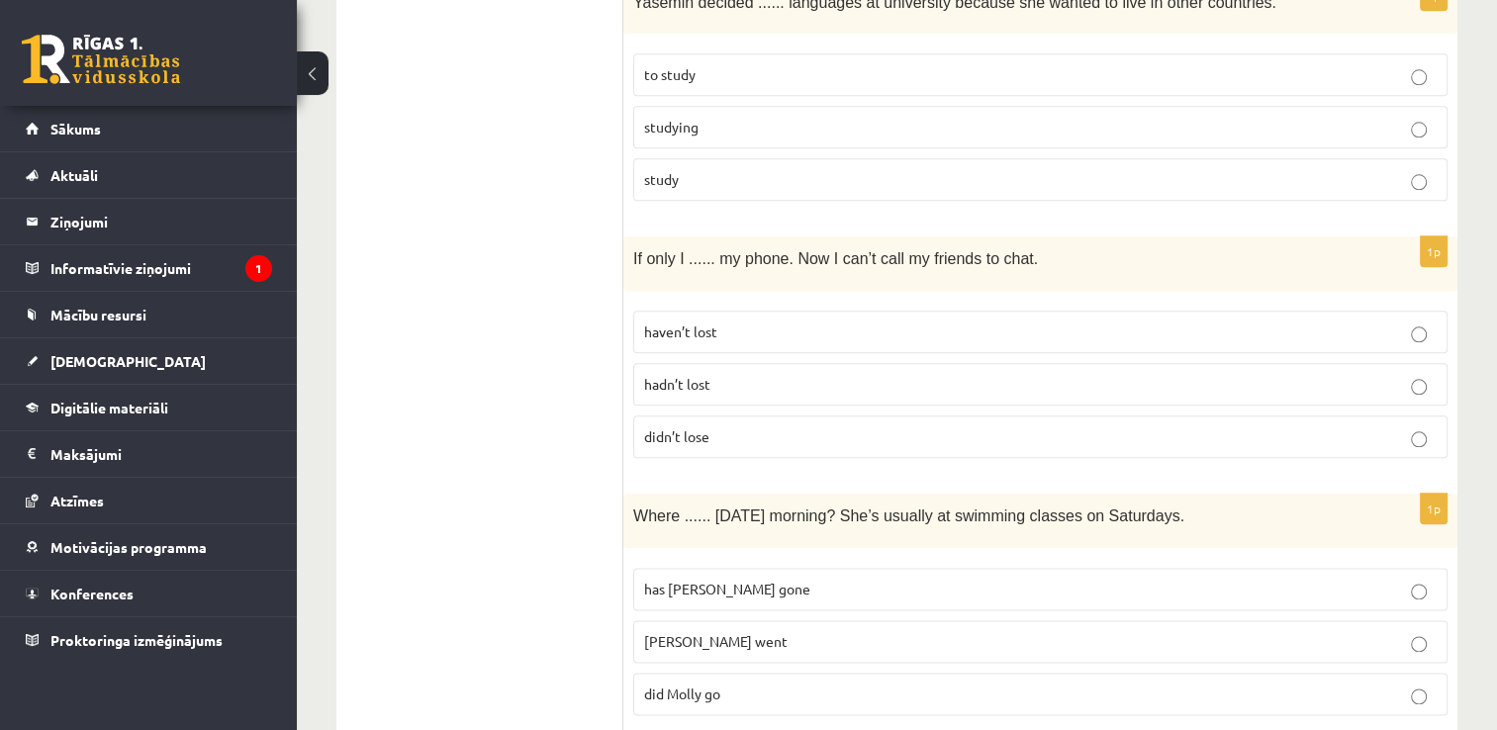
scroll to position [2276, 0]
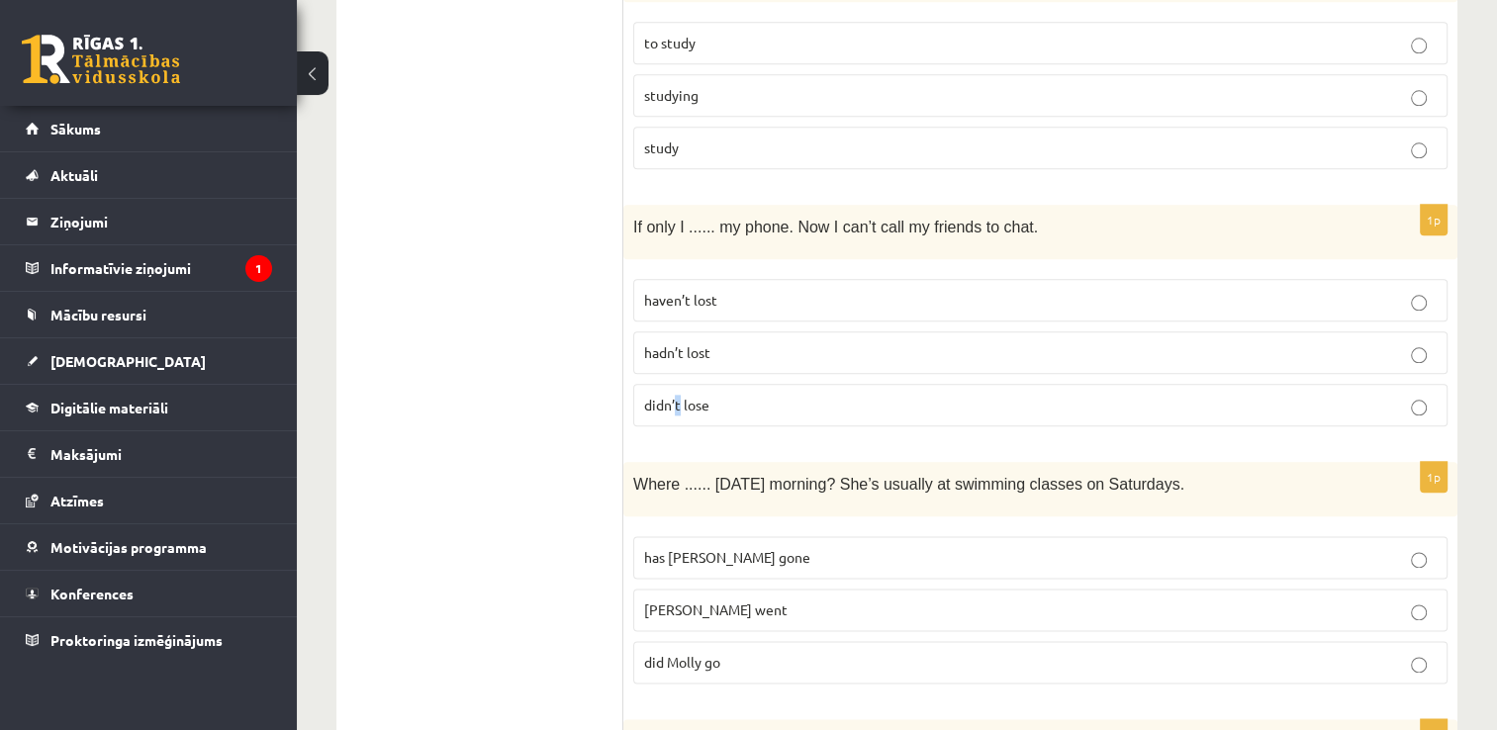
click at [681, 396] on span "didn’t lose" at bounding box center [676, 405] width 65 height 18
drag, startPoint x: 681, startPoint y: 371, endPoint x: 760, endPoint y: 394, distance: 82.4
click at [760, 394] on fieldset "haven’t lost hadn’t lost didn’t lose" at bounding box center [1040, 350] width 814 height 163
click at [774, 395] on p "didn’t lose" at bounding box center [1040, 405] width 793 height 21
drag, startPoint x: 723, startPoint y: 193, endPoint x: 788, endPoint y: 217, distance: 68.6
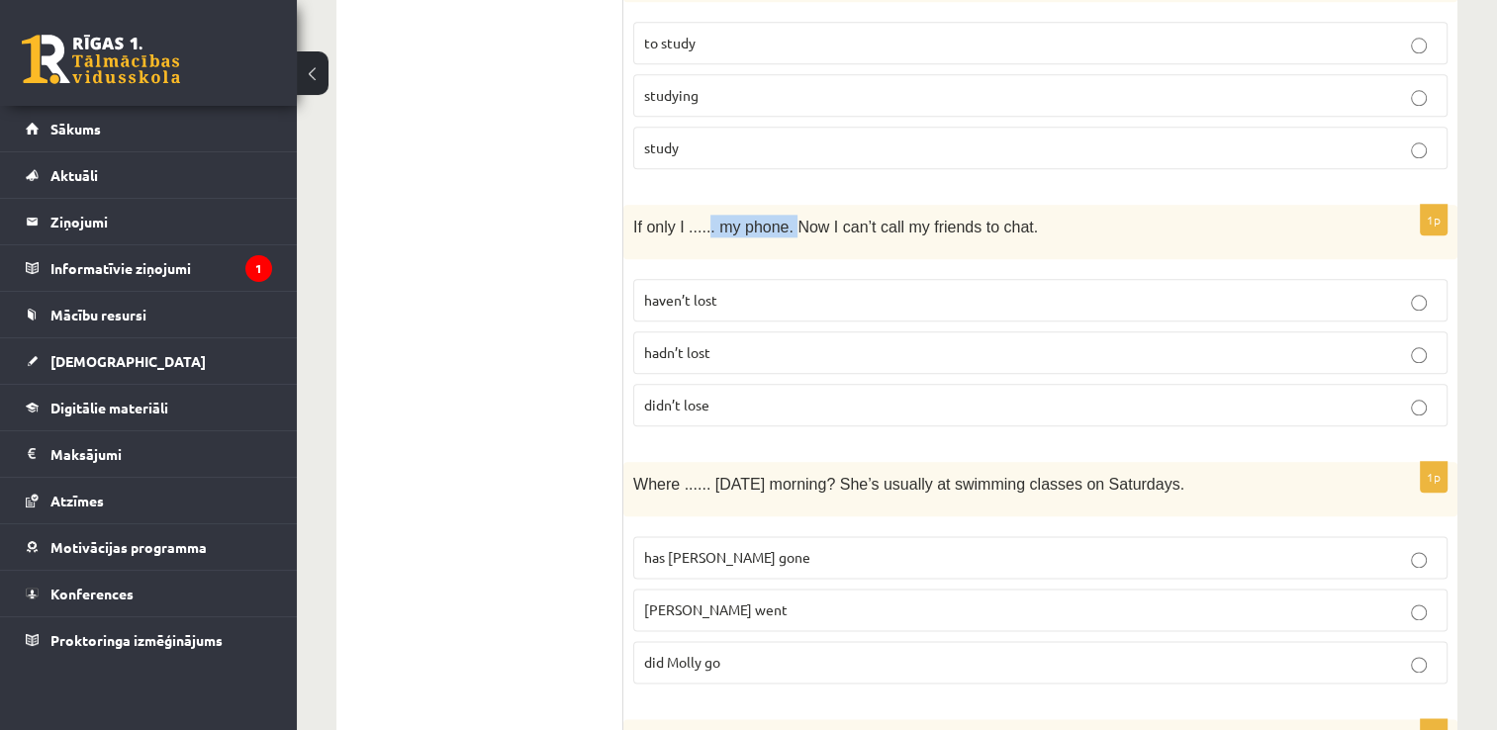
click at [788, 217] on div "If only I ...... my phone. Now I can’t call my friends to chat." at bounding box center [1040, 232] width 834 height 54
drag, startPoint x: 788, startPoint y: 217, endPoint x: 563, endPoint y: 207, distance: 224.8
click at [563, 207] on ul "A Grammar B Reading C Reading D Listening Answer the question" at bounding box center [489, 671] width 267 height 5184
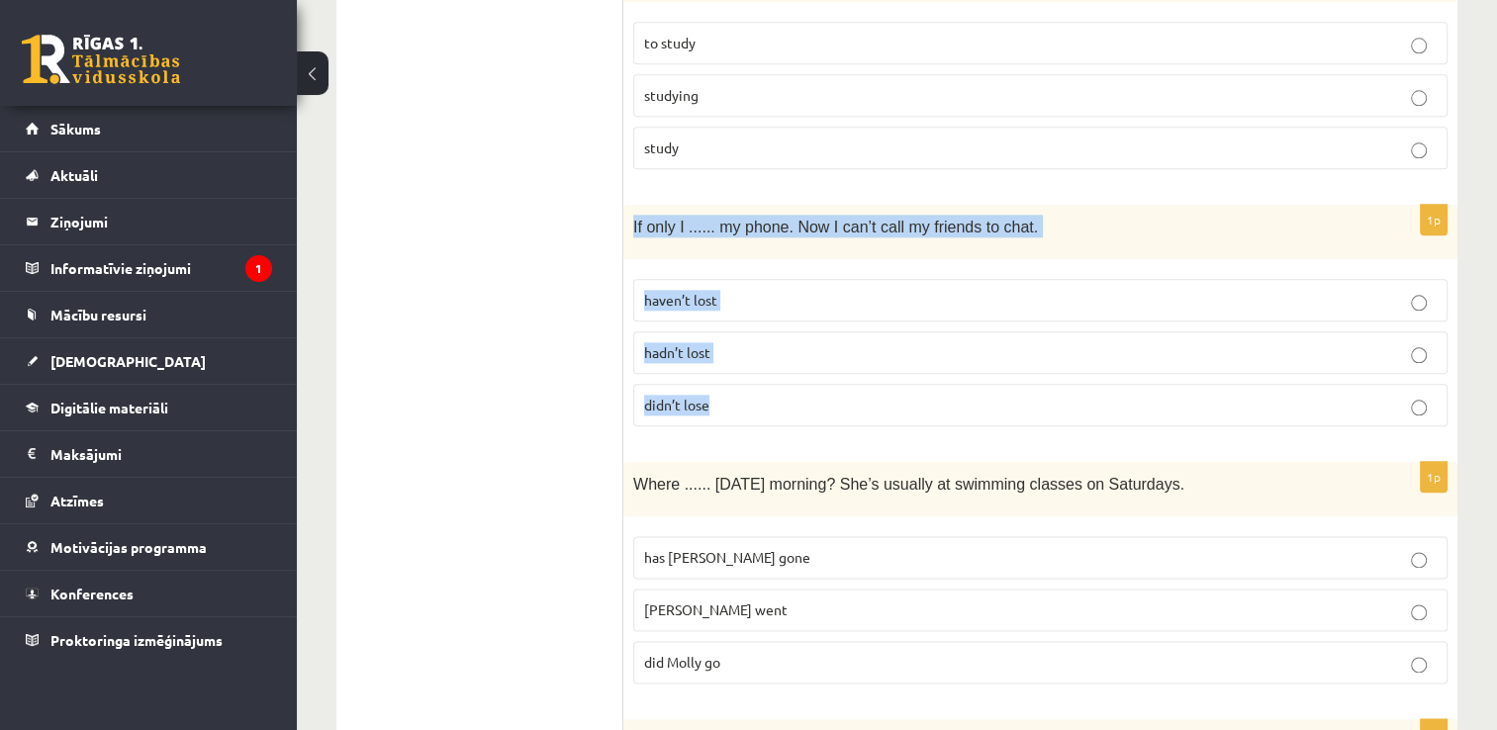
drag, startPoint x: 629, startPoint y: 192, endPoint x: 965, endPoint y: 394, distance: 391.5
click at [965, 394] on div "1p If only I ...... my phone. Now I can’t call my friends to chat. haven’t lost…" at bounding box center [1040, 323] width 834 height 237
copy div "If only I ...... my phone. Now I can’t call my friends to chat. haven’t lost ha…"
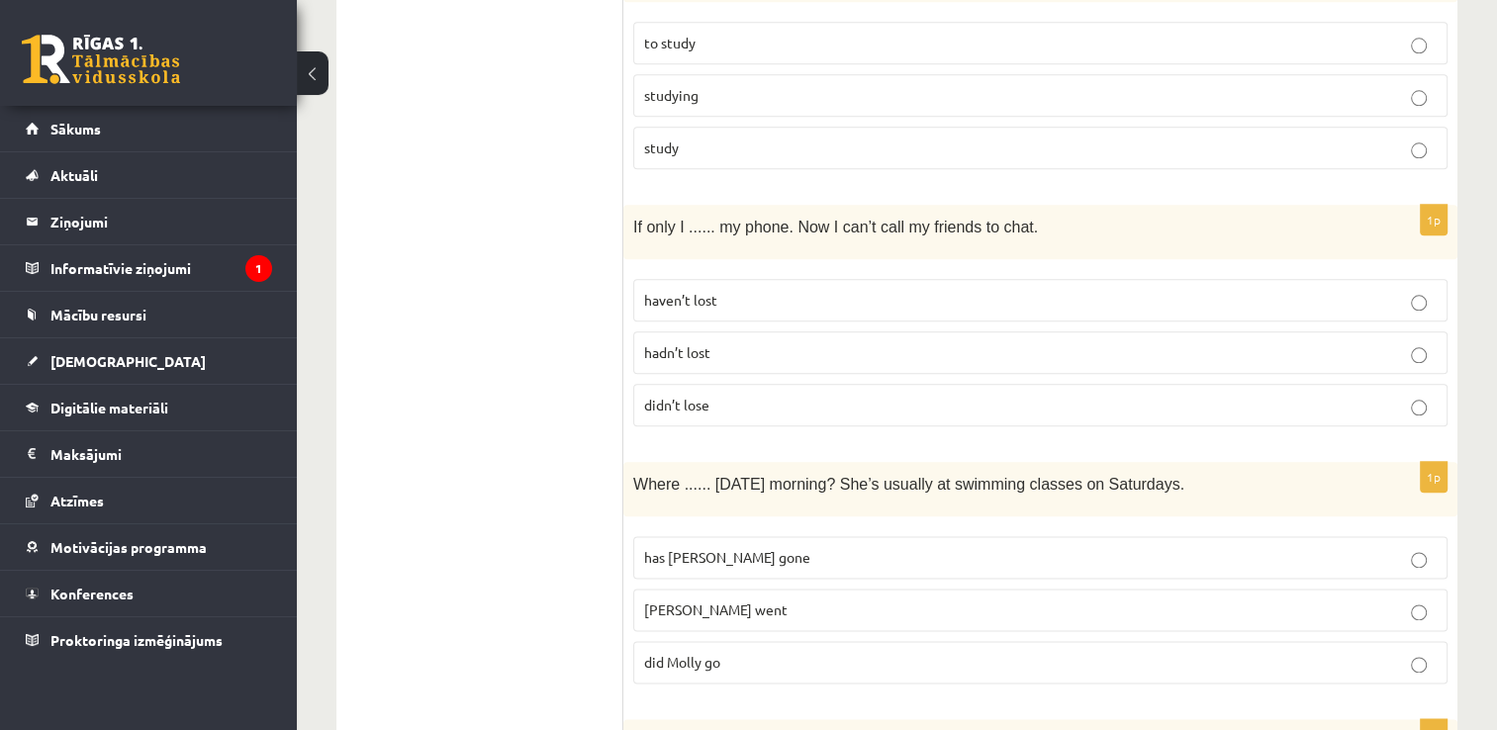
click at [426, 386] on ul "A Grammar B Reading C Reading D Listening Answer the question" at bounding box center [489, 671] width 267 height 5184
click at [781, 342] on p "hadn’t lost" at bounding box center [1040, 352] width 793 height 21
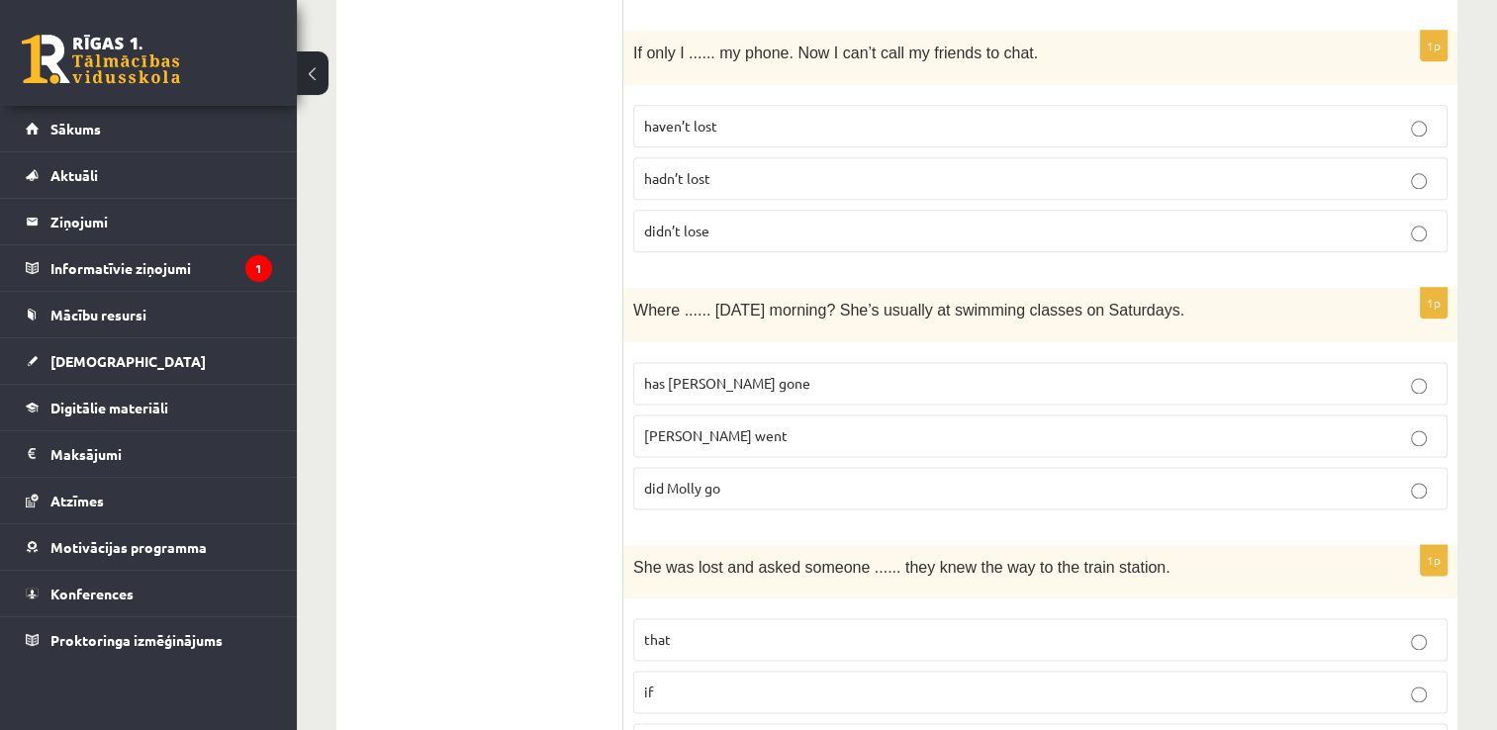
scroll to position [2474, 0]
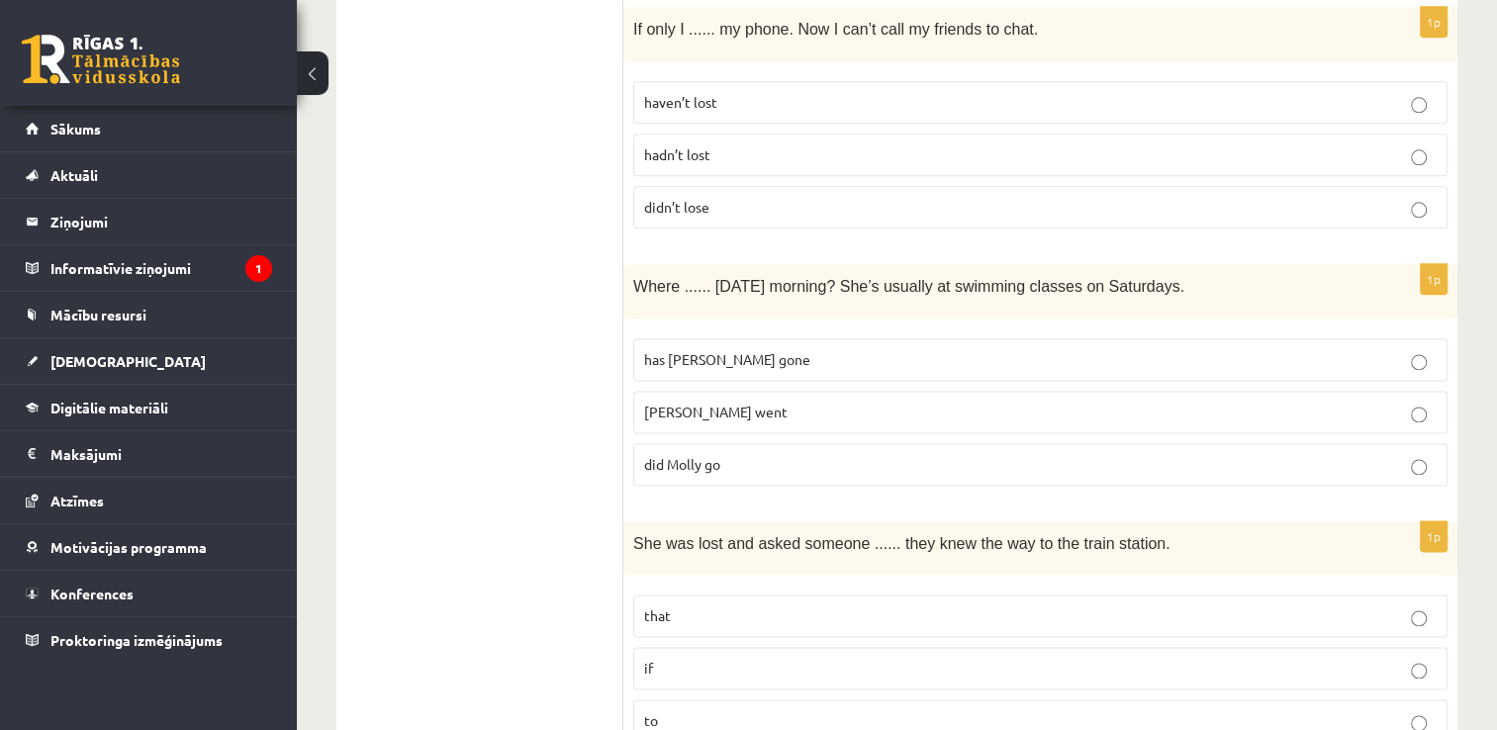
click at [699, 455] on span "did Molly go" at bounding box center [682, 464] width 76 height 18
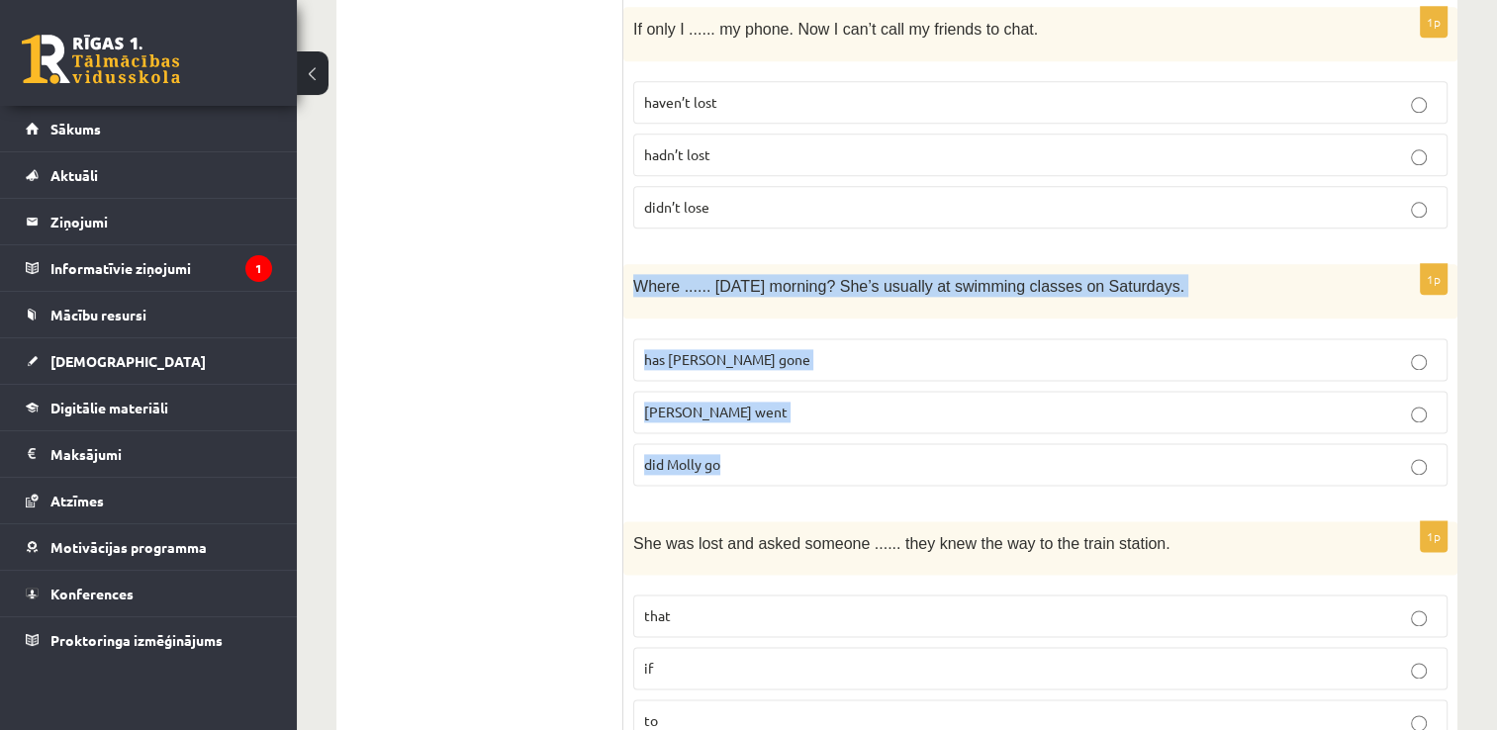
drag, startPoint x: 631, startPoint y: 245, endPoint x: 839, endPoint y: 441, distance: 285.6
click at [839, 441] on div "1p Where ...... yesterday morning? She’s usually at swimming classes on Saturda…" at bounding box center [1040, 382] width 834 height 237
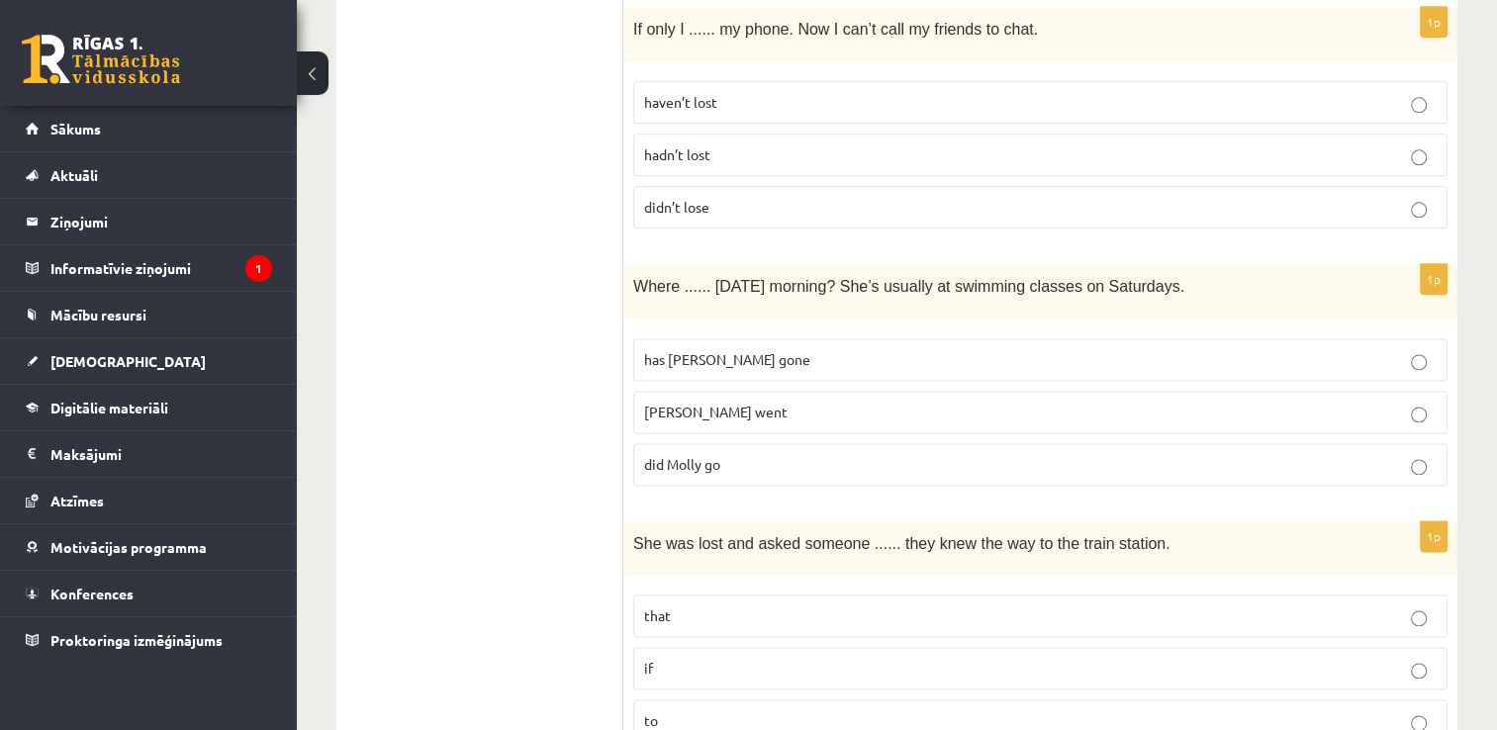
click at [498, 480] on ul "A Grammar B Reading C Reading D Listening Answer the question" at bounding box center [489, 474] width 267 height 5184
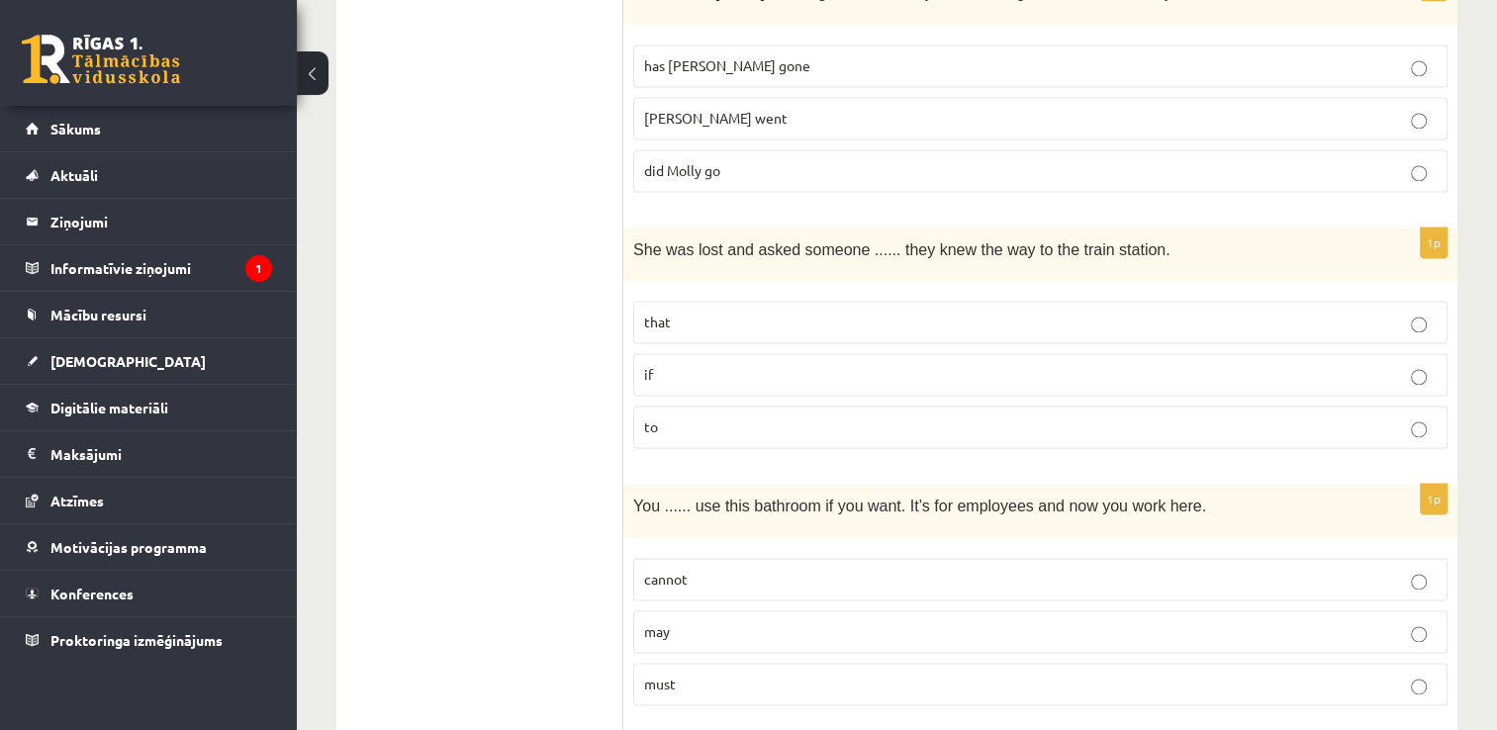
scroll to position [2770, 0]
click at [707, 361] on p "if" at bounding box center [1040, 371] width 793 height 21
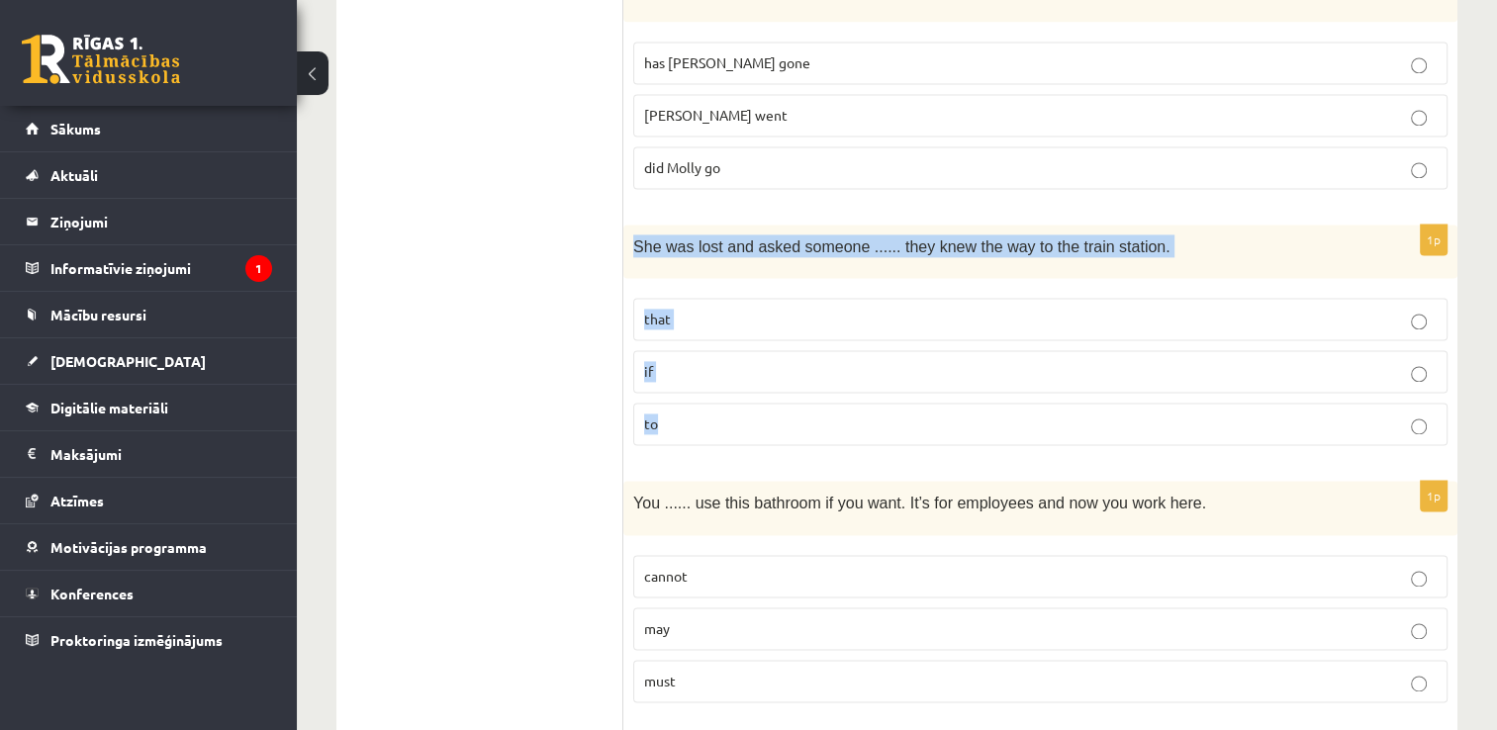
drag, startPoint x: 628, startPoint y: 204, endPoint x: 1103, endPoint y: 400, distance: 513.8
click at [1103, 400] on div "1p She was lost and asked someone ...... they knew the way to the train station…" at bounding box center [1040, 343] width 834 height 237
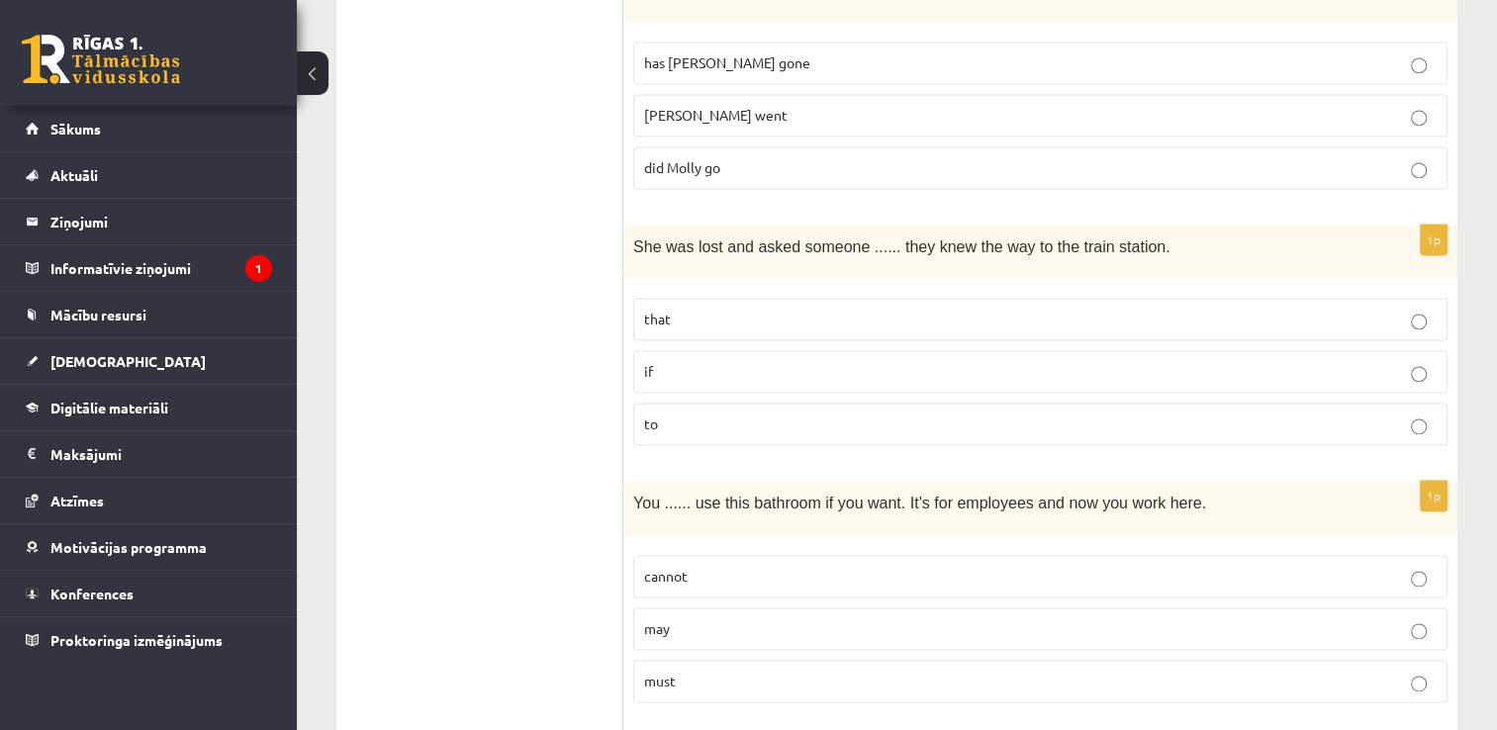
click at [439, 337] on ul "A Grammar B Reading C Reading D Listening Answer the question" at bounding box center [489, 177] width 267 height 5184
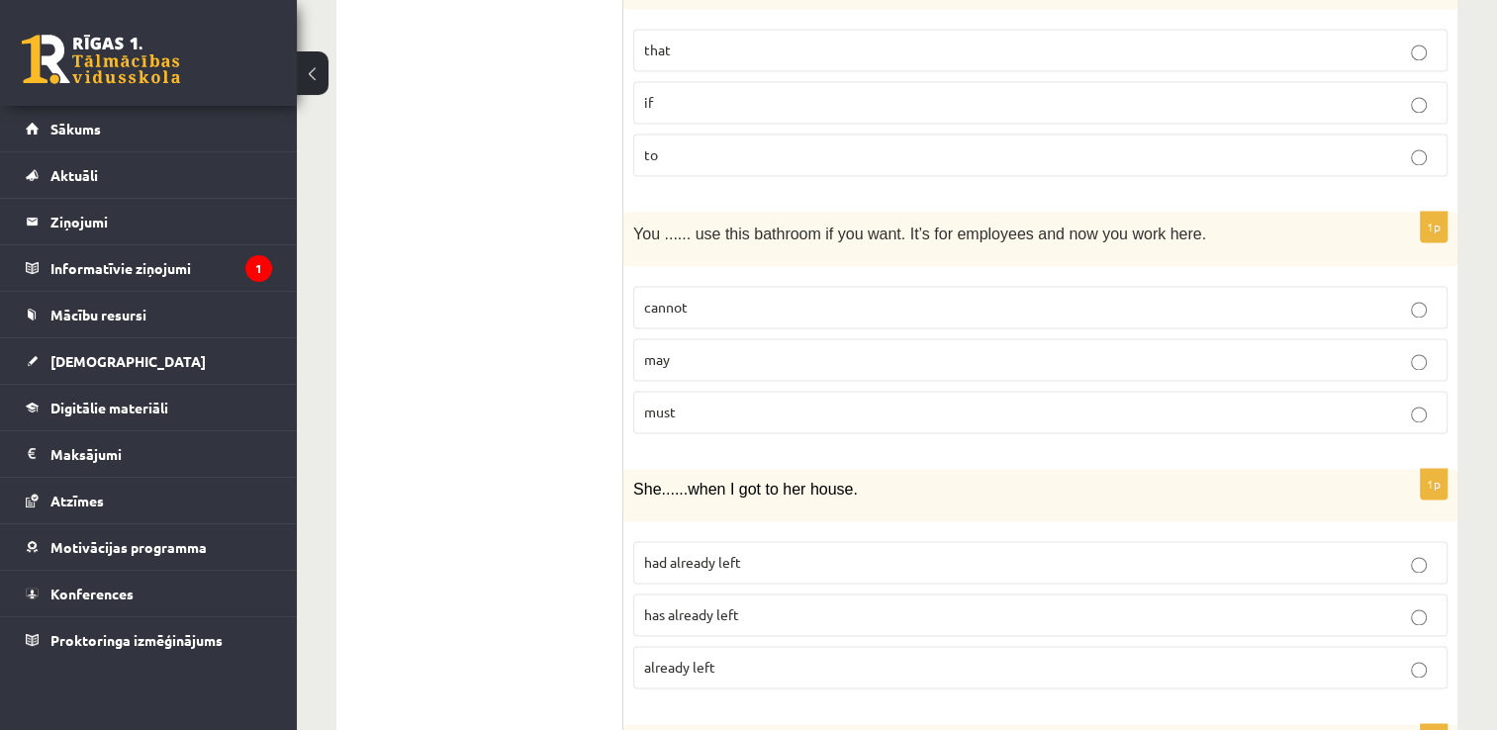
scroll to position [3067, 0]
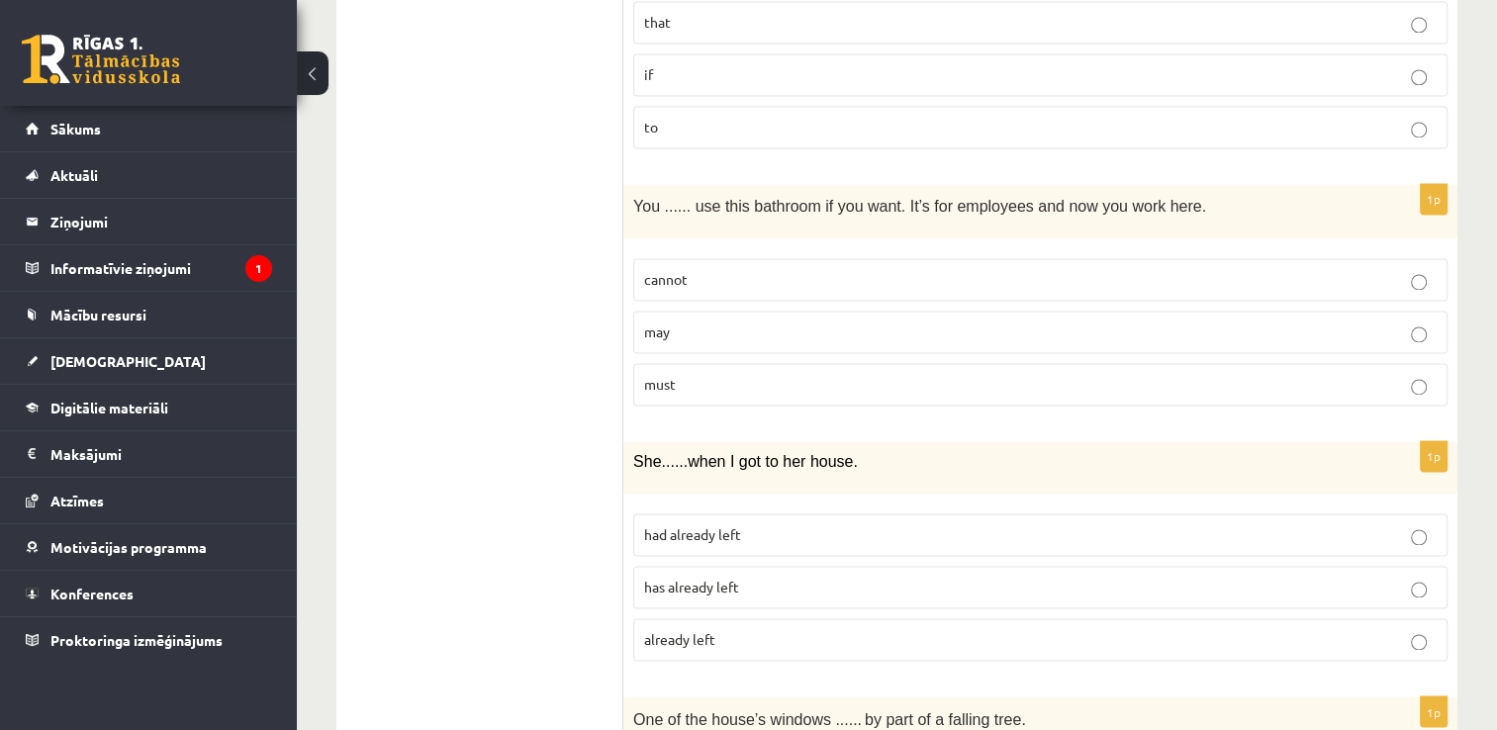
click at [701, 322] on p "may" at bounding box center [1040, 332] width 793 height 21
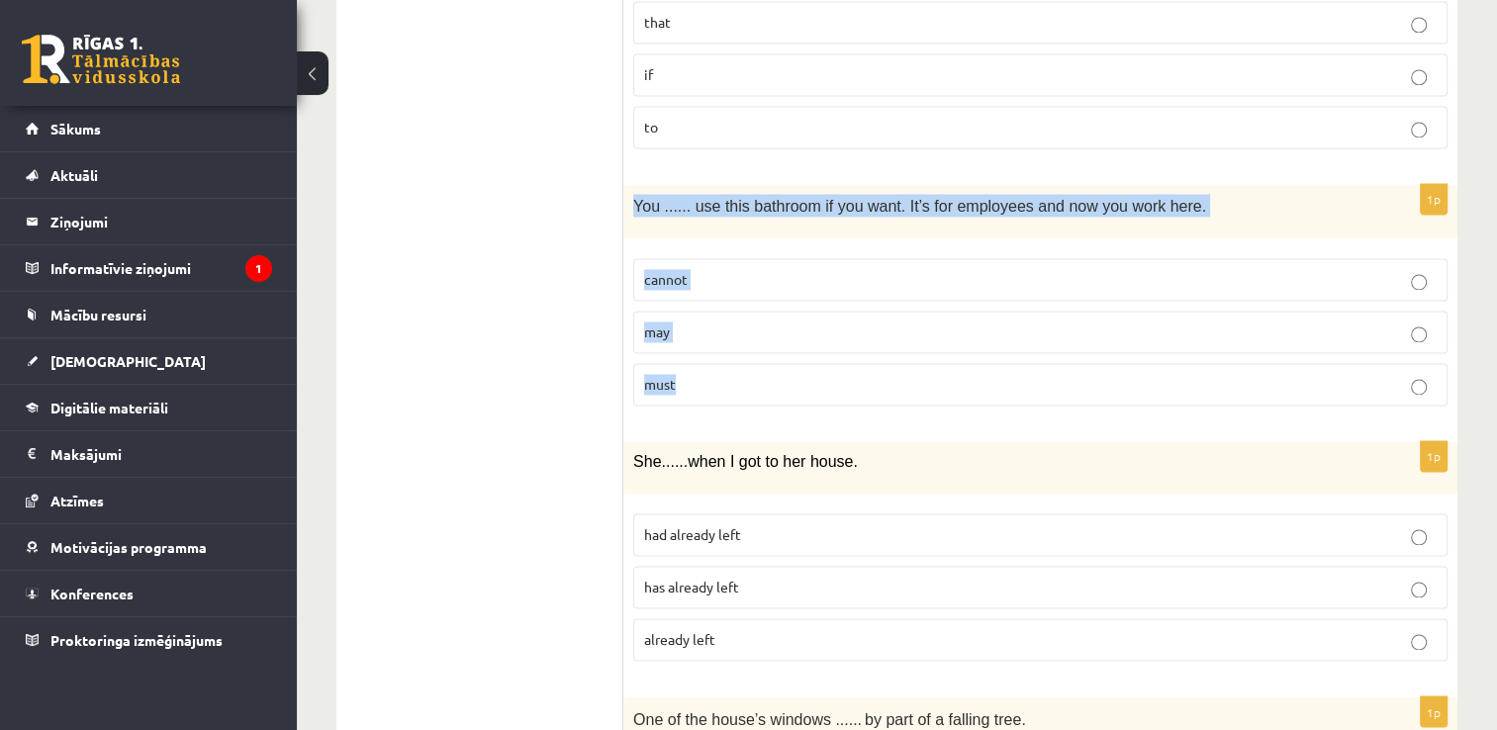
drag, startPoint x: 630, startPoint y: 165, endPoint x: 1035, endPoint y: 383, distance: 459.5
click at [1035, 383] on div "1p You ...... use this bathroom if you want. It’s for employees and now you wor…" at bounding box center [1040, 302] width 834 height 237
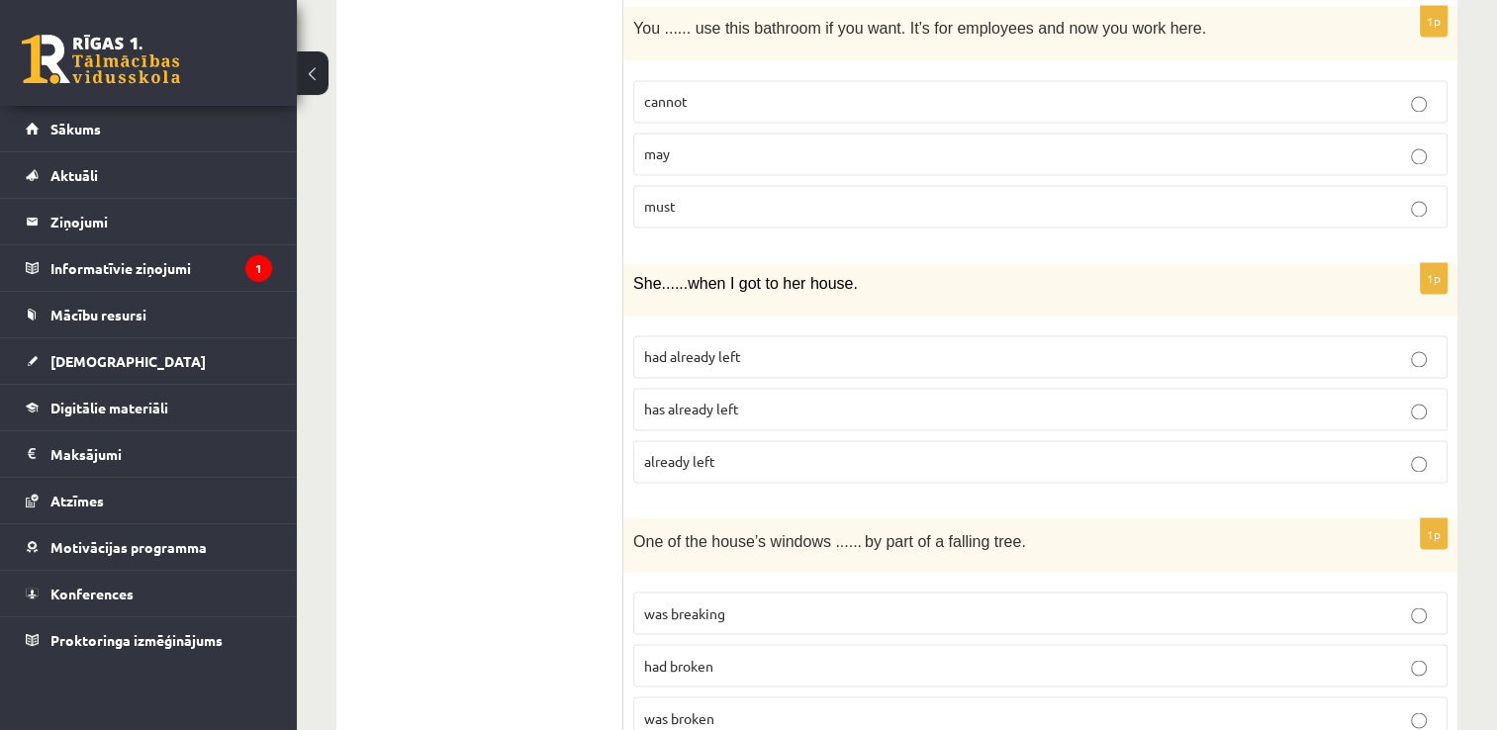
scroll to position [3265, 0]
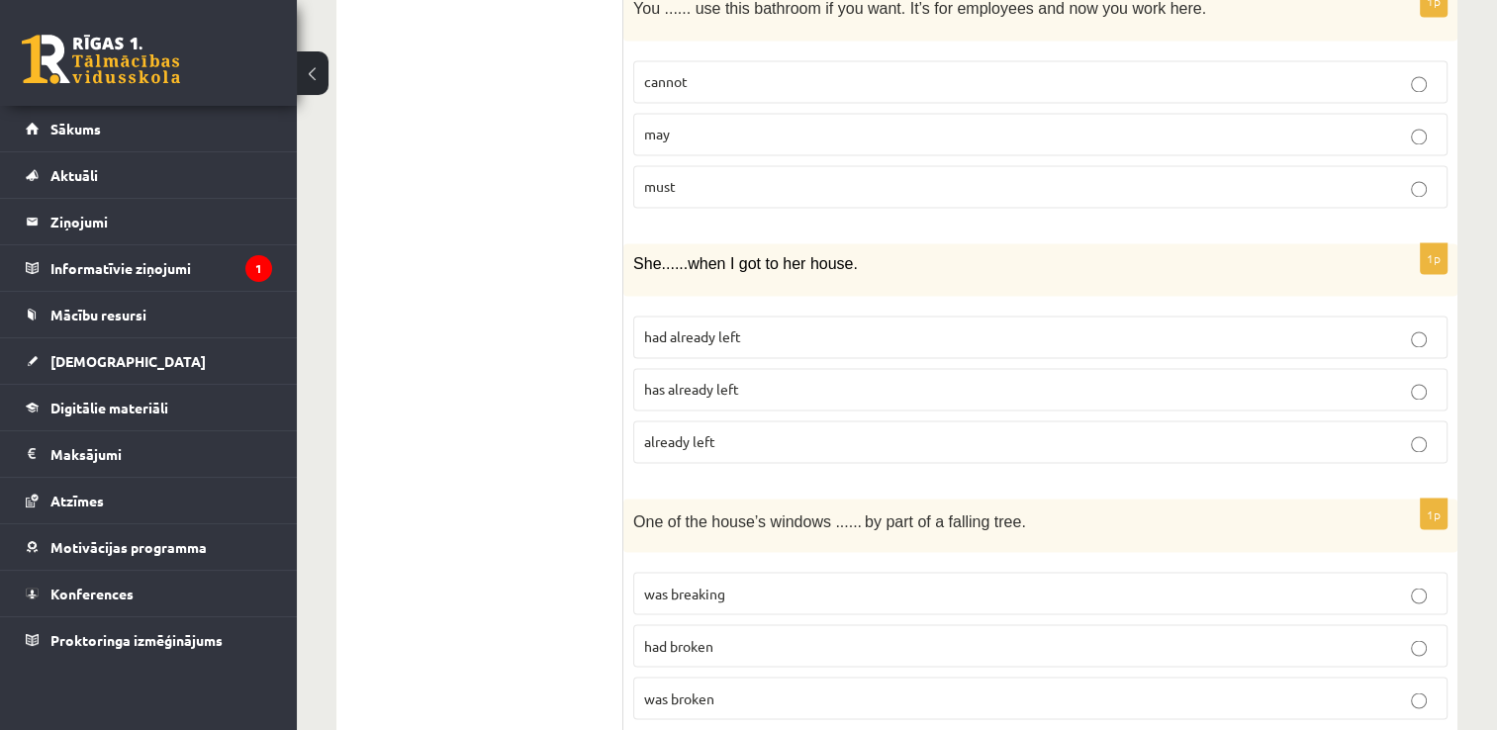
click at [668, 380] on span "has already left" at bounding box center [691, 389] width 95 height 18
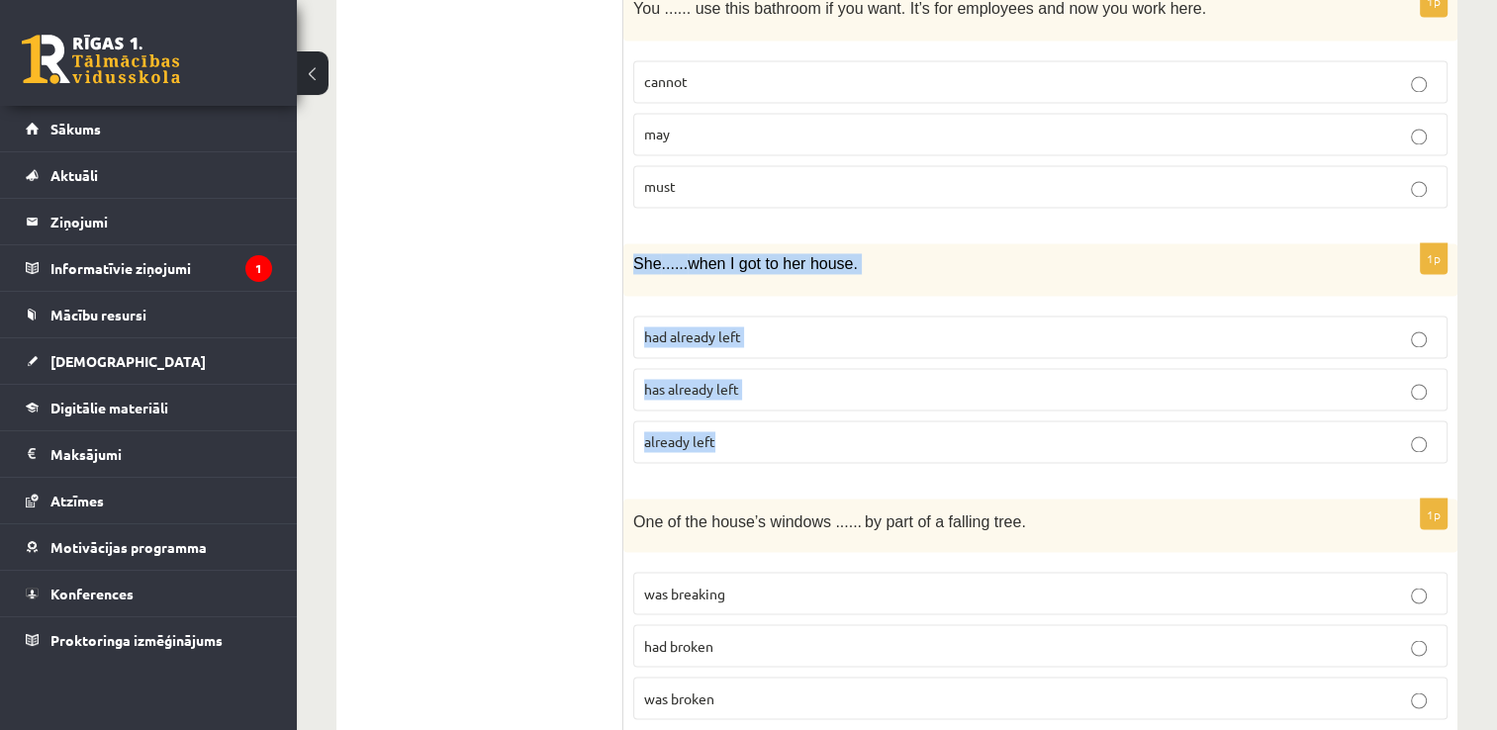
drag, startPoint x: 698, startPoint y: 213, endPoint x: 782, endPoint y: 403, distance: 207.8
click at [782, 403] on div "1p She ...... when I got to her house. had already left has already left alread…" at bounding box center [1040, 360] width 834 height 235
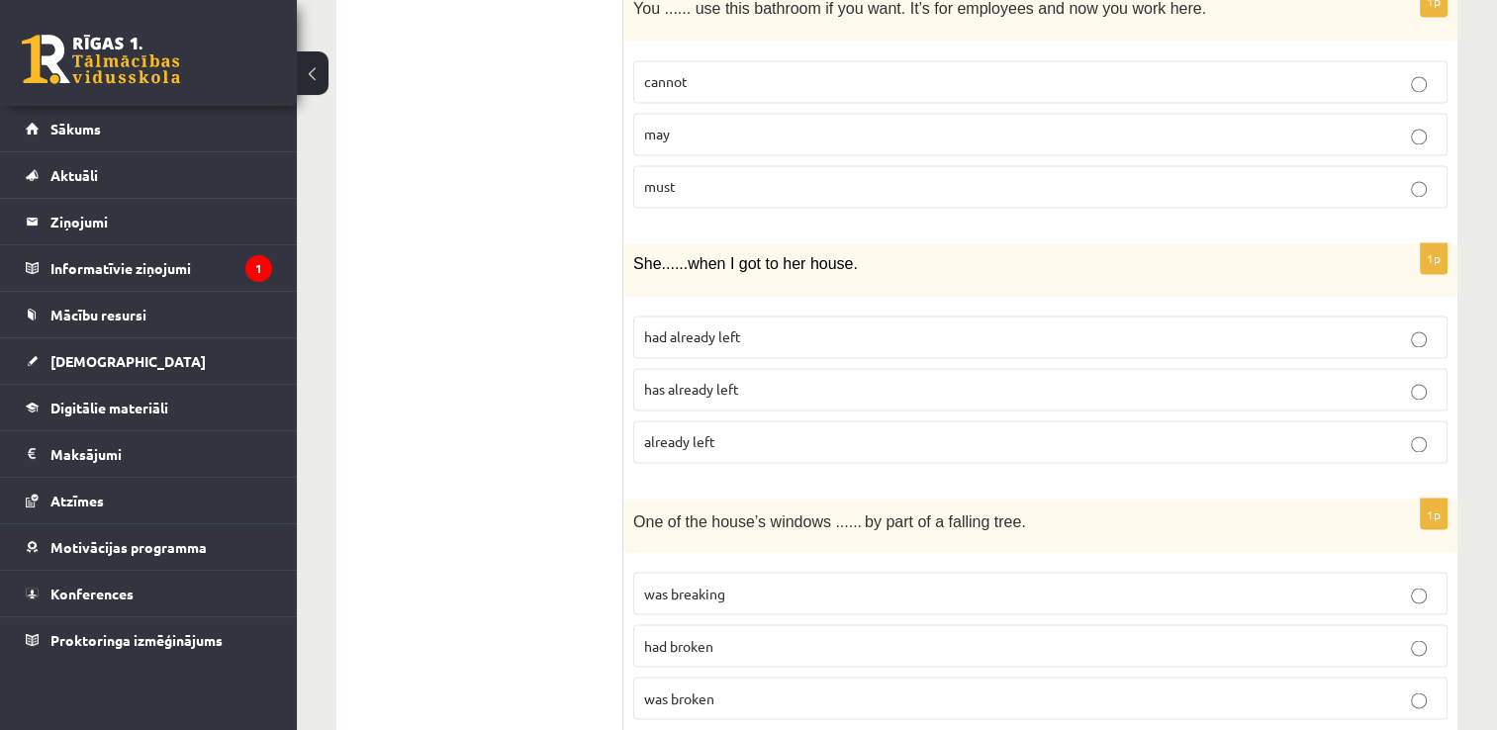
click at [747, 327] on p "had already left" at bounding box center [1040, 337] width 793 height 21
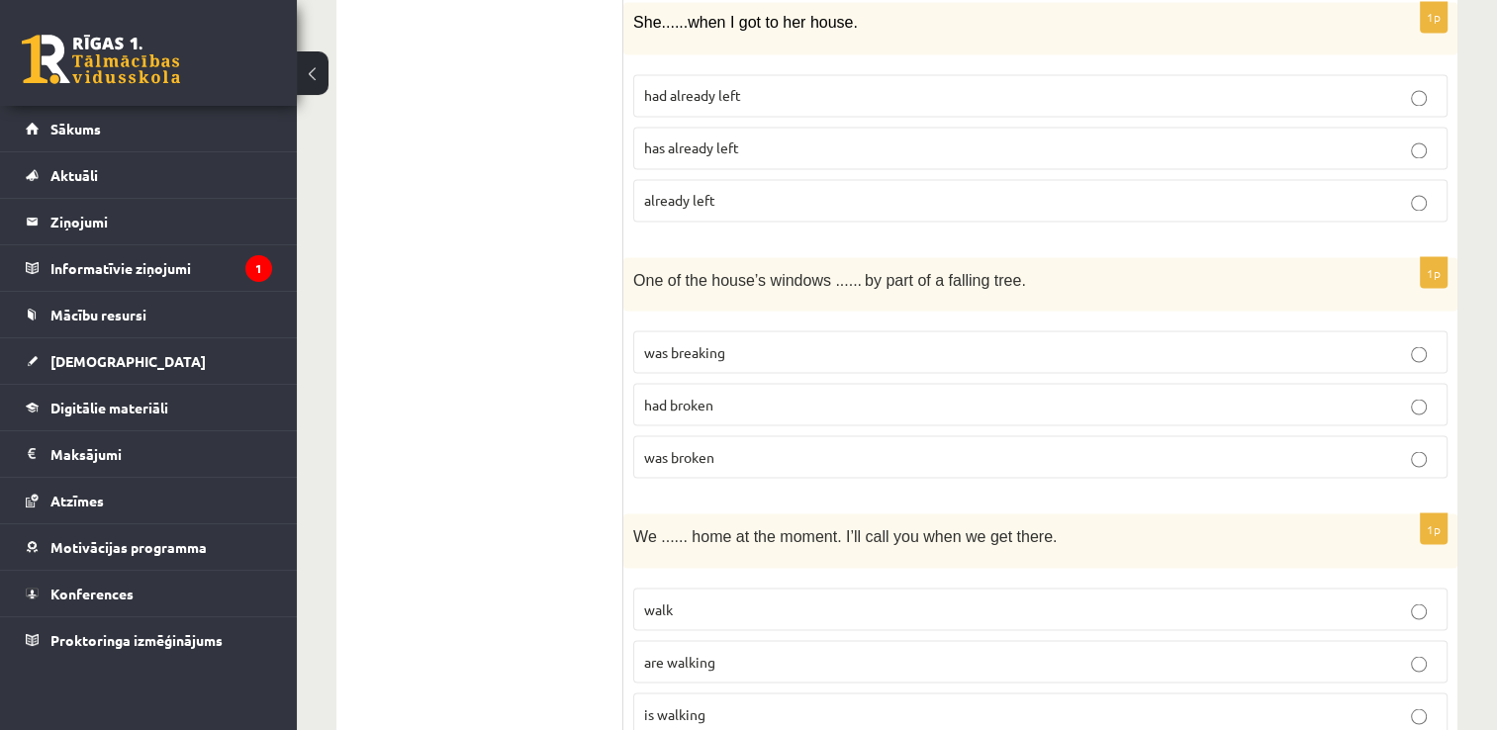
scroll to position [3562, 0]
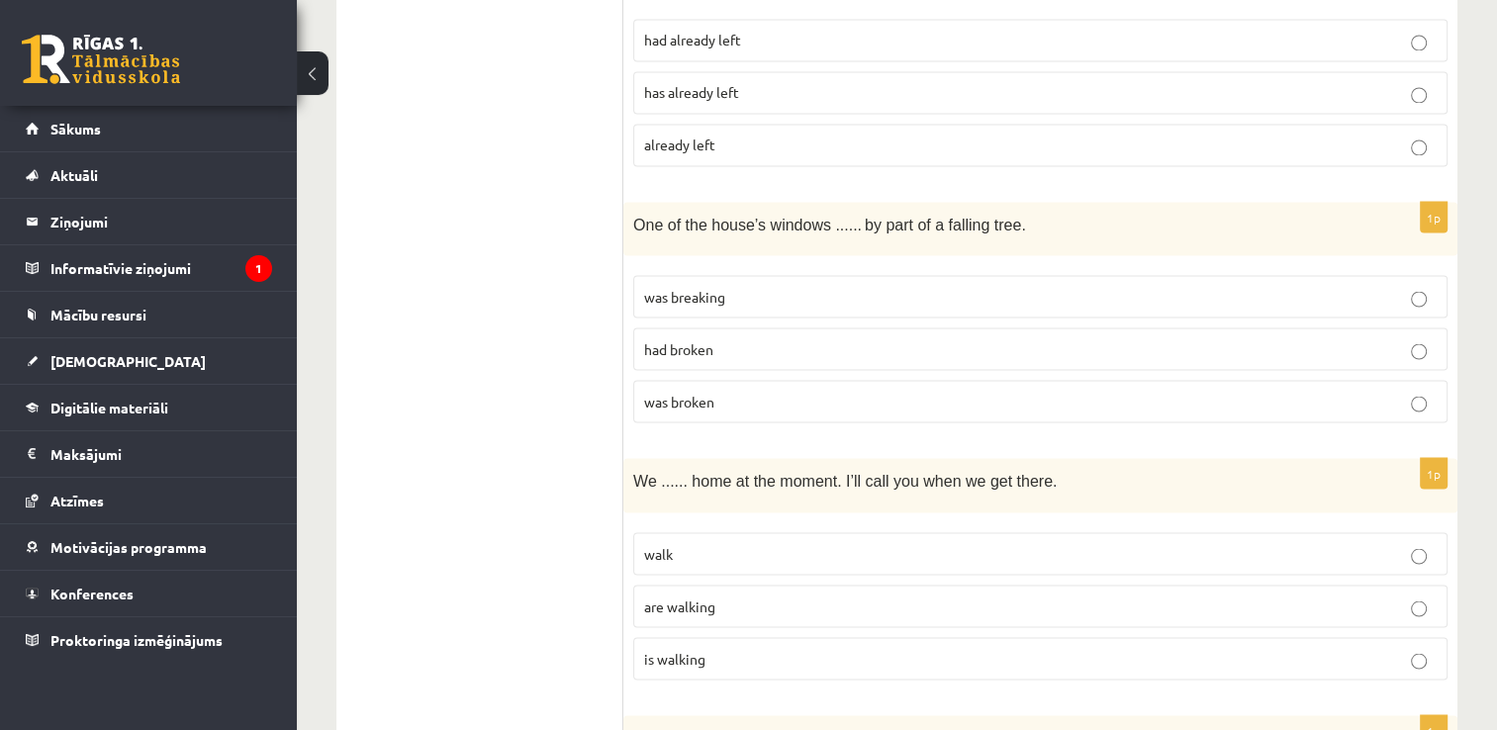
click at [720, 338] on p "had broken" at bounding box center [1040, 348] width 793 height 21
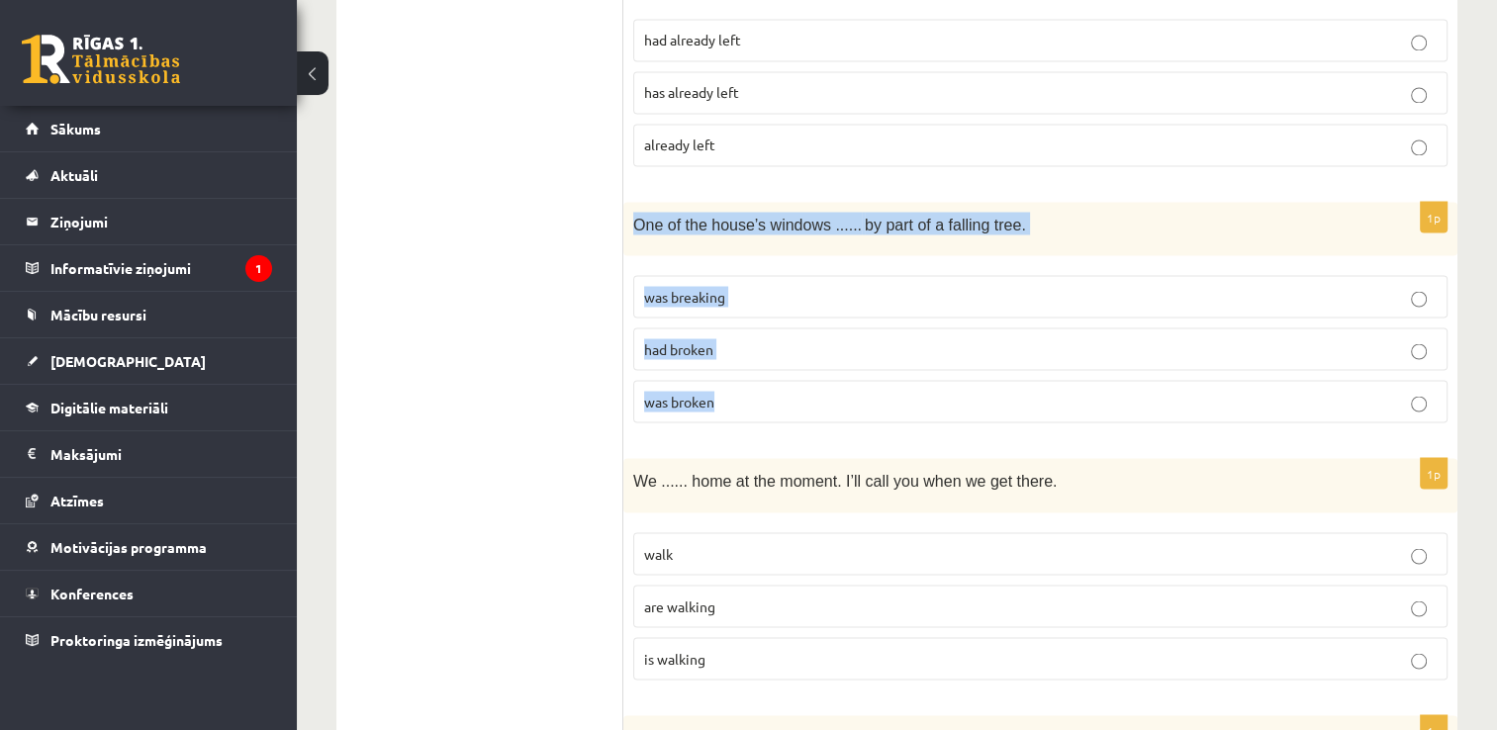
drag, startPoint x: 633, startPoint y: 180, endPoint x: 951, endPoint y: 355, distance: 362.7
click at [951, 355] on div "1p One of the house’s windows ...... by part of a falling tree. was breaking ha…" at bounding box center [1040, 320] width 834 height 237
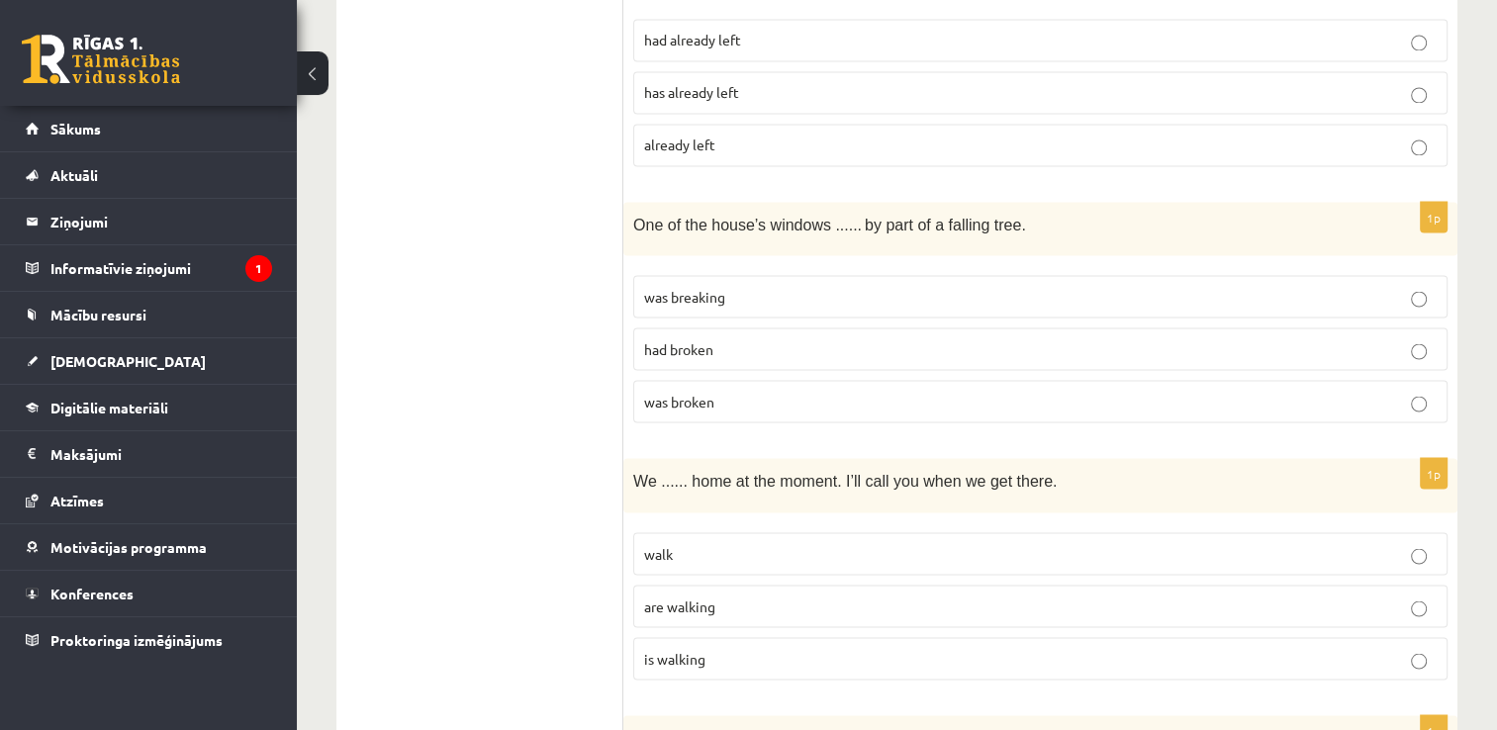
click at [775, 391] on p "was broken" at bounding box center [1040, 401] width 793 height 21
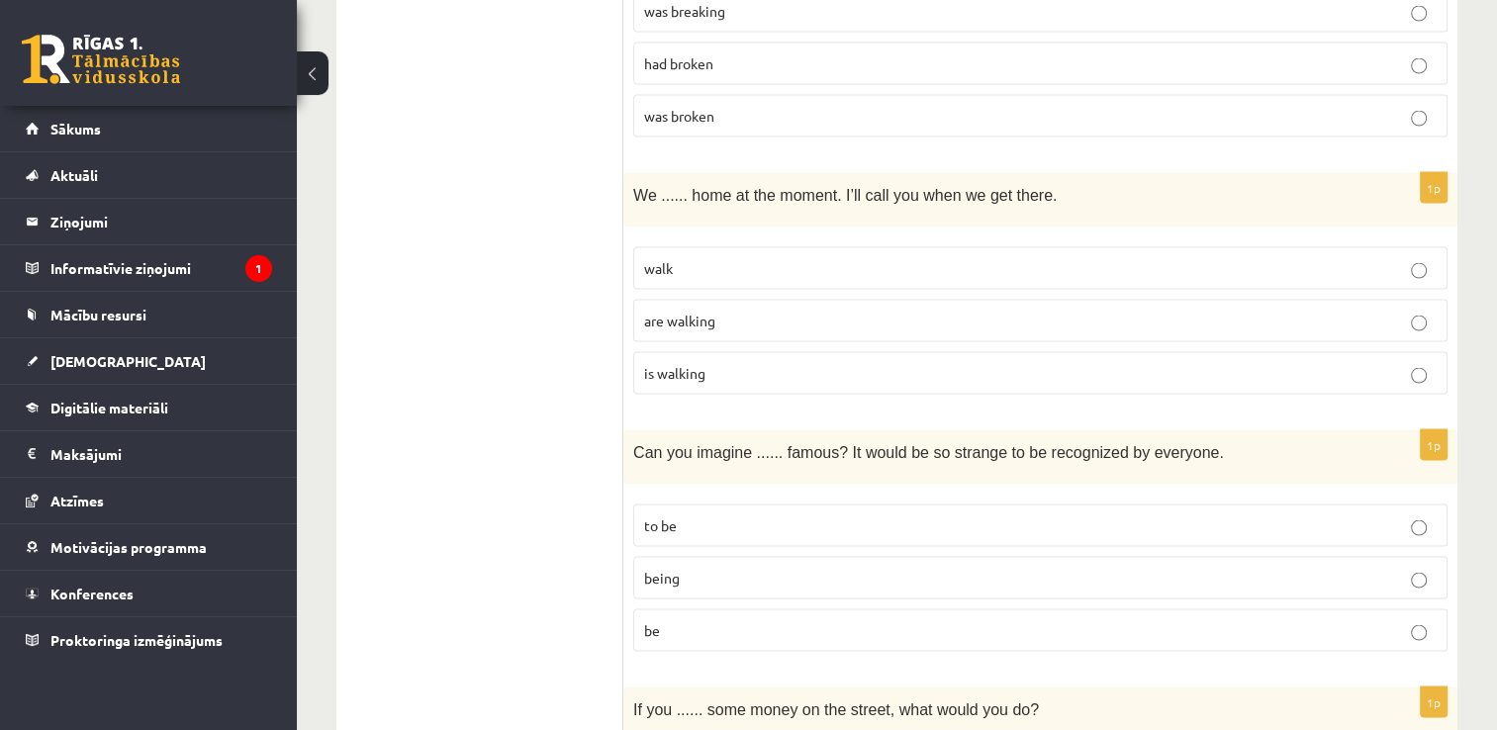
scroll to position [3859, 0]
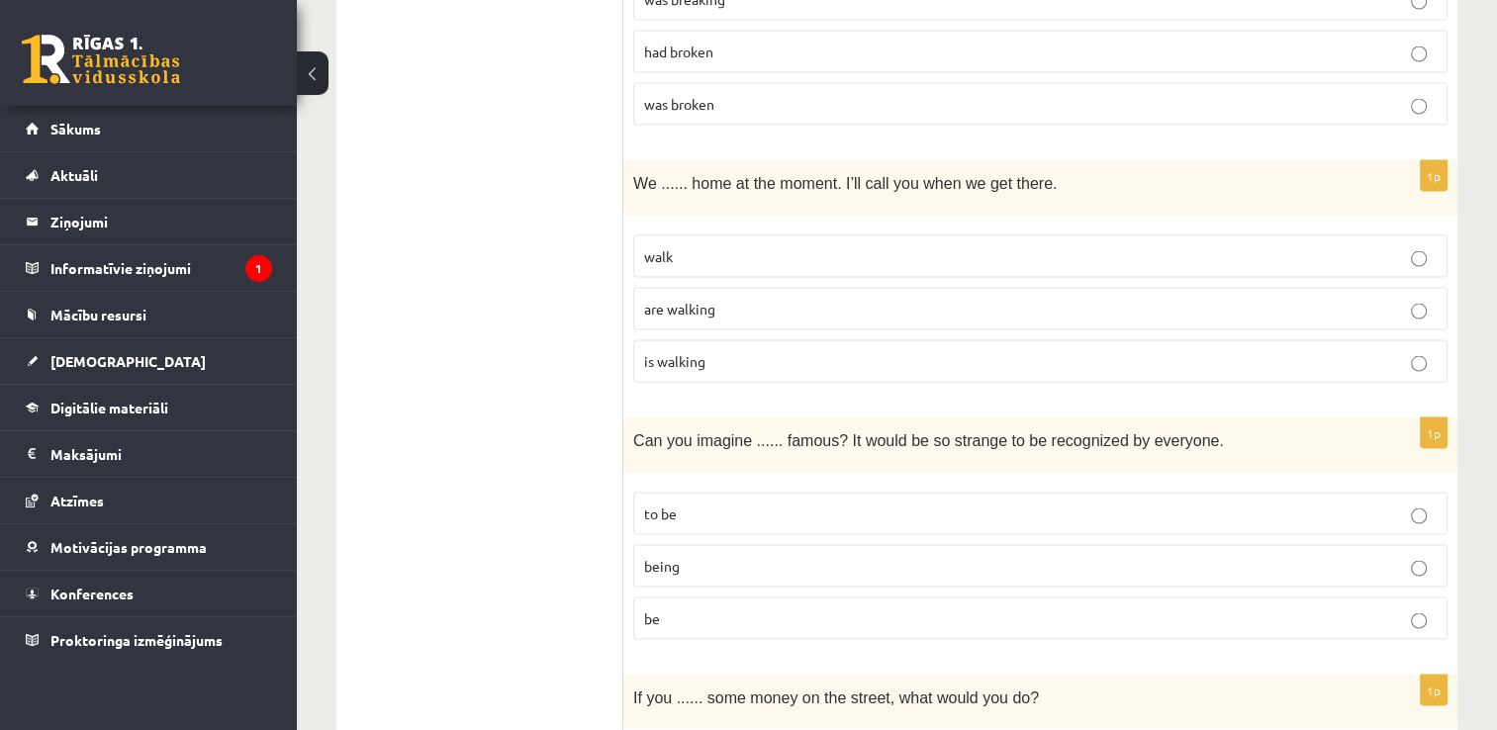
click at [740, 299] on p "are walking" at bounding box center [1040, 309] width 793 height 21
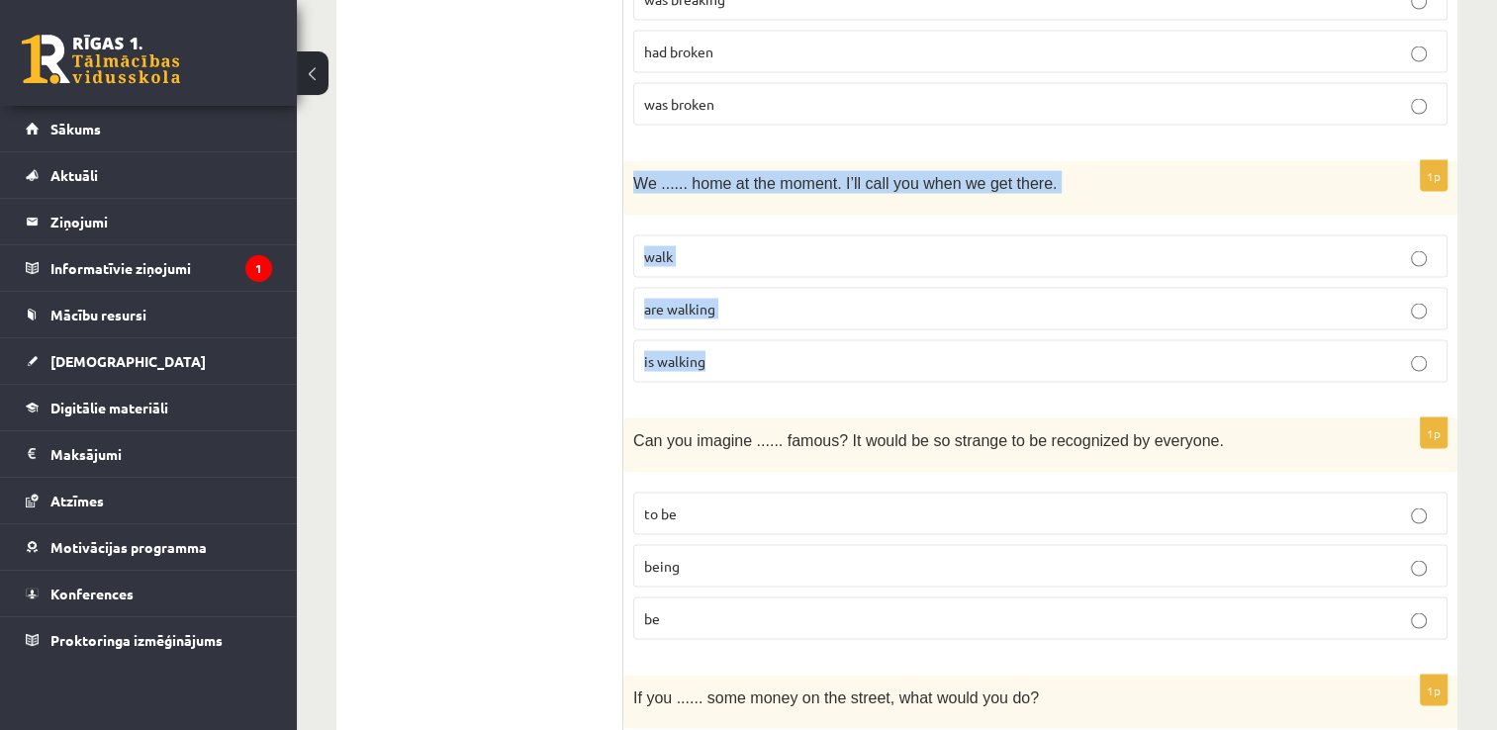
drag, startPoint x: 632, startPoint y: 139, endPoint x: 822, endPoint y: 341, distance: 277.9
click at [822, 341] on div "1p We ...... home at the moment. I’ll call you when we get there. walk are walk…" at bounding box center [1040, 279] width 834 height 237
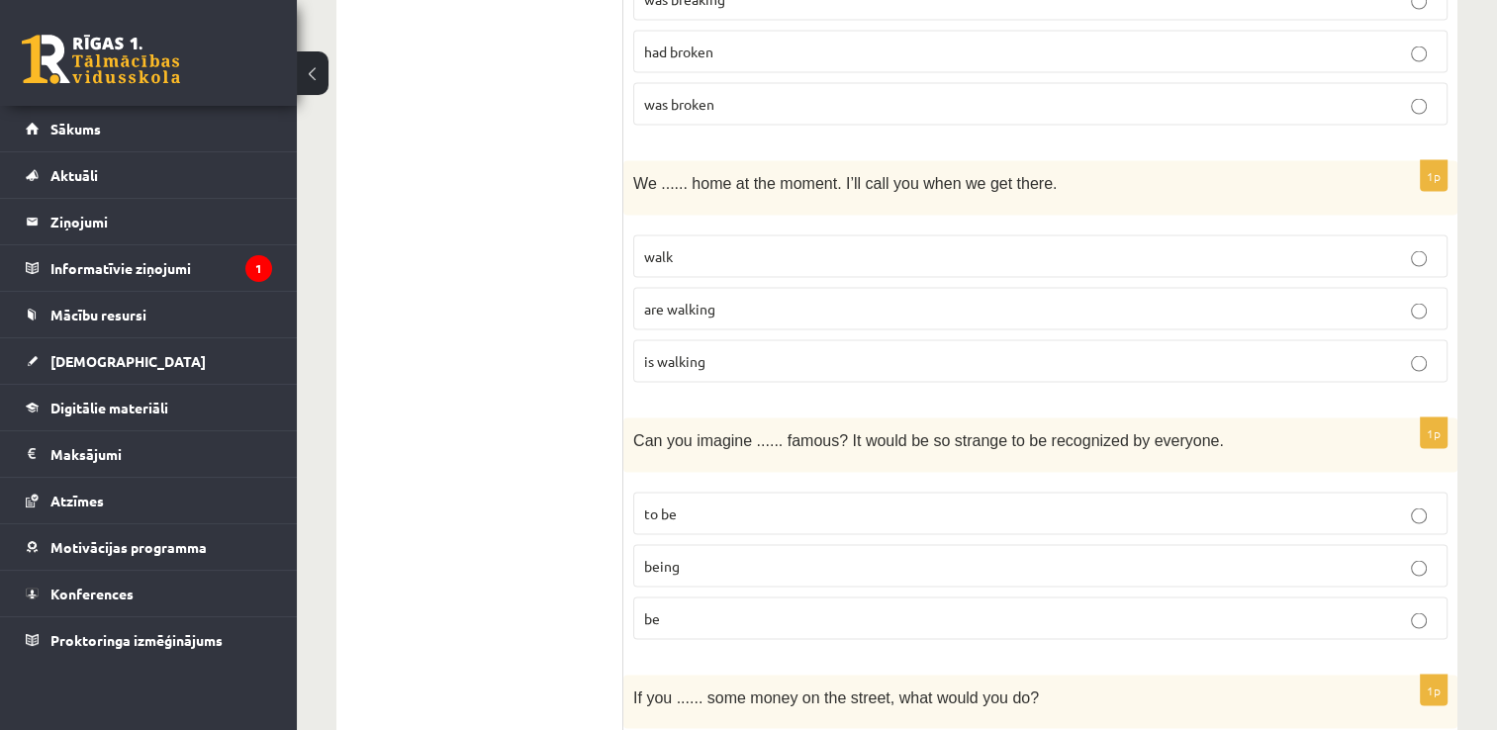
drag, startPoint x: 429, startPoint y: 423, endPoint x: 526, endPoint y: 497, distance: 121.5
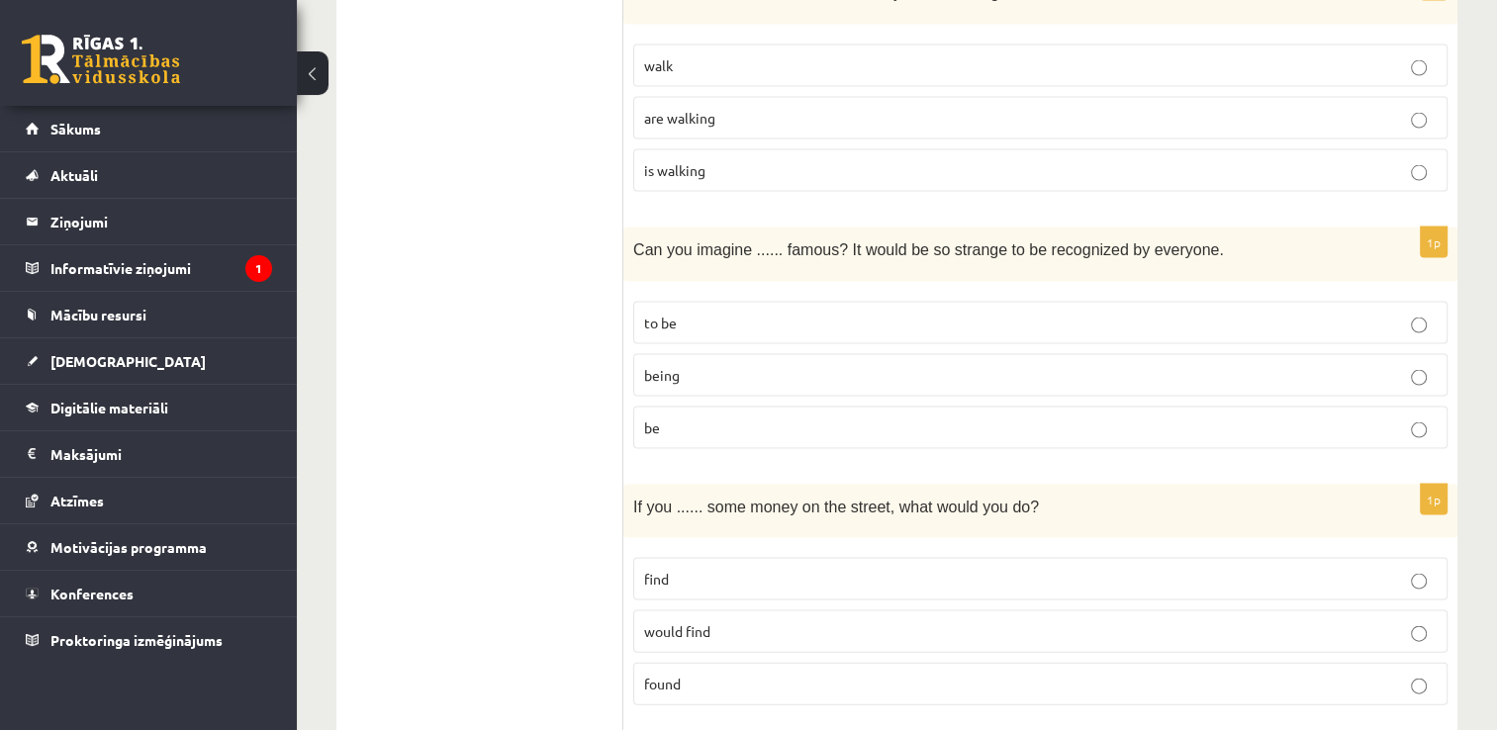
scroll to position [4057, 0]
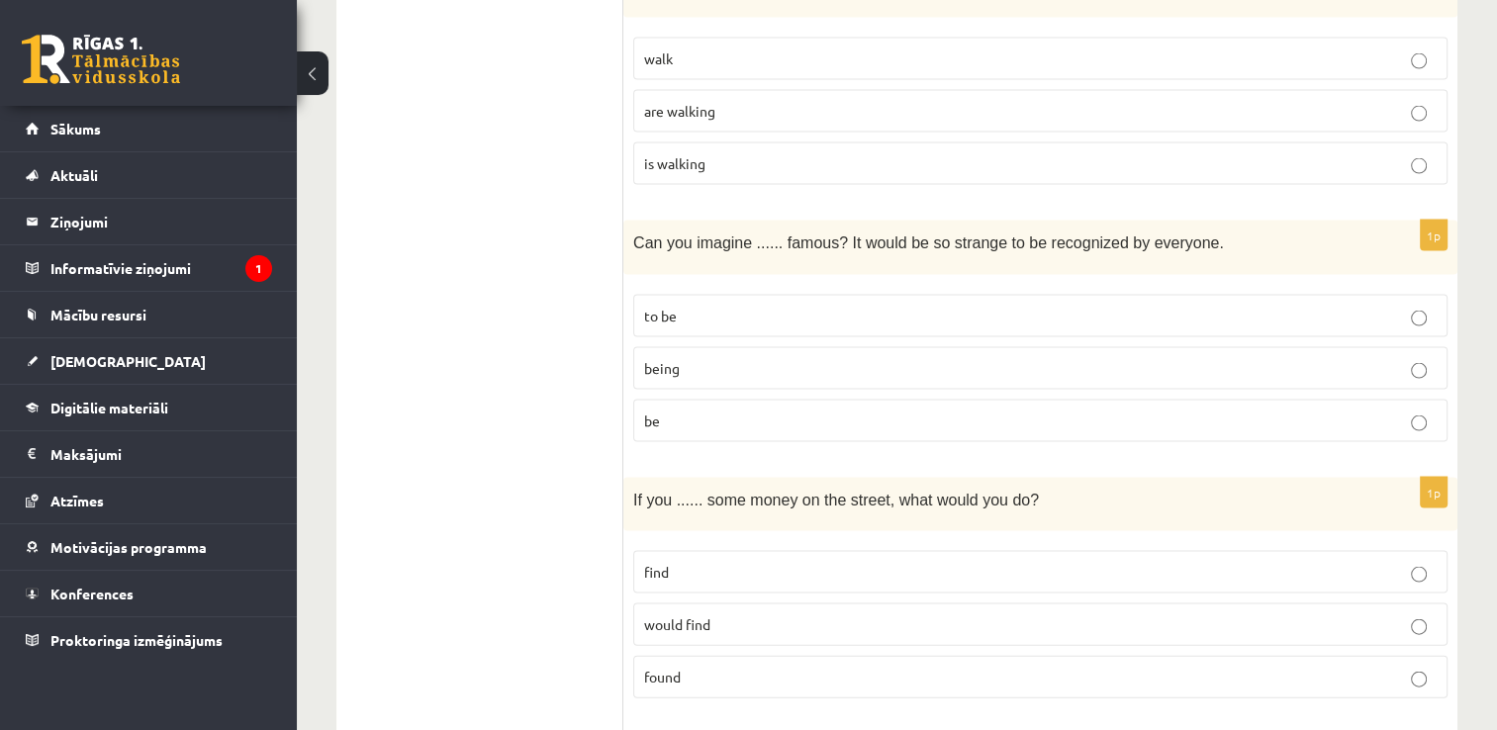
click at [688, 306] on p "to be" at bounding box center [1040, 316] width 793 height 21
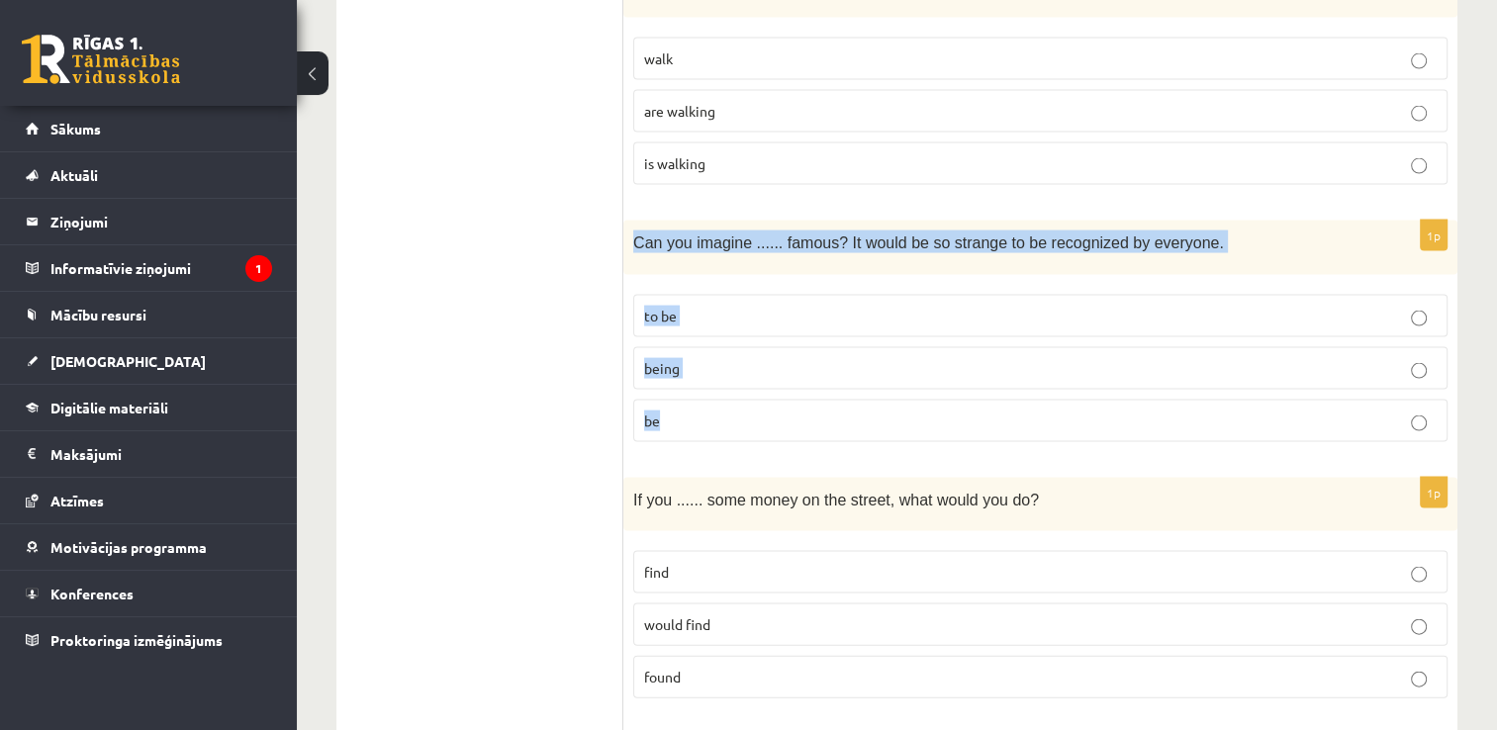
drag, startPoint x: 631, startPoint y: 198, endPoint x: 926, endPoint y: 400, distance: 357.3
click at [926, 400] on div "1p Can you imagine ...... famous? It would be so strange to be recognized by ev…" at bounding box center [1040, 339] width 834 height 237
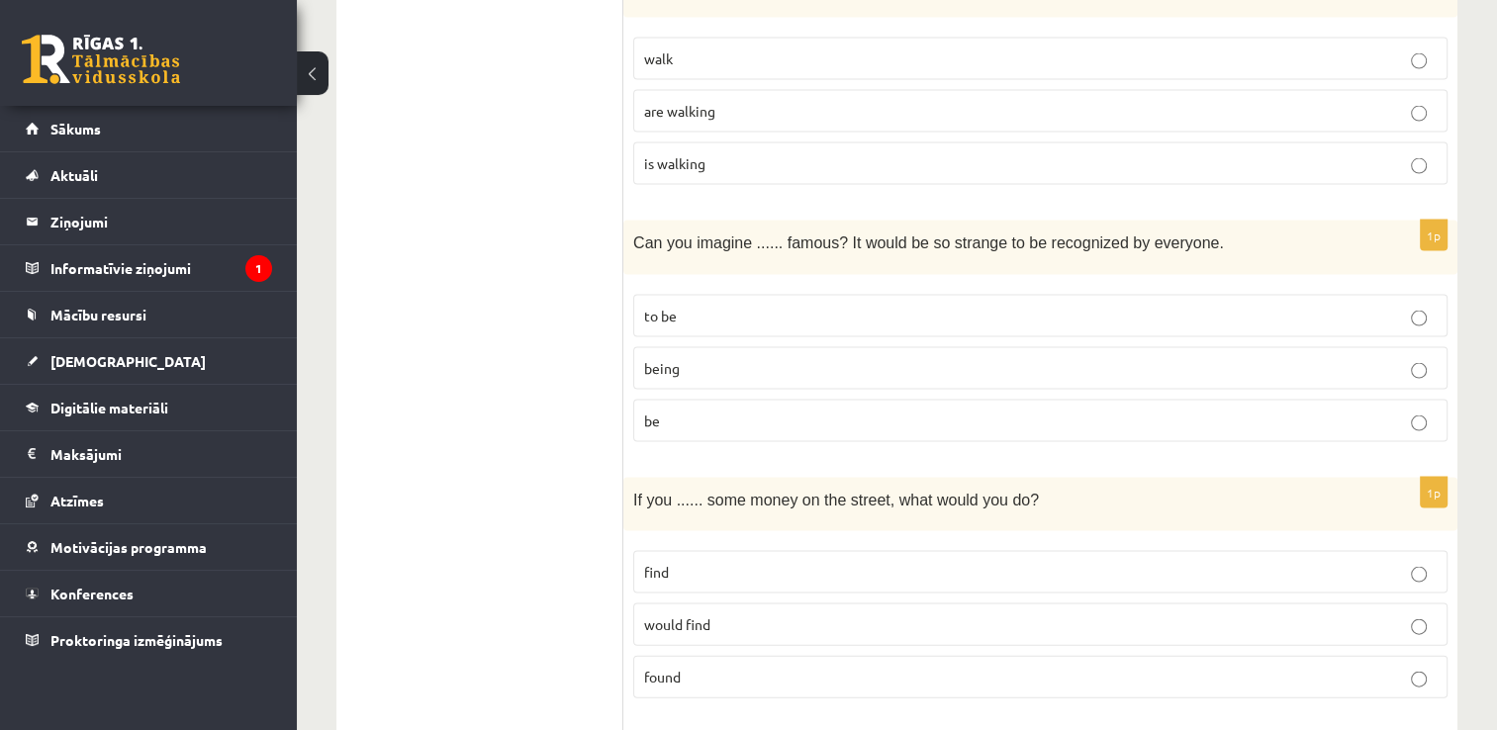
click at [680, 358] on p "being" at bounding box center [1040, 368] width 793 height 21
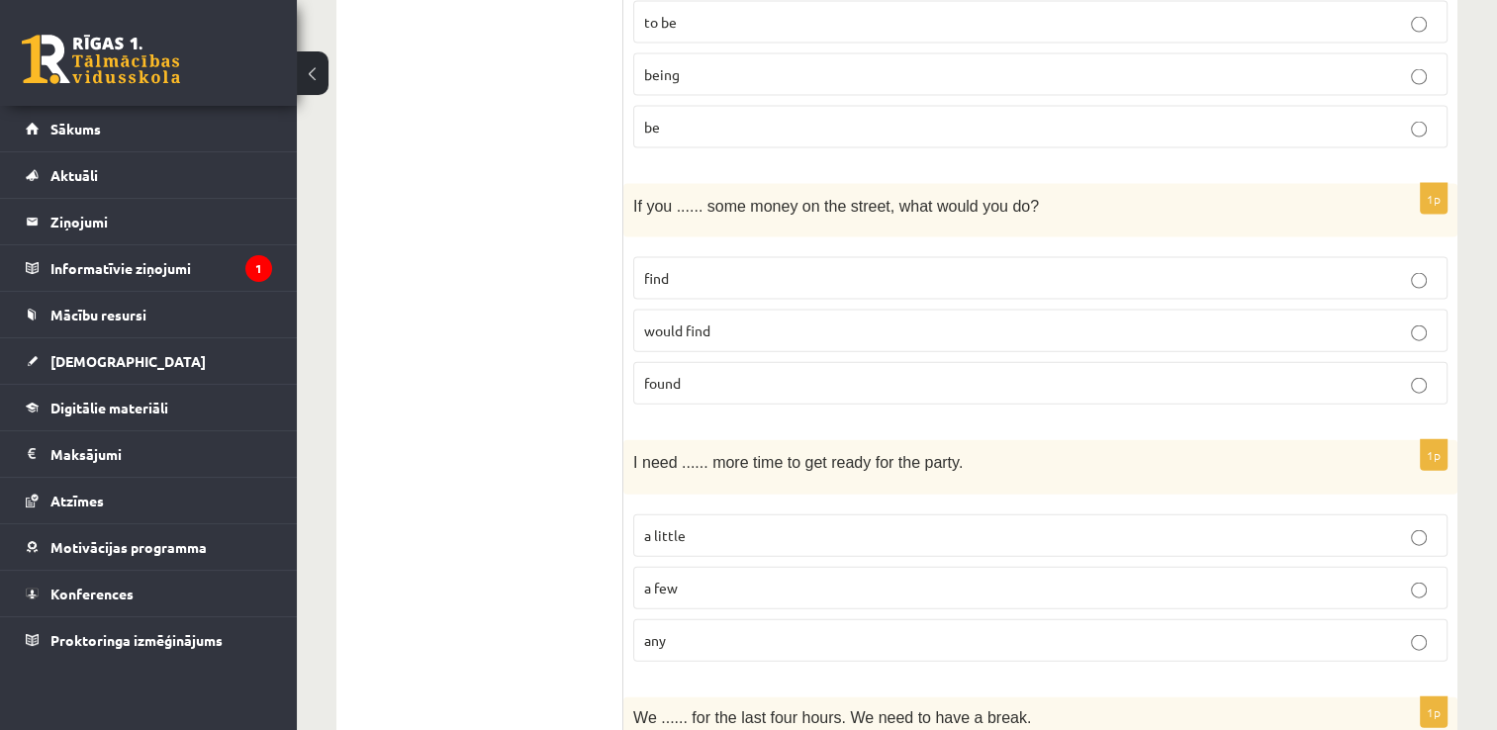
scroll to position [4354, 0]
click at [668, 371] on span "found" at bounding box center [662, 380] width 37 height 18
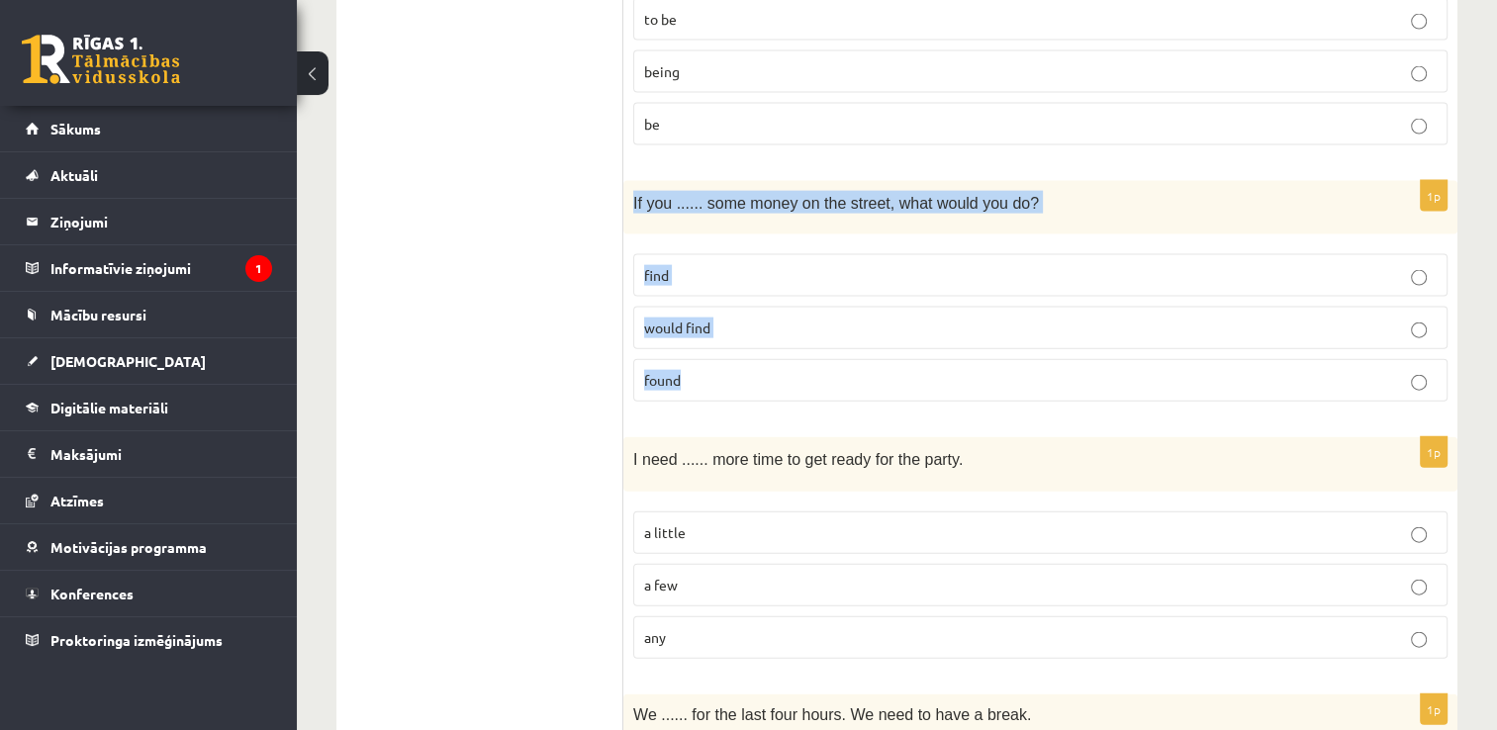
drag, startPoint x: 630, startPoint y: 149, endPoint x: 866, endPoint y: 332, distance: 298.3
click at [866, 332] on div "1p If you ...... some money on the street, what would you do? find would find f…" at bounding box center [1040, 299] width 834 height 237
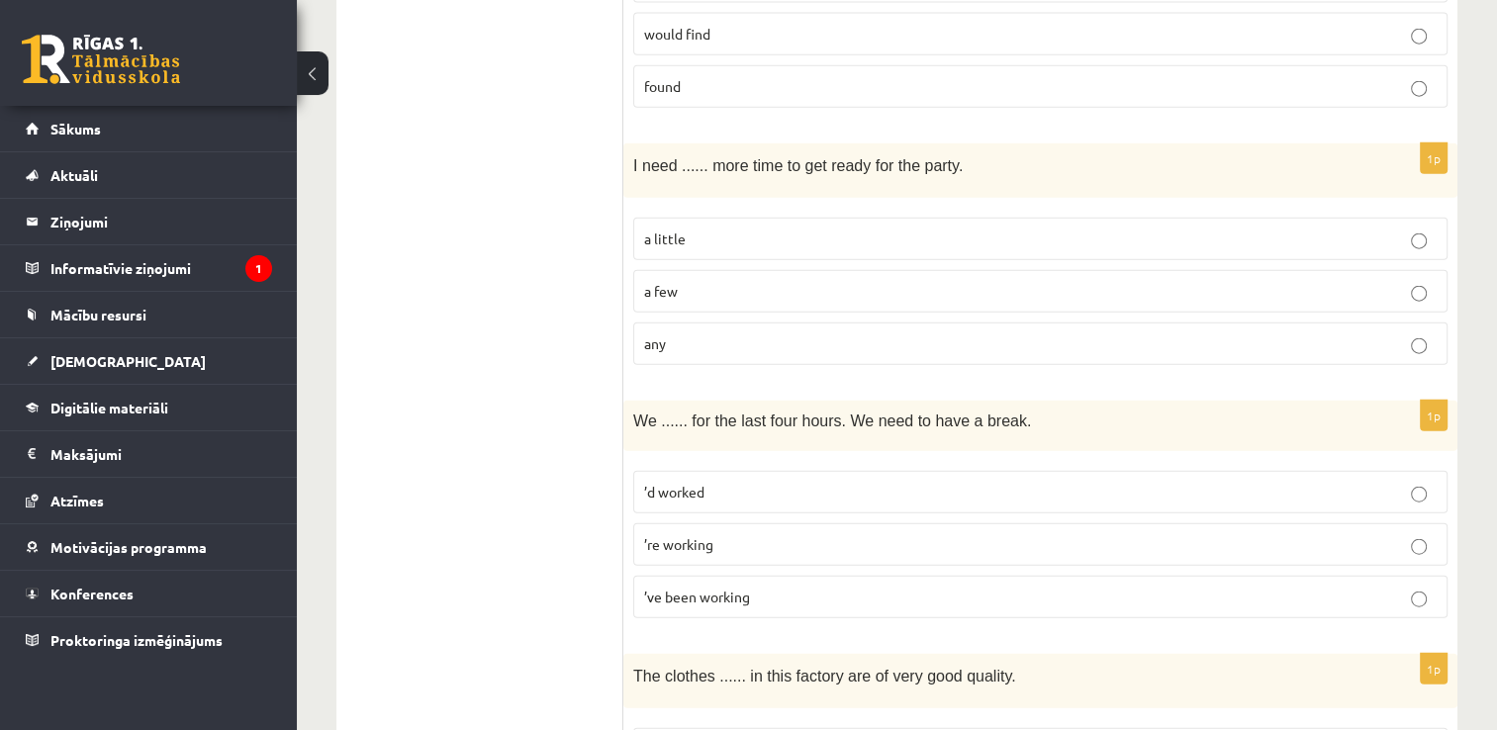
scroll to position [4650, 0]
click at [724, 278] on p "a few" at bounding box center [1040, 288] width 793 height 21
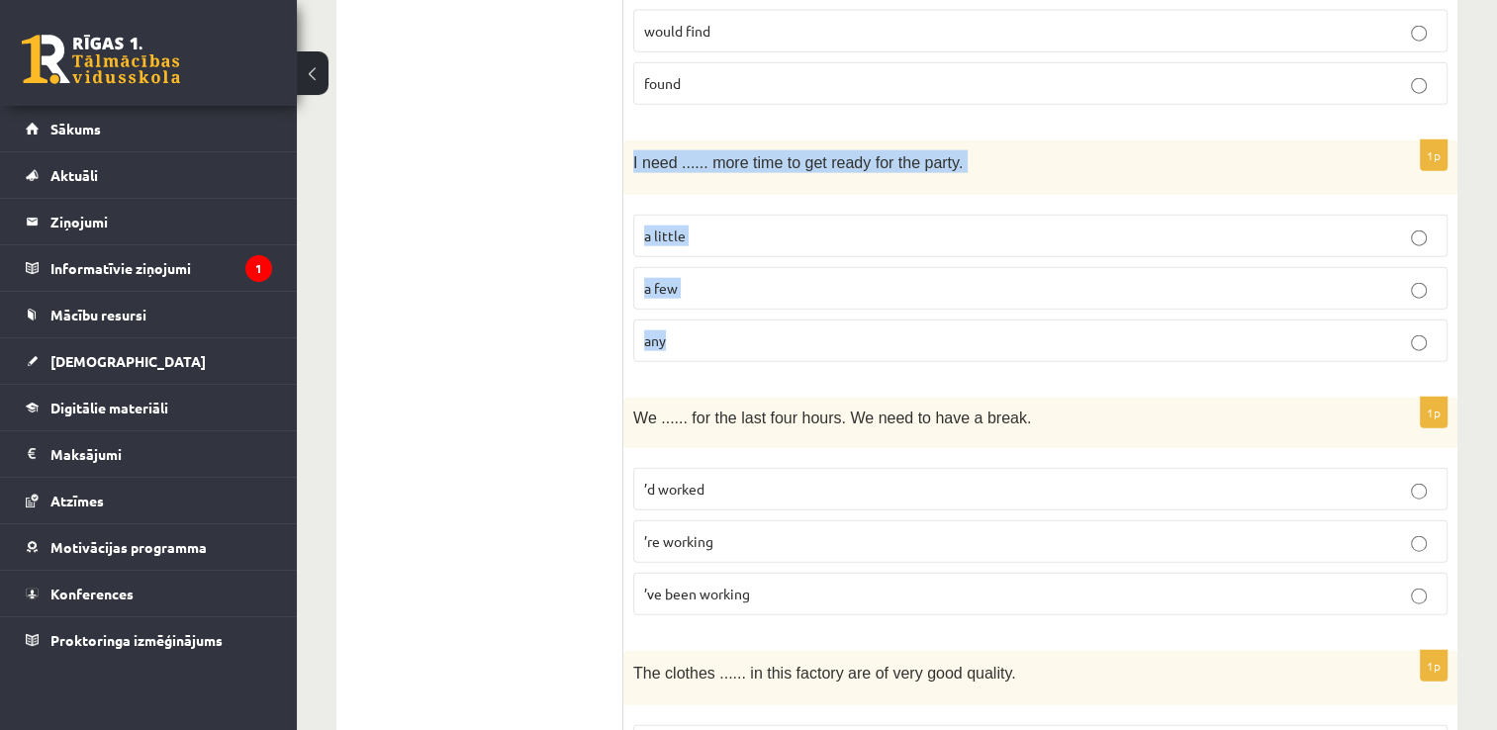
drag, startPoint x: 638, startPoint y: 112, endPoint x: 747, endPoint y: 316, distance: 231.1
click at [747, 316] on div "1p I need ...... more time to get ready for the party. a little a few any" at bounding box center [1040, 259] width 834 height 237
click at [756, 226] on p "a little" at bounding box center [1040, 236] width 793 height 21
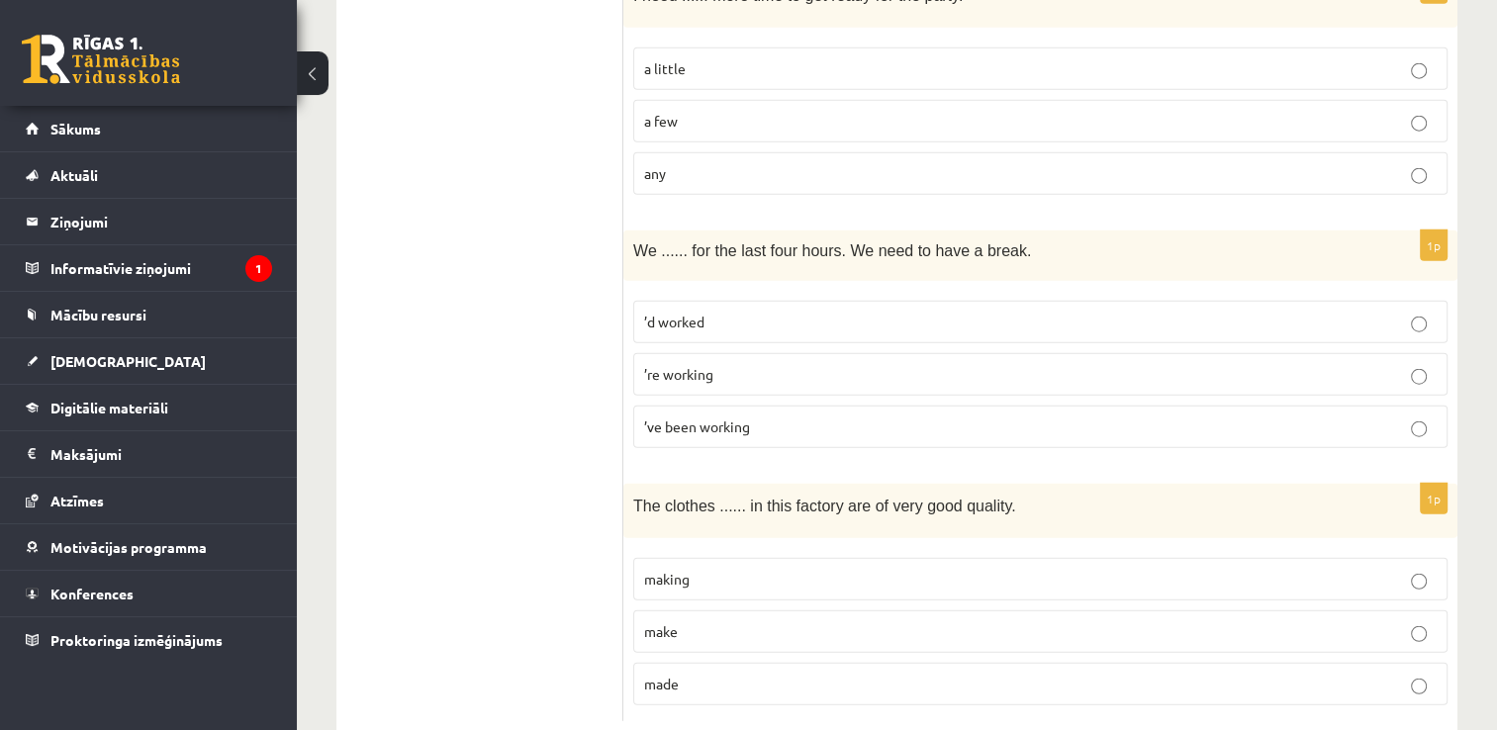
scroll to position [4820, 0]
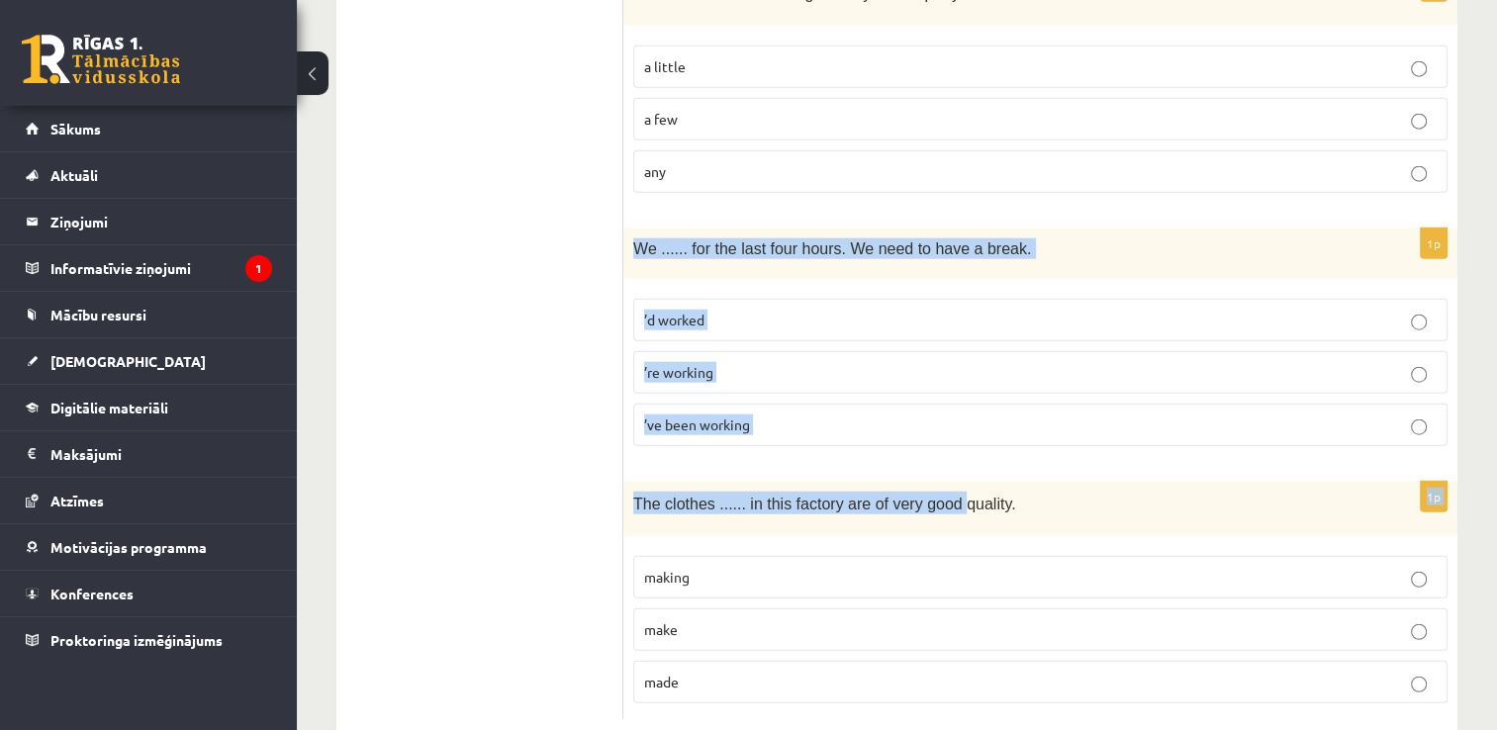
drag, startPoint x: 634, startPoint y: 195, endPoint x: 938, endPoint y: 418, distance: 376.6
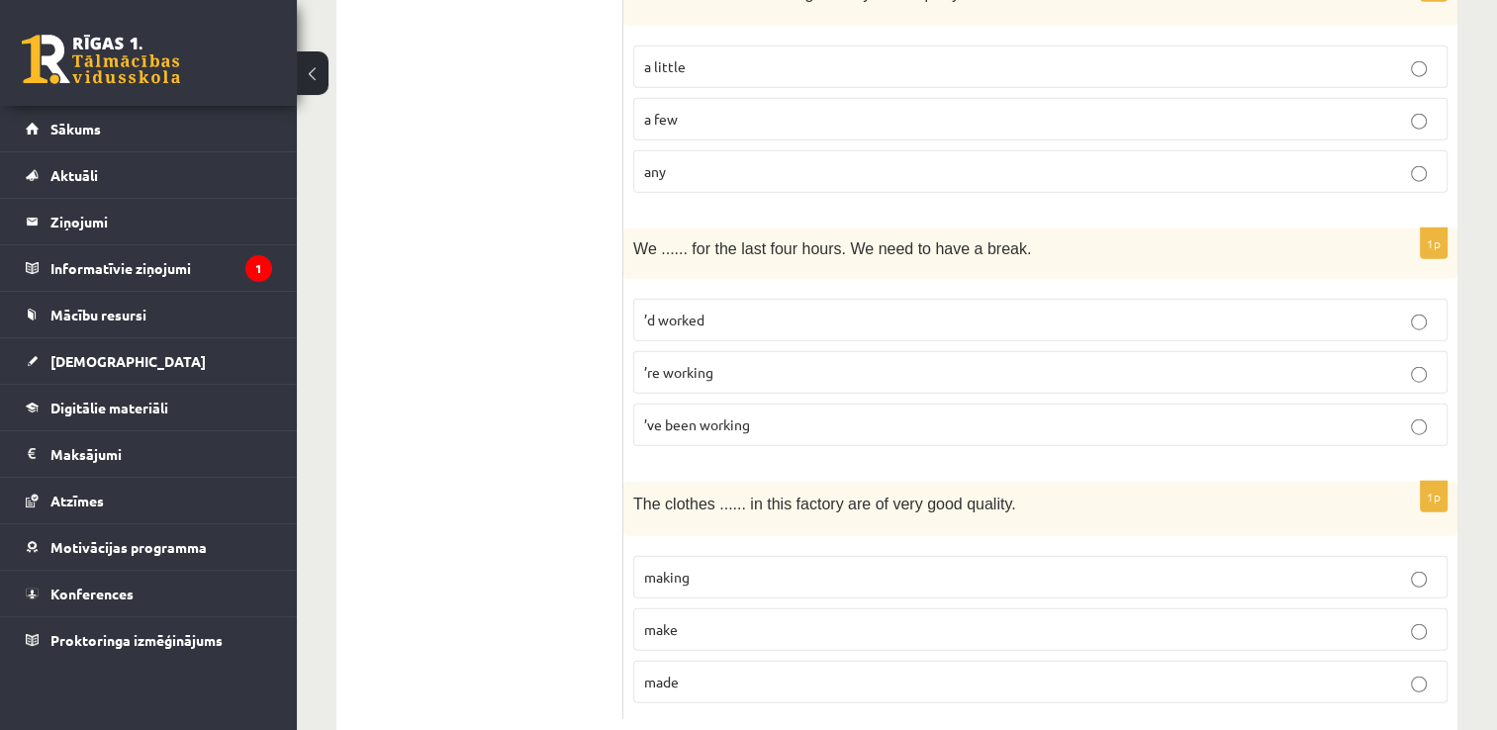
drag, startPoint x: 641, startPoint y: 198, endPoint x: 894, endPoint y: 216, distance: 253.9
click at [894, 229] on div "We ...... for the last four hours. We need to have a break." at bounding box center [1040, 254] width 834 height 50
drag, startPoint x: 403, startPoint y: 237, endPoint x: 417, endPoint y: 240, distance: 14.2
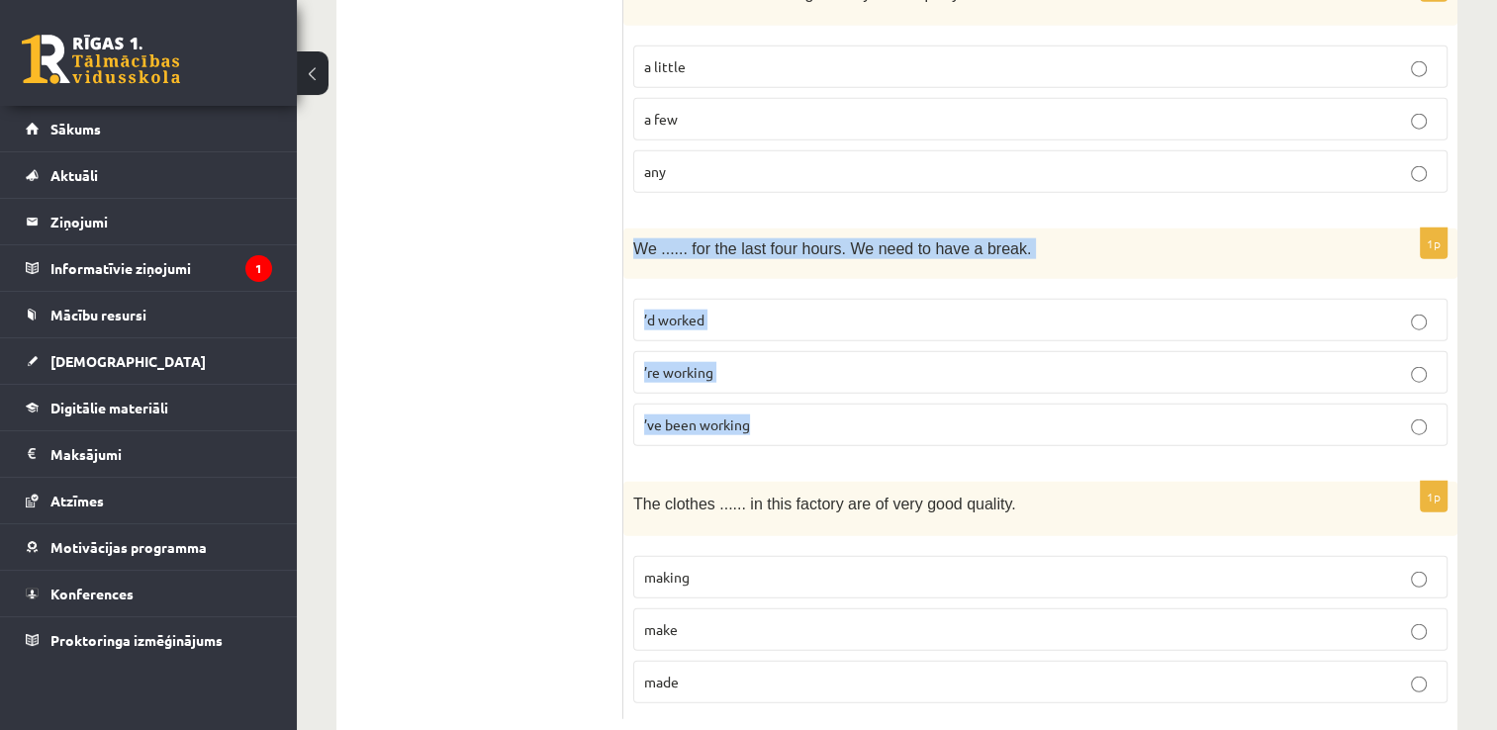
drag, startPoint x: 417, startPoint y: 240, endPoint x: 906, endPoint y: 370, distance: 506.6
click at [906, 370] on div "1p We ...... for the last four hours. We need to have a break. ’d worked ’re wo…" at bounding box center [1040, 346] width 834 height 234
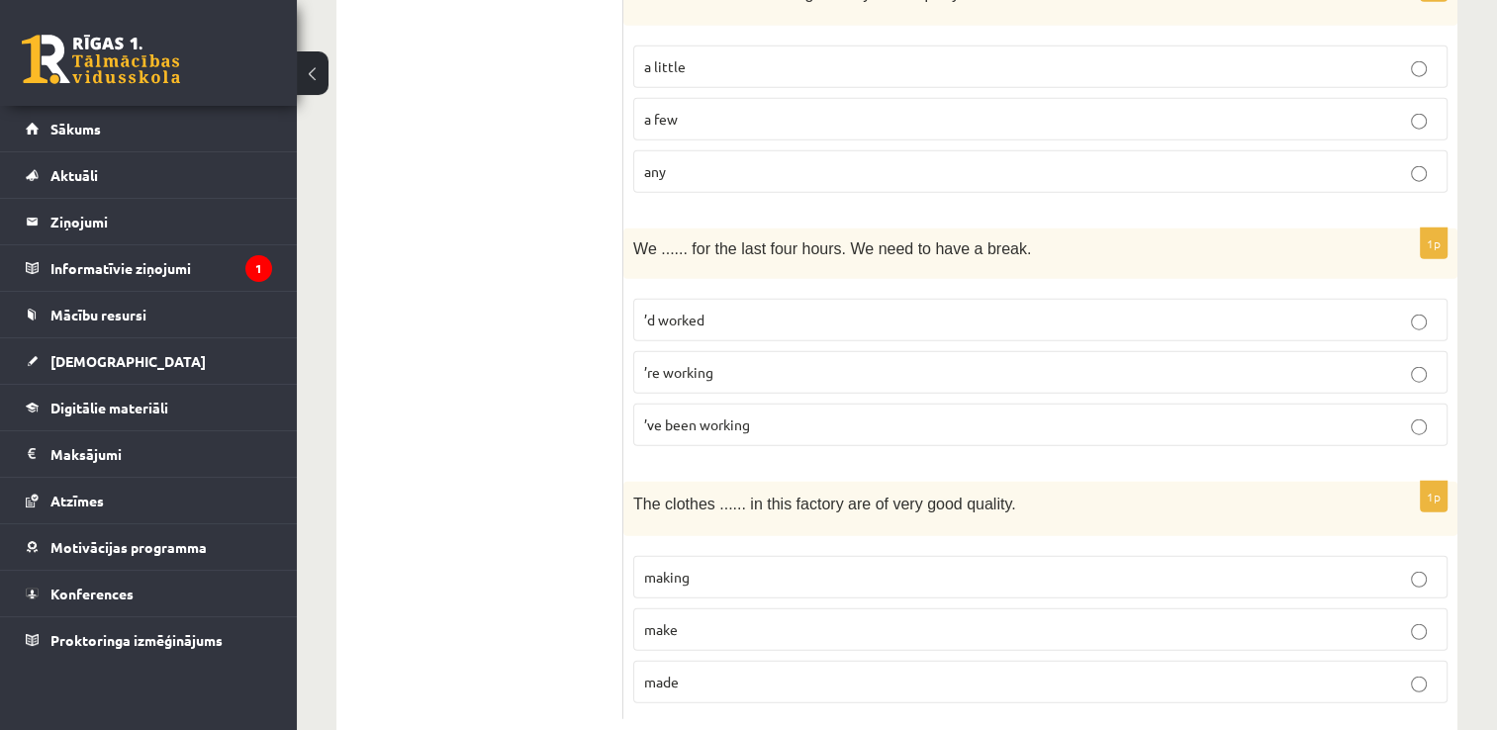
click at [685, 416] on span "’ve been working" at bounding box center [697, 425] width 106 height 18
click at [672, 672] on p "made" at bounding box center [1040, 682] width 793 height 21
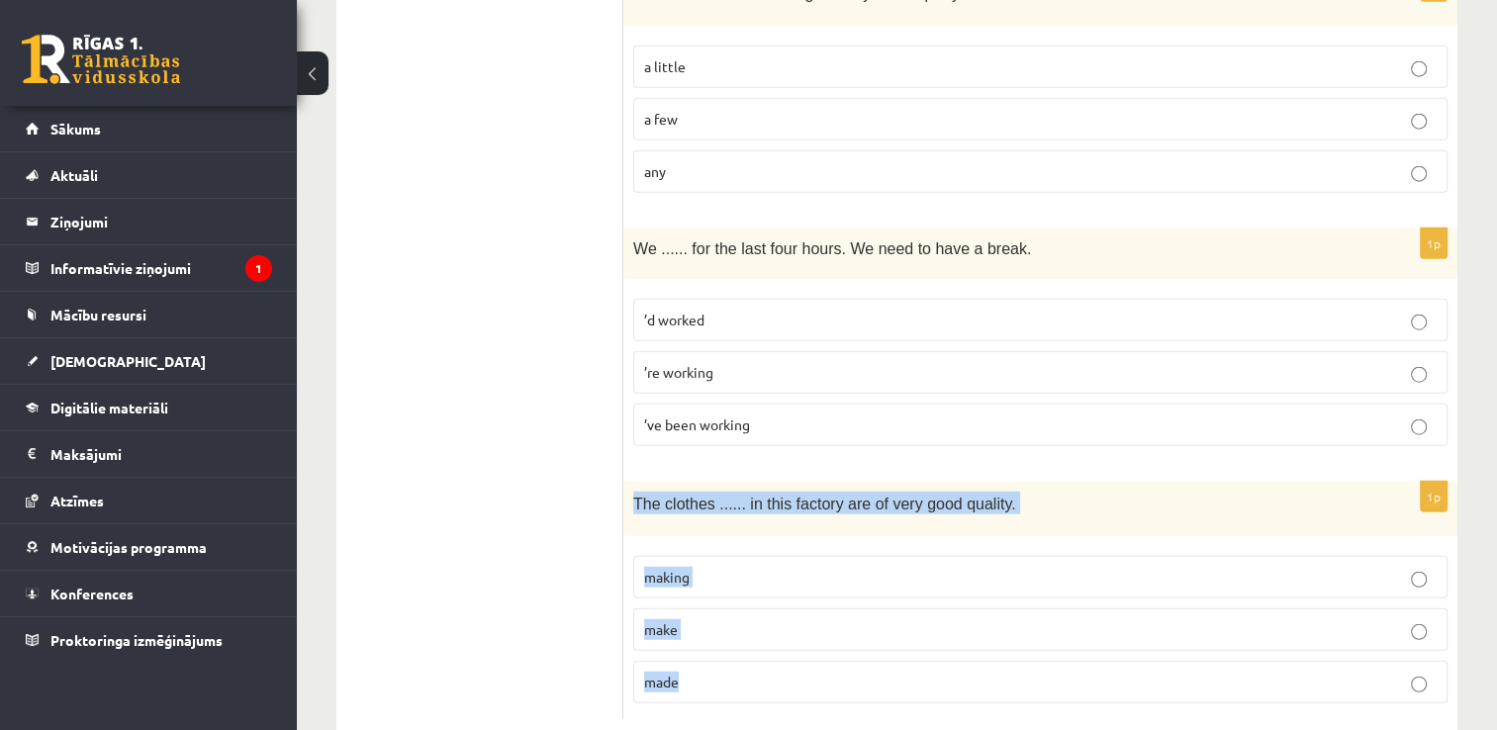
drag, startPoint x: 633, startPoint y: 447, endPoint x: 1025, endPoint y: 637, distance: 435.4
click at [1025, 637] on div "1p The clothes ...... in this factory are of very good quality. making make made" at bounding box center [1040, 600] width 834 height 237
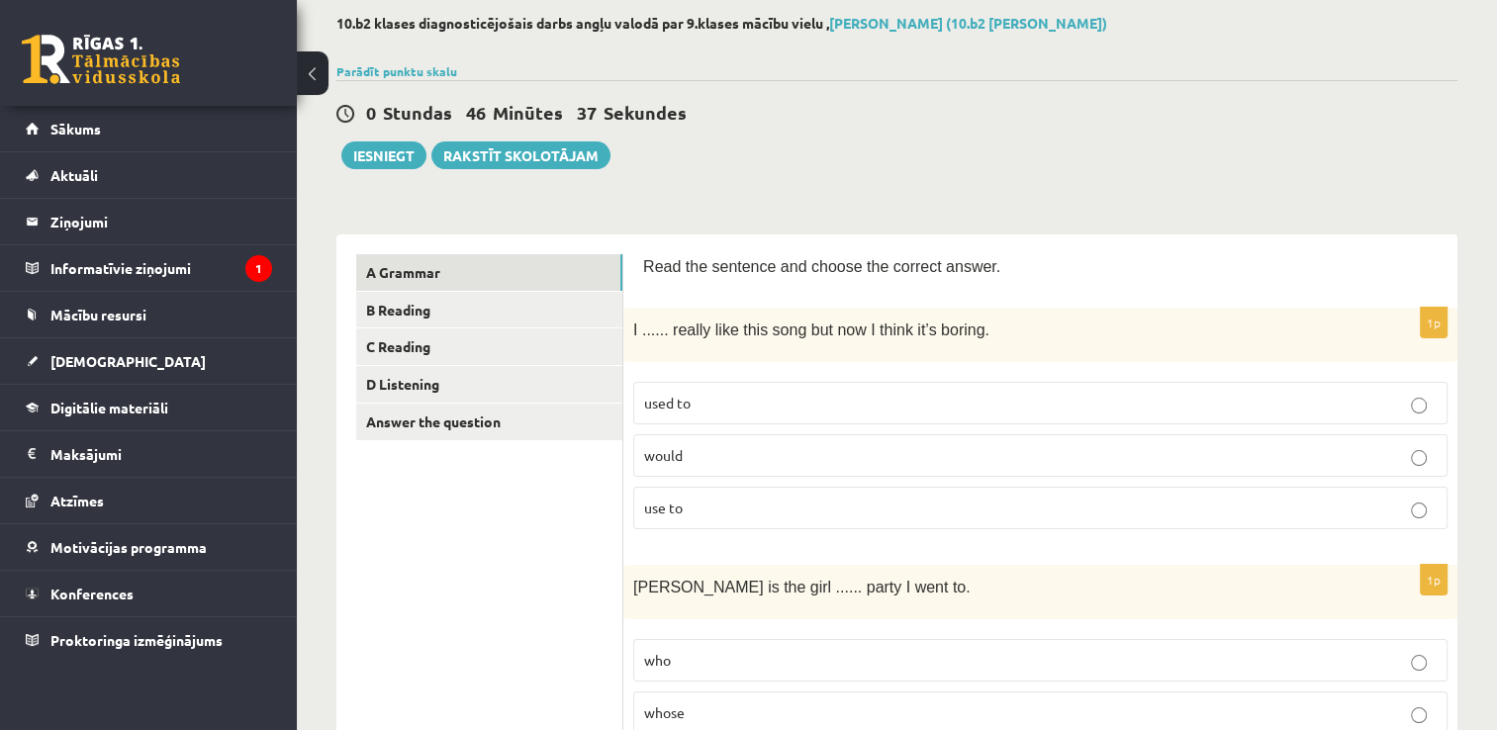
scroll to position [70, 0]
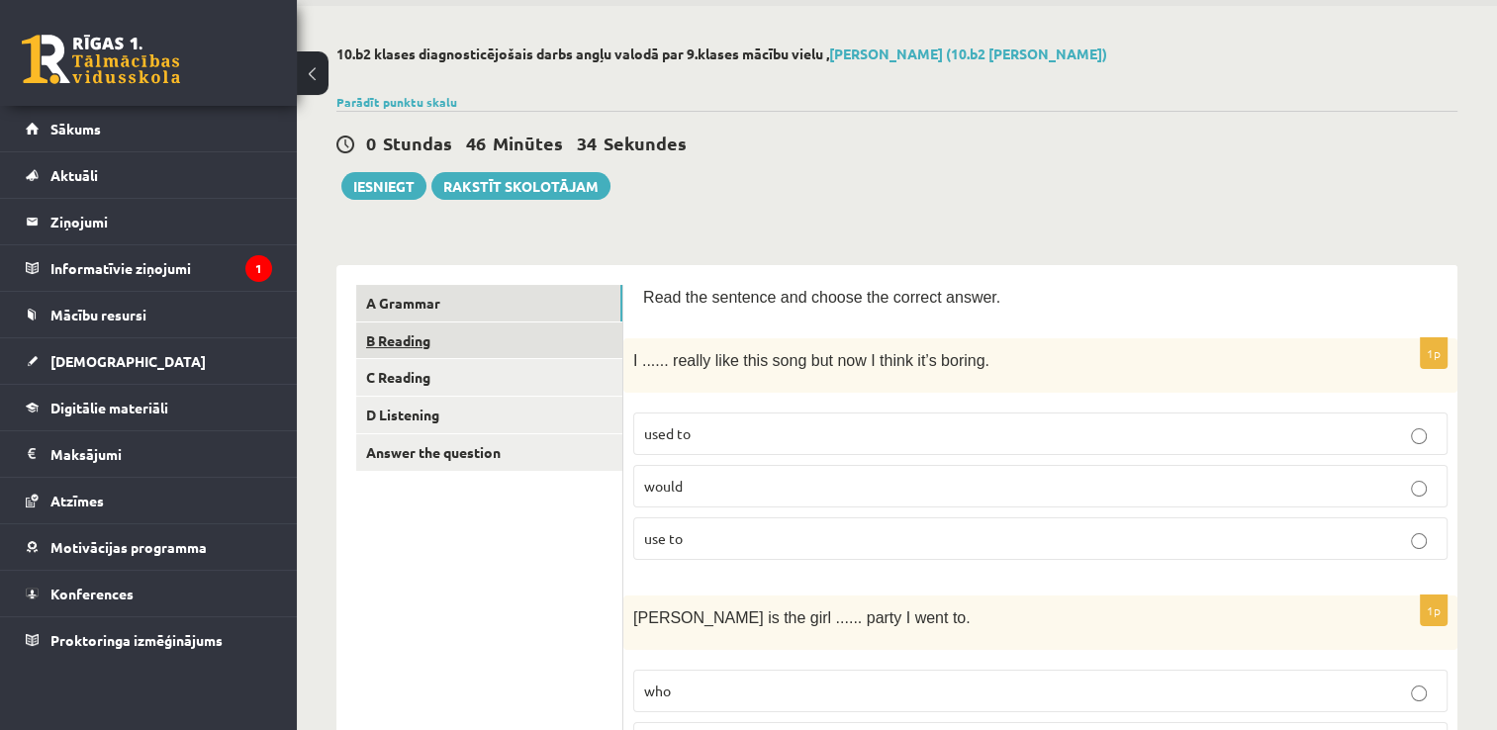
click at [421, 344] on link "B Reading" at bounding box center [489, 341] width 266 height 37
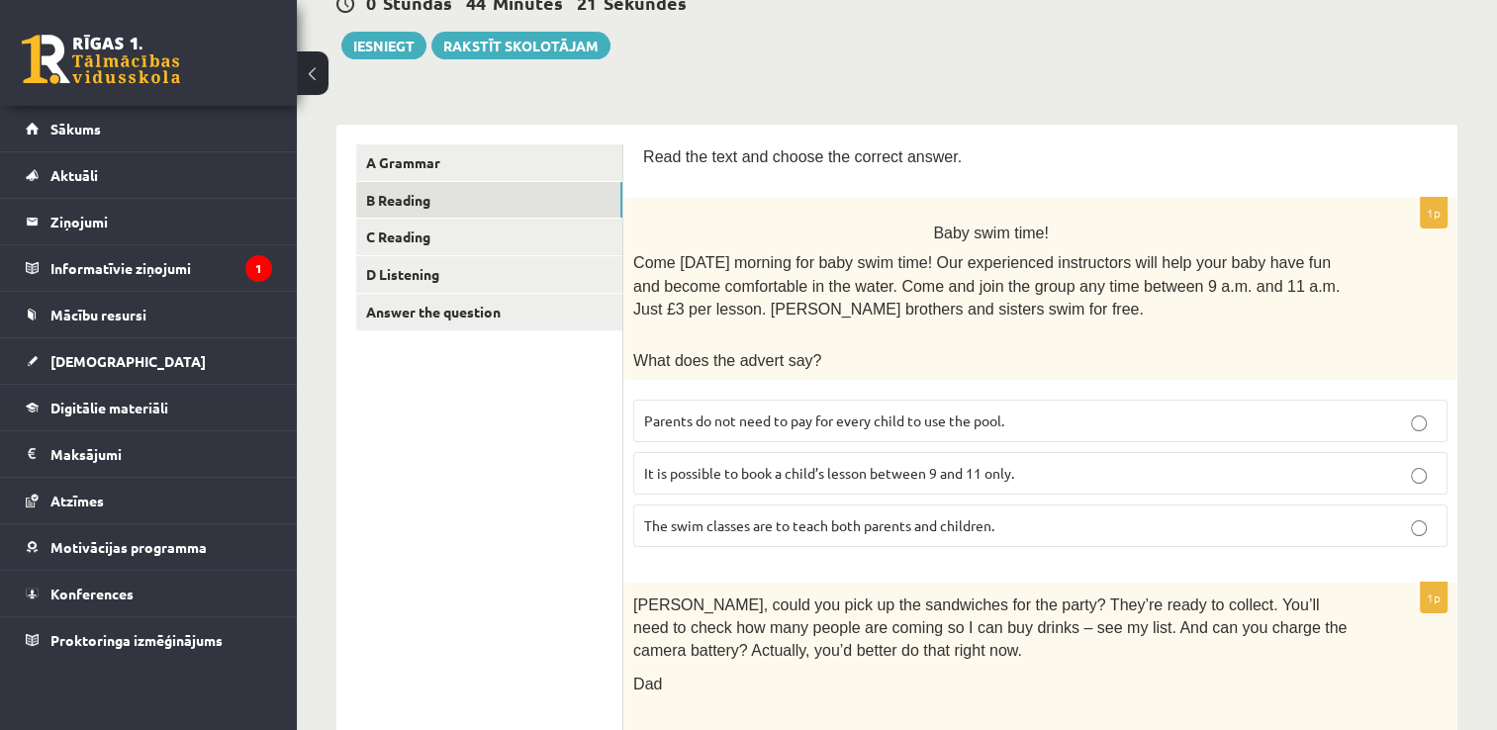
scroll to position [297, 0]
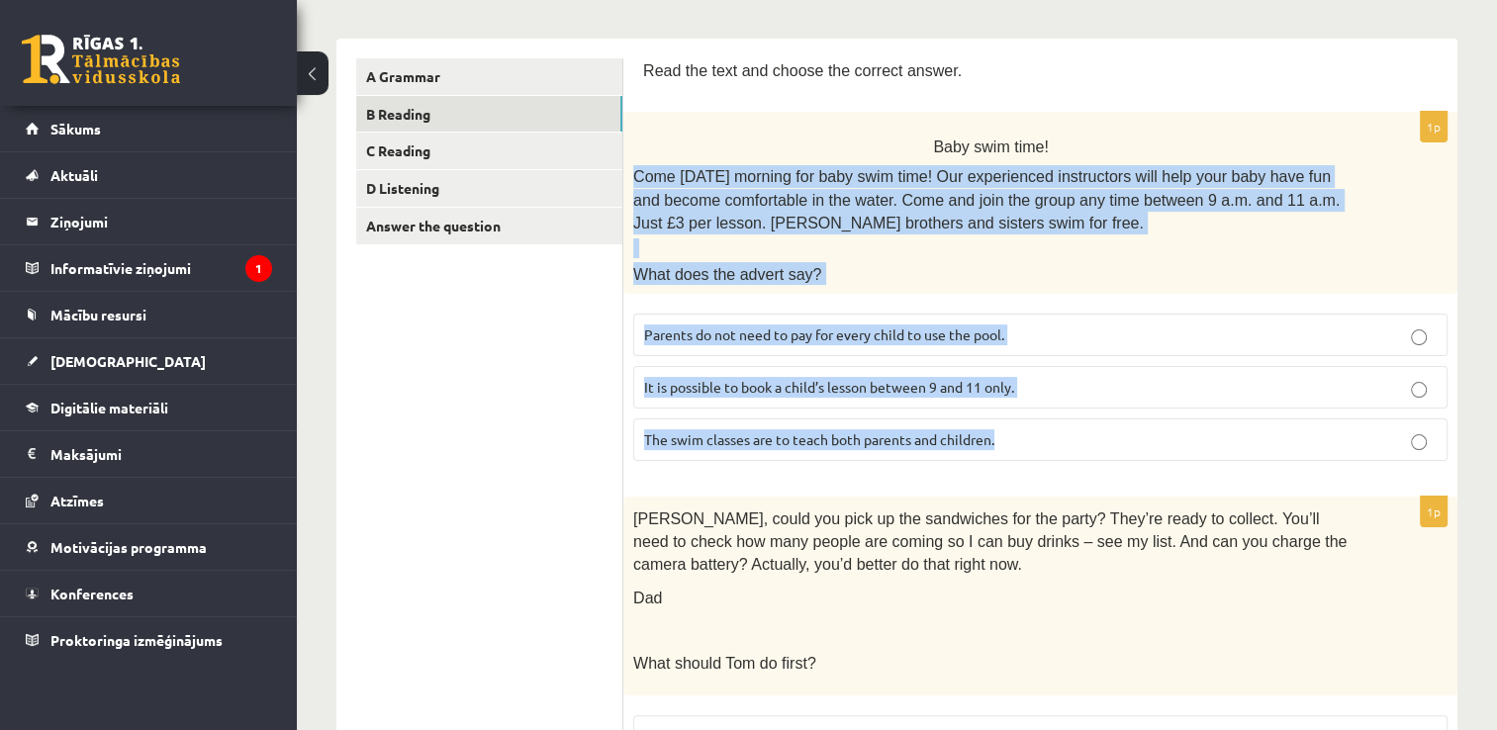
drag, startPoint x: 628, startPoint y: 168, endPoint x: 998, endPoint y: 439, distance: 458.7
click at [998, 439] on div "1p Baby swim time! Come on Sunday morning for baby swim time! Our experienced i…" at bounding box center [1040, 294] width 834 height 365
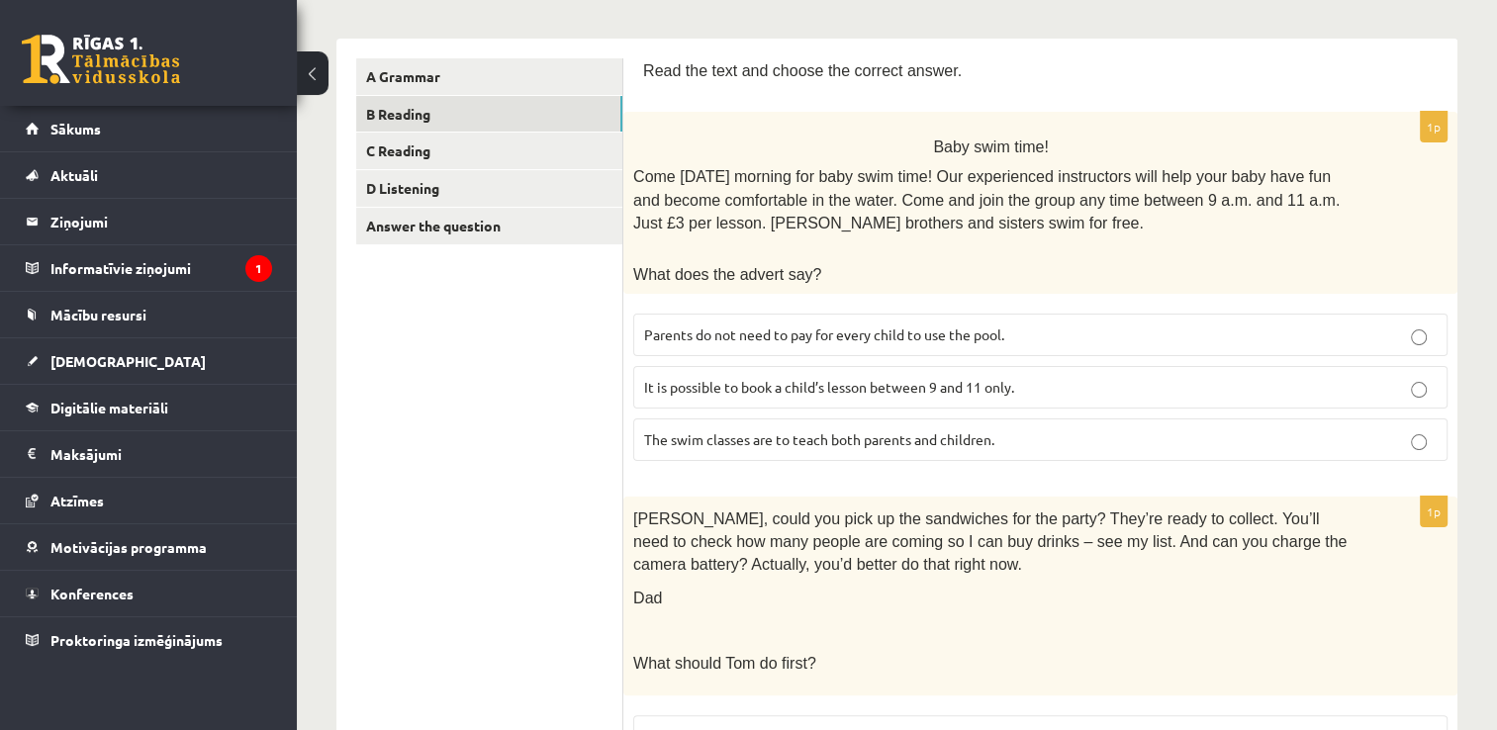
click at [1081, 332] on p "Parents do not need to pay for every child to use the pool." at bounding box center [1040, 335] width 793 height 21
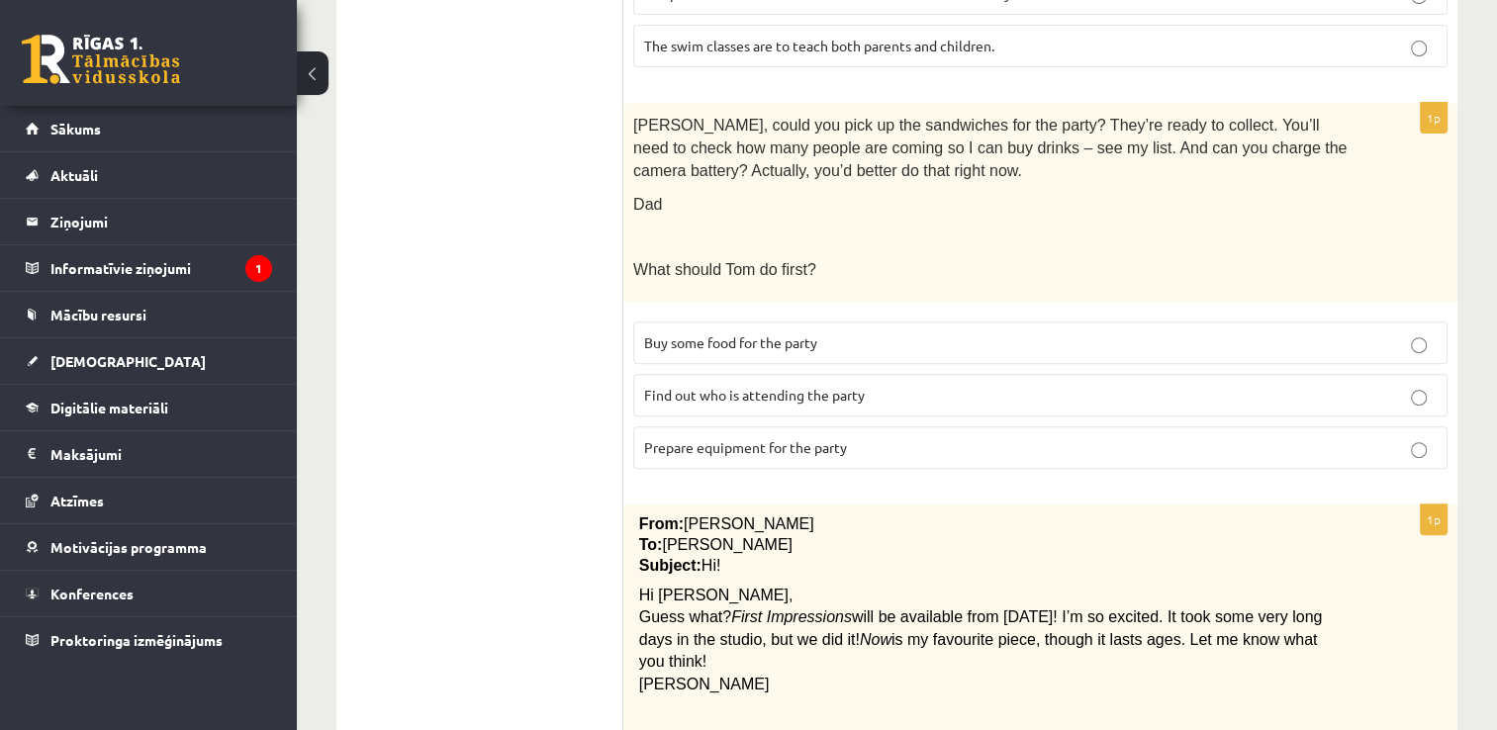
scroll to position [693, 0]
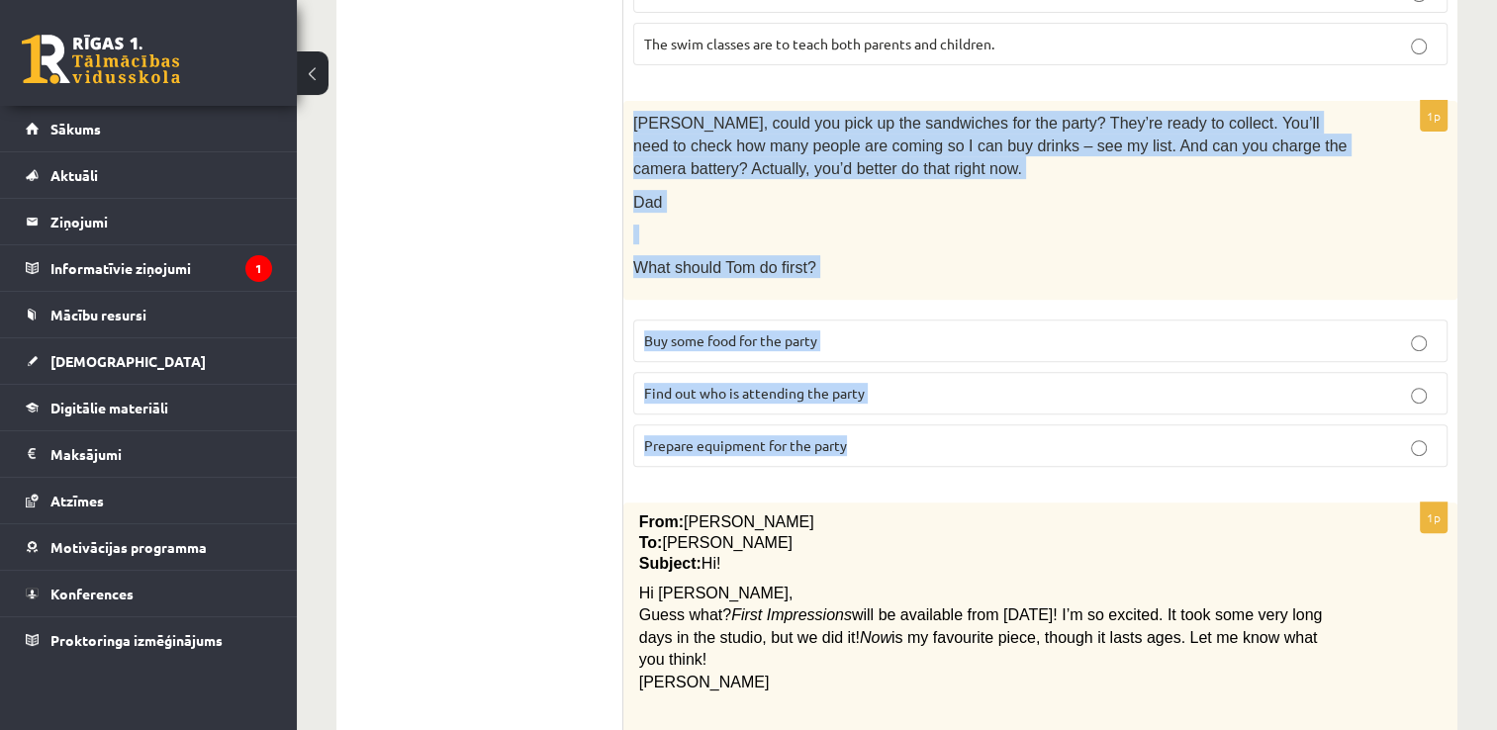
drag, startPoint x: 631, startPoint y: 102, endPoint x: 867, endPoint y: 428, distance: 402.6
click at [867, 428] on div "1p Tom, could you pick up the sandwiches for the party? They’re ready to collec…" at bounding box center [1040, 292] width 834 height 382
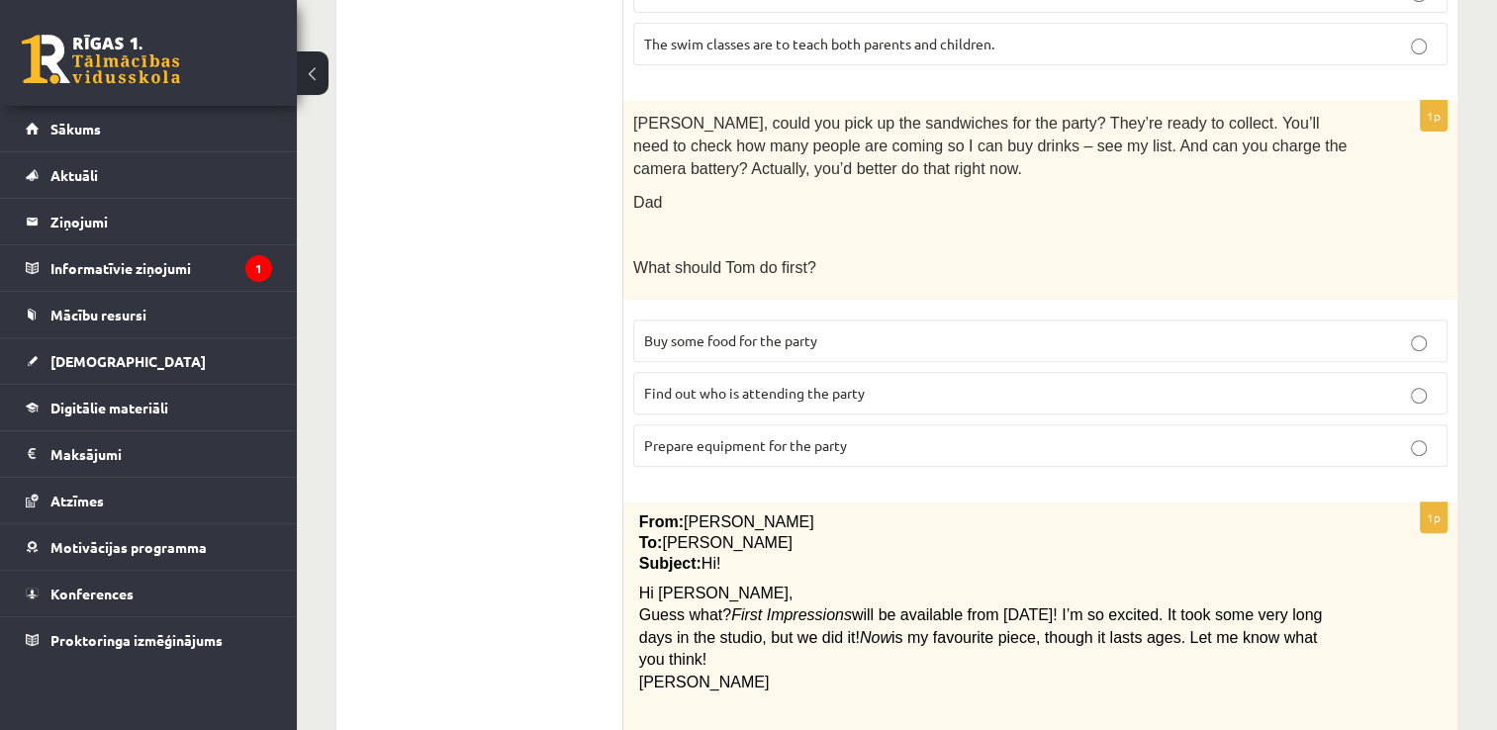
click at [716, 436] on span "Prepare equipment for the party" at bounding box center [745, 445] width 203 height 18
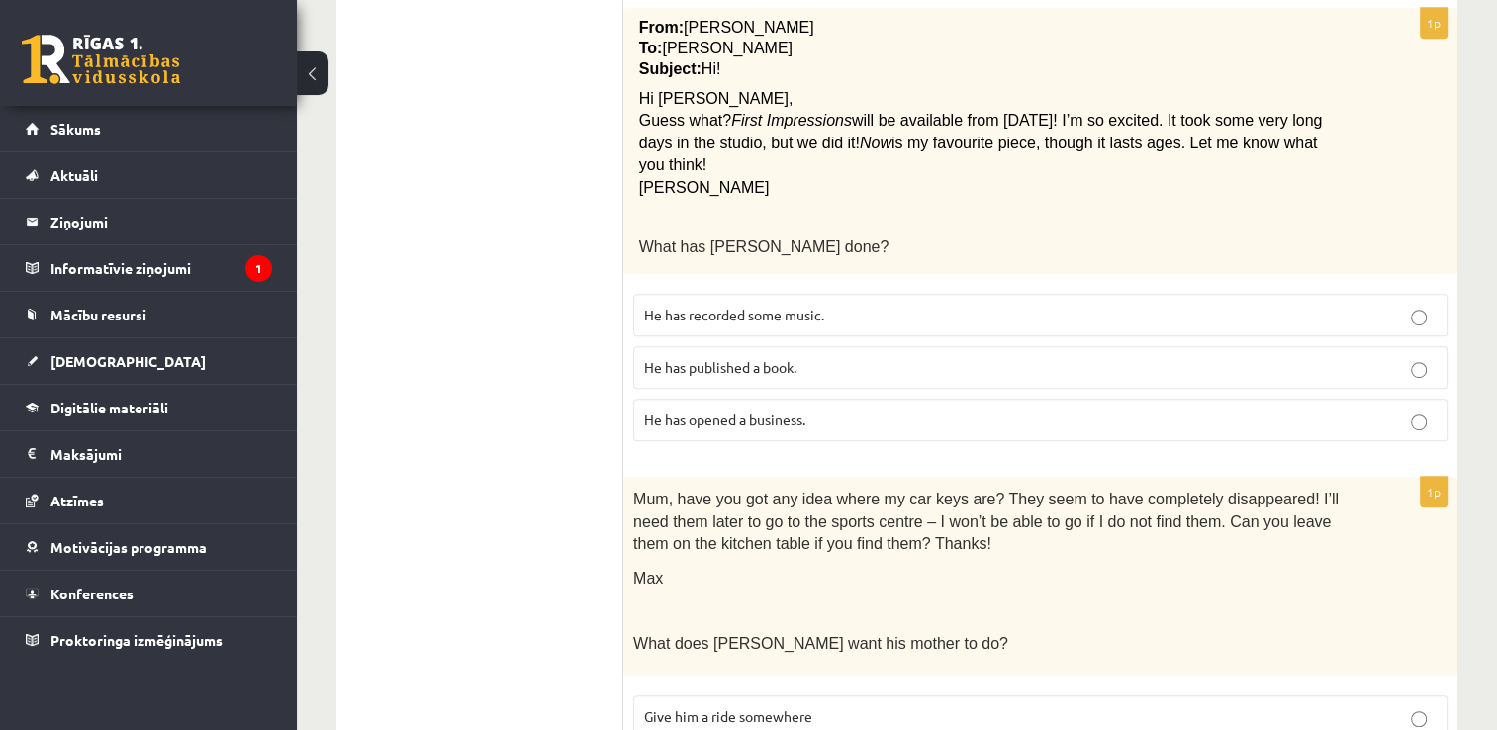
scroll to position [1088, 0]
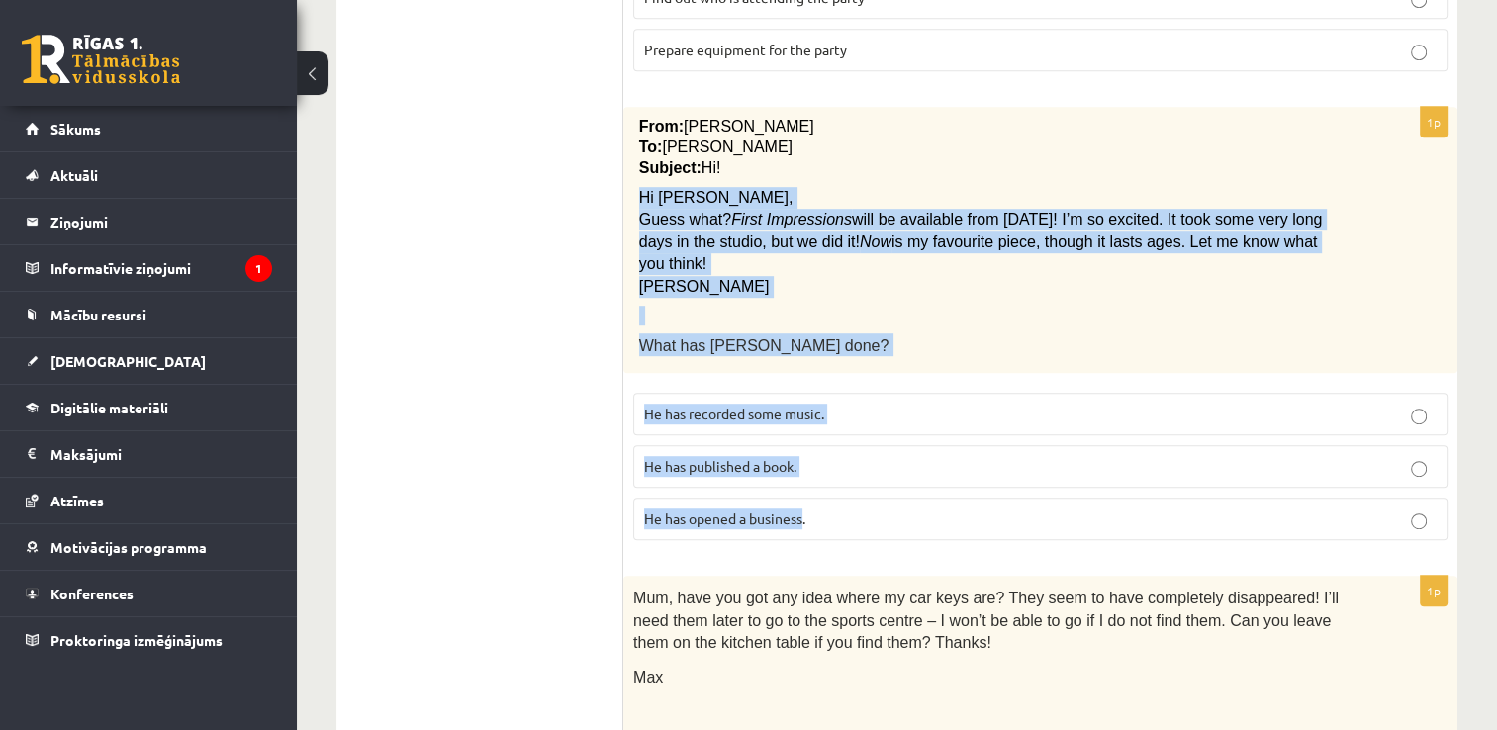
drag, startPoint x: 643, startPoint y: 186, endPoint x: 803, endPoint y: 481, distance: 335.6
click at [803, 481] on div "1p From: Pete To: Cathy Subject: Hi! Hi Cathy, Guess what? First Impressions wi…" at bounding box center [1040, 331] width 834 height 449
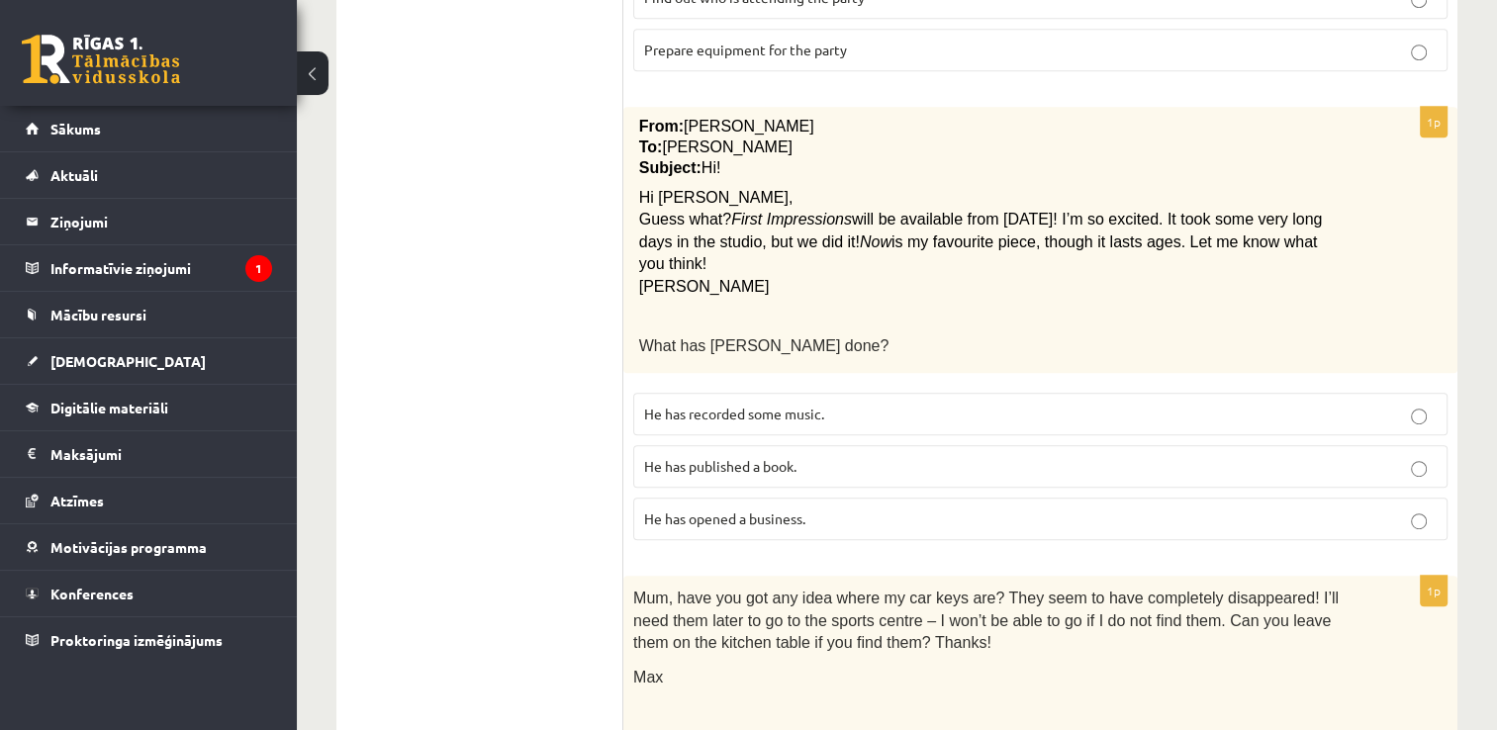
click at [578, 373] on ul "A Grammar B Reading C Reading D Listening Answer the question" at bounding box center [489, 518] width 267 height 2502
click at [514, 347] on ul "A Grammar B Reading C Reading D Listening Answer the question" at bounding box center [489, 518] width 267 height 2502
click at [753, 405] on span "He has recorded some music." at bounding box center [734, 414] width 180 height 18
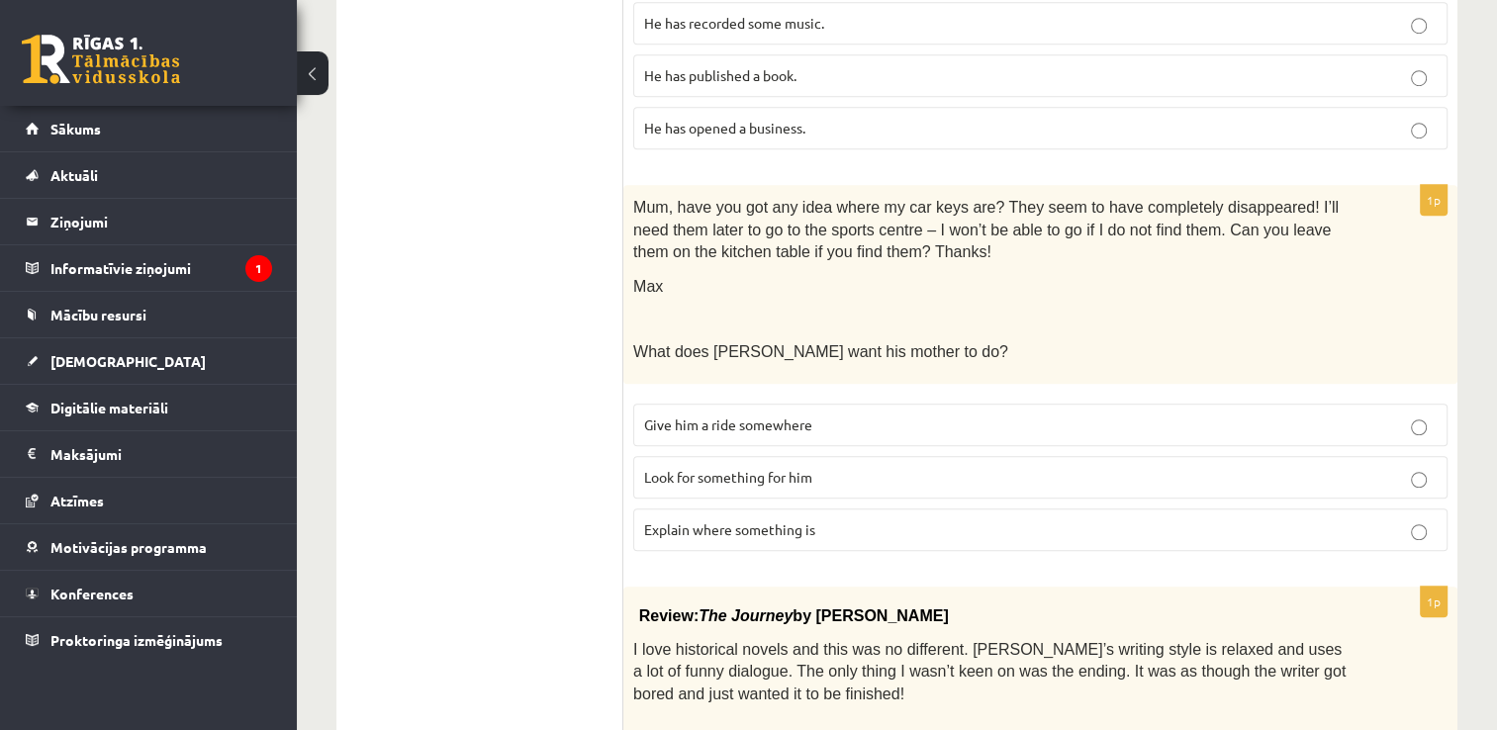
scroll to position [1484, 0]
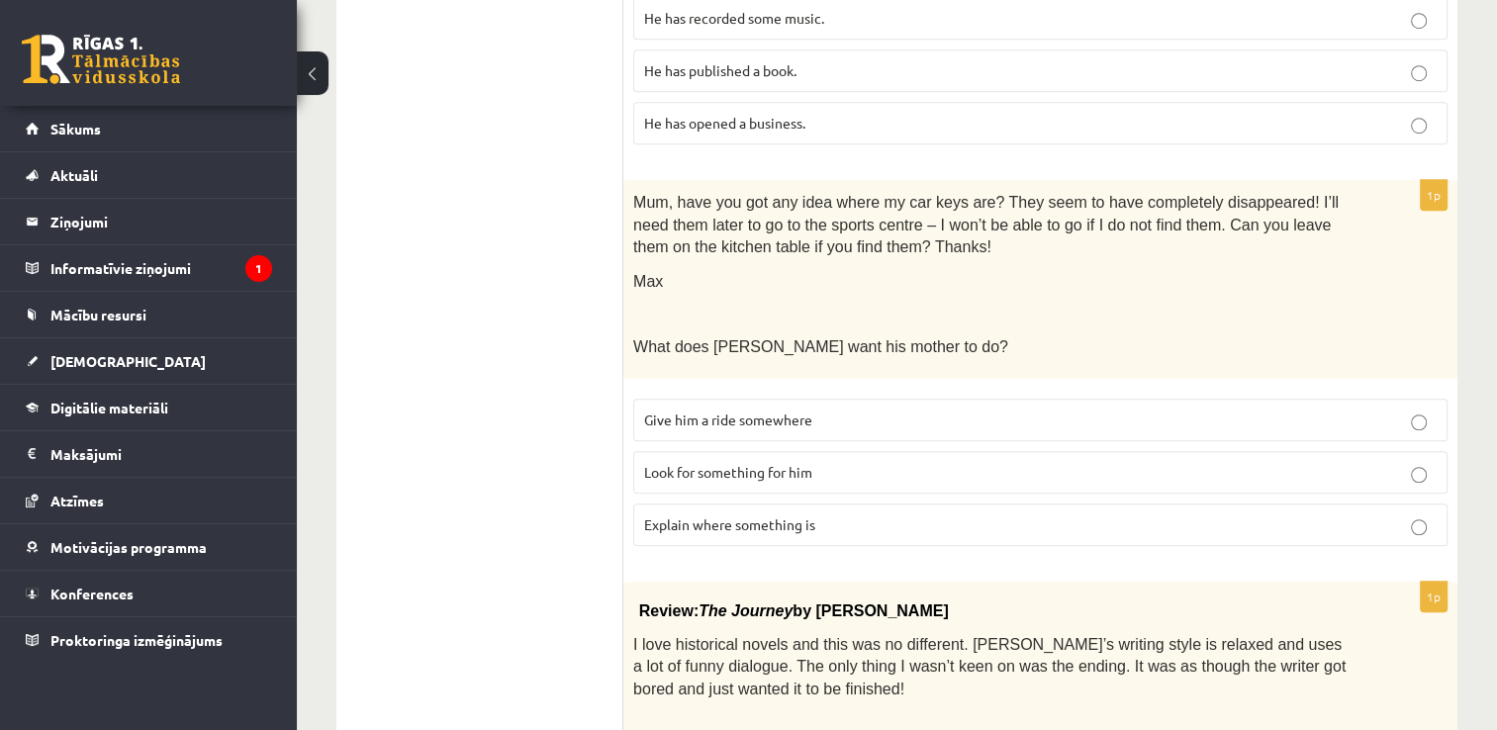
click at [708, 463] on span "Look for something for him" at bounding box center [728, 472] width 168 height 18
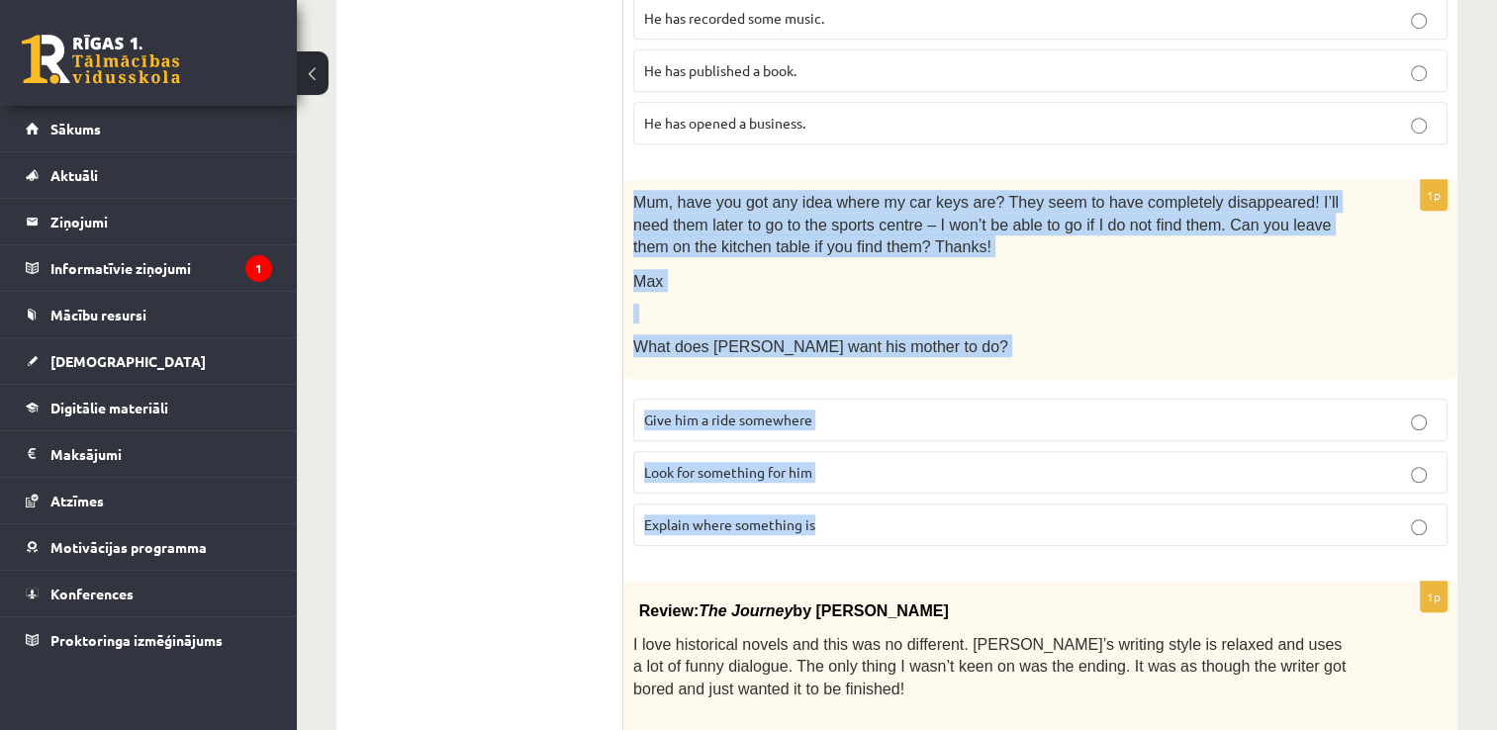
drag, startPoint x: 632, startPoint y: 155, endPoint x: 928, endPoint y: 485, distance: 442.8
click at [928, 485] on div "1p Mum, have you got any idea where my car keys are? They seem to have complete…" at bounding box center [1040, 371] width 834 height 382
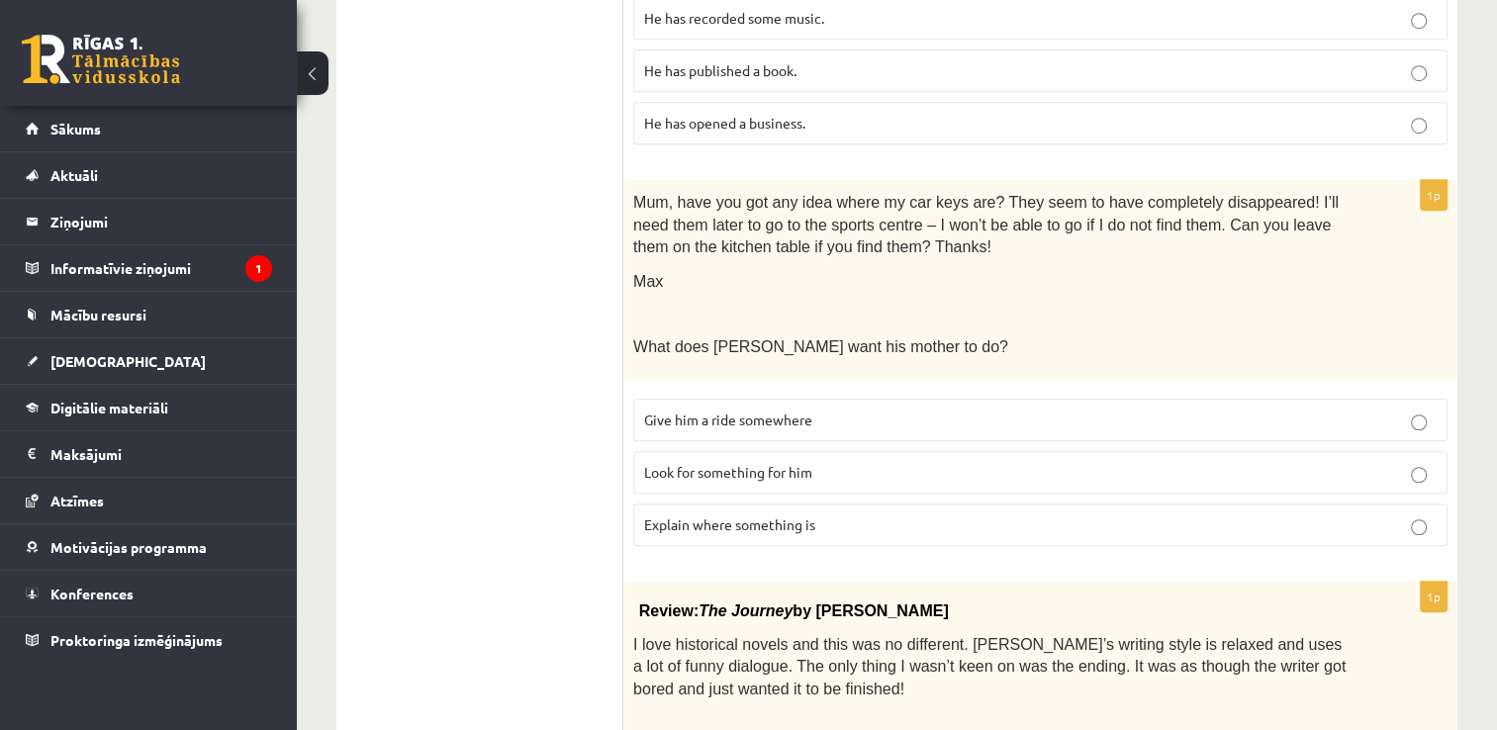
click at [475, 463] on ul "A Grammar B Reading C Reading D Listening Answer the question" at bounding box center [489, 122] width 267 height 2502
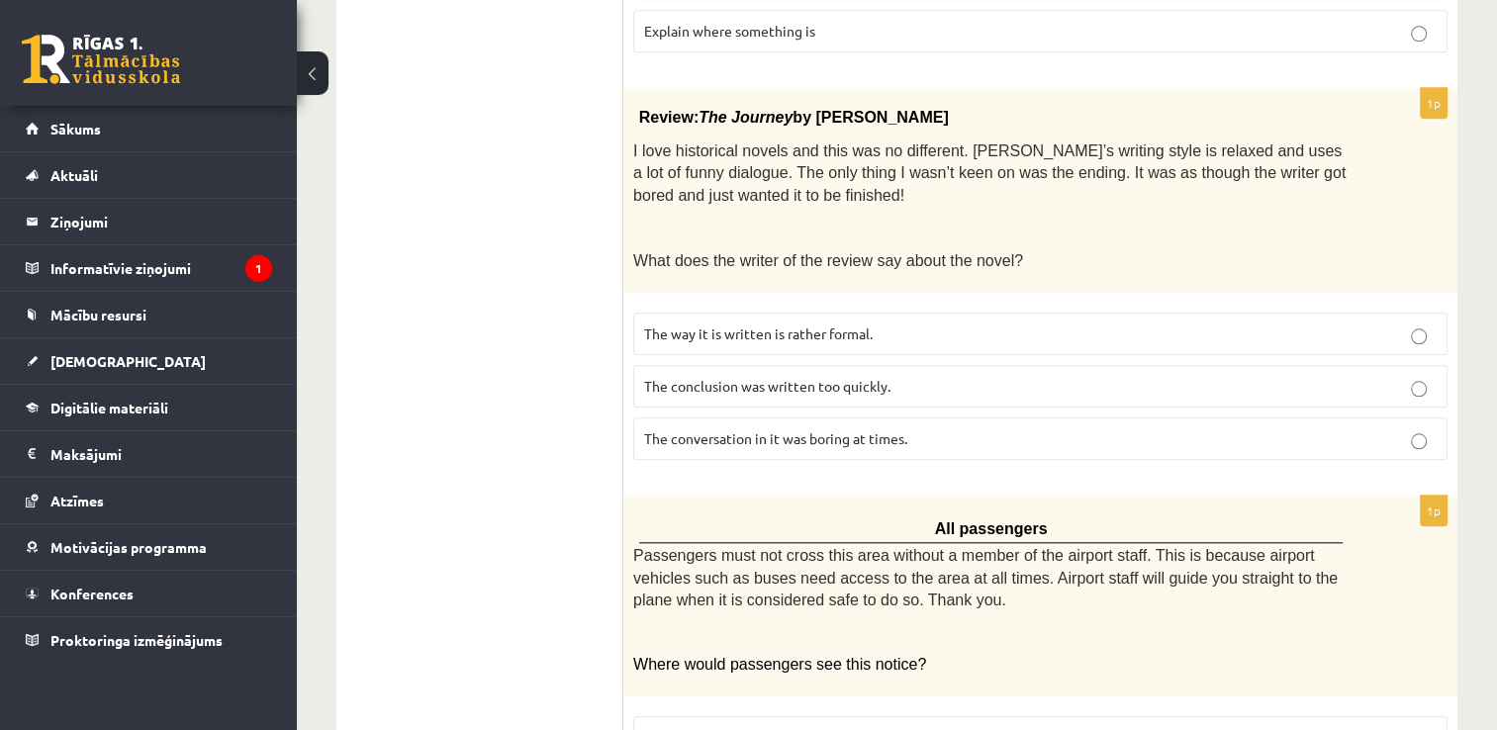
scroll to position [1979, 0]
click at [734, 376] on span "The conclusion was written too quickly." at bounding box center [767, 385] width 246 height 18
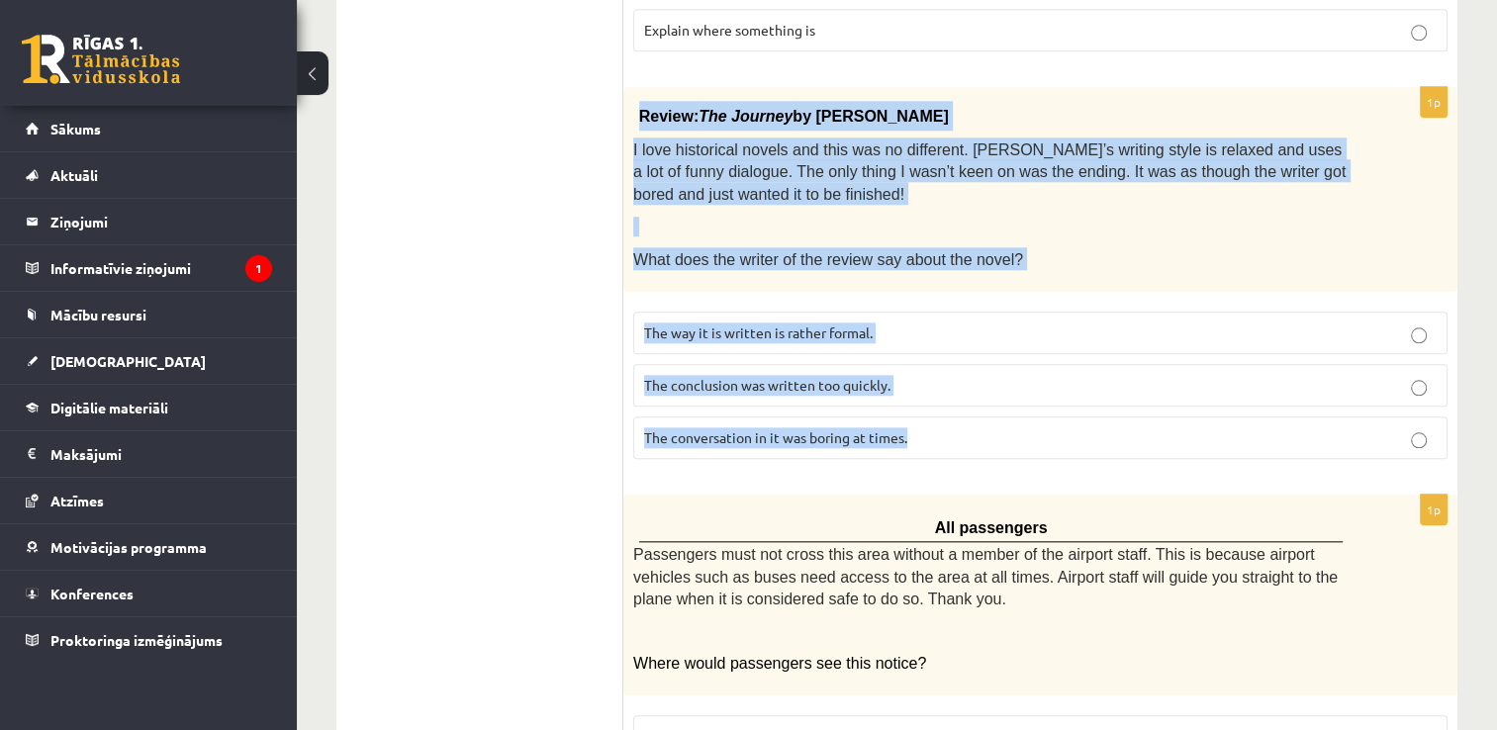
drag, startPoint x: 636, startPoint y: 73, endPoint x: 930, endPoint y: 399, distance: 438.5
click at [930, 399] on div "1p Review: The Journey by Elizabeth Brown I love historical novels and this was…" at bounding box center [1040, 281] width 834 height 388
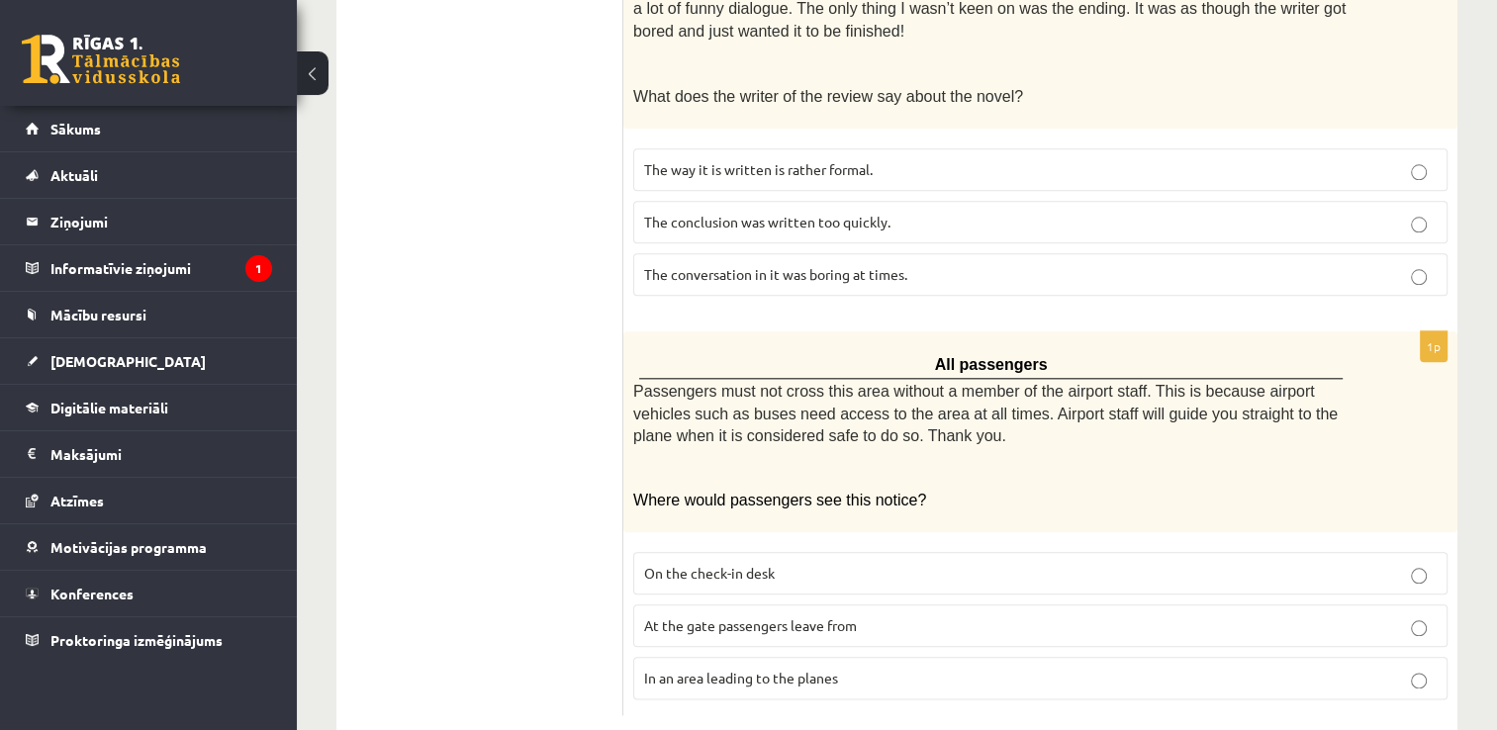
scroll to position [2144, 0]
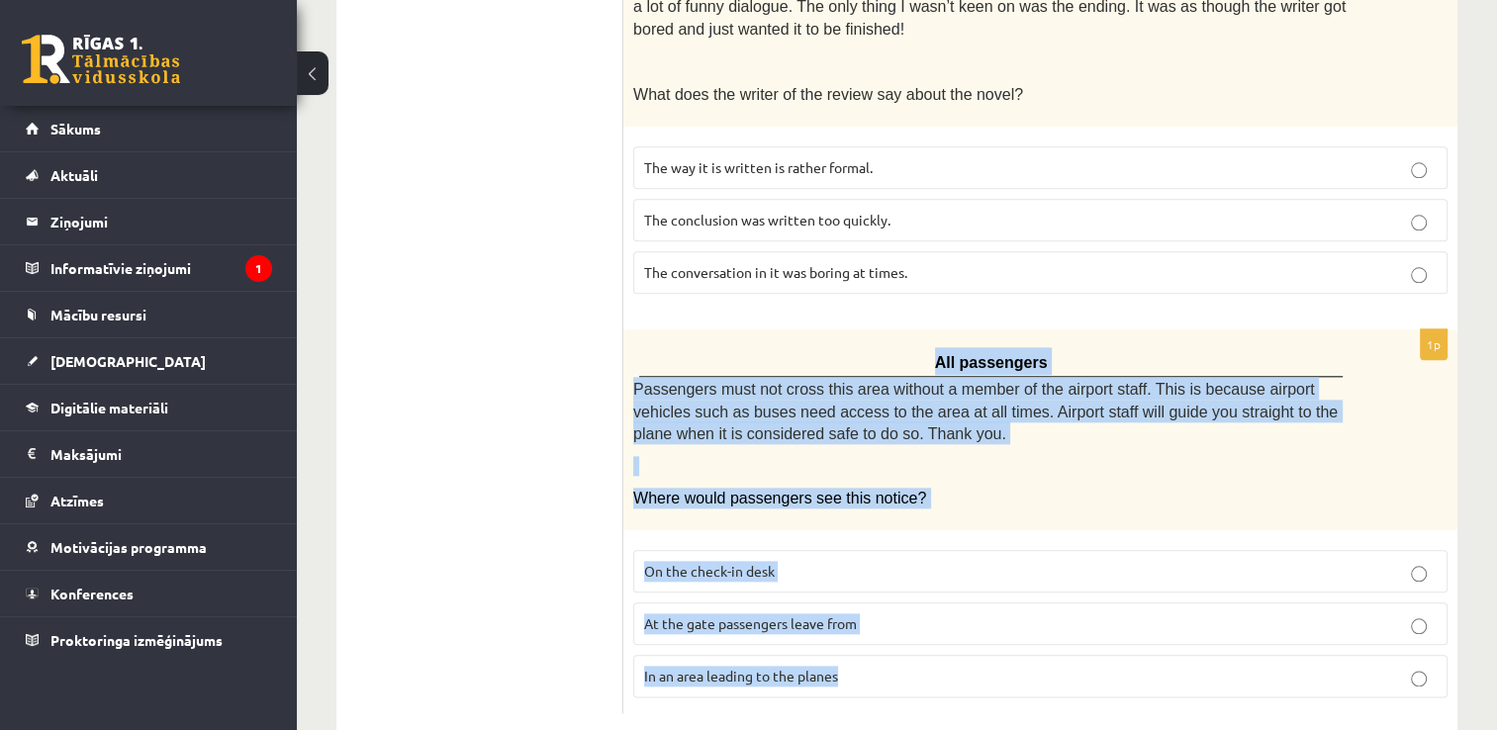
drag, startPoint x: 637, startPoint y: 312, endPoint x: 974, endPoint y: 635, distance: 466.7
click at [974, 635] on div "1p All passengers Passengers must not cross this area without a member of the a…" at bounding box center [1040, 521] width 834 height 384
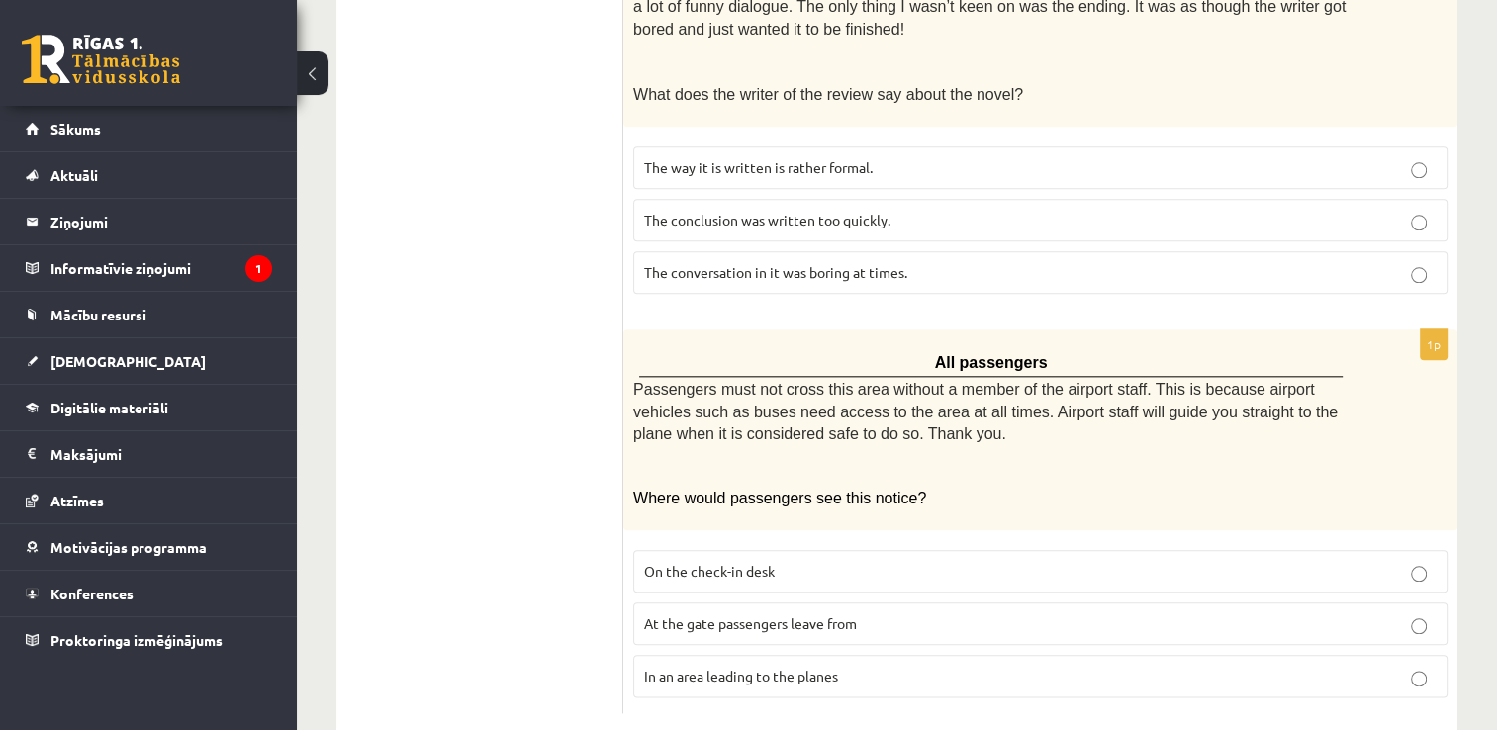
click at [705, 667] on span "In an area leading to the planes" at bounding box center [741, 676] width 194 height 18
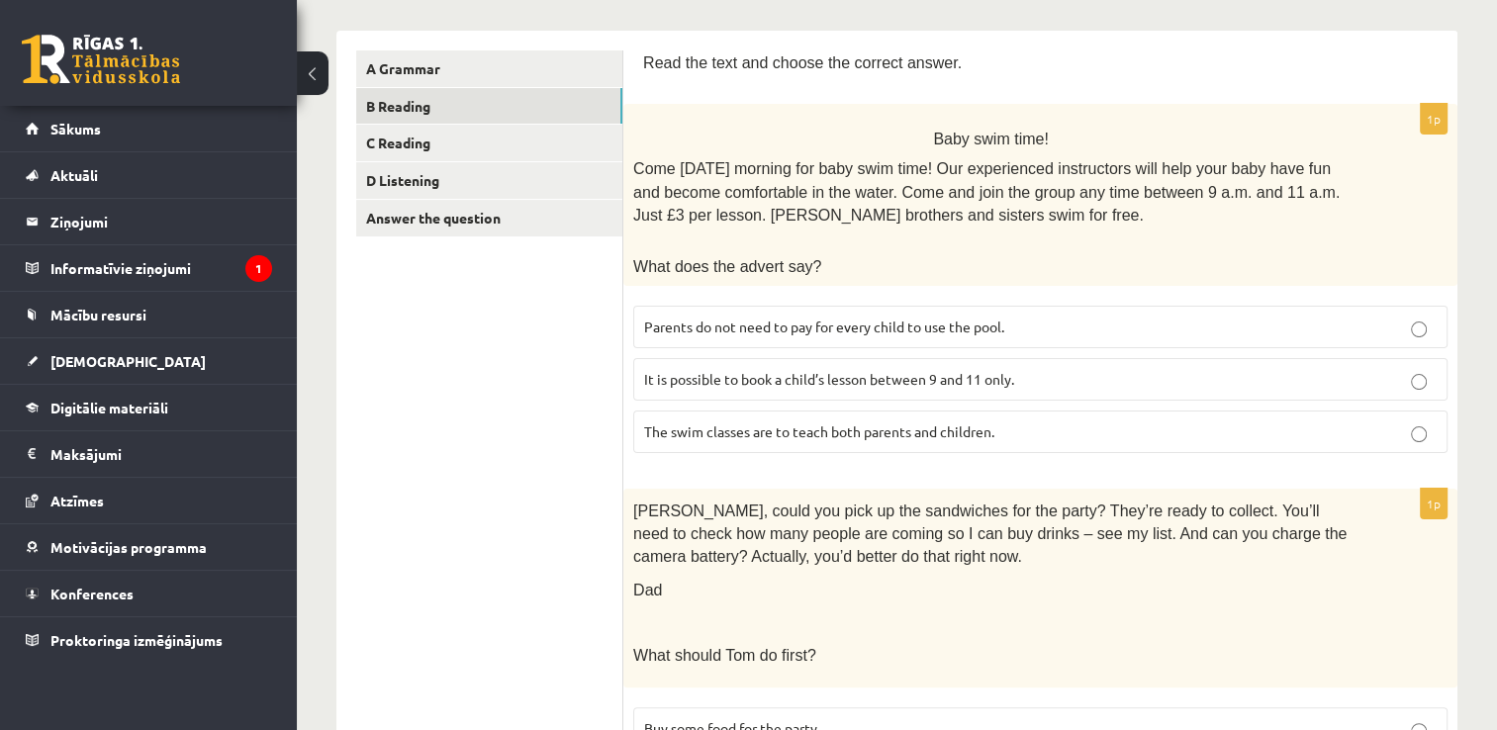
scroll to position [264, 0]
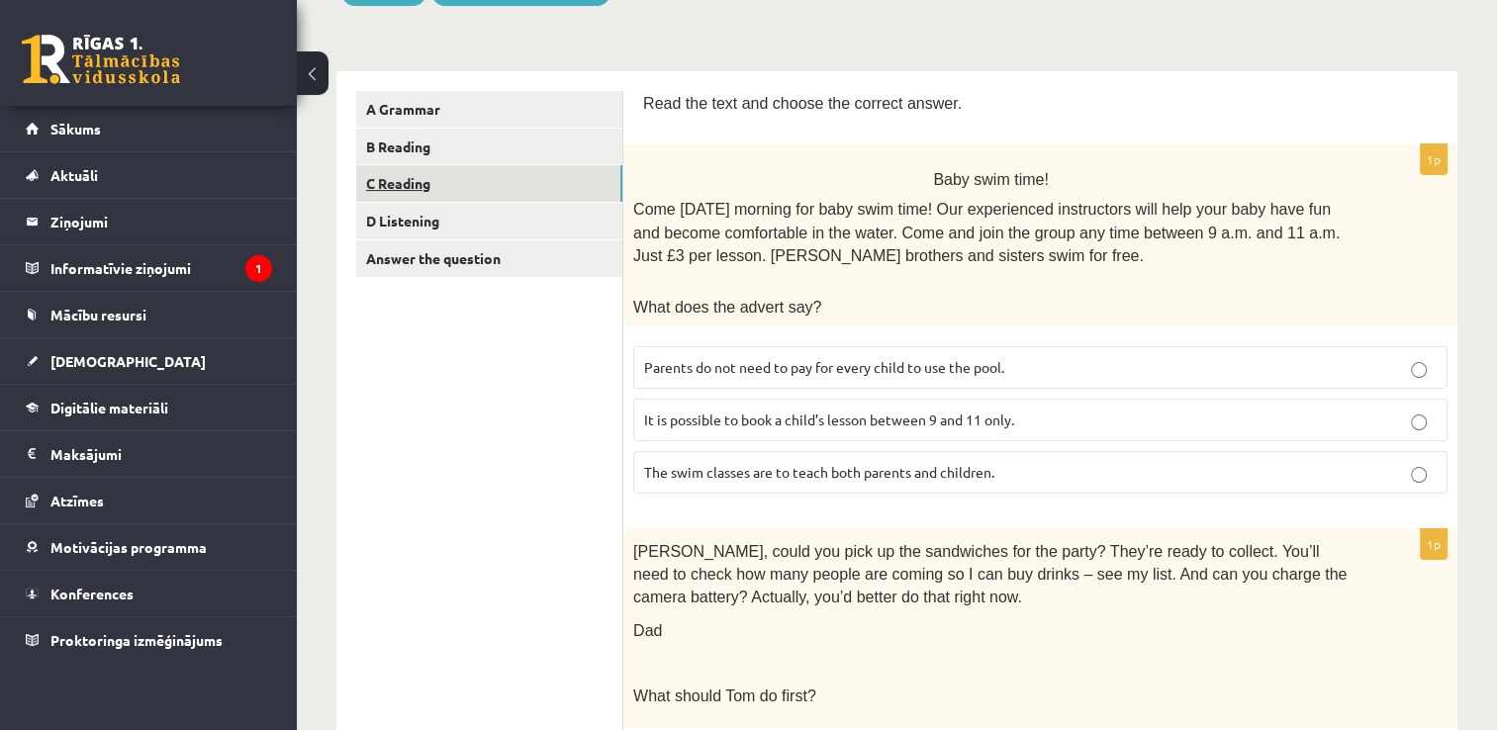
click at [455, 185] on link "C Reading" at bounding box center [489, 183] width 266 height 37
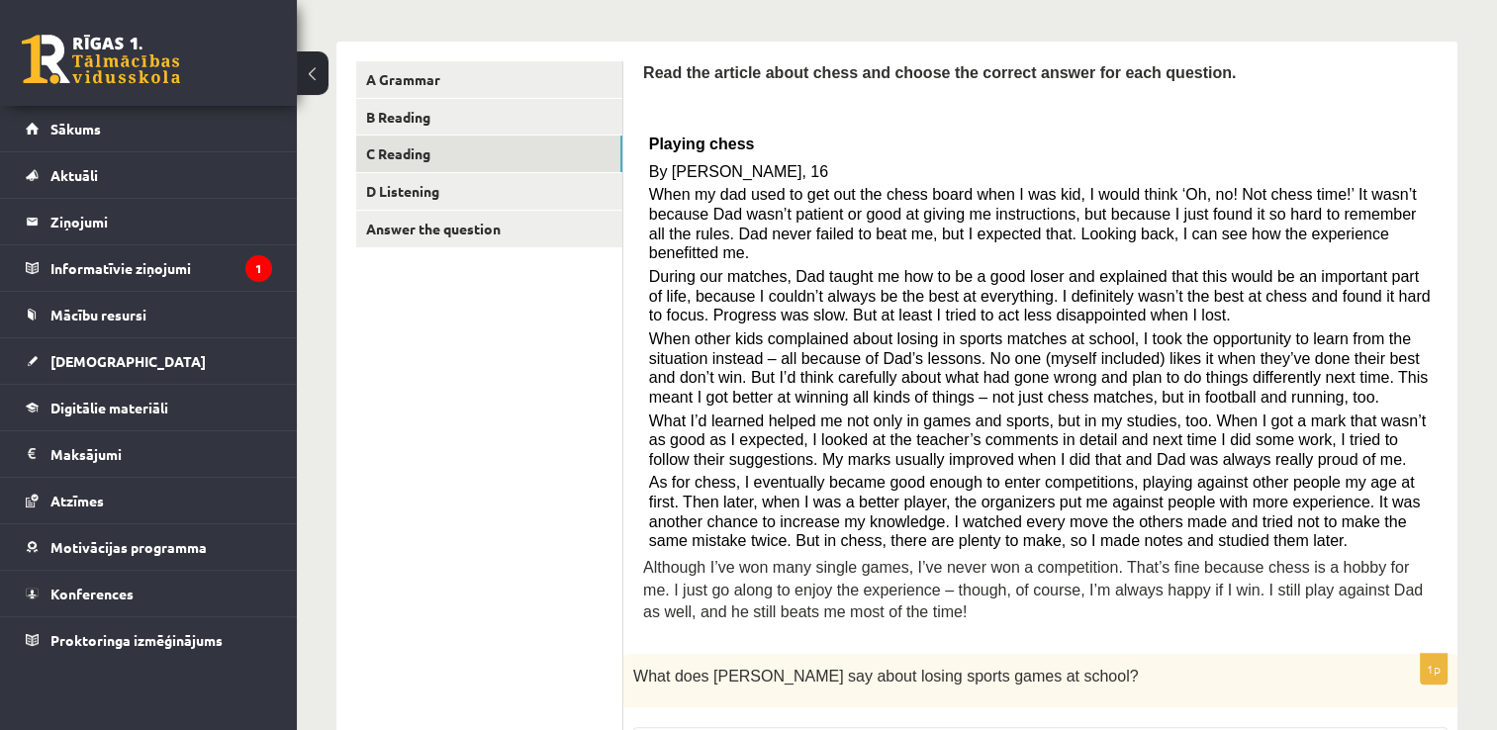
scroll to position [297, 0]
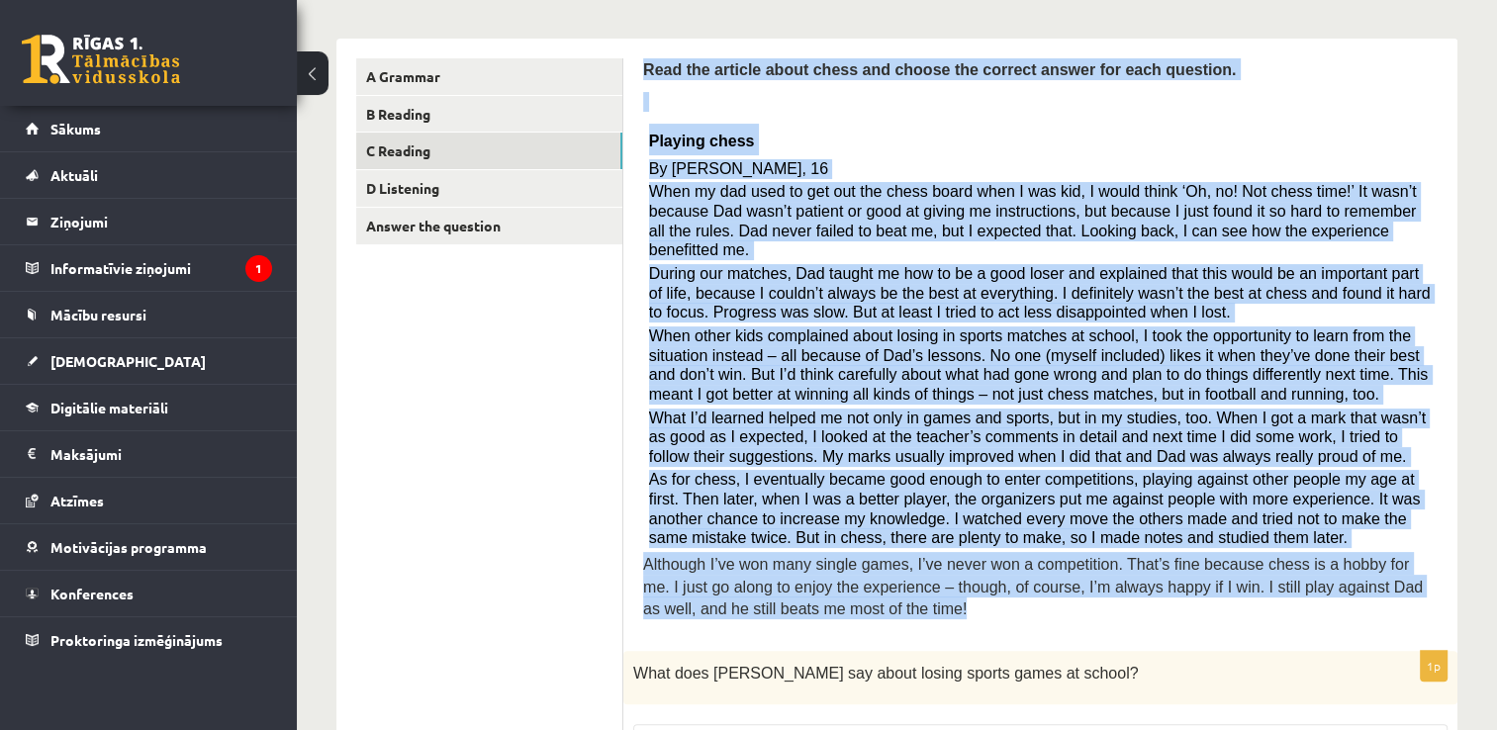
drag, startPoint x: 638, startPoint y: 65, endPoint x: 1330, endPoint y: 595, distance: 870.9
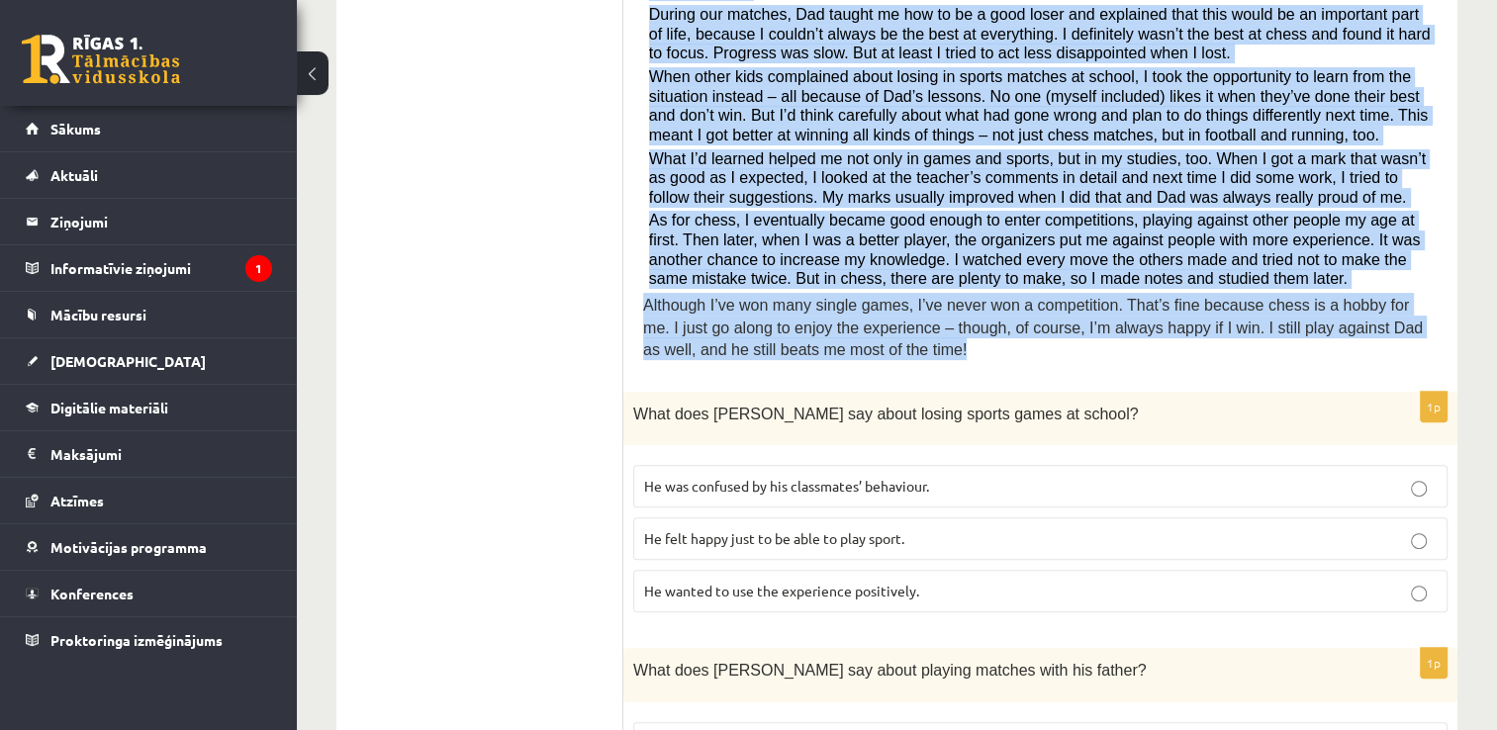
scroll to position [693, 0]
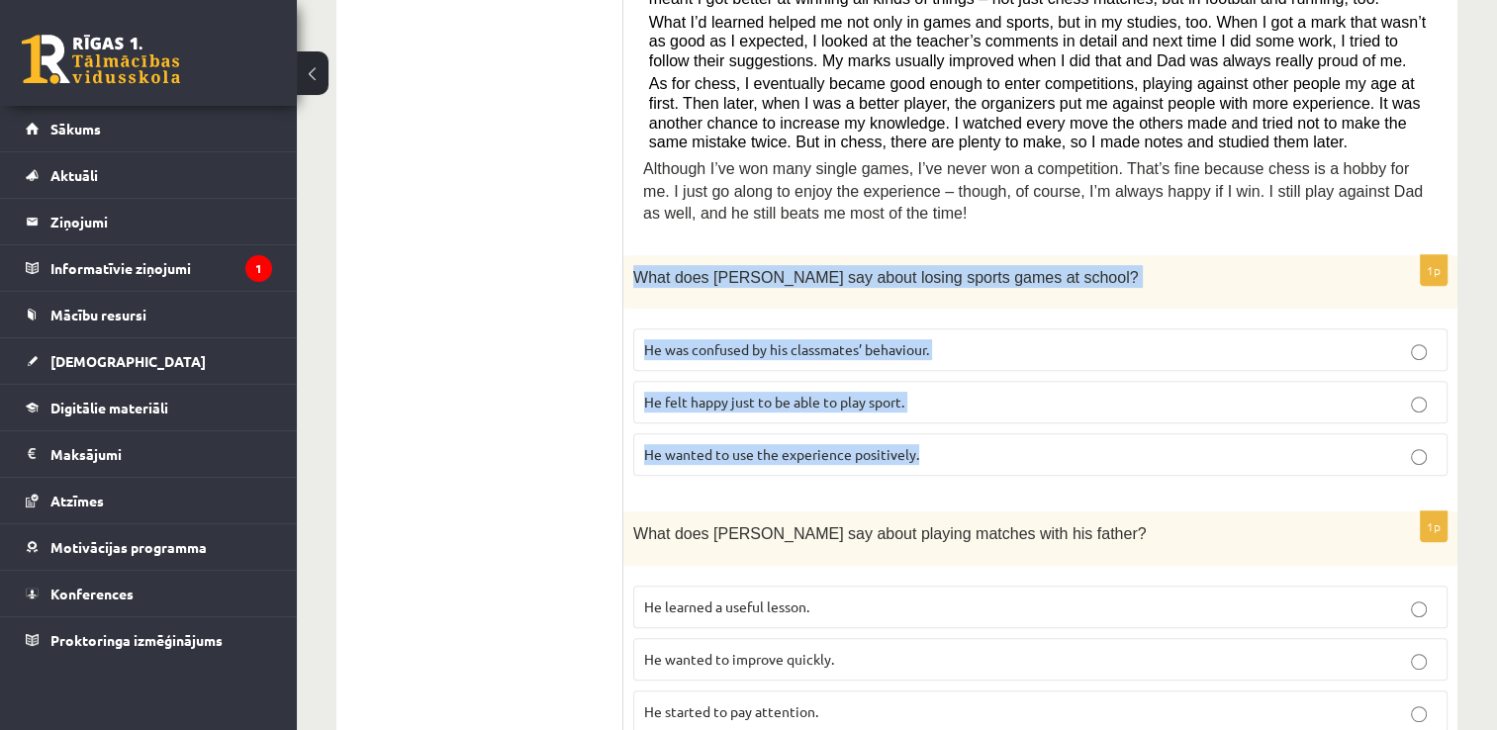
drag, startPoint x: 633, startPoint y: 252, endPoint x: 980, endPoint y: 420, distance: 384.6
click at [980, 420] on div "1p What does Sam say about losing sports games at school? He was confused by hi…" at bounding box center [1040, 373] width 834 height 237
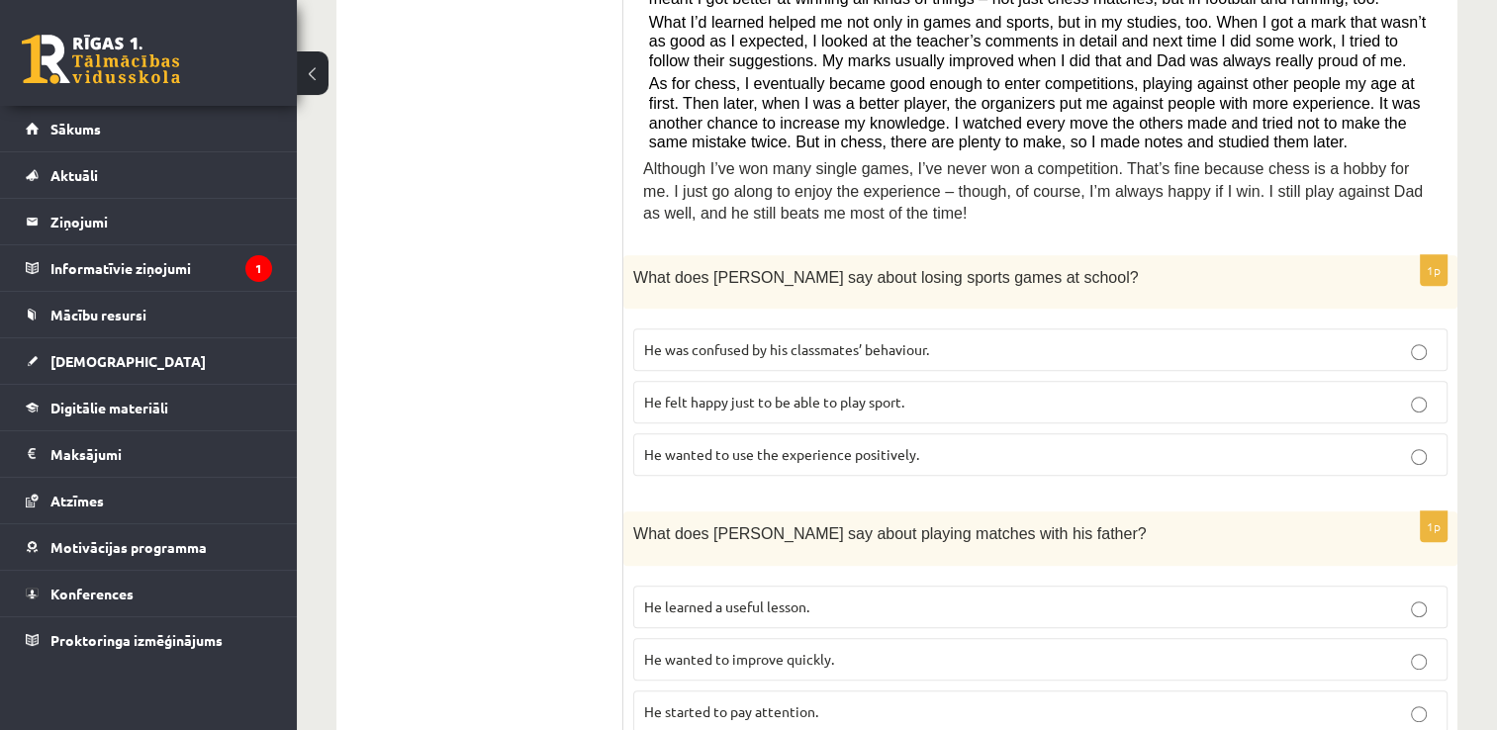
click at [547, 374] on ul "A Grammar B Reading C Reading D Listening Answer the question" at bounding box center [489, 718] width 267 height 2110
click at [740, 445] on span "He wanted to use the experience positively." at bounding box center [781, 454] width 275 height 18
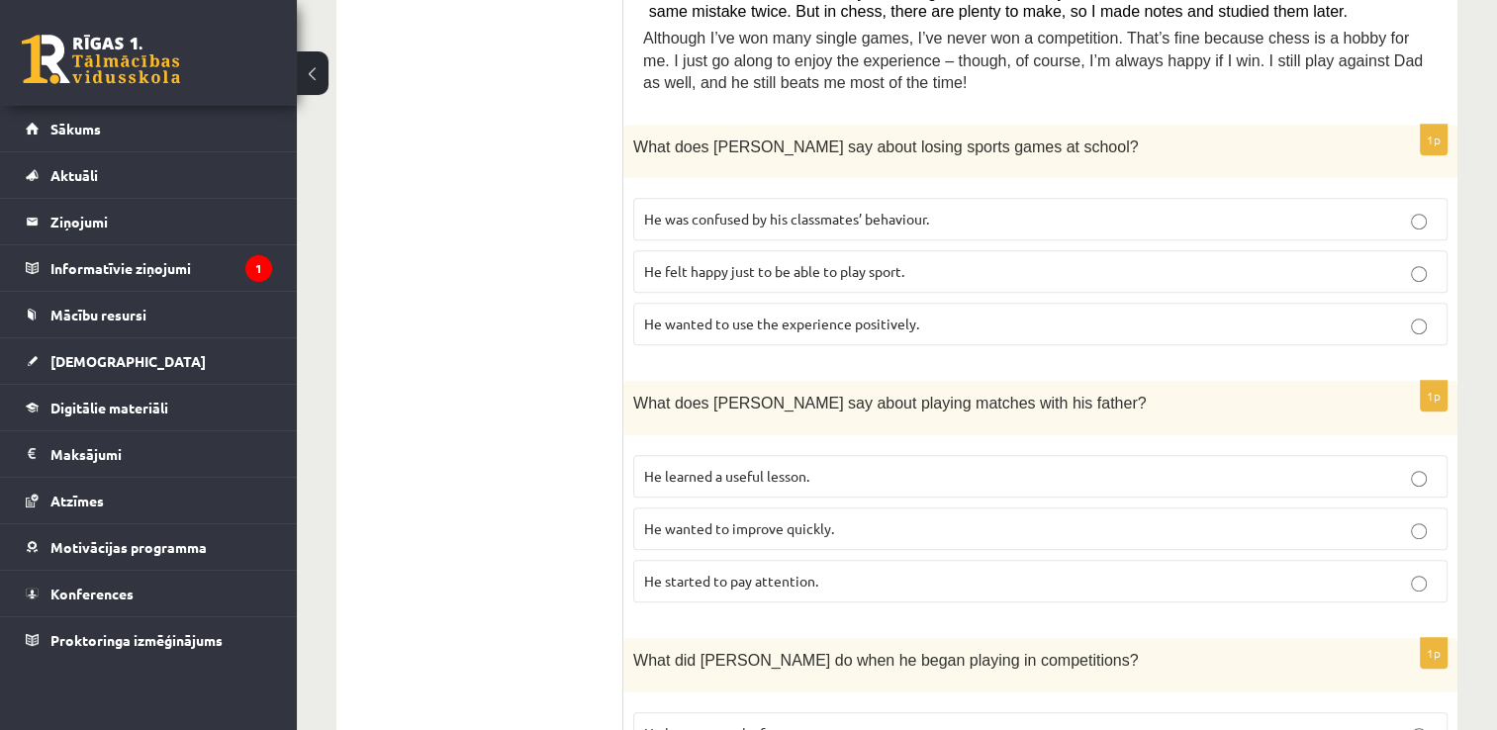
scroll to position [989, 0]
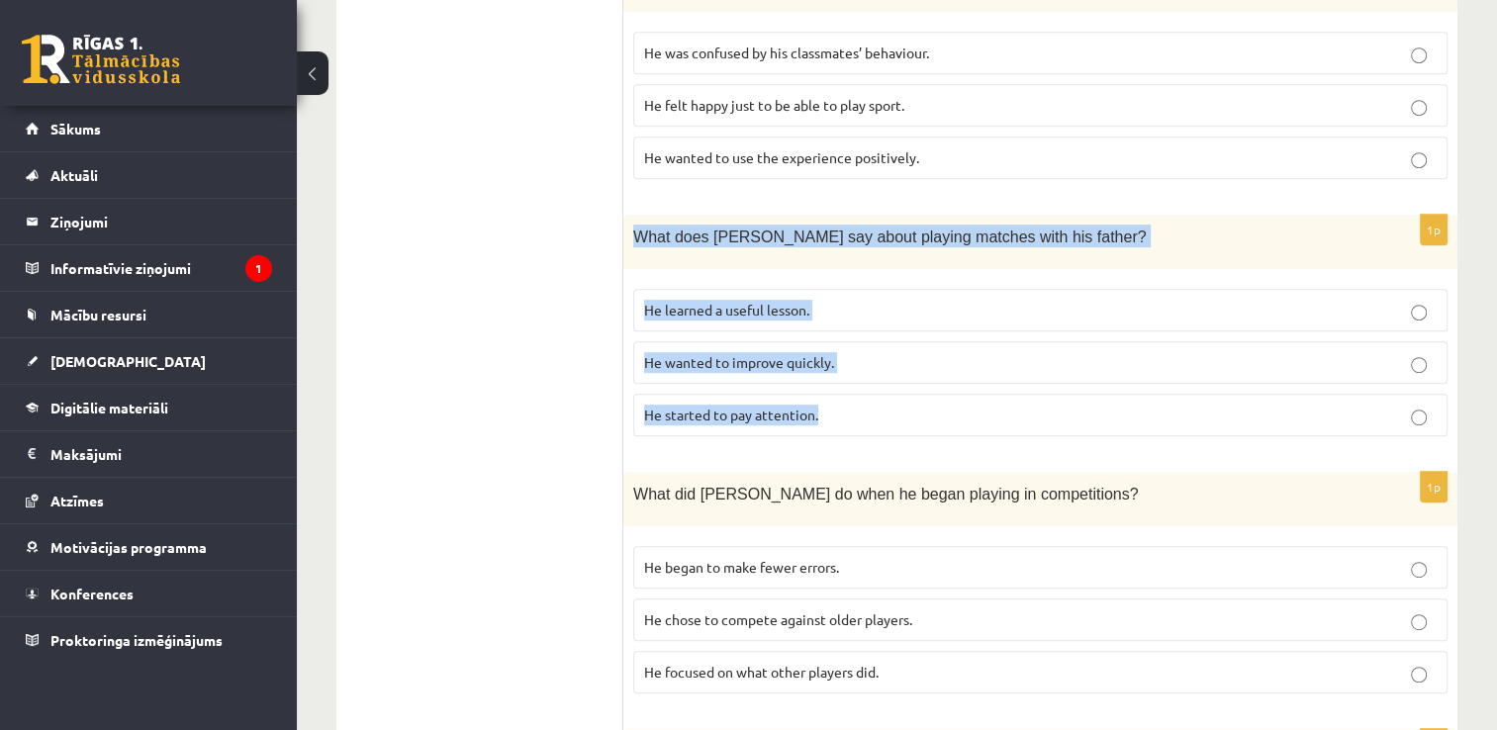
drag, startPoint x: 637, startPoint y: 208, endPoint x: 922, endPoint y: 376, distance: 330.9
click at [922, 376] on div "1p What does Sam say about playing matches with his father? He learned a useful…" at bounding box center [1040, 333] width 834 height 237
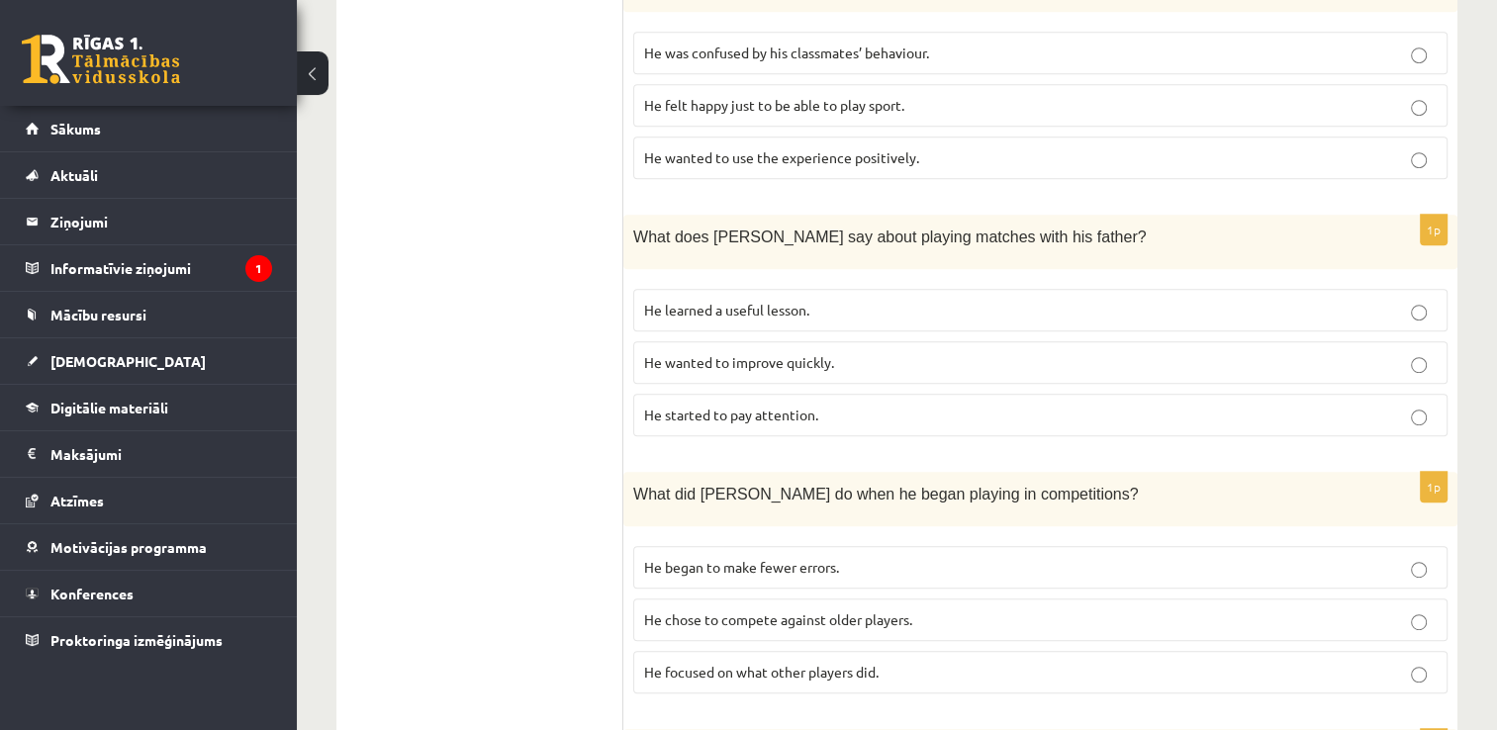
click at [404, 341] on ul "A Grammar B Reading C Reading D Listening Answer the question" at bounding box center [489, 421] width 267 height 2110
click at [839, 300] on p "He learned a useful lesson." at bounding box center [1040, 310] width 793 height 21
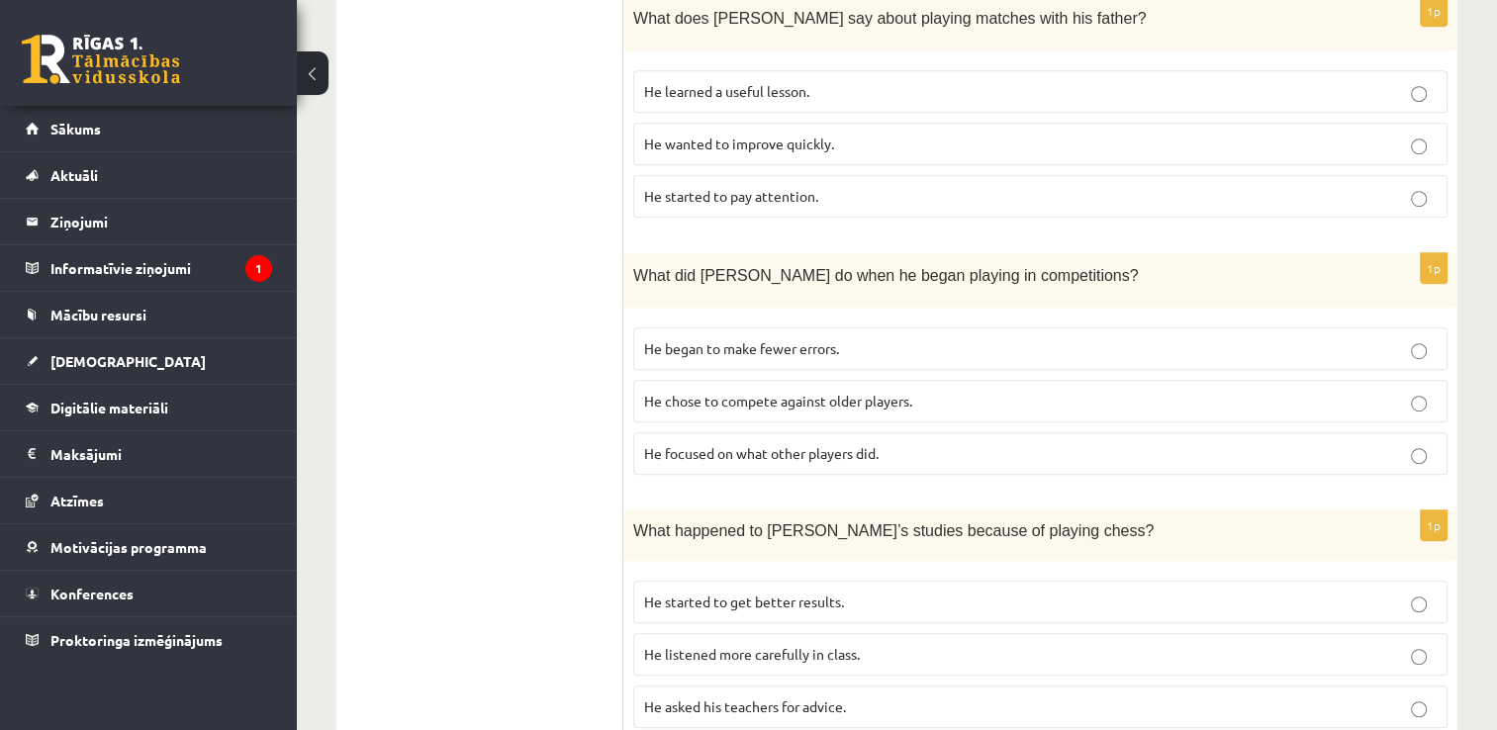
scroll to position [1286, 0]
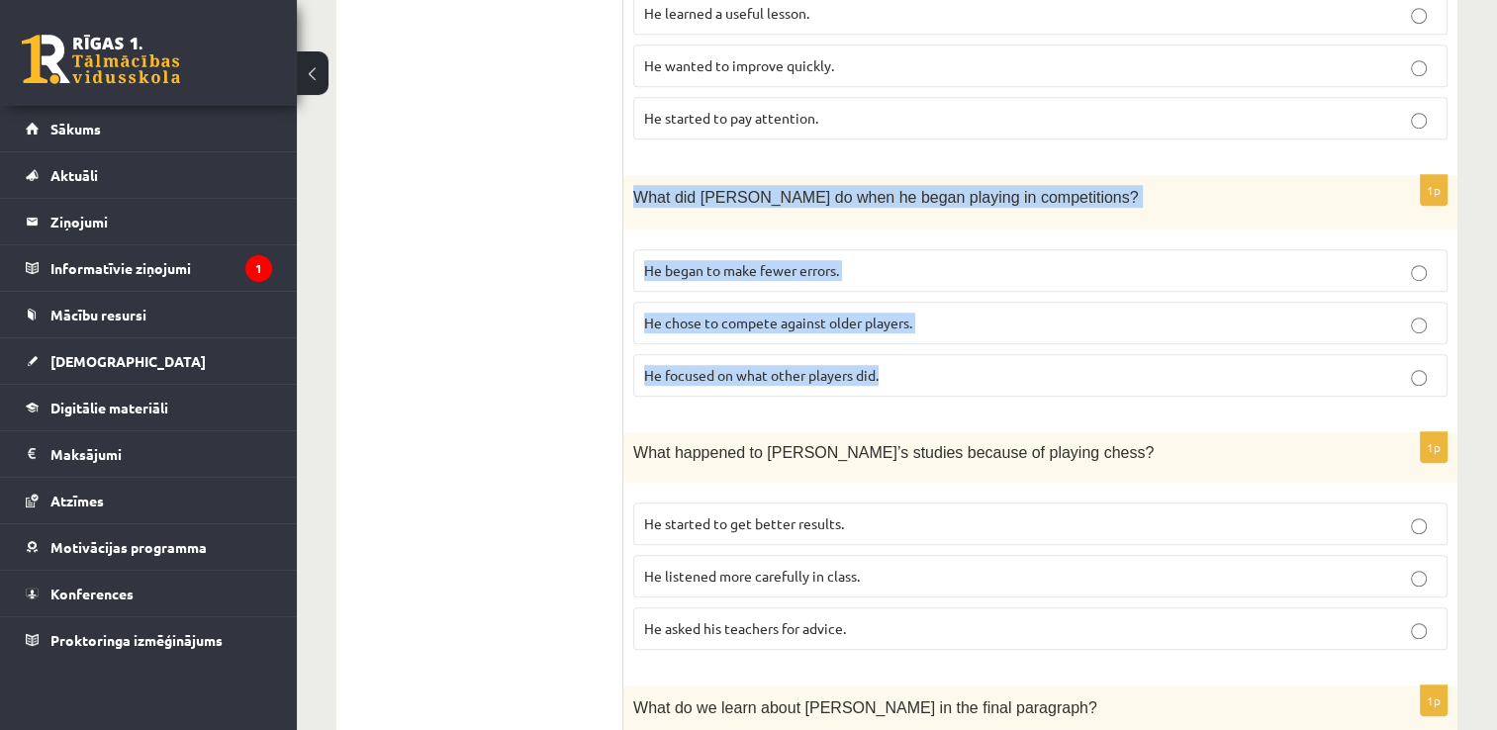
drag, startPoint x: 628, startPoint y: 171, endPoint x: 926, endPoint y: 341, distance: 343.0
click at [926, 341] on div "1p What did Sam do when he began playing in competitions? He began to make fewe…" at bounding box center [1040, 293] width 834 height 237
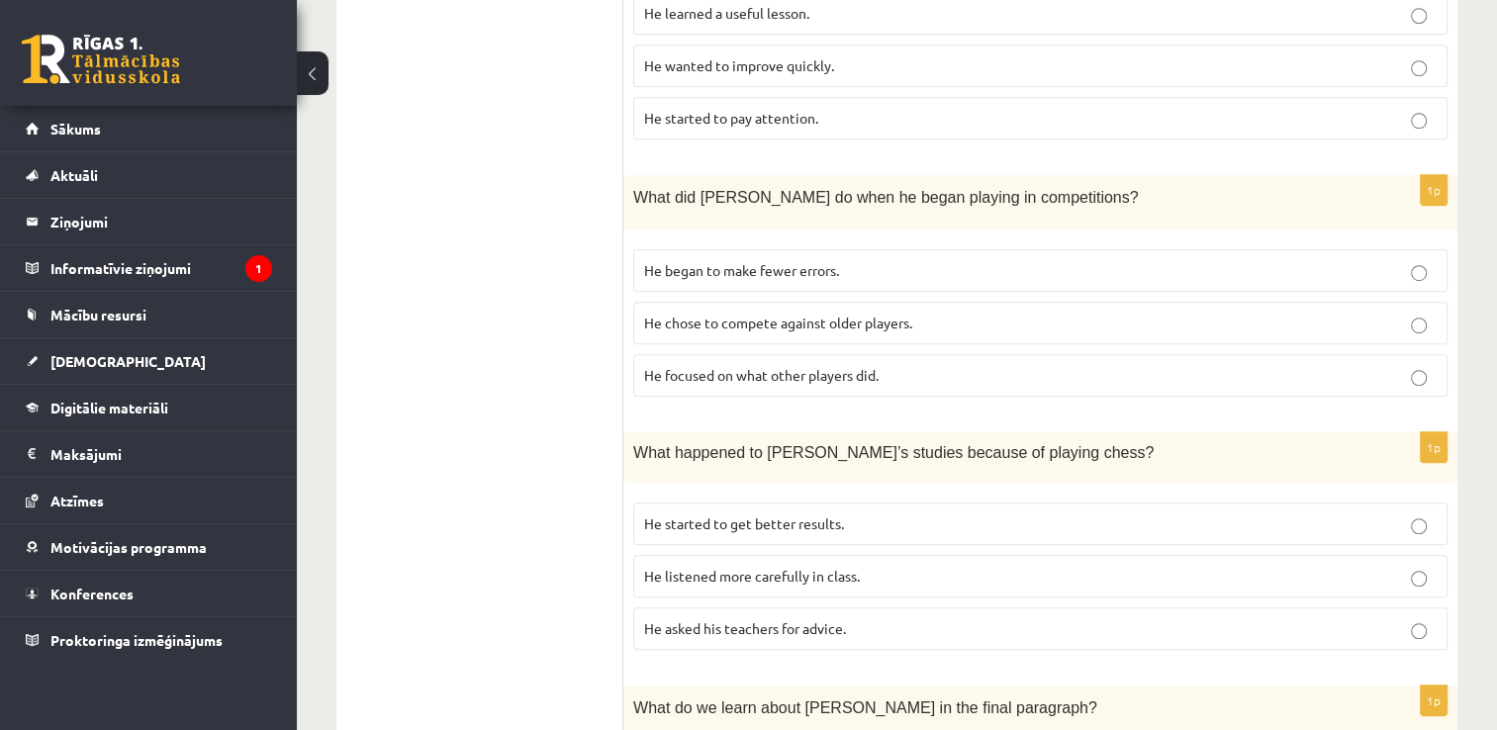
click at [540, 441] on ul "A Grammar B Reading C Reading D Listening Answer the question" at bounding box center [489, 124] width 267 height 2110
click at [720, 366] on span "He focused on what other players did." at bounding box center [761, 375] width 234 height 18
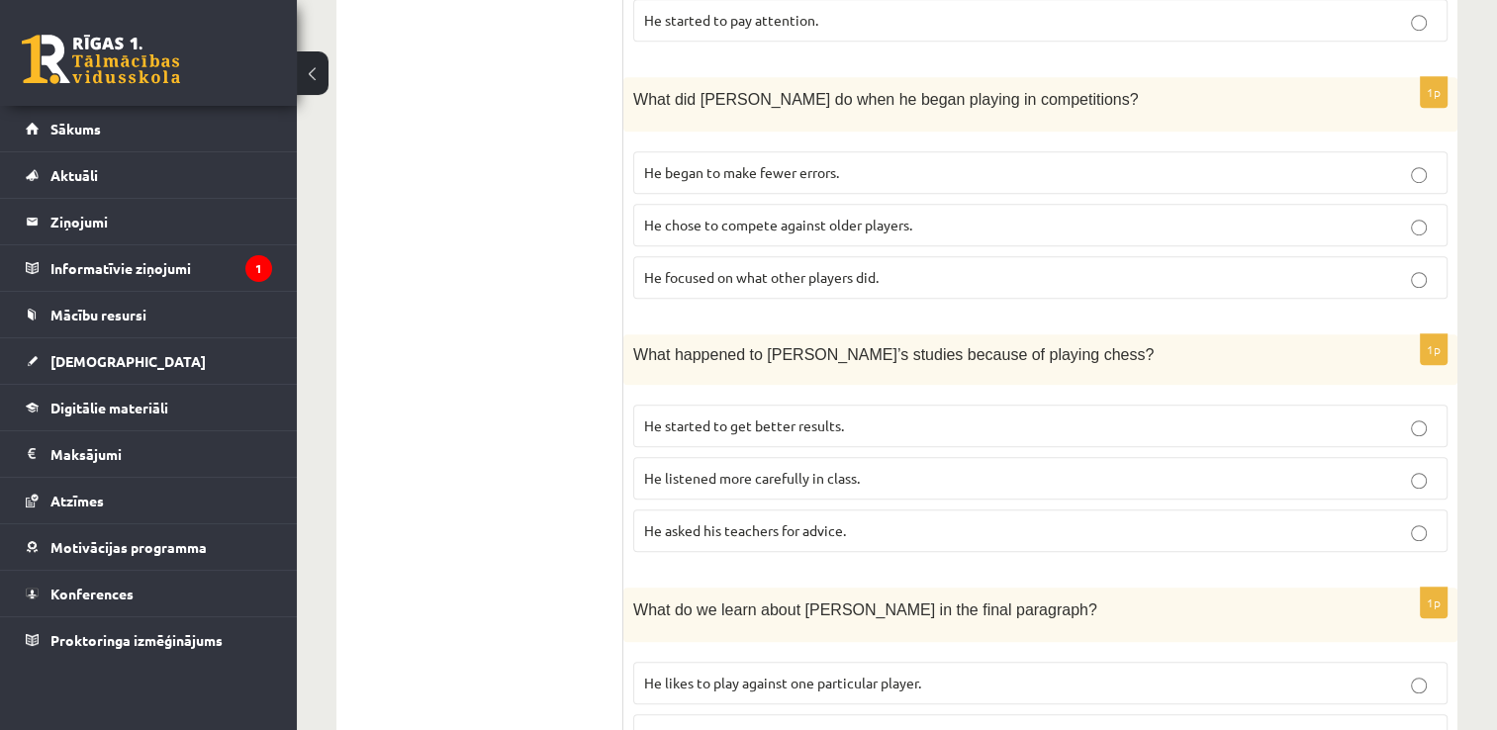
scroll to position [1385, 0]
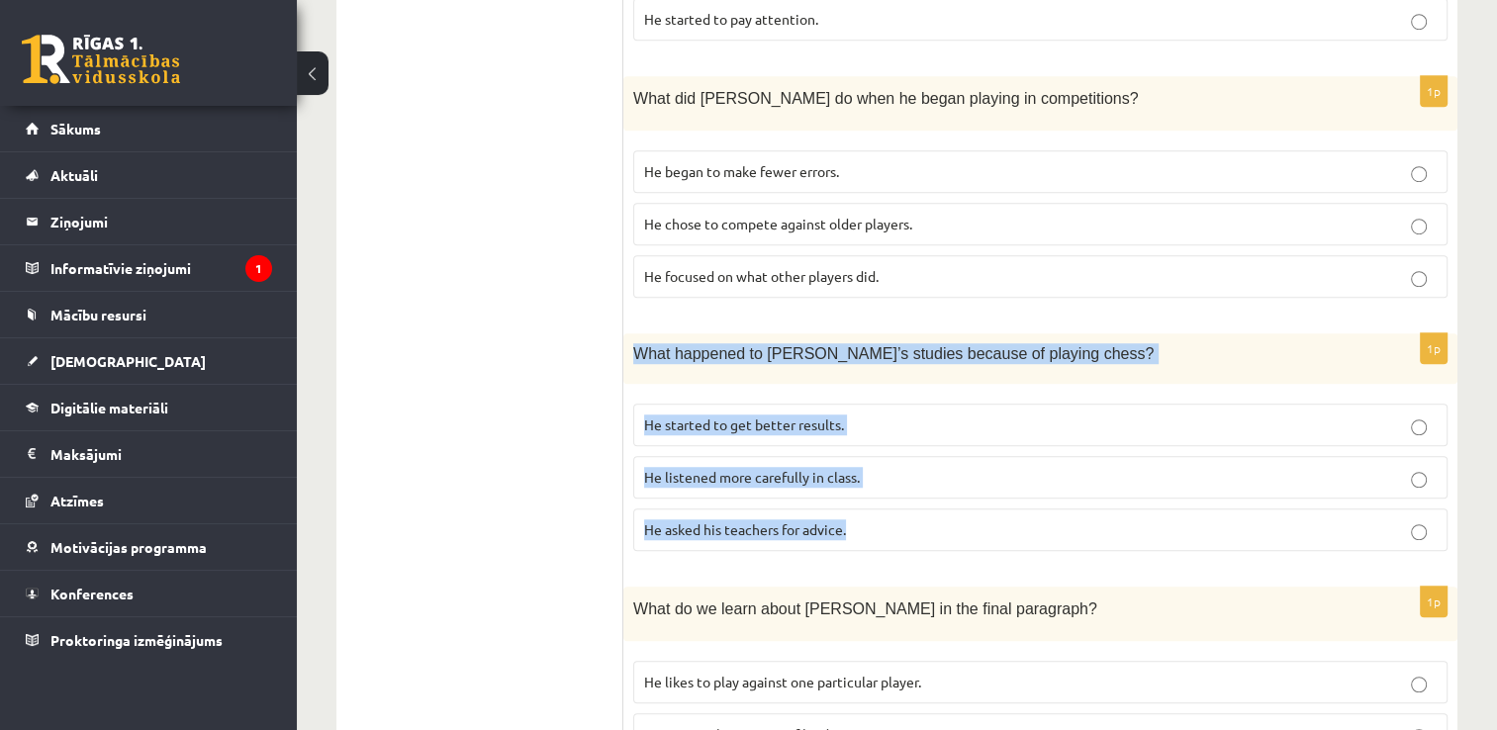
drag, startPoint x: 653, startPoint y: 323, endPoint x: 890, endPoint y: 487, distance: 288.7
click at [890, 487] on div "1p What happened to Sam’s studies because of playing chess? He started to get b…" at bounding box center [1040, 450] width 834 height 234
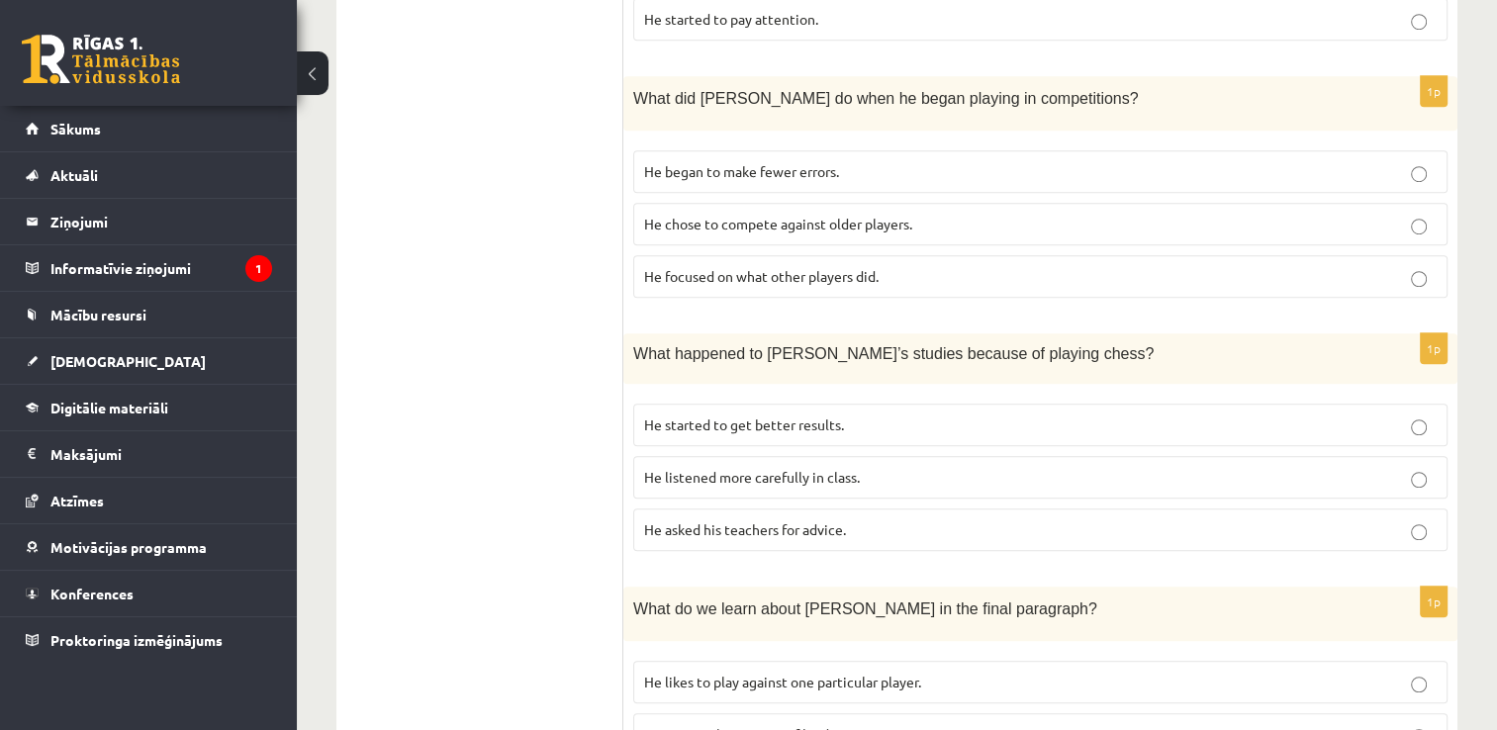
click at [475, 497] on ul "A Grammar B Reading C Reading D Listening Answer the question" at bounding box center [489, 25] width 267 height 2110
click at [723, 416] on span "He started to get better results." at bounding box center [744, 425] width 200 height 18
click at [968, 415] on p "He started to get better results." at bounding box center [1040, 425] width 793 height 21
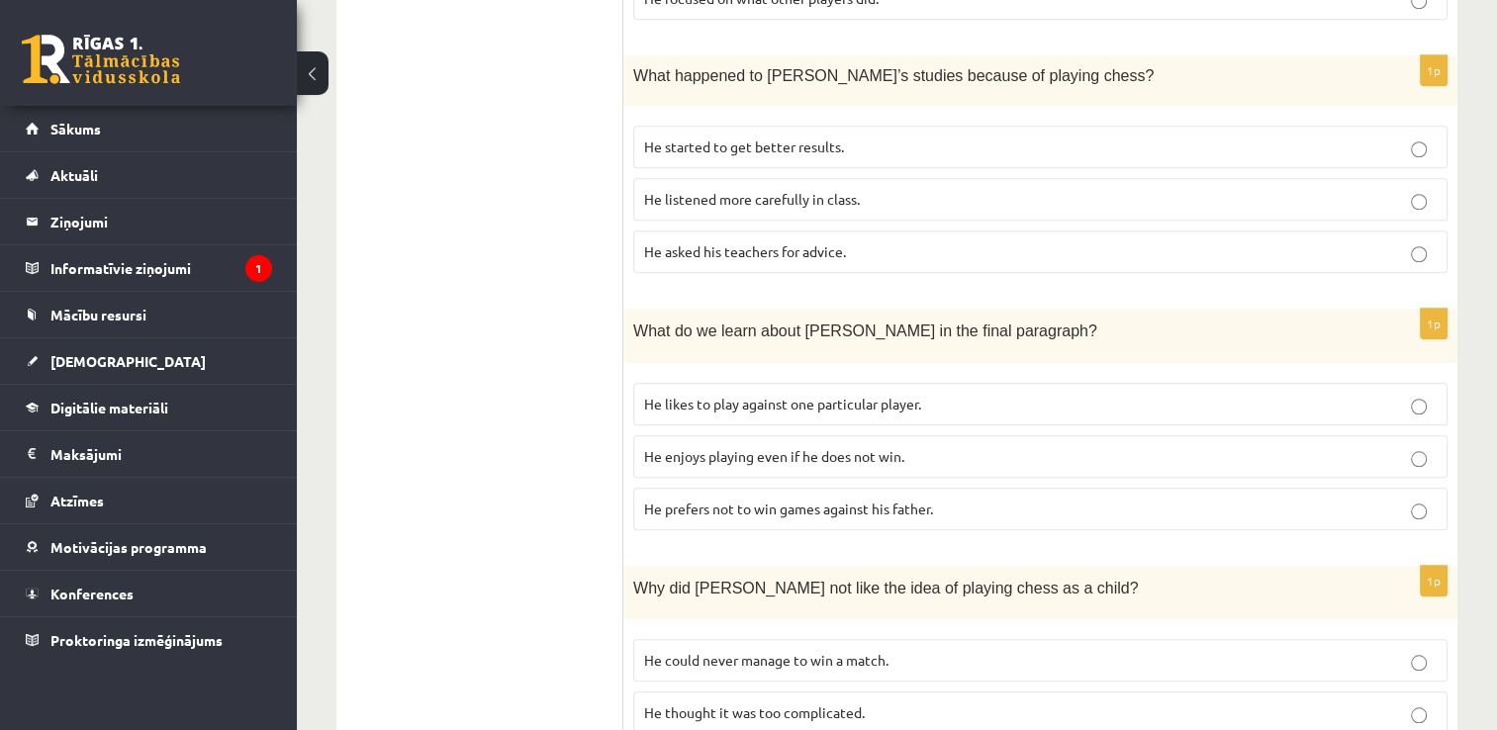
scroll to position [1682, 0]
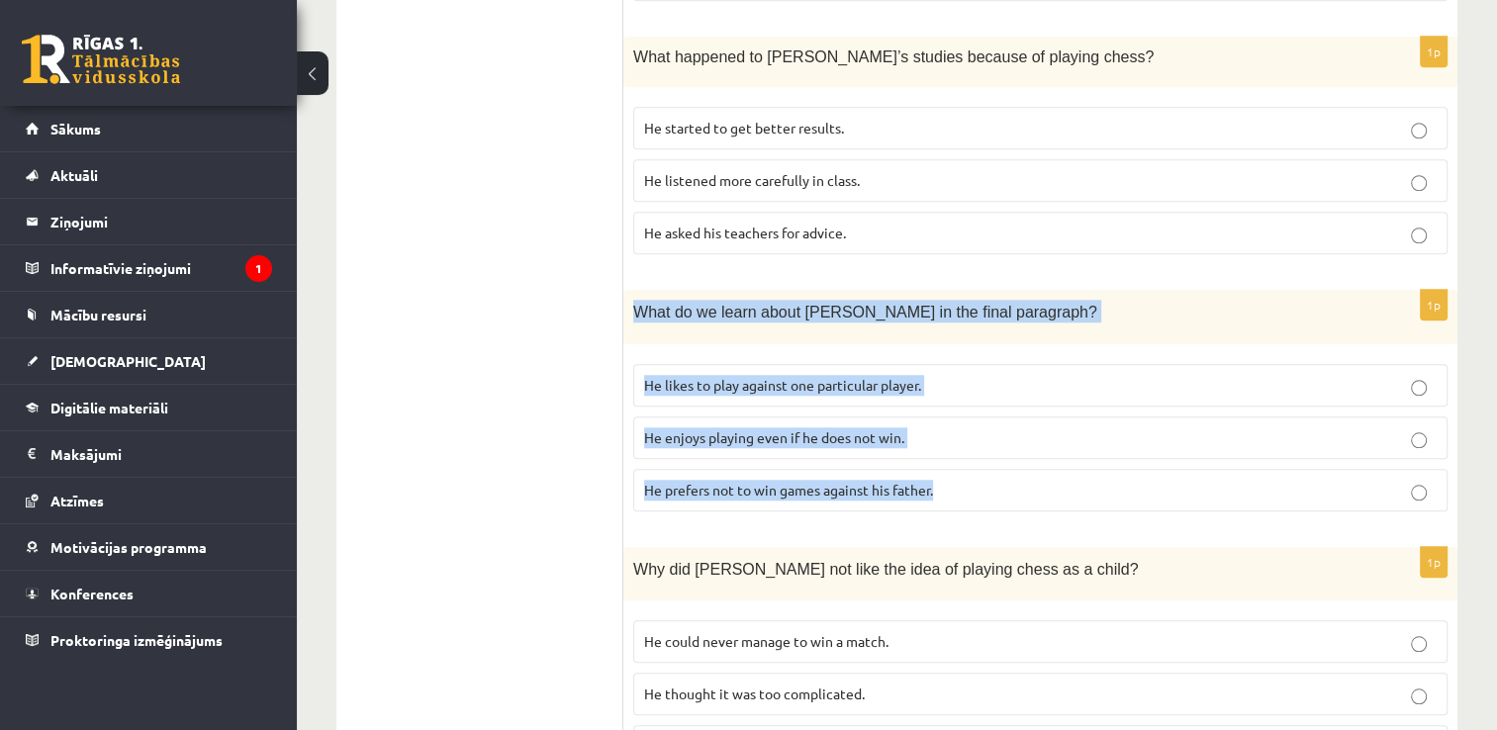
drag, startPoint x: 635, startPoint y: 286, endPoint x: 939, endPoint y: 463, distance: 351.6
click at [939, 463] on div "1p What do we learn about Sam in the final paragraph? He likes to play against …" at bounding box center [1040, 408] width 834 height 237
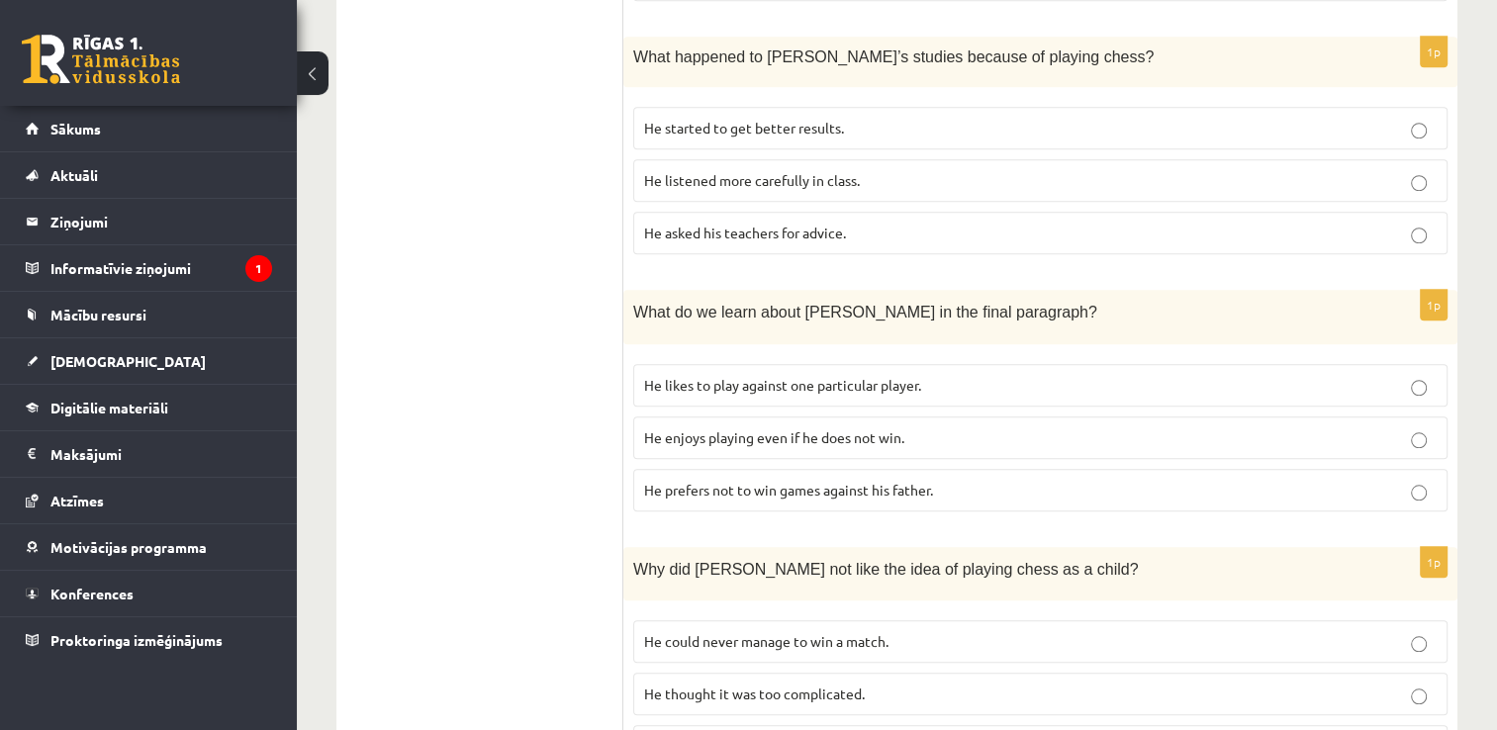
click at [739, 428] on span "He enjoys playing even if he does not win." at bounding box center [774, 437] width 260 height 18
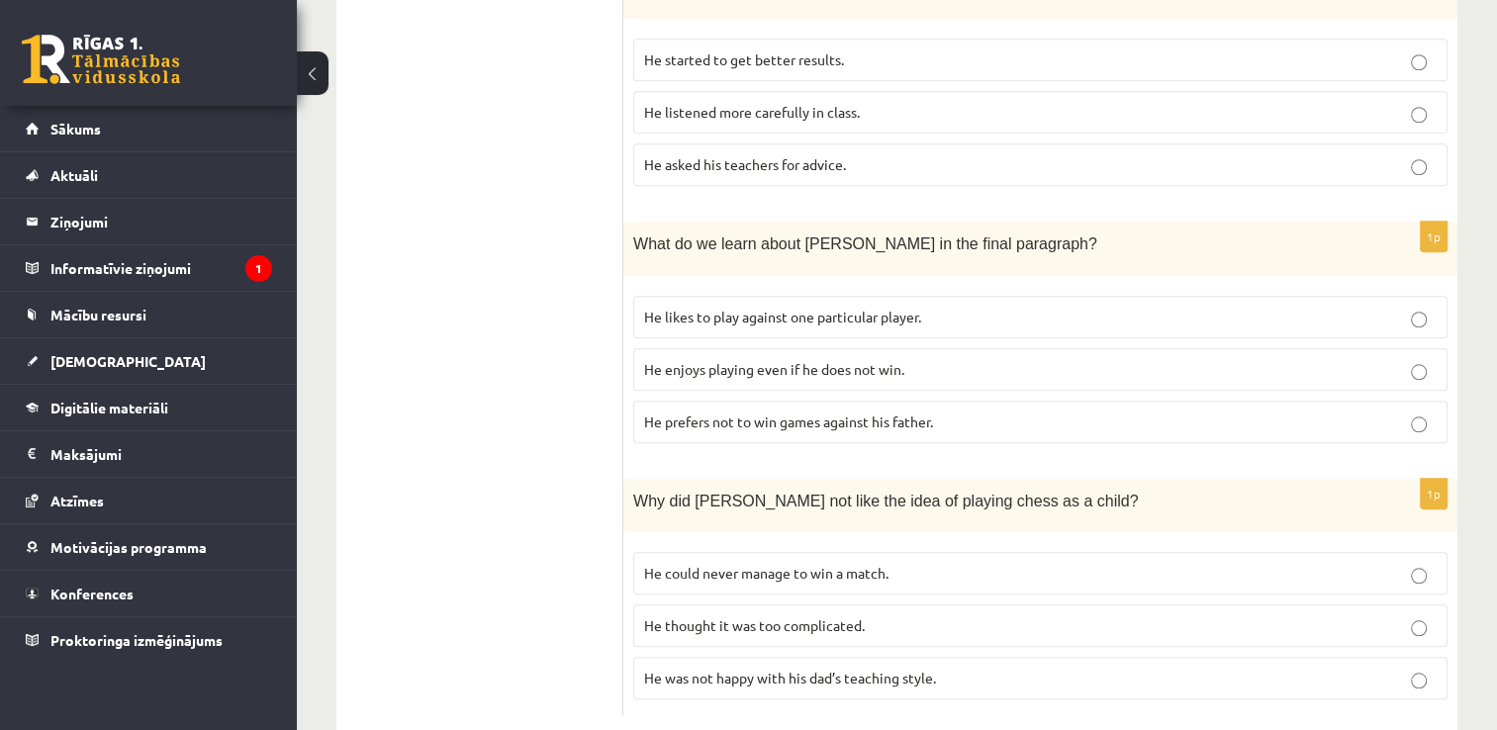
scroll to position [1764, 0]
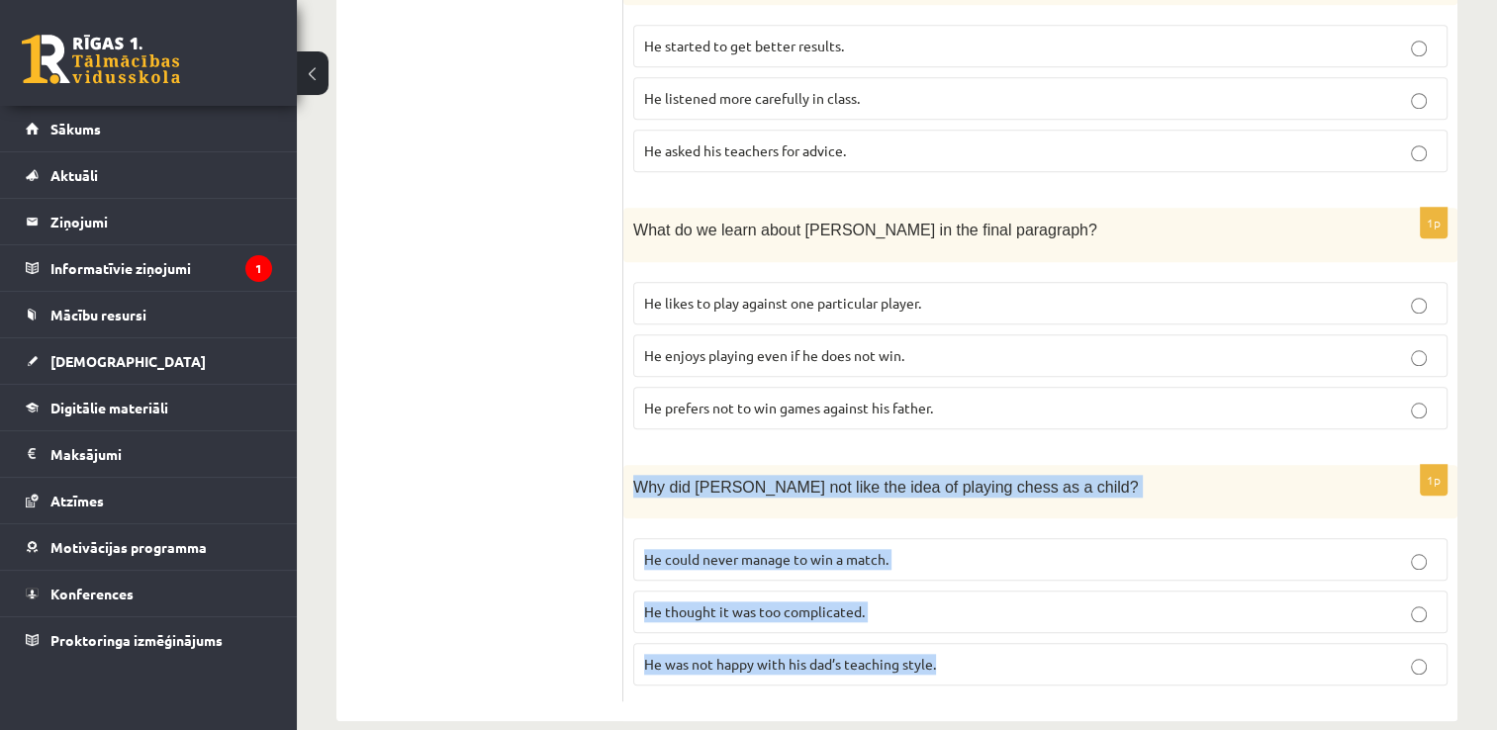
drag, startPoint x: 649, startPoint y: 449, endPoint x: 1009, endPoint y: 638, distance: 406.7
click at [1009, 638] on div "1p Why did Sam not like the idea of playing chess as a child? He could never ma…" at bounding box center [1040, 583] width 834 height 237
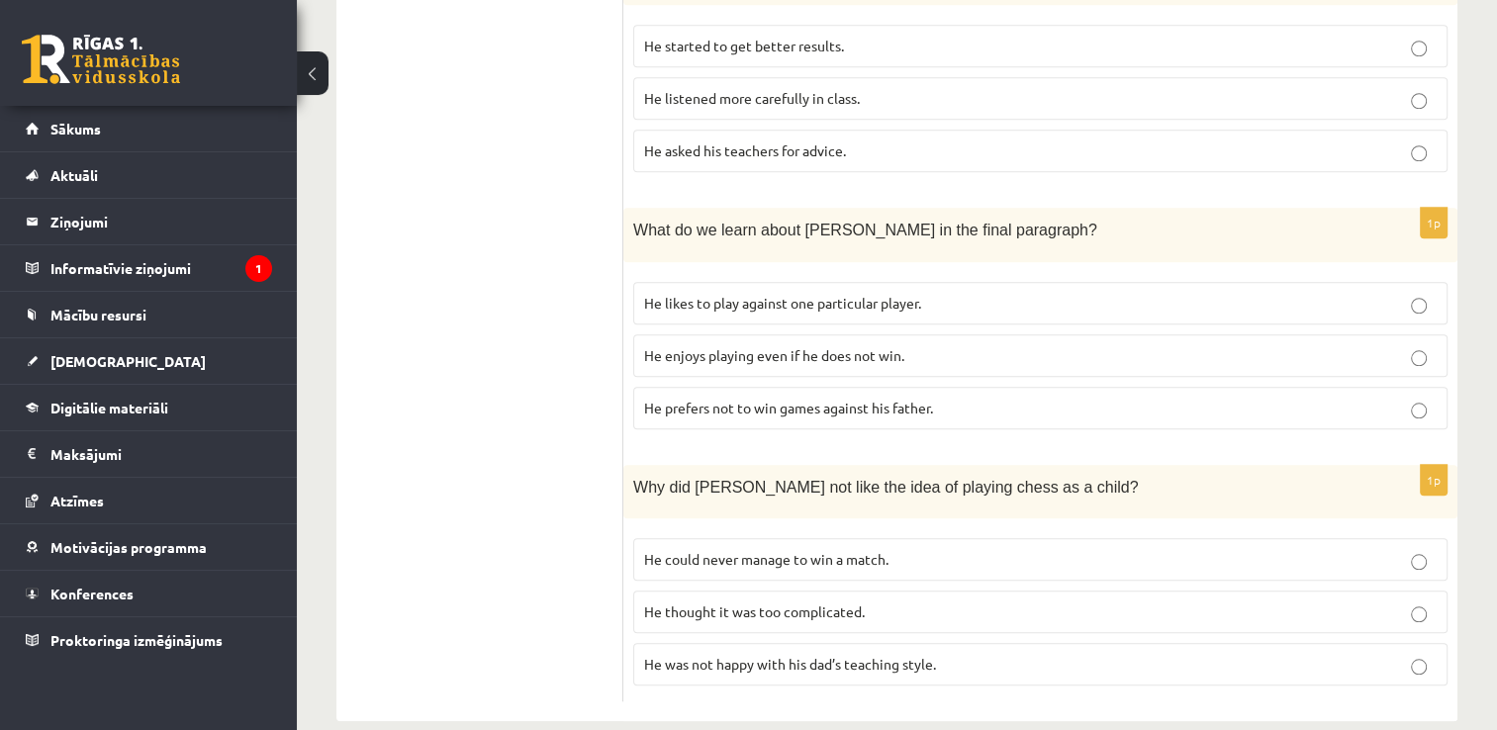
click at [710, 603] on span "He thought it was too complicated." at bounding box center [754, 612] width 221 height 18
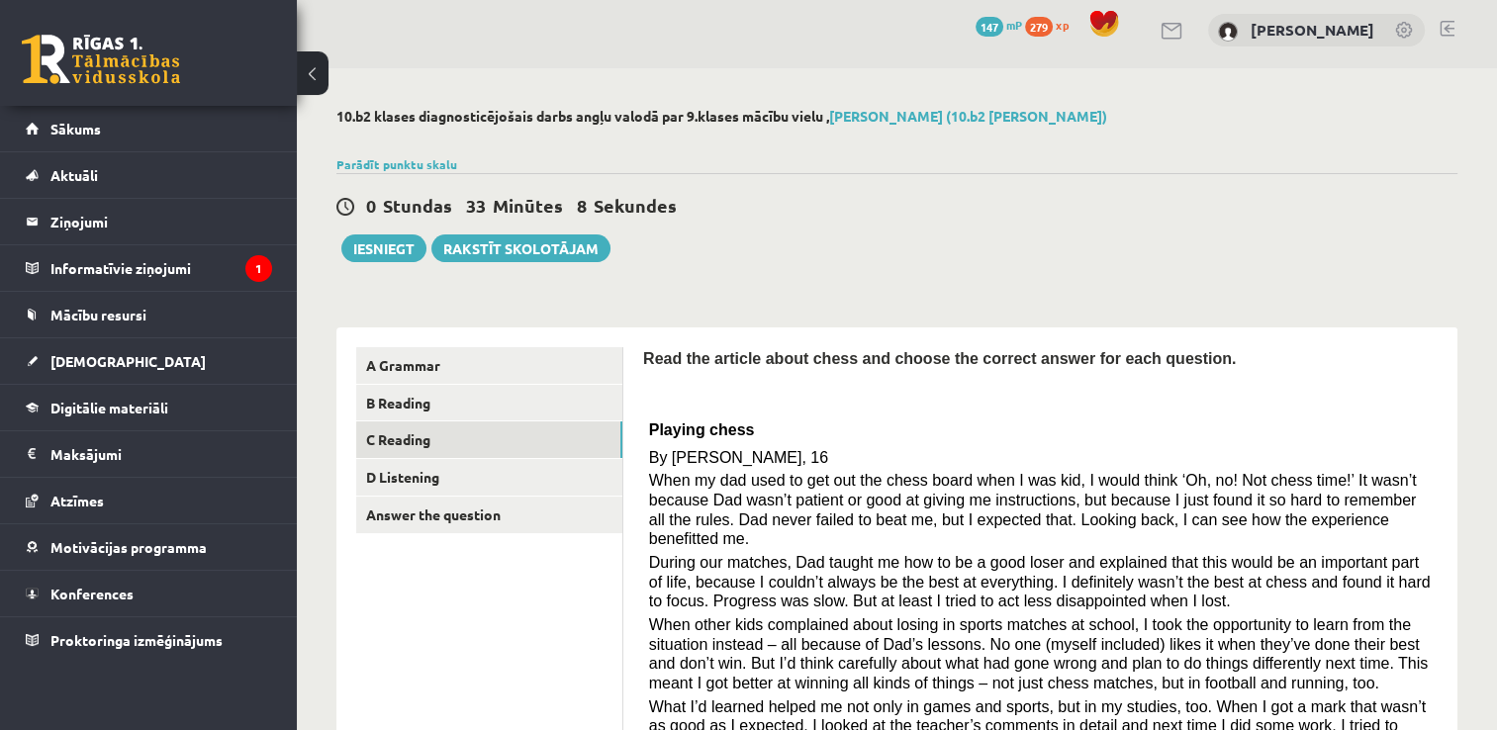
scroll to position [0, 0]
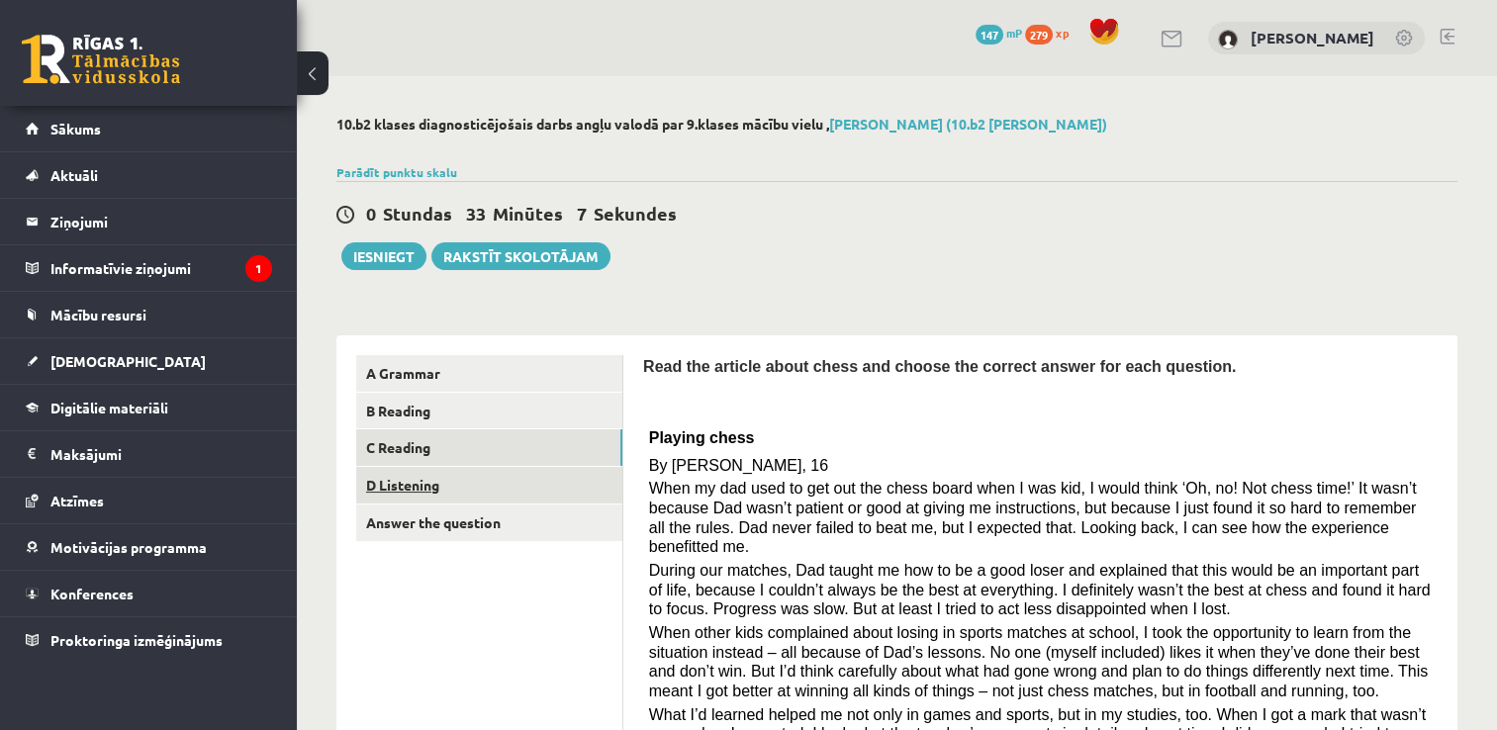
click at [500, 488] on link "D Listening" at bounding box center [489, 485] width 266 height 37
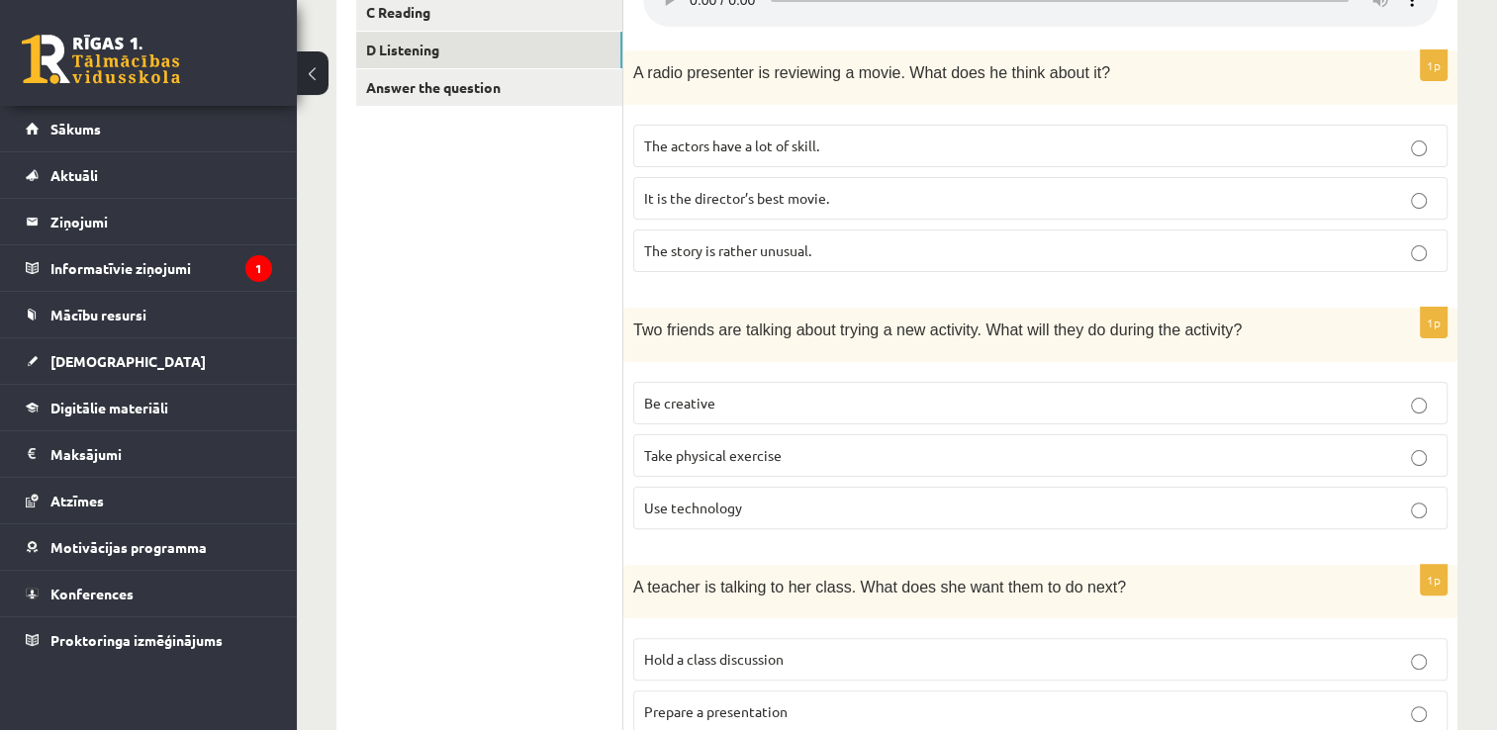
scroll to position [438, 0]
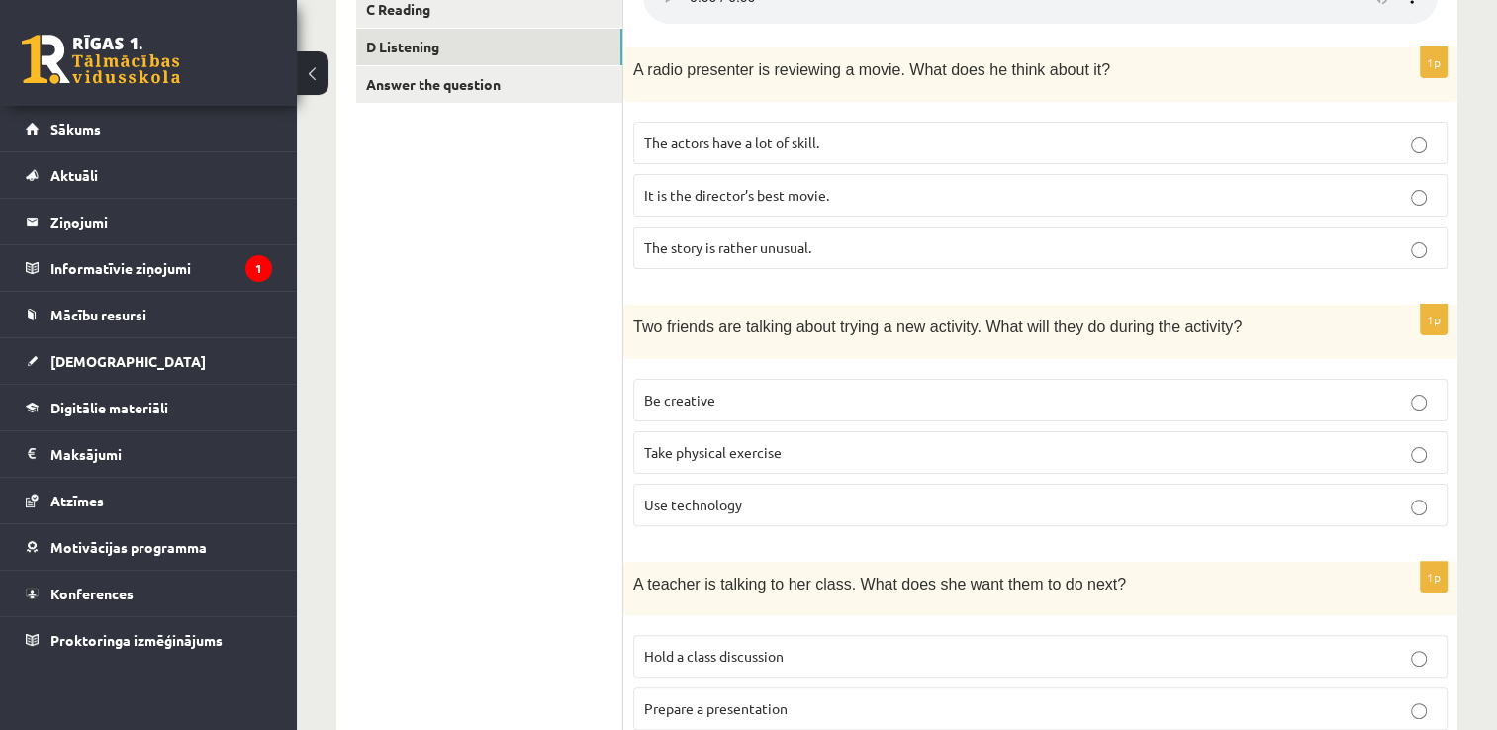
click at [681, 395] on span "Be creative" at bounding box center [679, 400] width 71 height 18
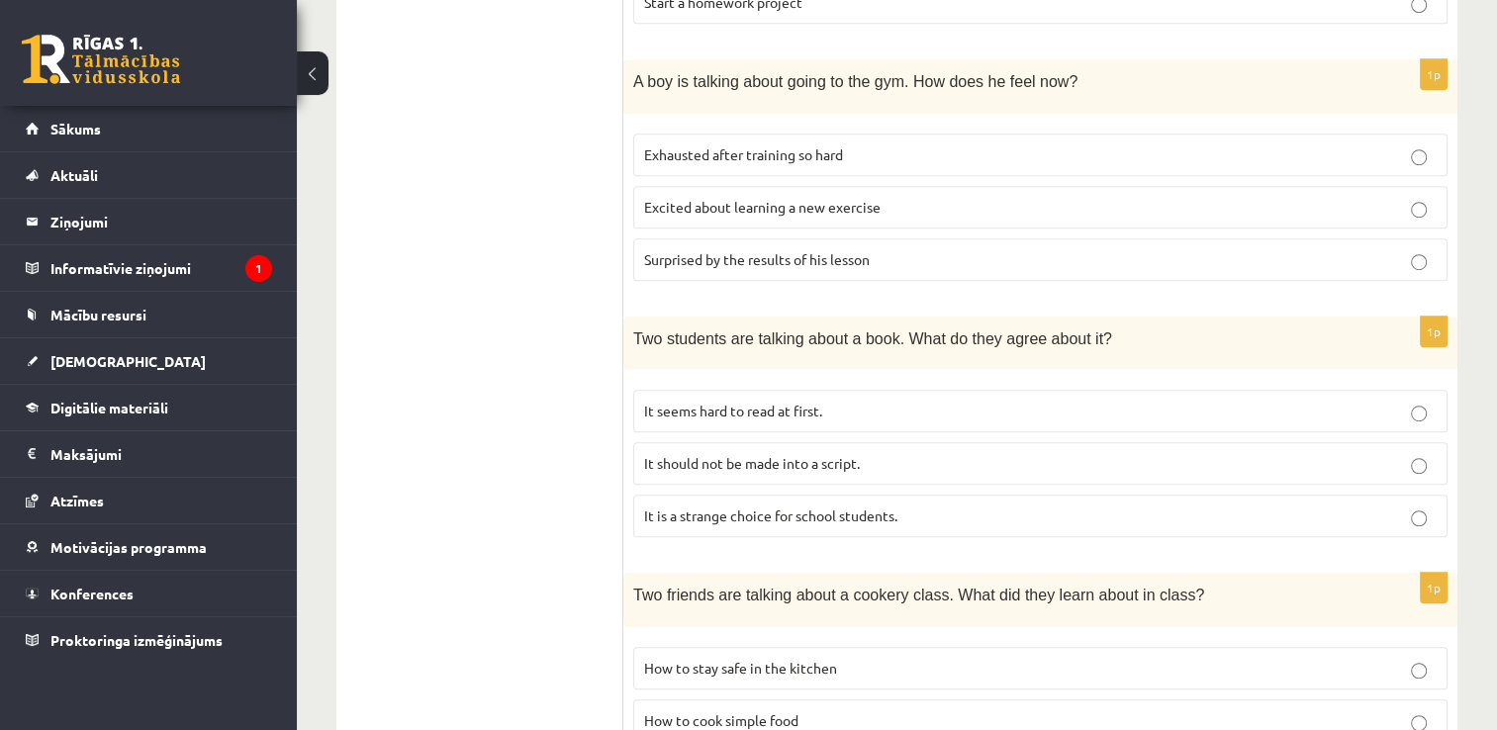
scroll to position [1329, 0]
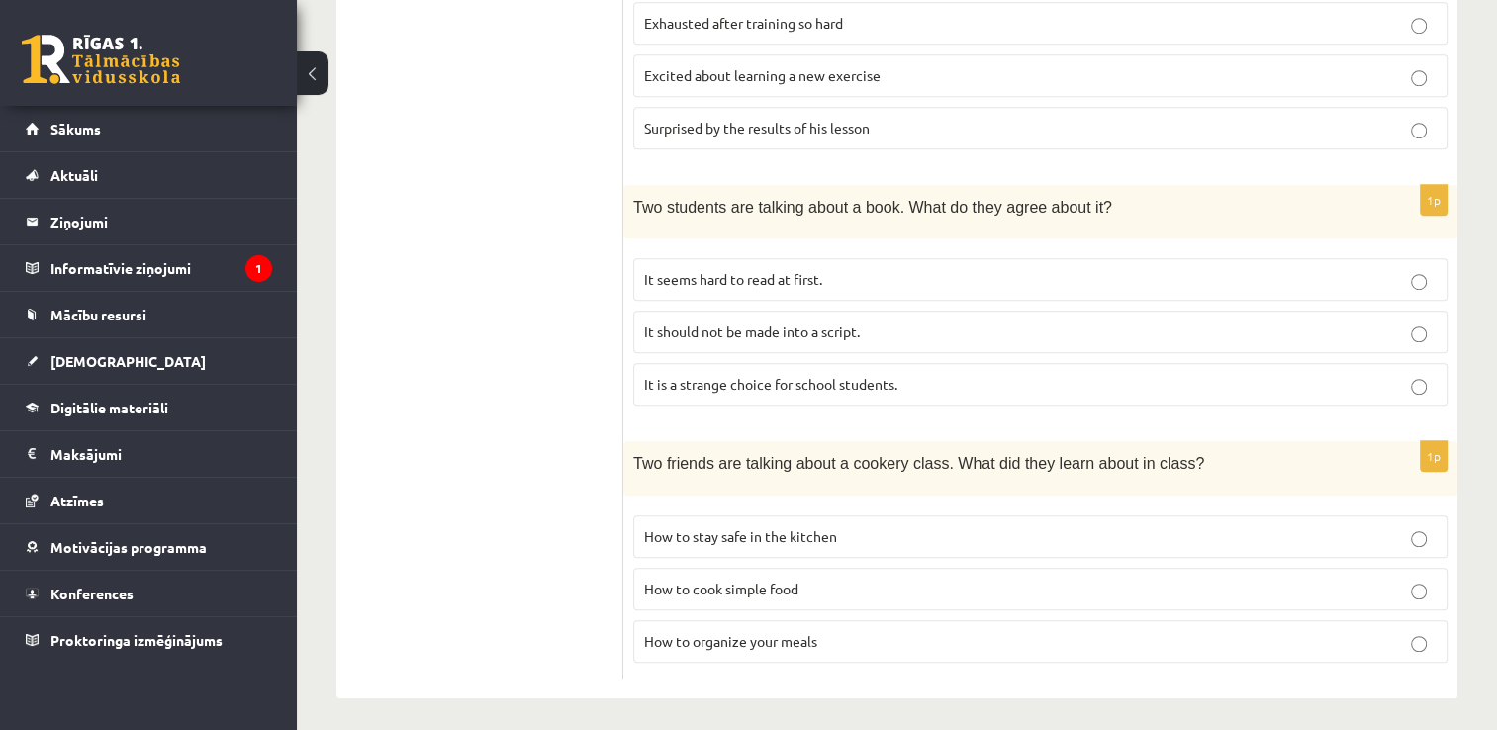
click at [712, 580] on span "How to cook simple food" at bounding box center [721, 589] width 154 height 18
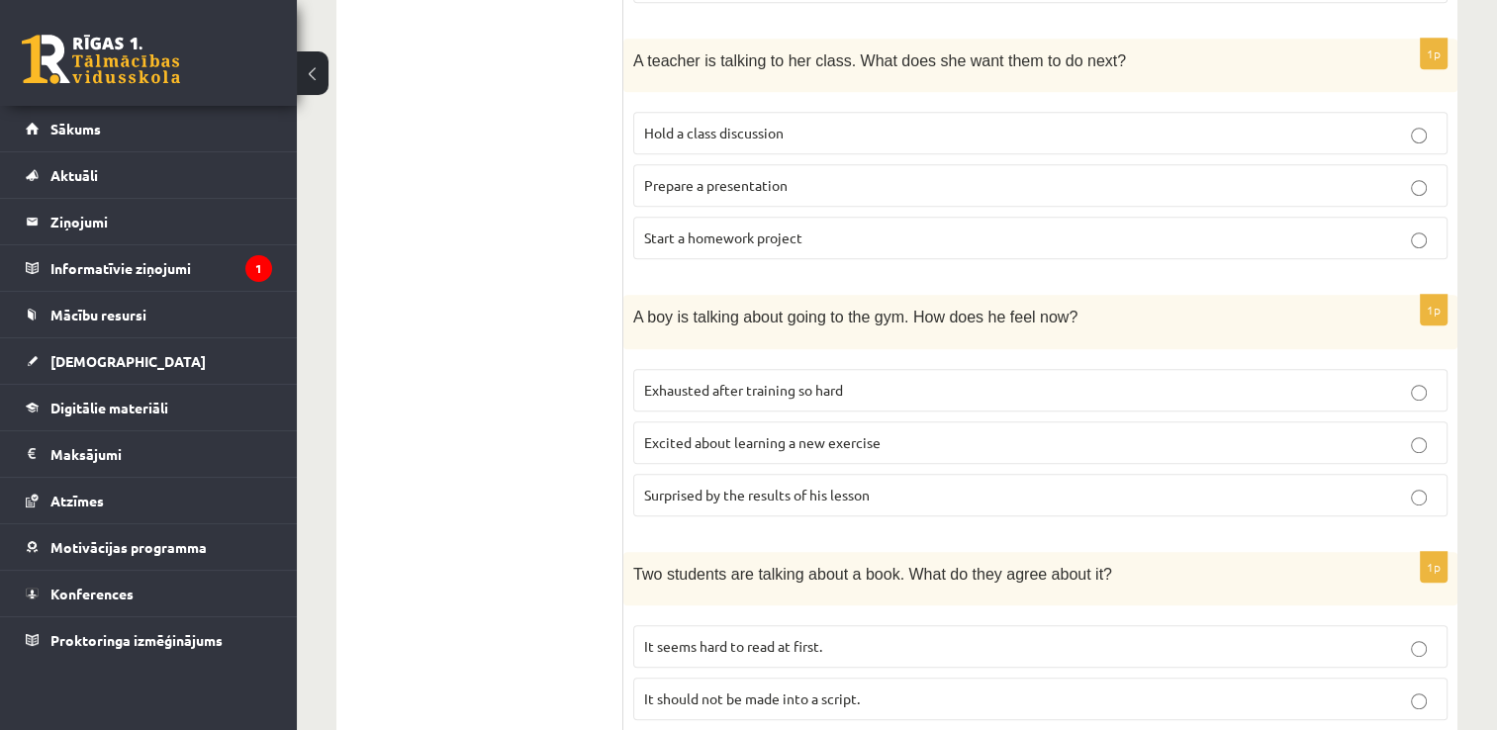
scroll to position [989, 0]
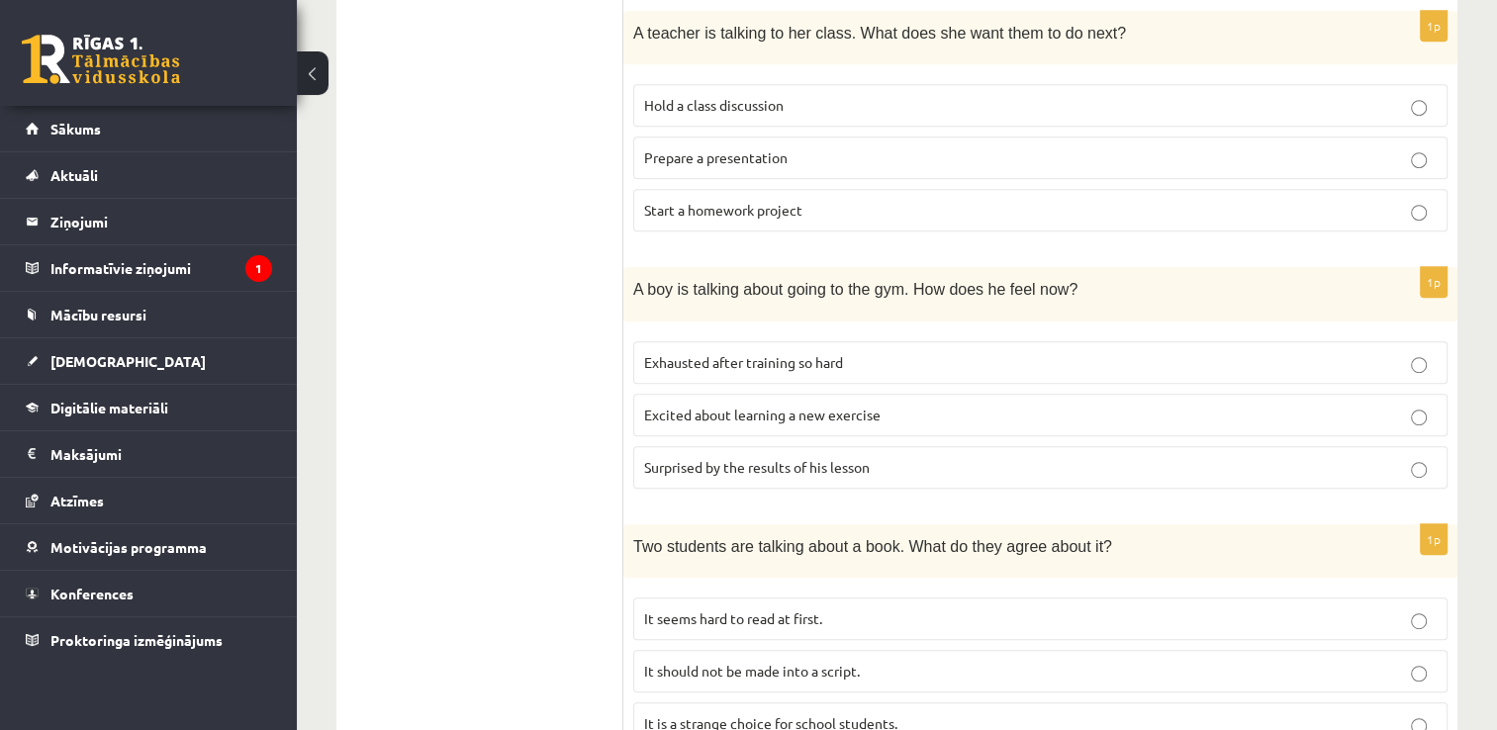
click at [662, 409] on span "Excited about learning a new exercise" at bounding box center [762, 415] width 236 height 18
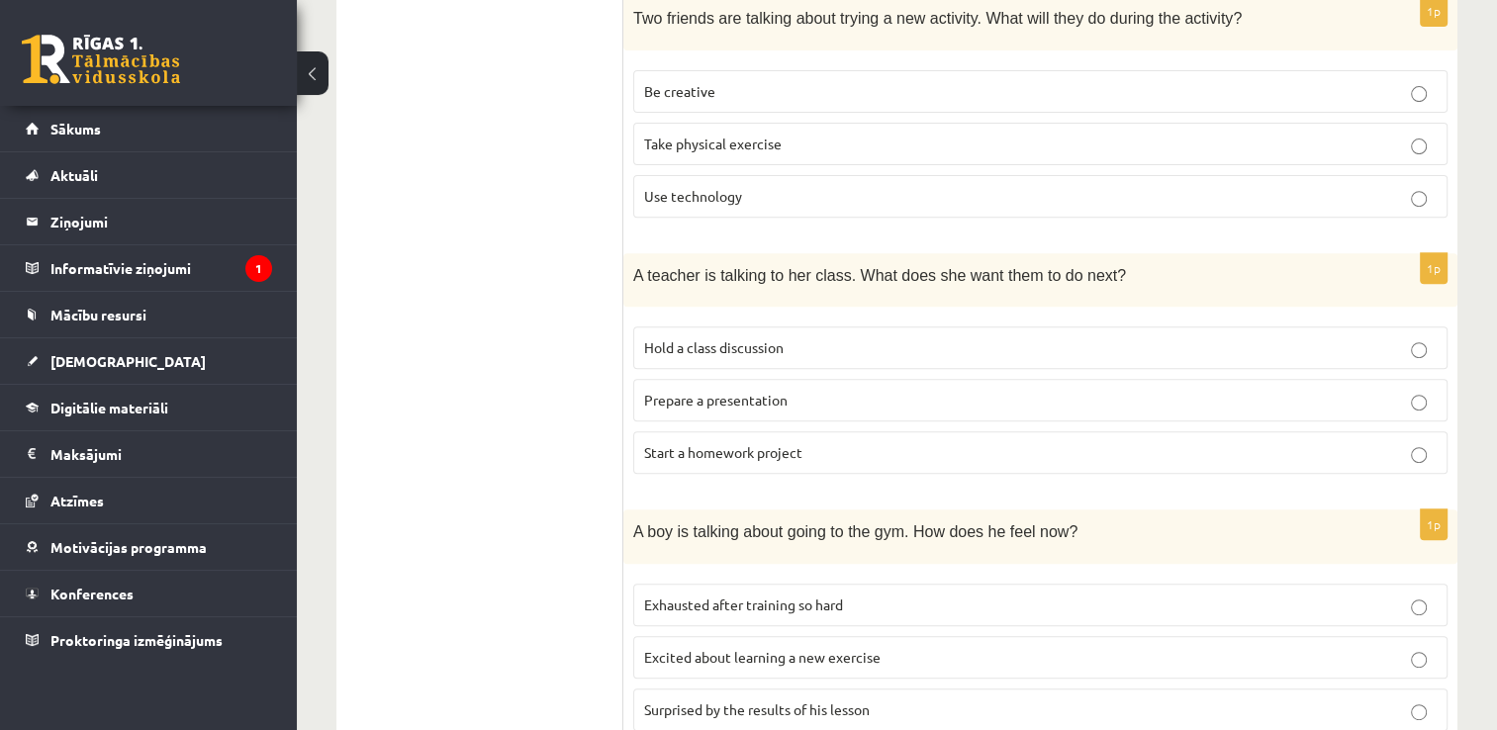
scroll to position [735, 0]
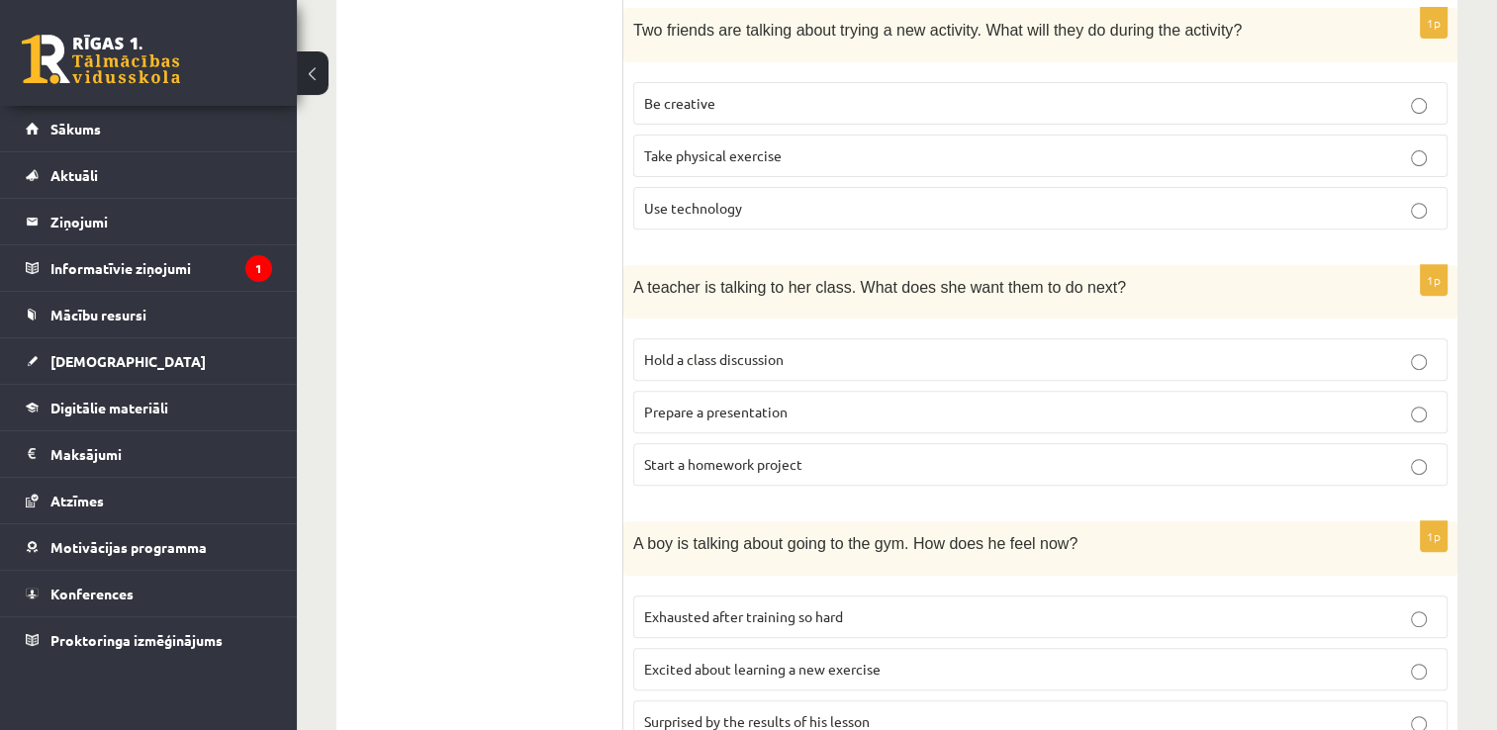
click at [828, 417] on p "Prepare a presentation" at bounding box center [1040, 412] width 793 height 21
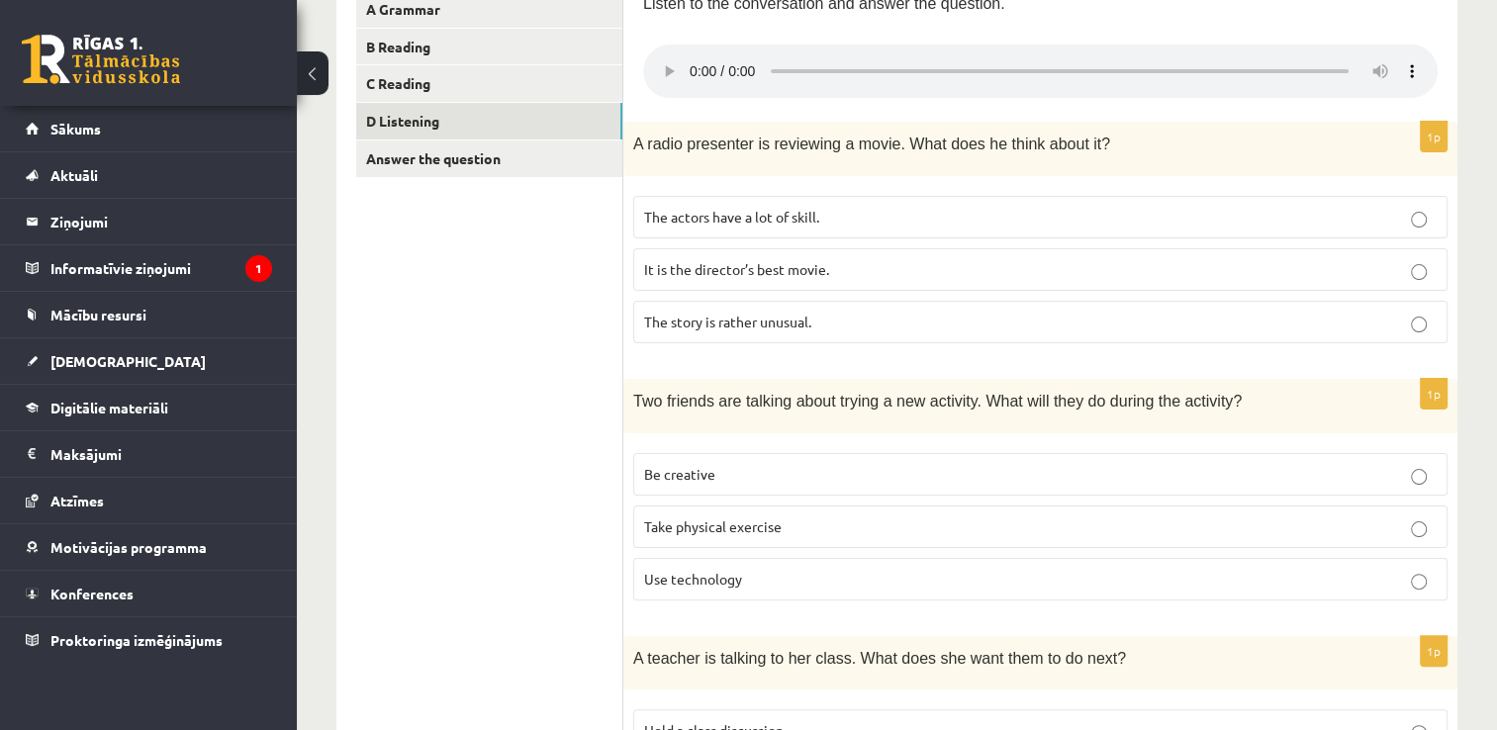
scroll to position [240, 0]
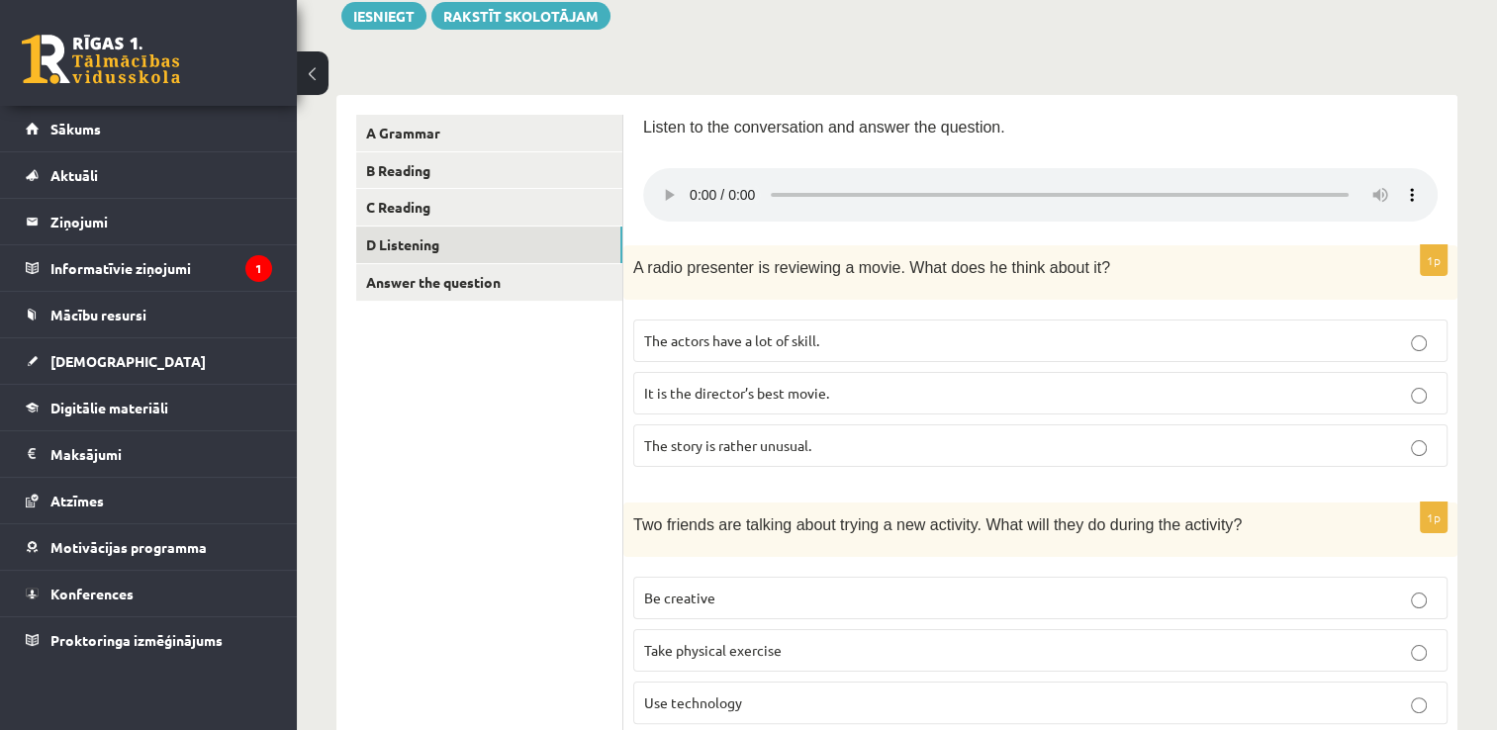
click at [1428, 129] on p "Listen to the conversation and answer the question." at bounding box center [1040, 126] width 795 height 23
click at [849, 336] on p "The actors have a lot of skill." at bounding box center [1040, 340] width 793 height 21
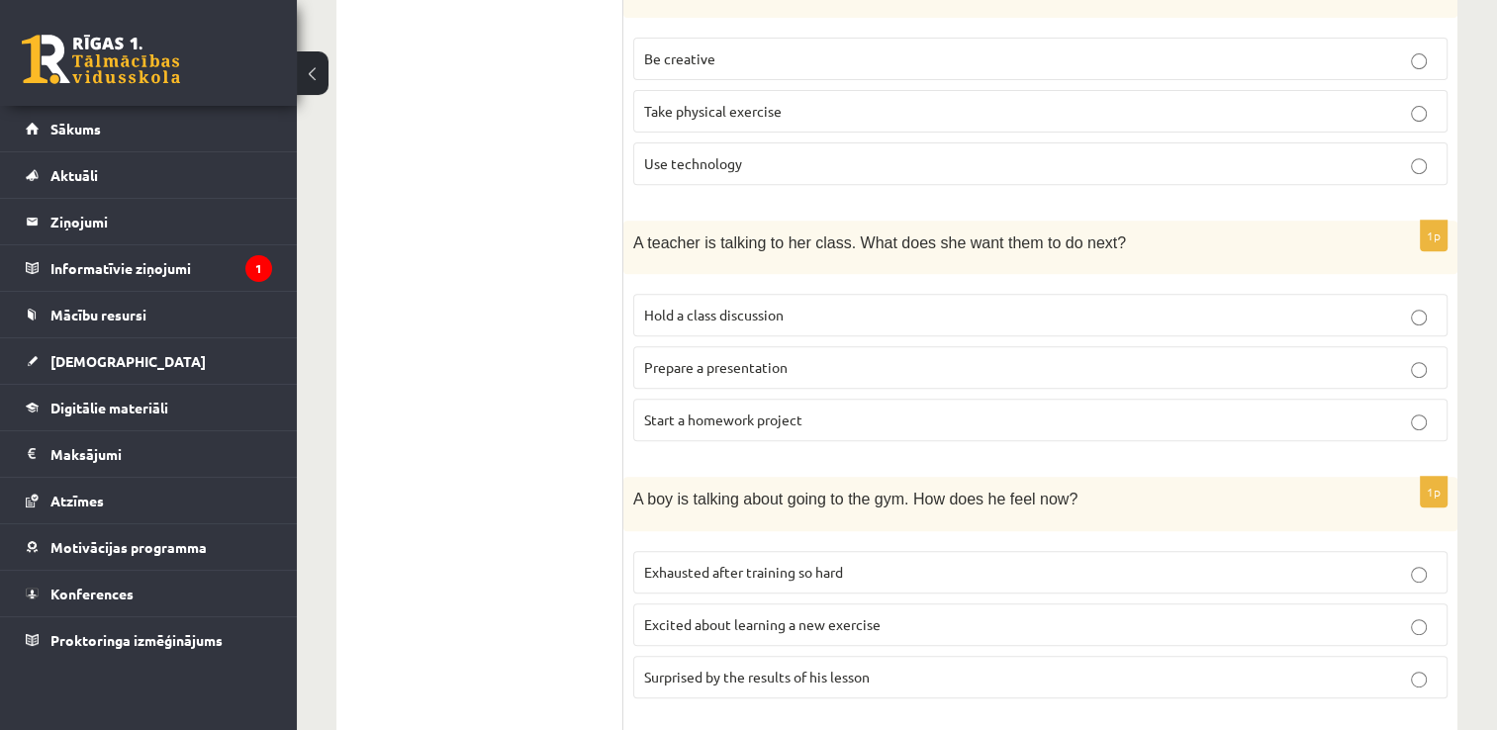
scroll to position [834, 0]
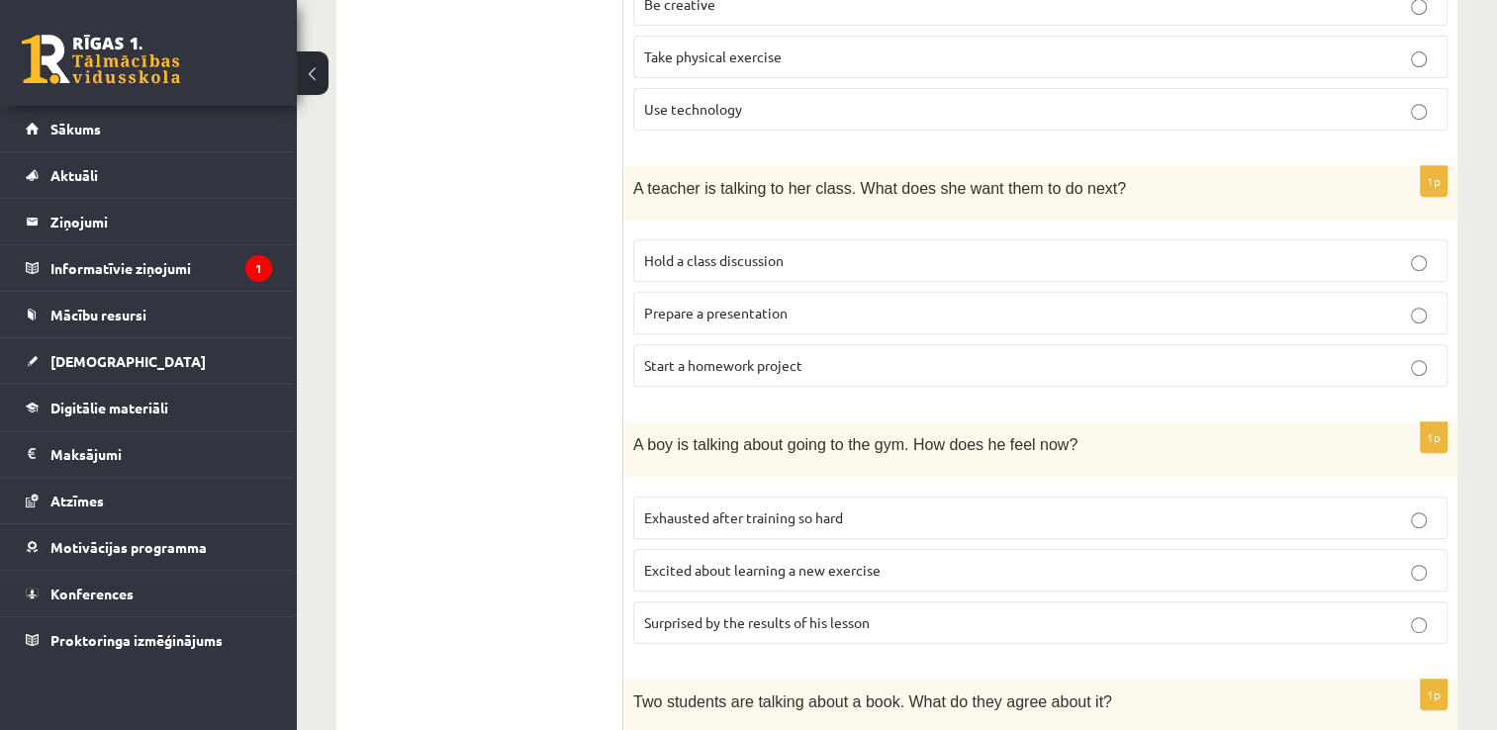
click at [817, 255] on p "Hold a class discussion" at bounding box center [1040, 260] width 793 height 21
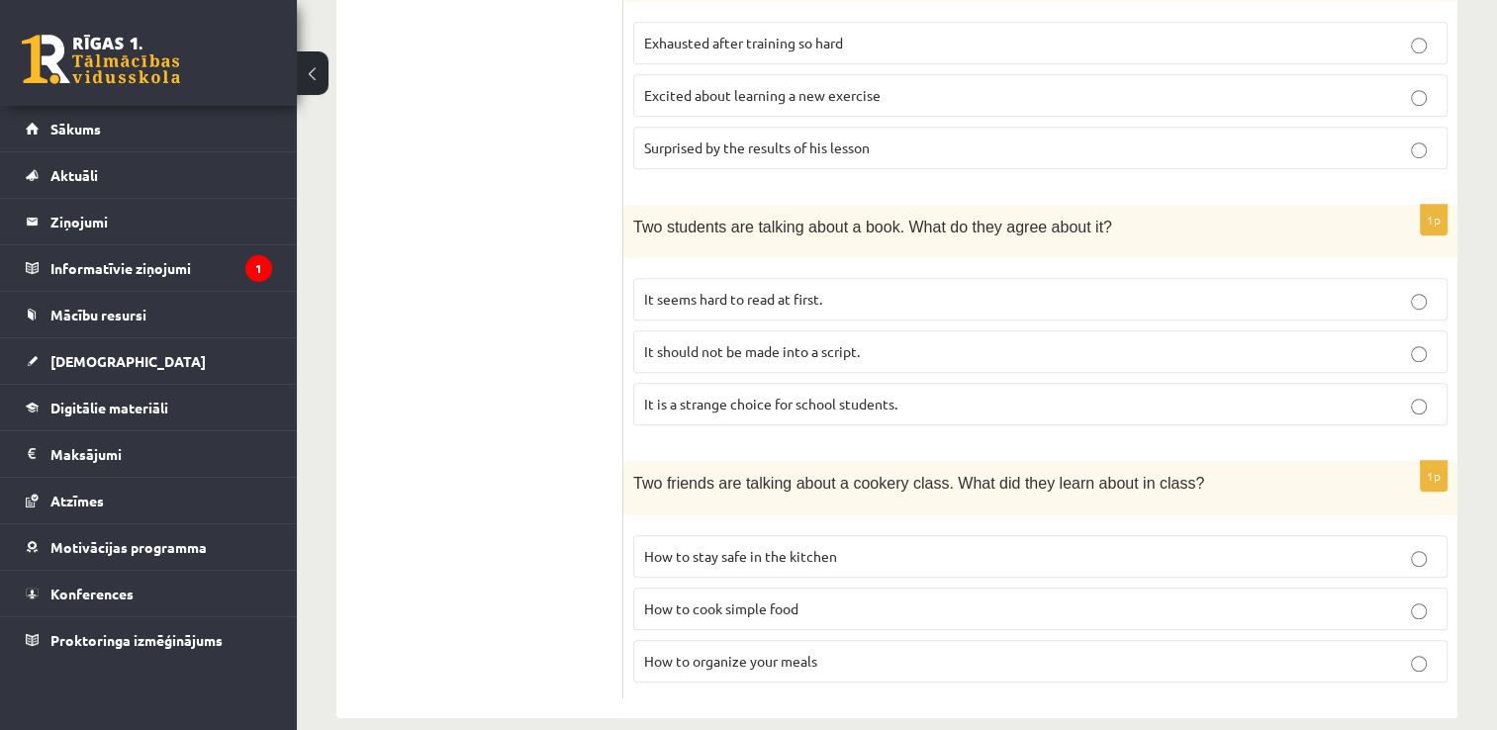
scroll to position [1329, 0]
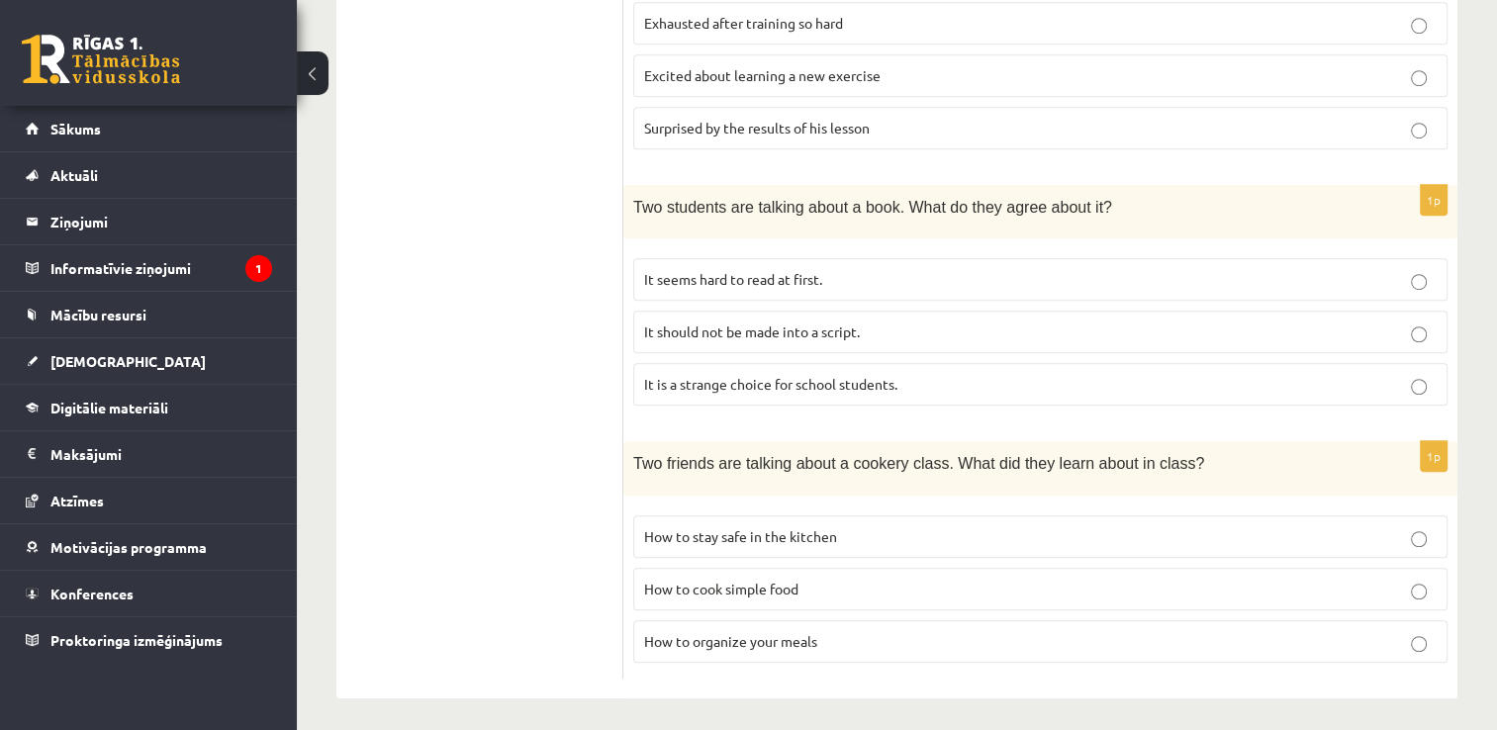
click at [847, 272] on p "It seems hard to read at first." at bounding box center [1040, 279] width 793 height 21
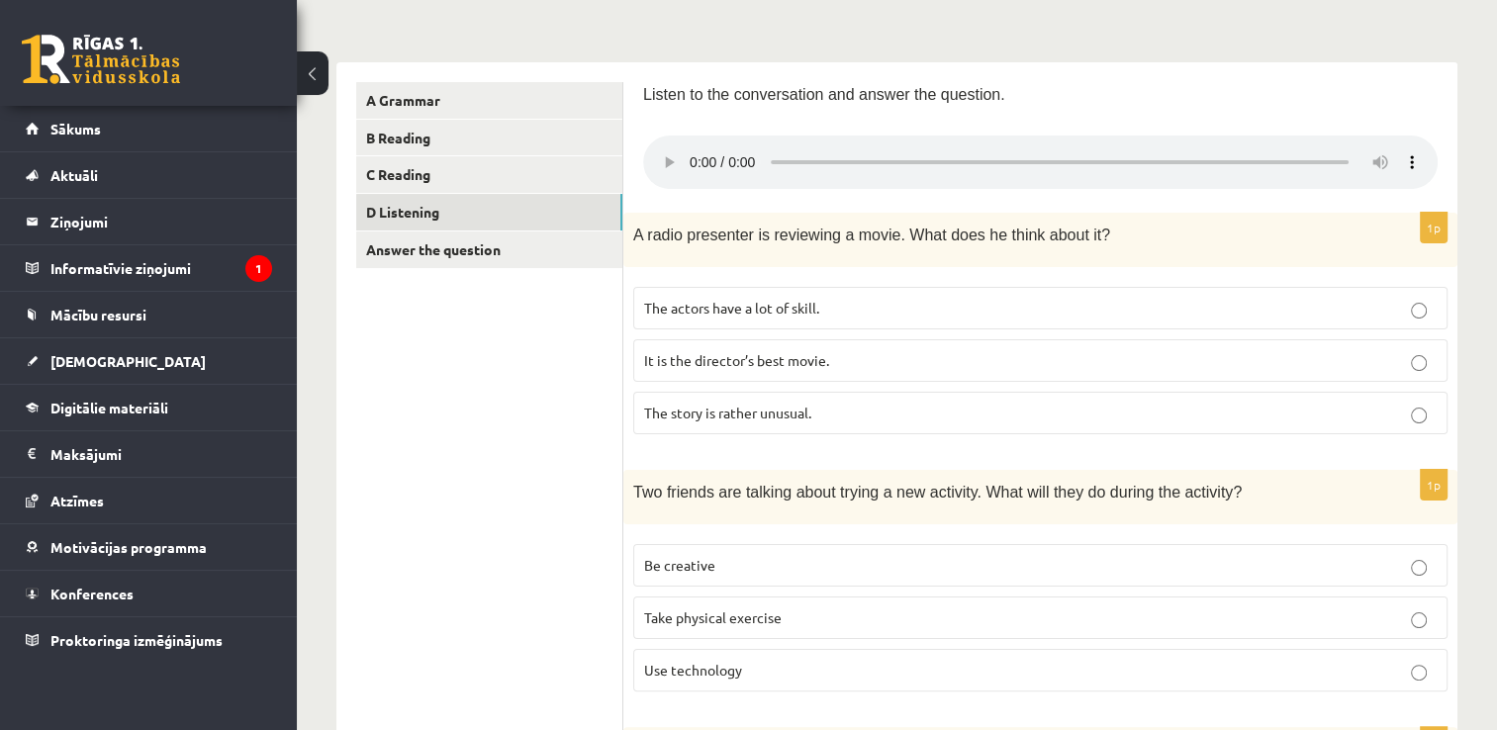
scroll to position [240, 0]
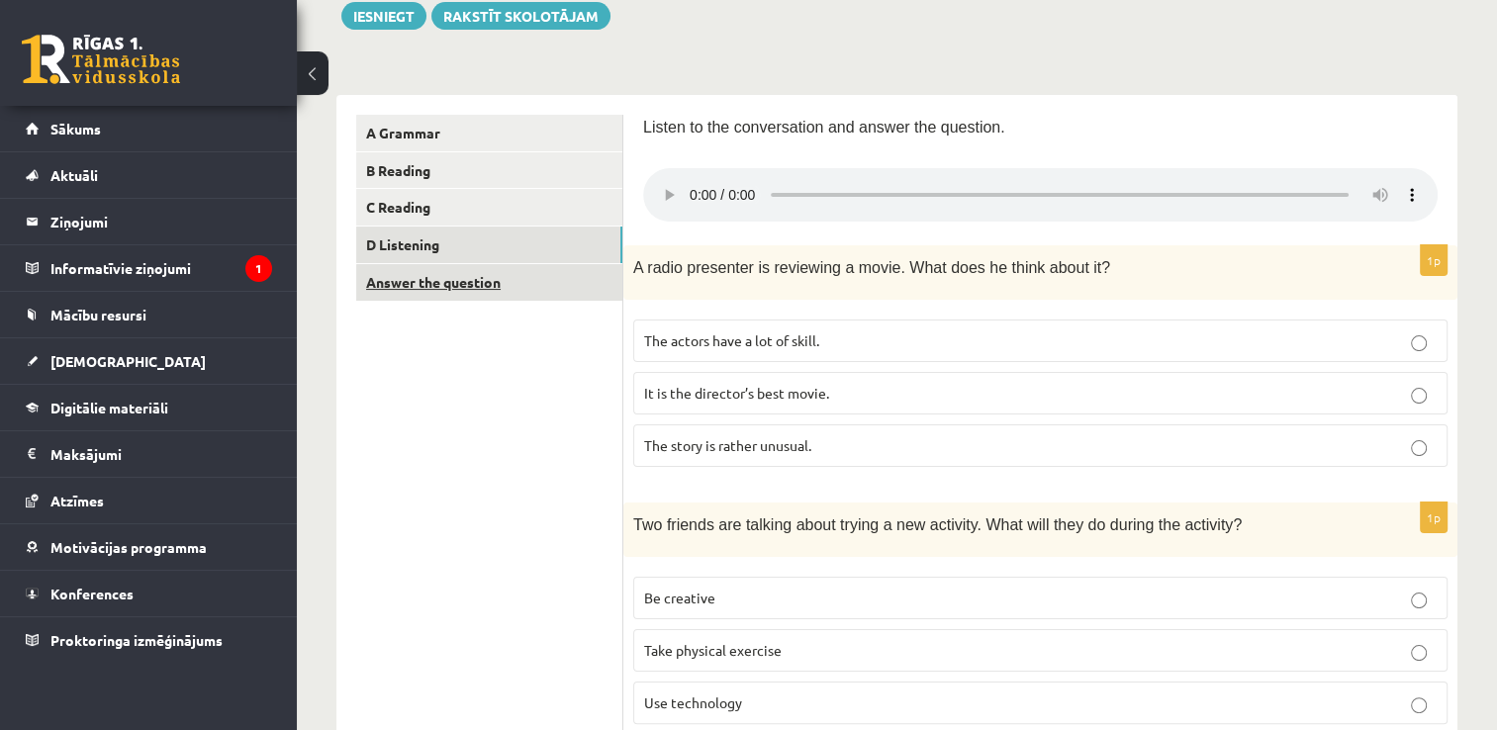
click at [518, 286] on link "Answer the question" at bounding box center [489, 282] width 266 height 37
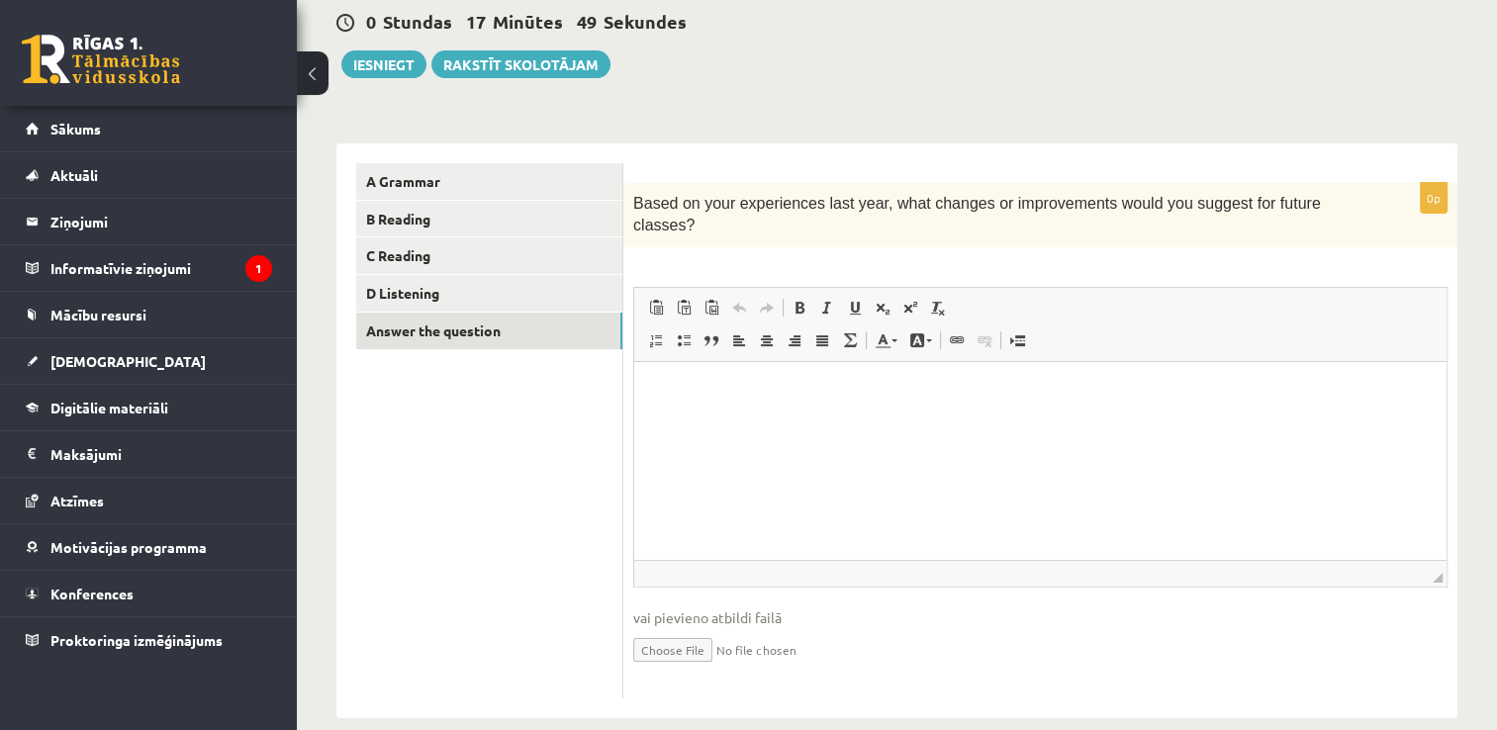
scroll to position [196, 0]
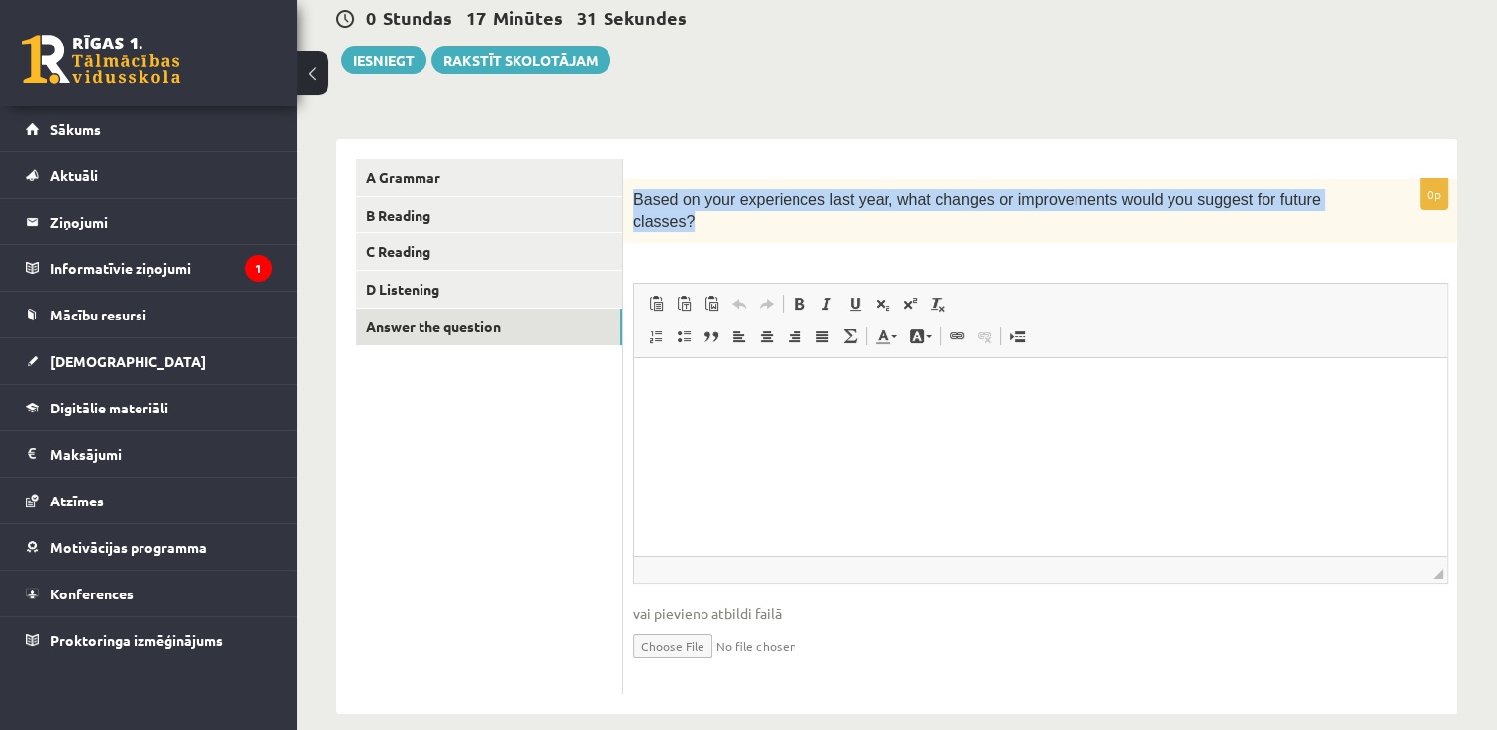
drag, startPoint x: 629, startPoint y: 200, endPoint x: 1321, endPoint y: 217, distance: 691.8
click at [1321, 217] on div "Based on your experiences last year, what changes or improvements would you sug…" at bounding box center [1040, 211] width 834 height 64
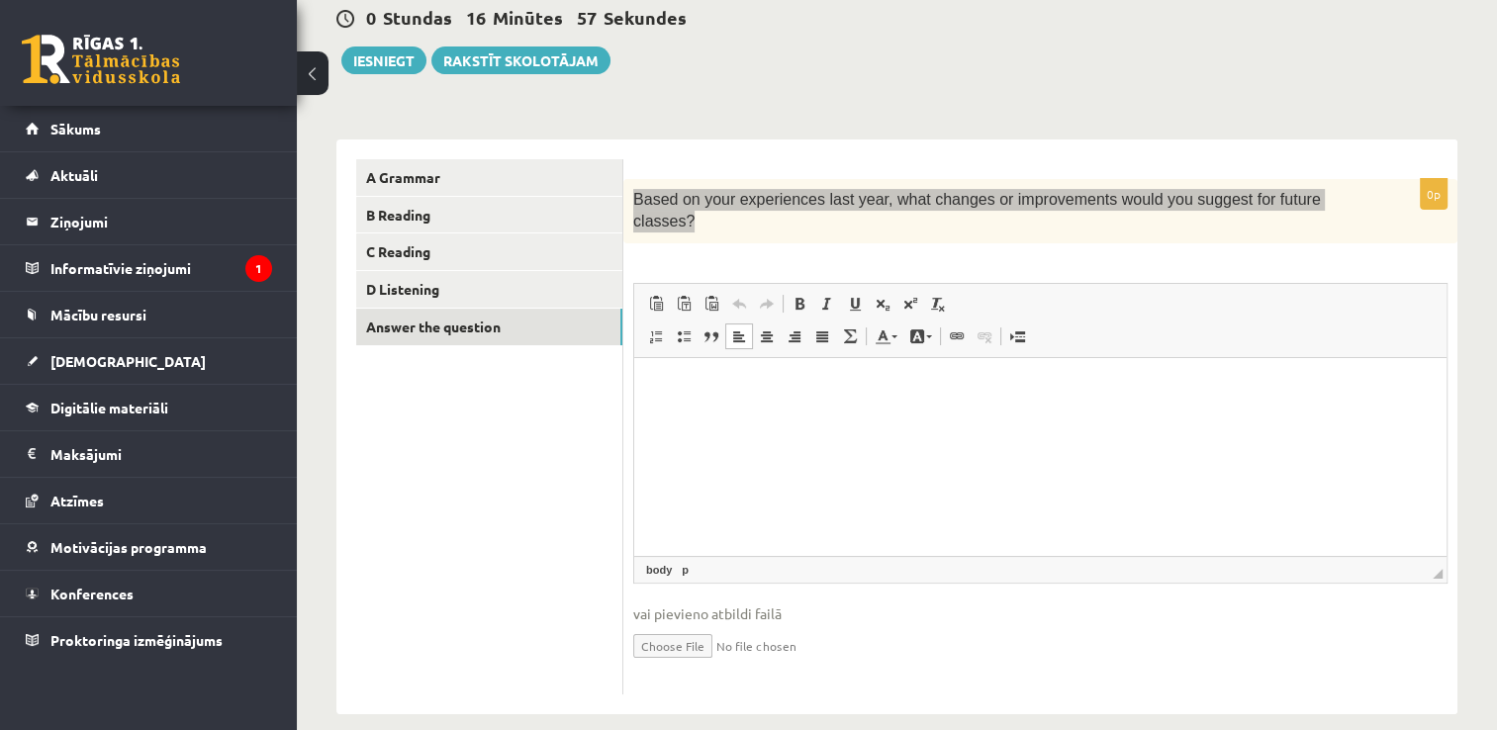
click at [709, 418] on html at bounding box center [1040, 387] width 812 height 60
drag, startPoint x: 705, startPoint y: 385, endPoint x: 1093, endPoint y: 420, distance: 389.4
click at [1093, 418] on html "**********" at bounding box center [1040, 387] width 812 height 60
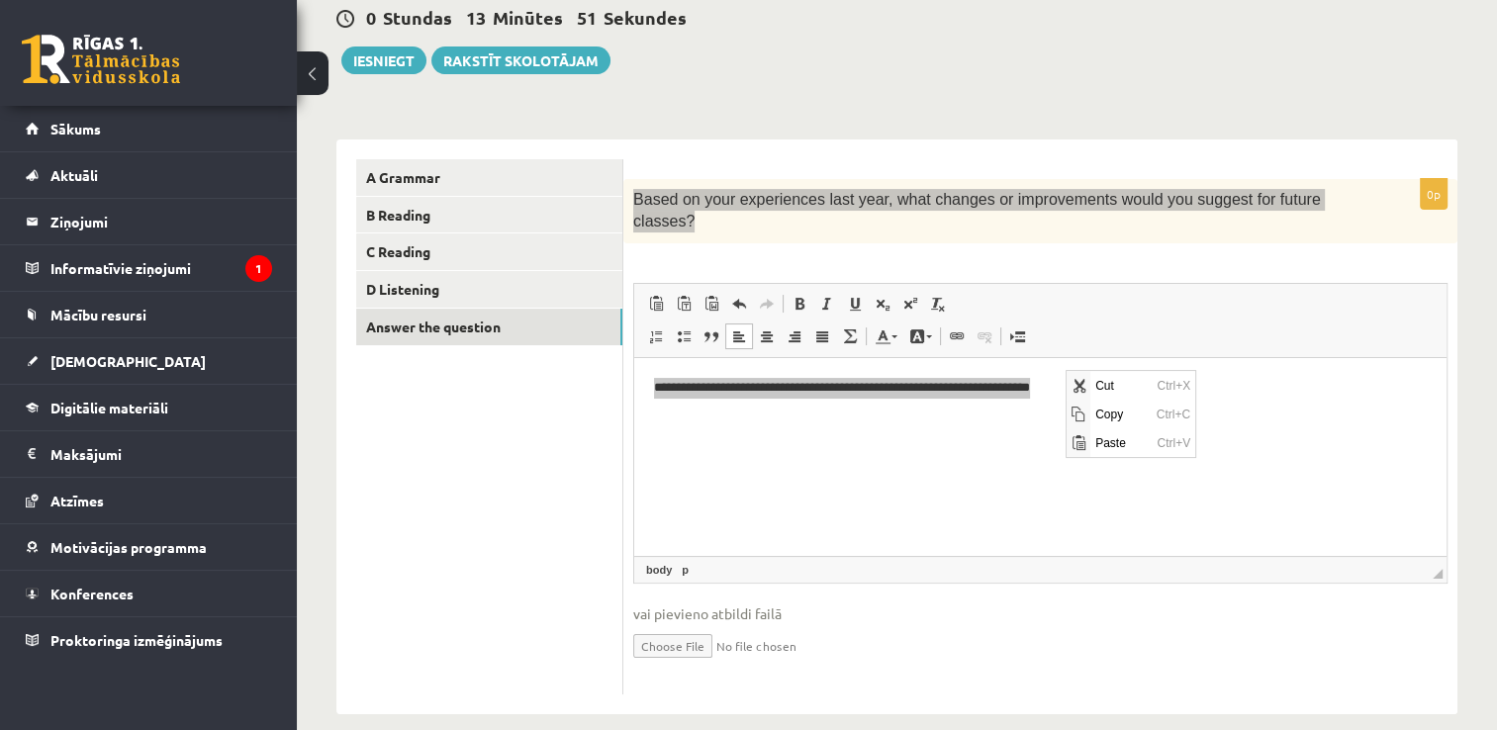
scroll to position [0, 0]
click at [1096, 412] on span "Copy" at bounding box center [1119, 414] width 61 height 29
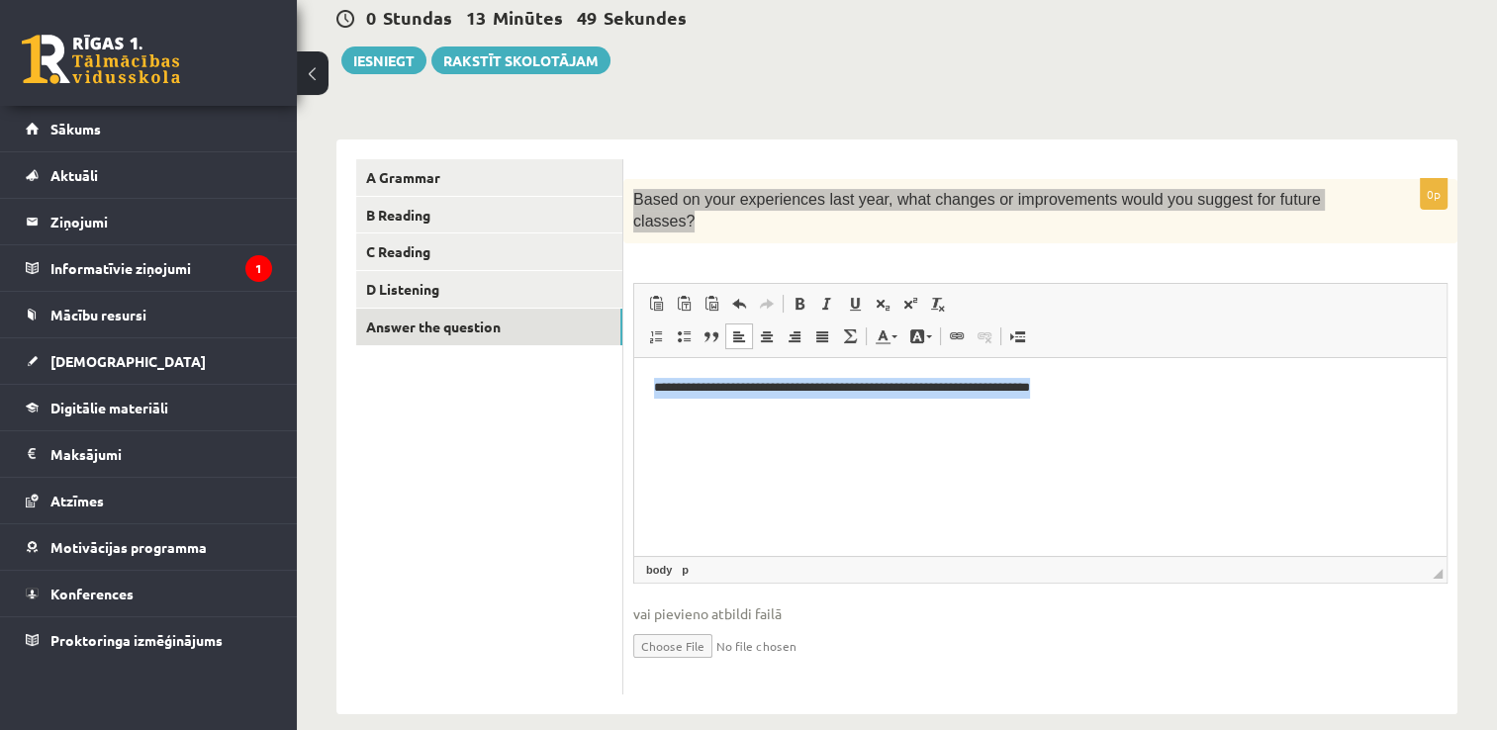
click at [903, 418] on html "**********" at bounding box center [1040, 387] width 812 height 60
drag, startPoint x: 1093, startPoint y: 389, endPoint x: 639, endPoint y: 414, distance: 454.8
click at [639, 414] on html "**********" at bounding box center [1040, 387] width 812 height 60
click at [694, 384] on span "Paste" at bounding box center [717, 382] width 61 height 29
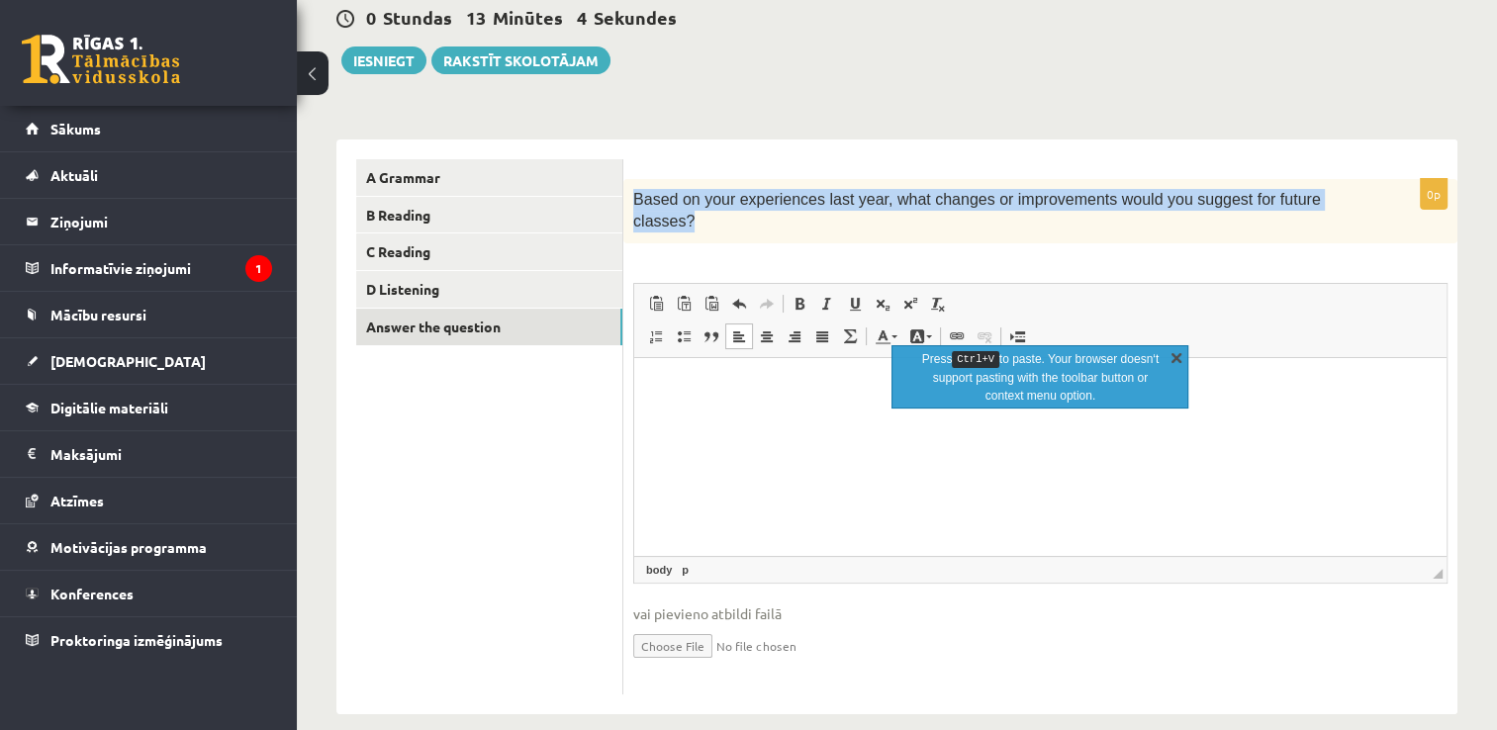
click at [1178, 354] on link "X" at bounding box center [1177, 357] width 20 height 20
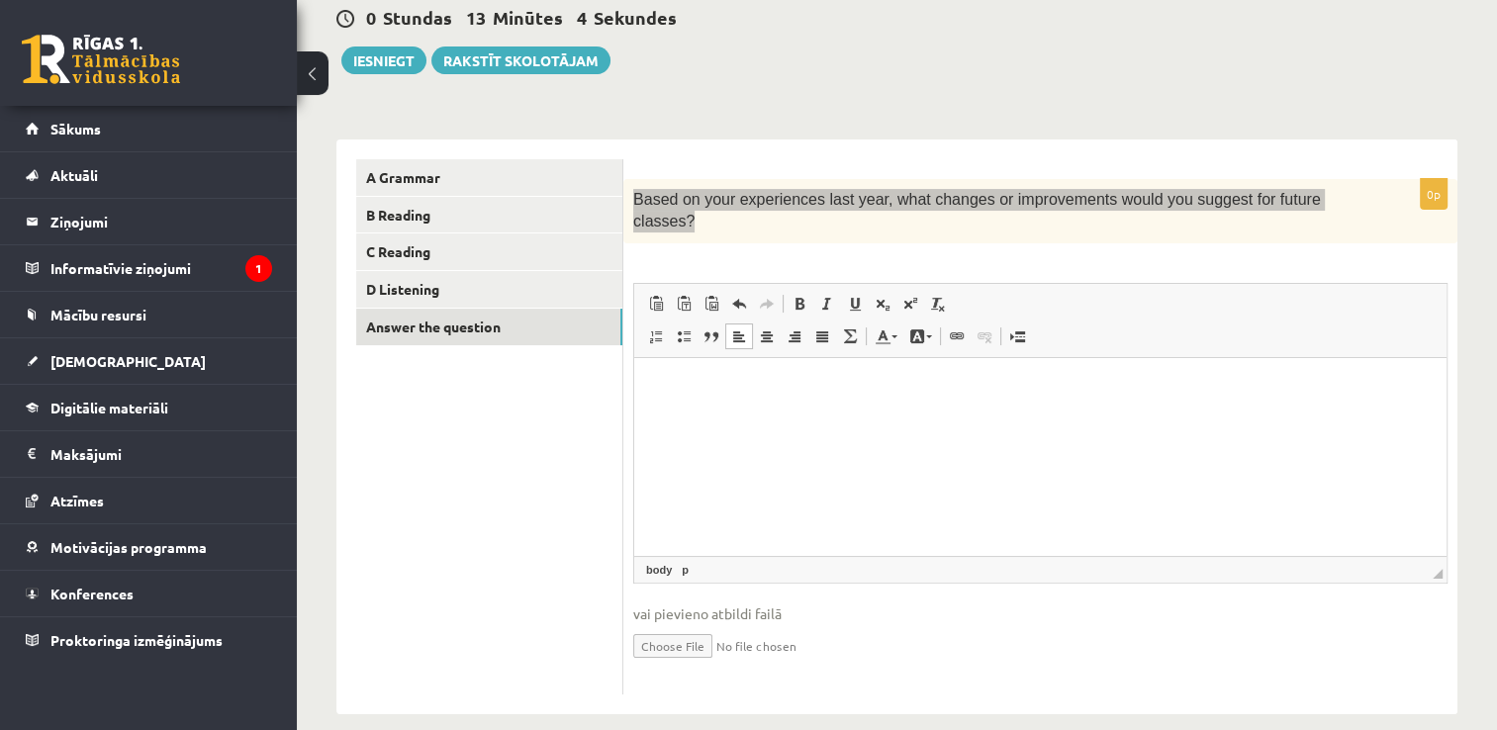
click at [888, 418] on html at bounding box center [1040, 387] width 812 height 60
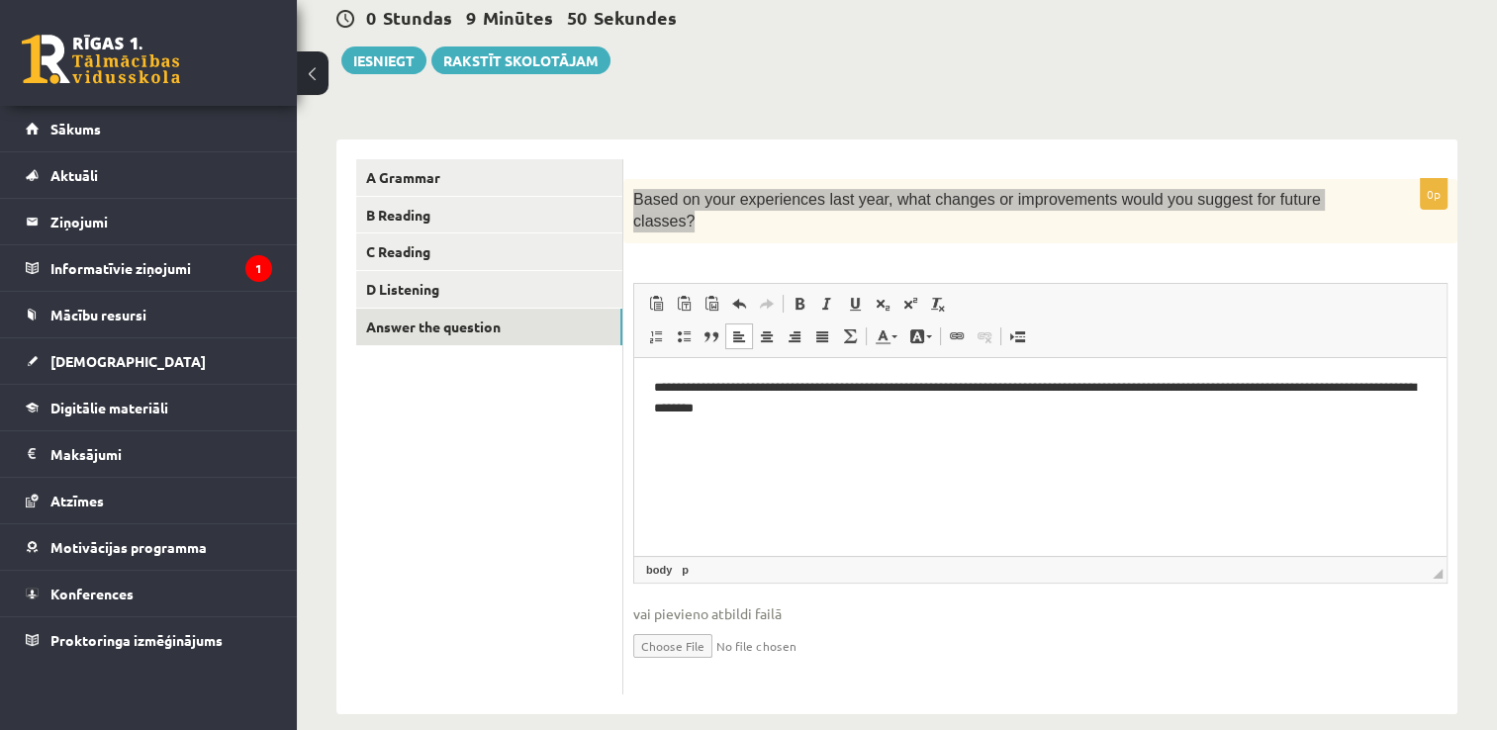
click at [765, 406] on p "**********" at bounding box center [1041, 398] width 774 height 42
click at [852, 417] on p "**********" at bounding box center [1041, 398] width 774 height 42
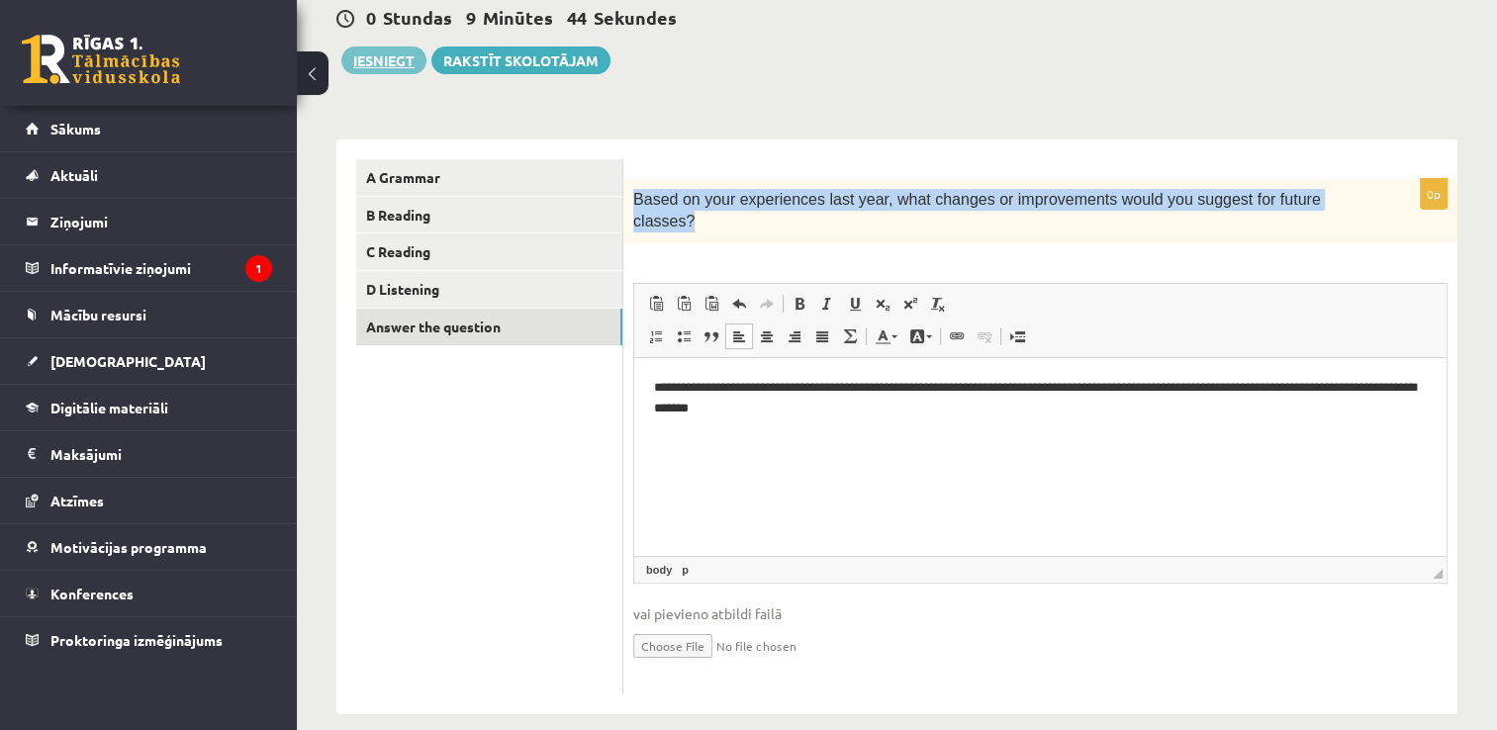
click at [387, 54] on button "Iesniegt" at bounding box center [383, 61] width 85 height 28
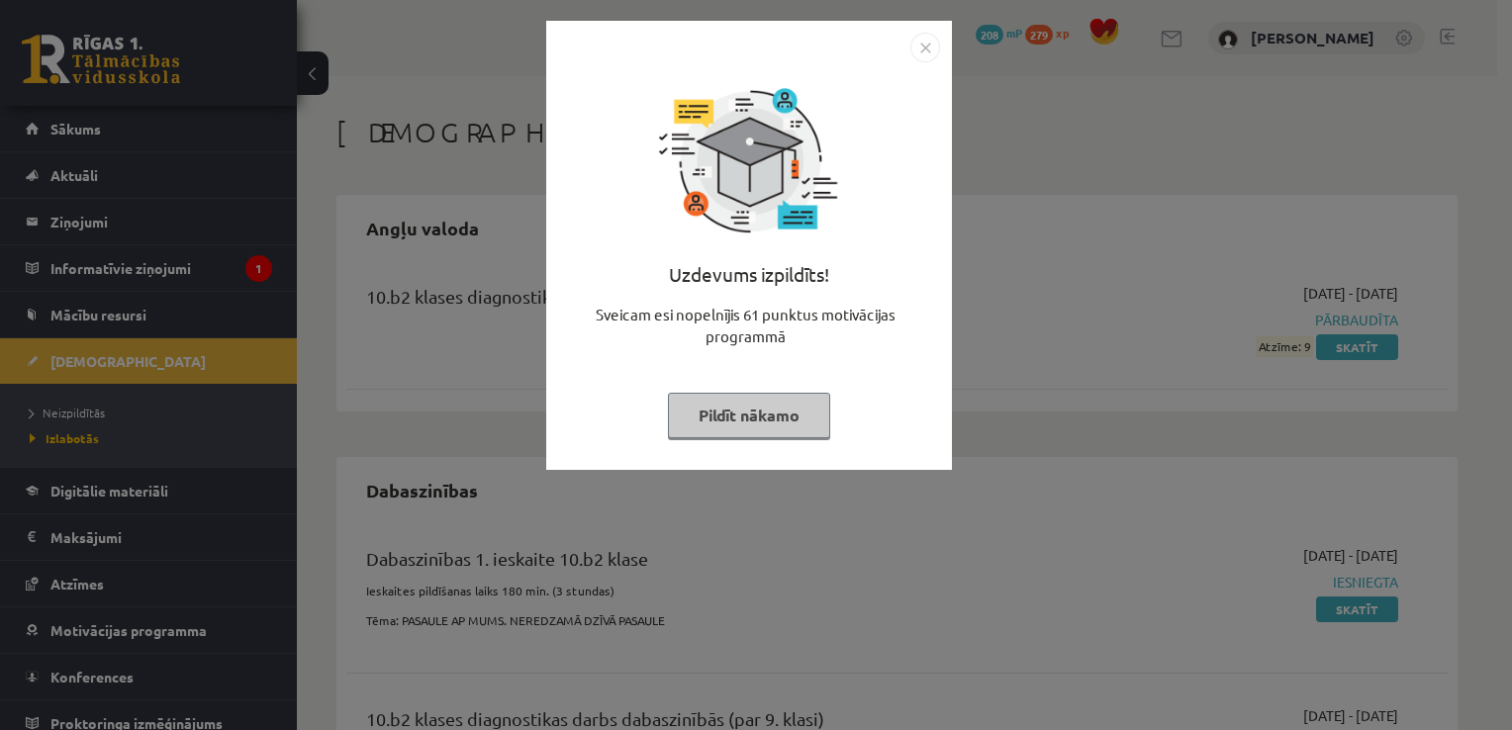
click at [775, 413] on button "Pildīt nākamo" at bounding box center [749, 416] width 162 height 46
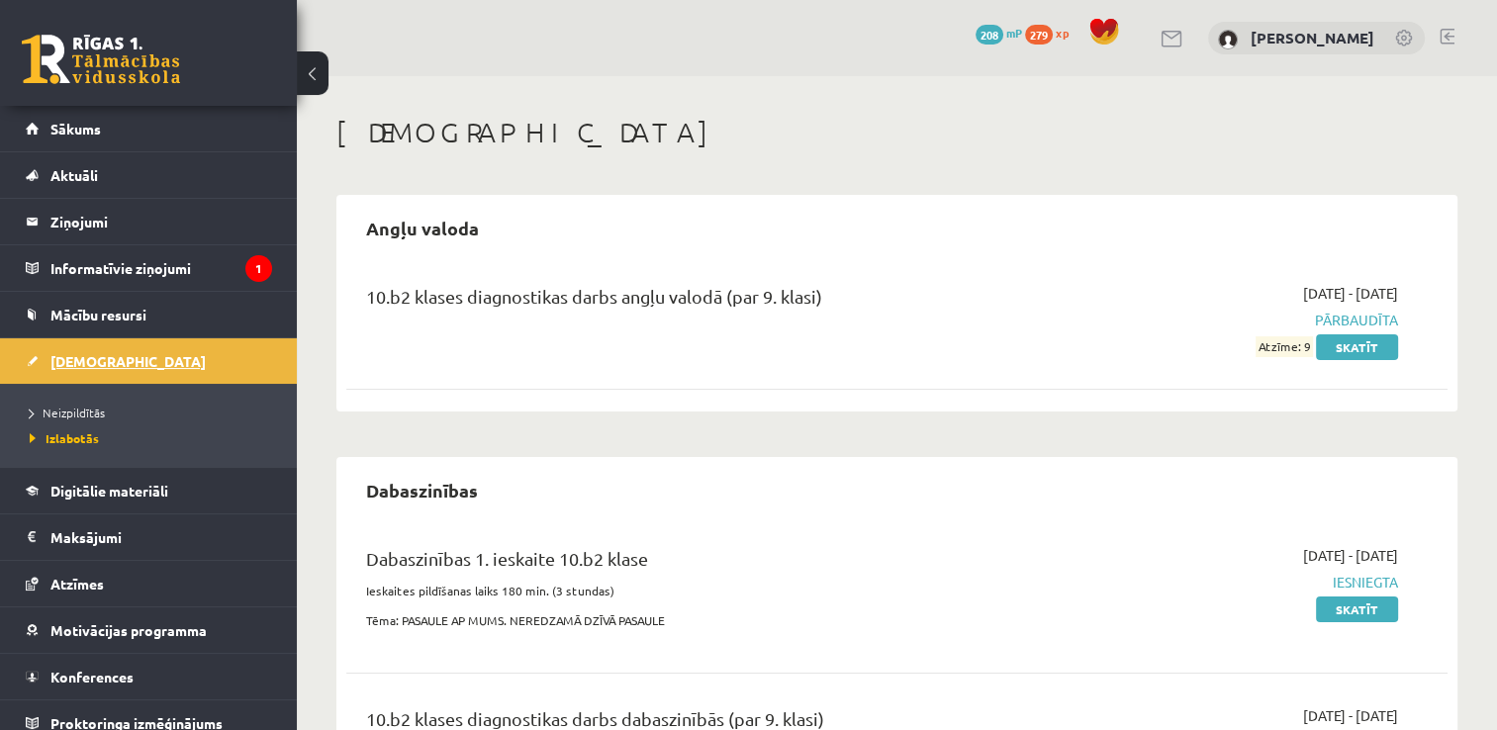
click at [72, 358] on span "[DEMOGRAPHIC_DATA]" at bounding box center [127, 361] width 155 height 18
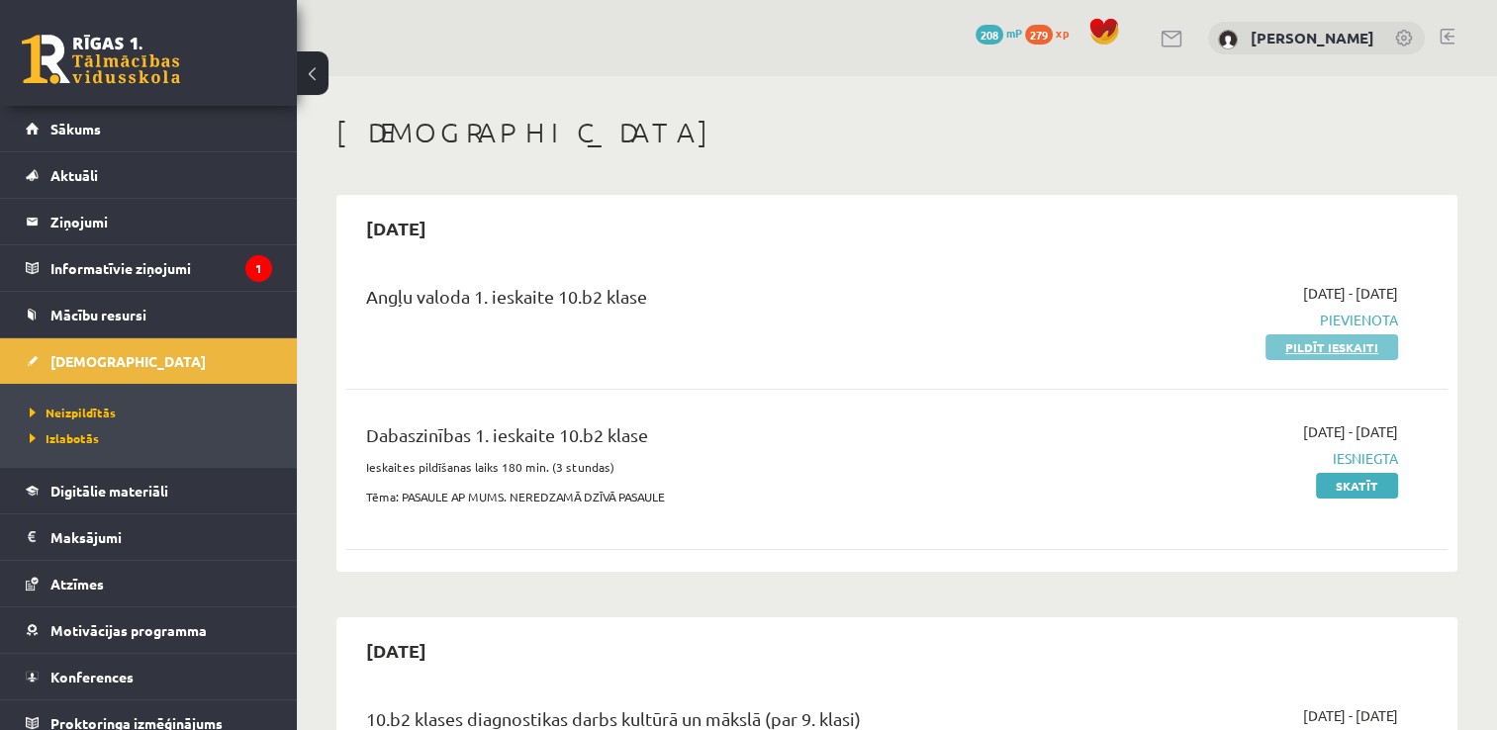
click at [1310, 346] on link "Pildīt ieskaiti" at bounding box center [1331, 347] width 133 height 26
